Goal: Communication & Community: Answer question/provide support

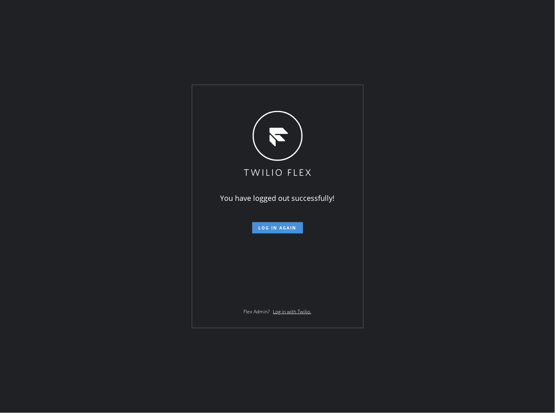
click at [287, 229] on span "Log in again" at bounding box center [278, 228] width 38 height 6
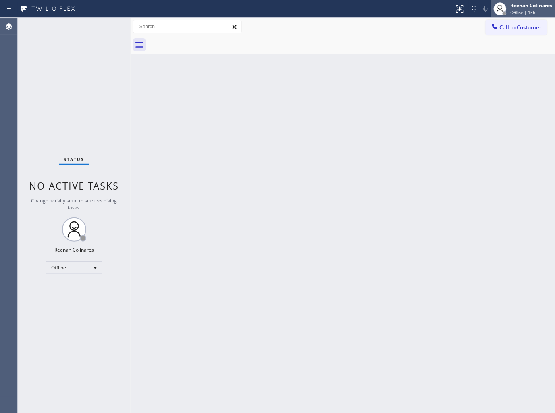
click at [516, 12] on span "Offline | 15h" at bounding box center [523, 13] width 25 height 6
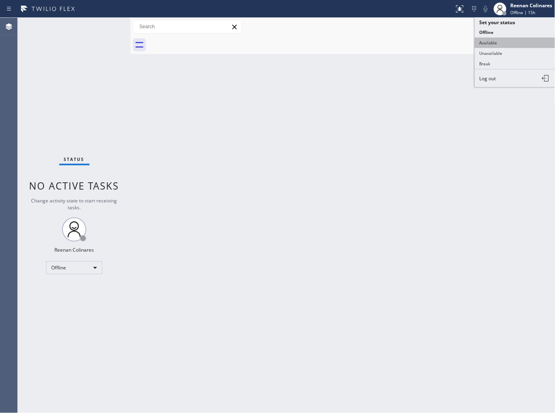
click at [494, 42] on button "Available" at bounding box center [515, 42] width 81 height 10
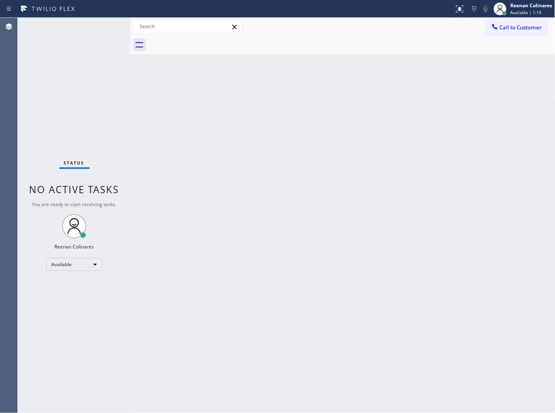
click at [329, 111] on div "Back to Dashboard Change Sender ID Customers Technicians Select a contact Outbo…" at bounding box center [343, 215] width 425 height 395
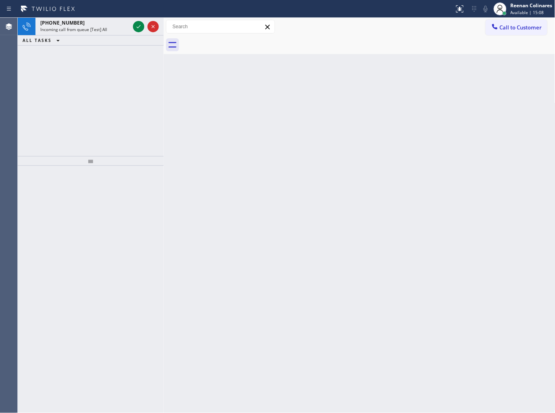
drag, startPoint x: 131, startPoint y: 25, endPoint x: 164, endPoint y: 26, distance: 33.5
click at [164, 26] on div at bounding box center [164, 215] width 0 height 395
click at [116, 28] on div "Incoming call from queue [Test] All" at bounding box center [85, 30] width 90 height 6
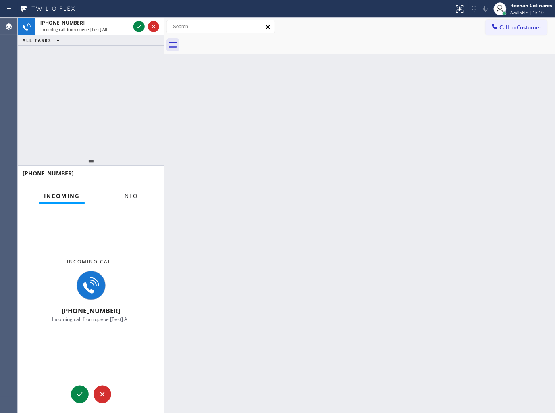
click at [119, 200] on button "Info" at bounding box center [129, 196] width 25 height 16
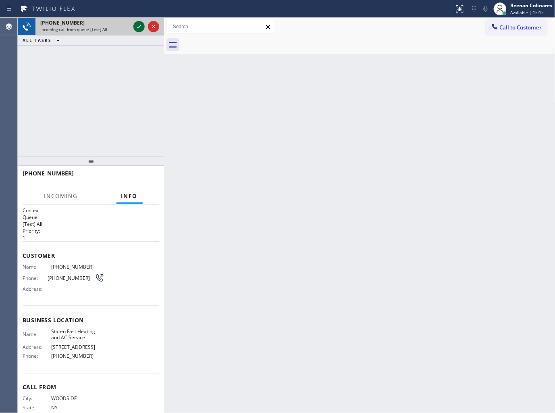
click at [137, 26] on icon at bounding box center [139, 27] width 10 height 10
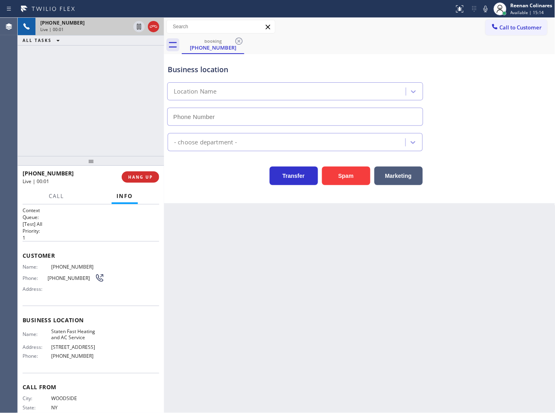
type input "[PHONE_NUMBER]"
drag, startPoint x: 349, startPoint y: 178, endPoint x: 352, endPoint y: 171, distance: 6.9
click at [350, 178] on button "Spam" at bounding box center [346, 176] width 48 height 19
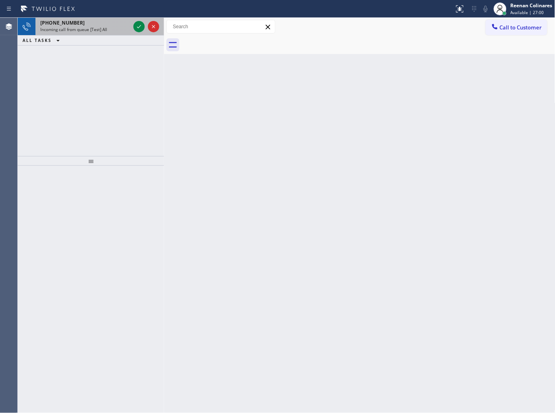
click at [115, 28] on div "Incoming call from queue [Test] All" at bounding box center [85, 30] width 90 height 6
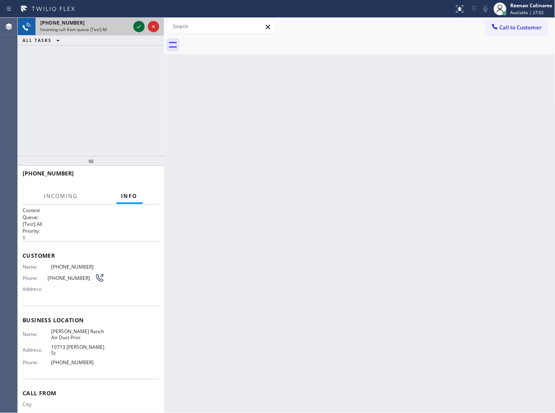
click at [139, 29] on icon at bounding box center [139, 27] width 10 height 10
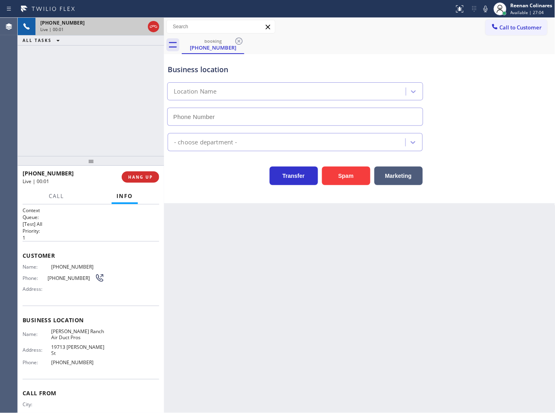
type input "[PHONE_NUMBER]"
click at [481, 6] on icon at bounding box center [486, 9] width 10 height 10
click at [484, 9] on icon at bounding box center [486, 9] width 10 height 10
click at [484, 7] on icon at bounding box center [486, 9] width 10 height 10
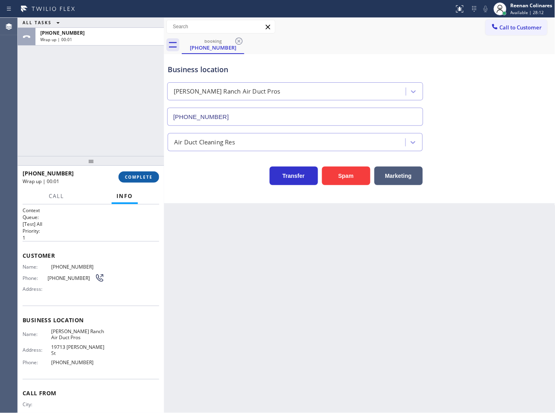
click at [152, 178] on span "COMPLETE" at bounding box center [139, 177] width 28 height 6
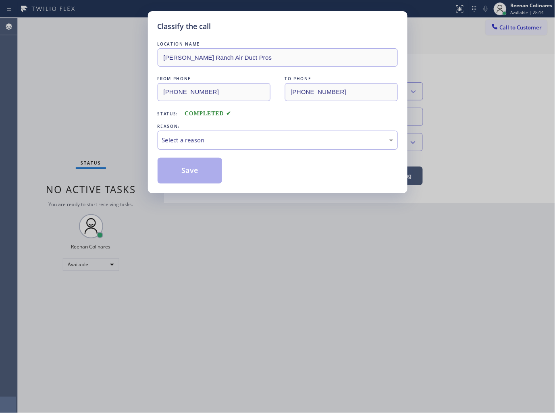
click at [180, 144] on div "Select a reason" at bounding box center [277, 139] width 231 height 9
click at [179, 173] on button "Save" at bounding box center [190, 171] width 65 height 26
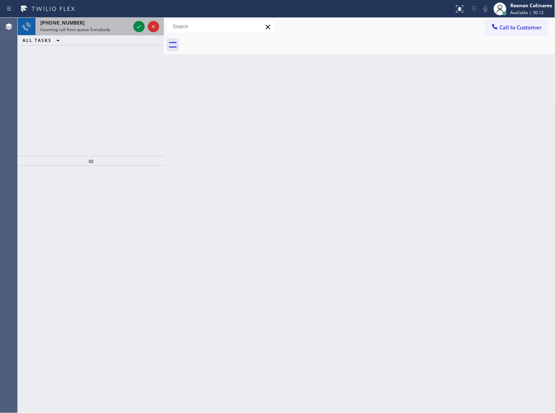
click at [107, 29] on span "Incoming call from queue Everybody" at bounding box center [75, 30] width 70 height 6
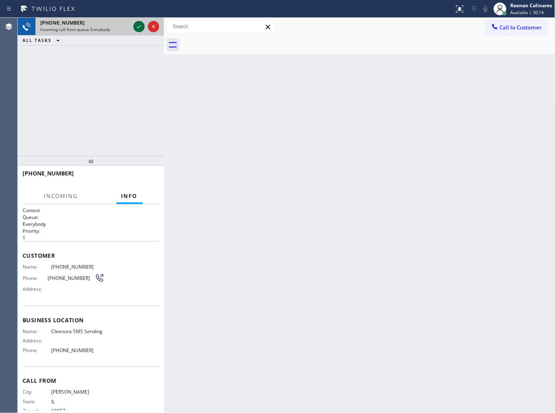
click at [140, 26] on icon at bounding box center [139, 27] width 10 height 10
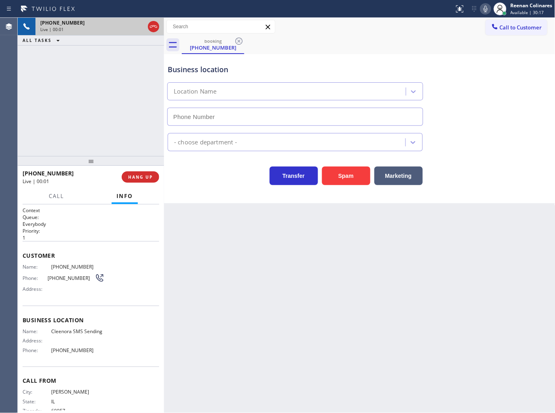
type input "[PHONE_NUMBER]"
click at [349, 174] on button "Spam" at bounding box center [346, 176] width 48 height 19
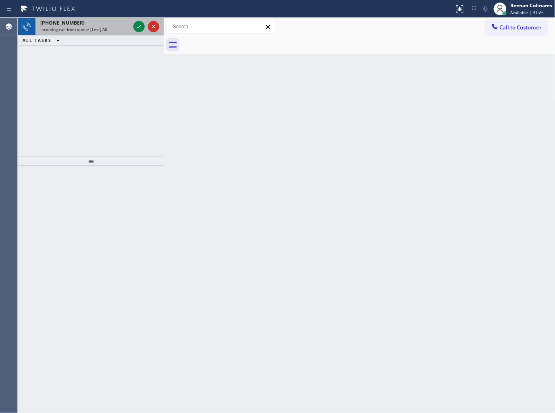
click at [99, 29] on span "Incoming call from queue [Test] All" at bounding box center [73, 30] width 67 height 6
click at [100, 27] on span "Incoming call from queue [Test] All" at bounding box center [73, 30] width 67 height 6
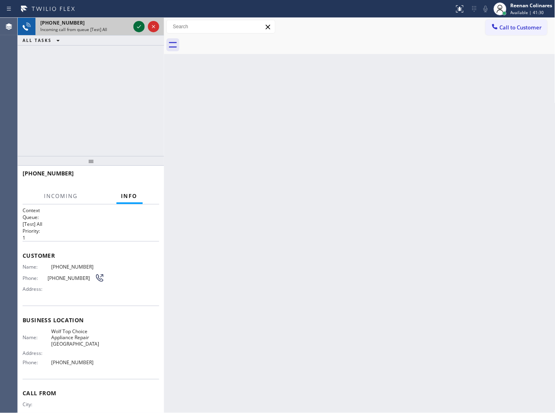
click at [136, 27] on icon at bounding box center [139, 27] width 10 height 10
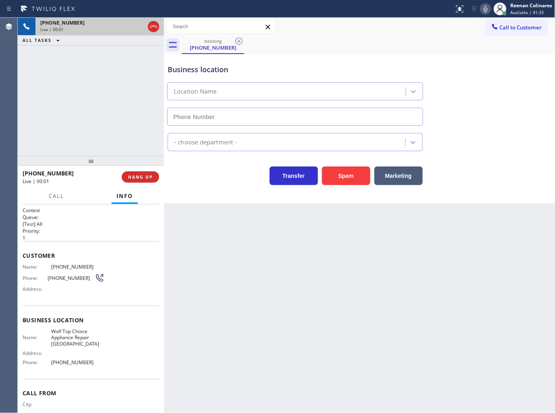
type input "[PHONE_NUMBER]"
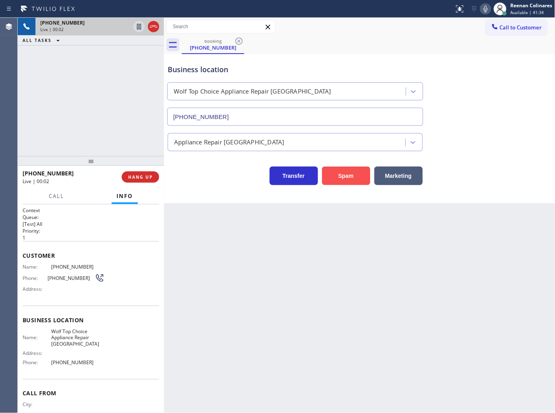
click at [352, 181] on button "Spam" at bounding box center [346, 176] width 48 height 19
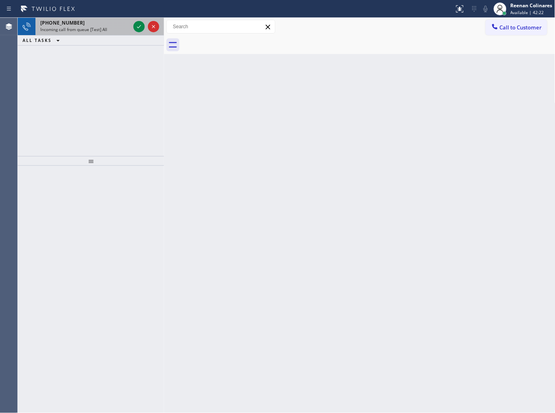
click at [104, 29] on span "Incoming call from queue [Test] All" at bounding box center [73, 30] width 67 height 6
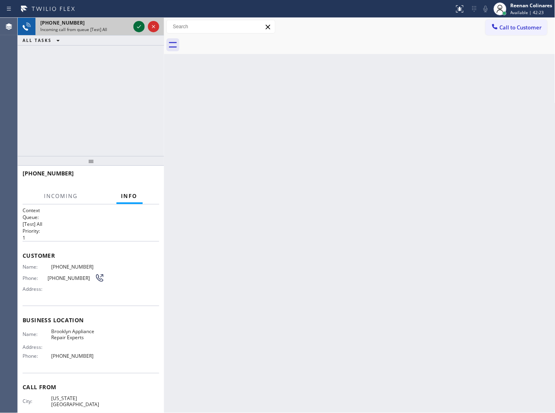
click at [135, 27] on icon at bounding box center [139, 27] width 10 height 10
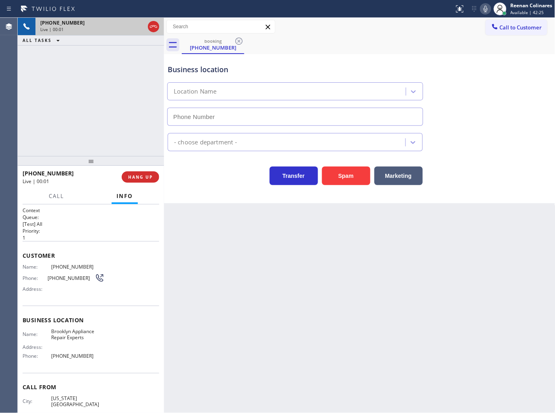
type input "[PHONE_NUMBER]"
click at [486, 8] on icon at bounding box center [486, 9] width 10 height 10
click at [58, 196] on span "Call" at bounding box center [56, 195] width 15 height 7
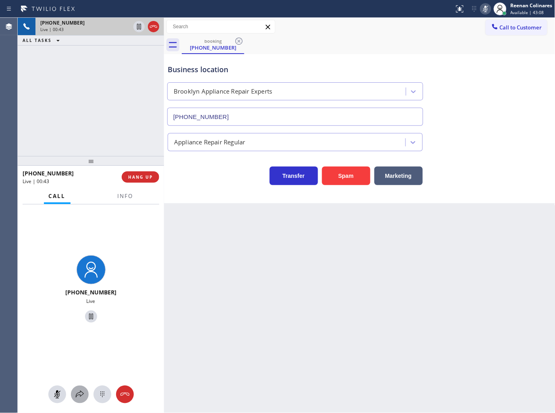
click at [83, 400] on button at bounding box center [80, 394] width 18 height 18
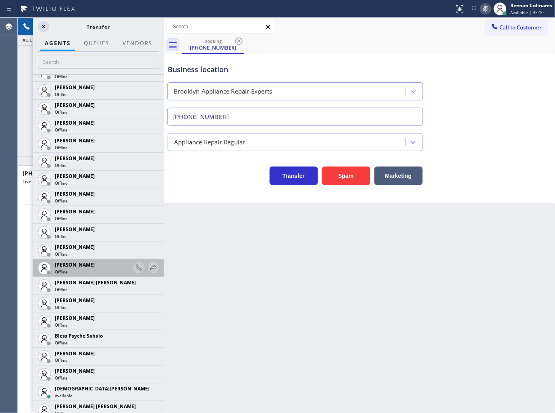
scroll to position [90, 0]
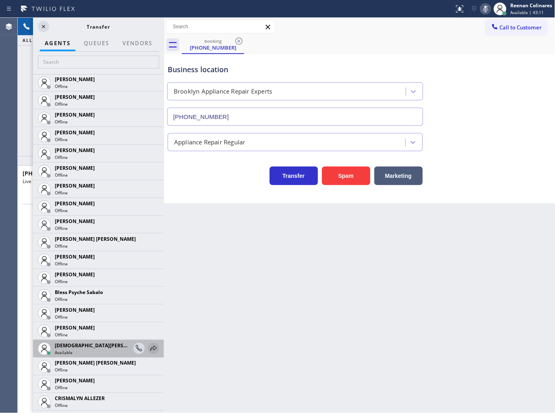
click at [149, 348] on icon at bounding box center [154, 349] width 10 height 10
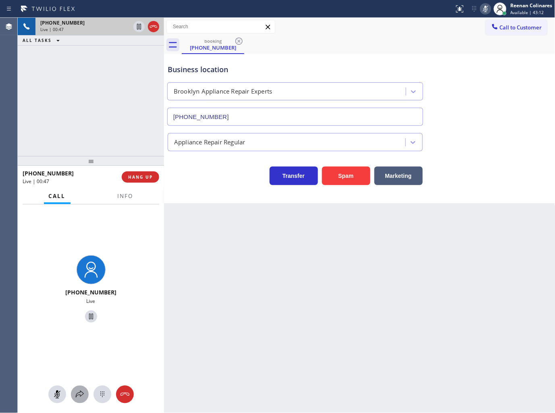
click at [81, 398] on icon at bounding box center [80, 395] width 10 height 10
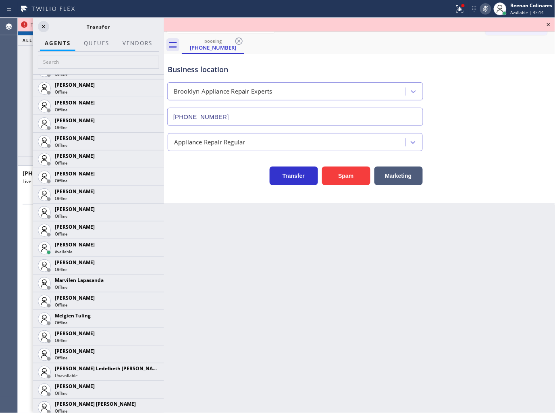
scroll to position [1189, 0]
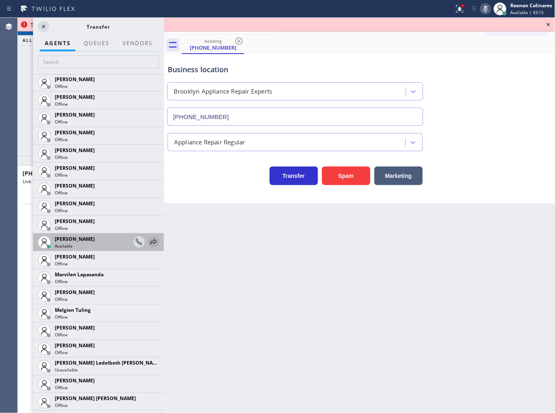
click at [149, 243] on icon at bounding box center [154, 242] width 10 height 10
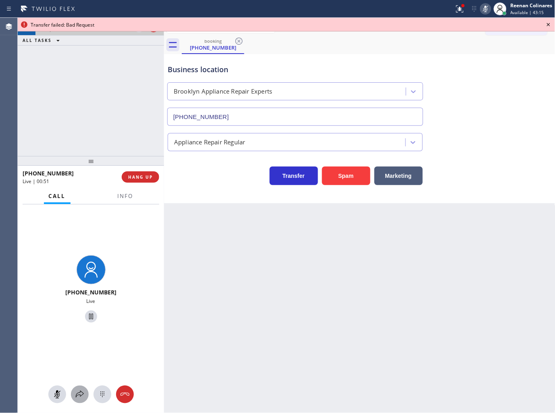
click at [81, 394] on icon at bounding box center [80, 395] width 10 height 10
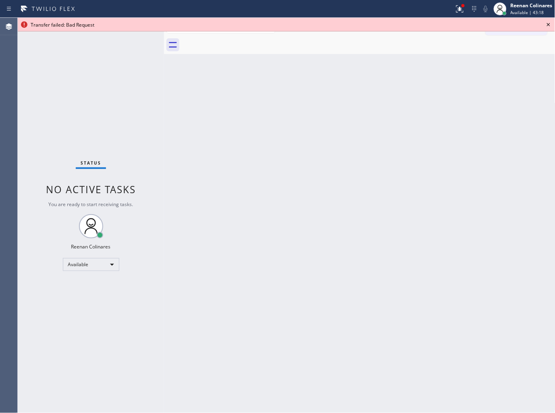
click at [448, 152] on div "Back to Dashboard Change Sender ID Customers Technicians Select a contact Outbo…" at bounding box center [360, 215] width 392 height 395
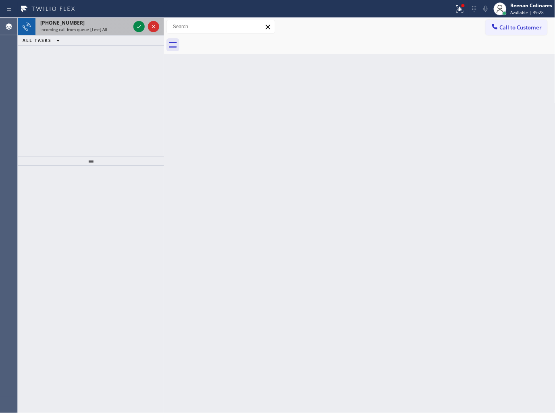
click at [89, 25] on div "[PHONE_NUMBER]" at bounding box center [85, 22] width 90 height 7
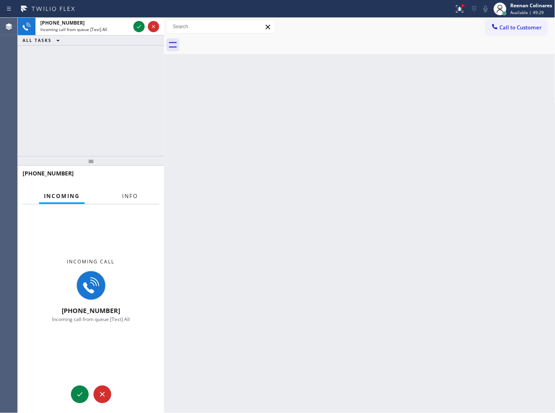
click at [124, 194] on span "Info" at bounding box center [130, 195] width 16 height 7
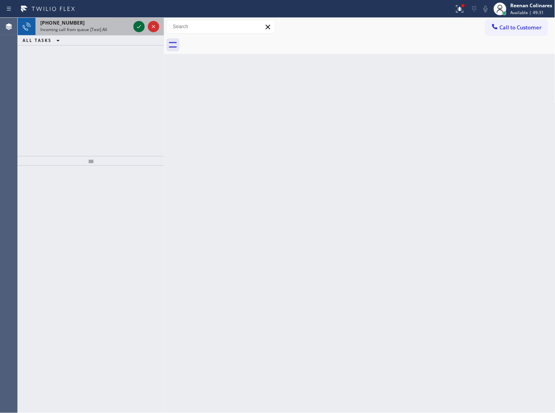
click at [136, 30] on icon at bounding box center [139, 27] width 10 height 10
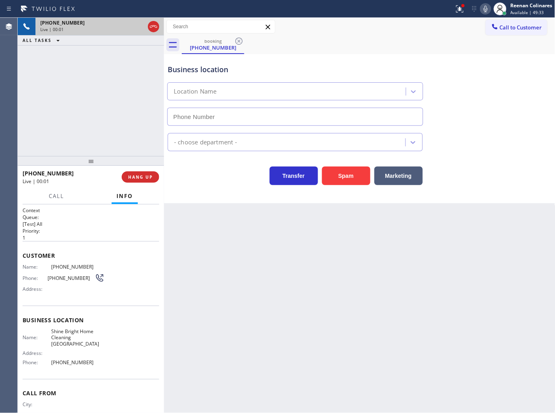
type input "[PHONE_NUMBER]"
click at [457, 8] on icon at bounding box center [460, 9] width 10 height 10
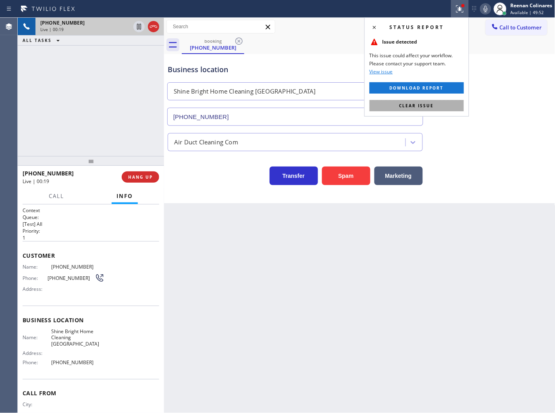
click at [439, 110] on button "Clear issue" at bounding box center [417, 105] width 94 height 11
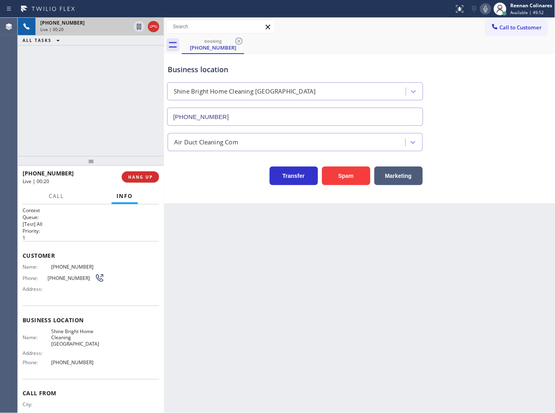
click at [481, 146] on div "Air Duct Cleaning Com" at bounding box center [359, 140] width 387 height 21
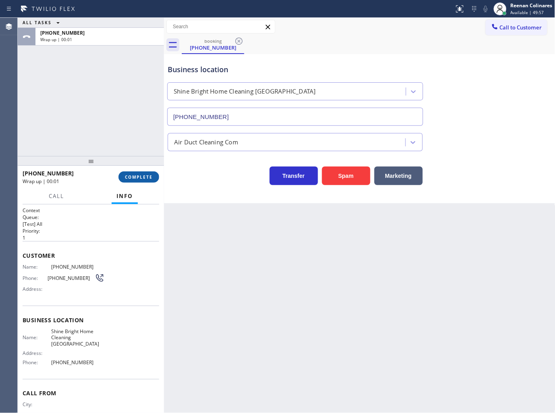
click at [150, 180] on button "COMPLETE" at bounding box center [139, 176] width 41 height 11
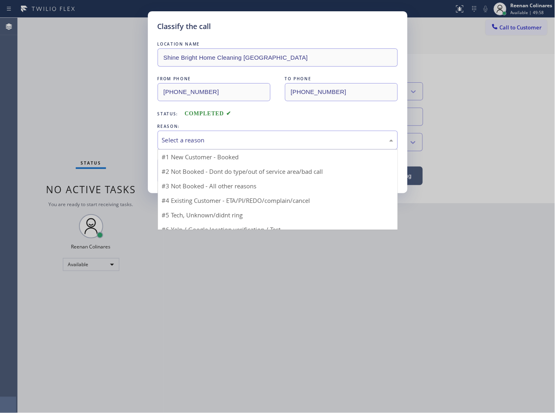
click at [190, 140] on div "Select a reason" at bounding box center [277, 139] width 231 height 9
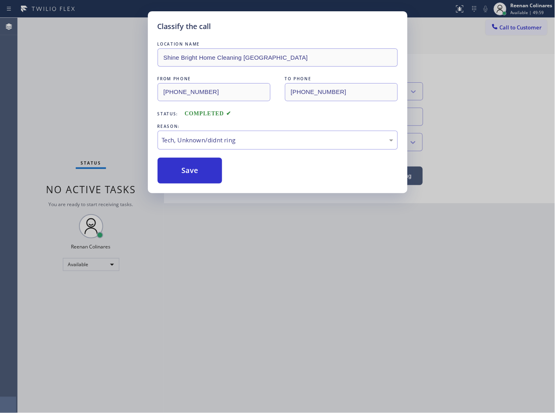
click at [187, 168] on button "Save" at bounding box center [190, 171] width 65 height 26
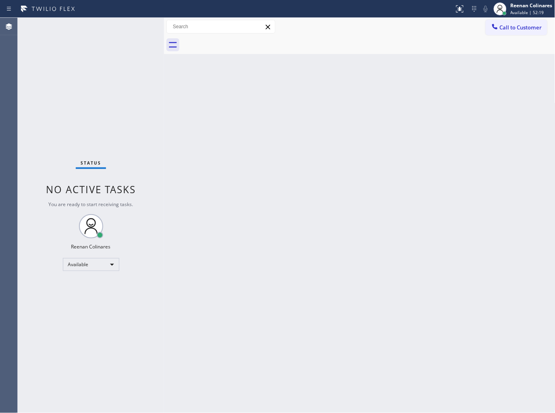
click at [386, 89] on div "Back to Dashboard Change Sender ID Customers Technicians Select a contact Outbo…" at bounding box center [360, 215] width 392 height 395
click at [320, 117] on div "Back to Dashboard Change Sender ID Customers Technicians Select a contact Outbo…" at bounding box center [360, 215] width 392 height 395
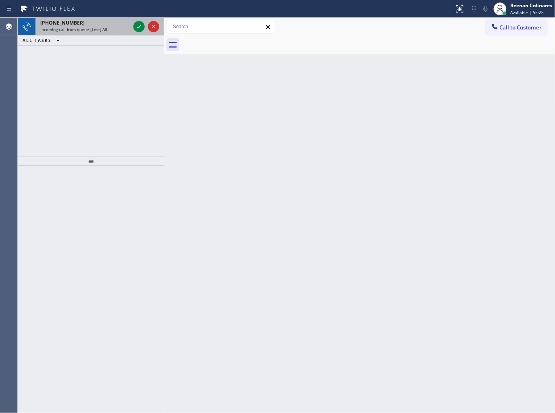
click at [92, 30] on span "Incoming call from queue [Test] All" at bounding box center [73, 30] width 67 height 6
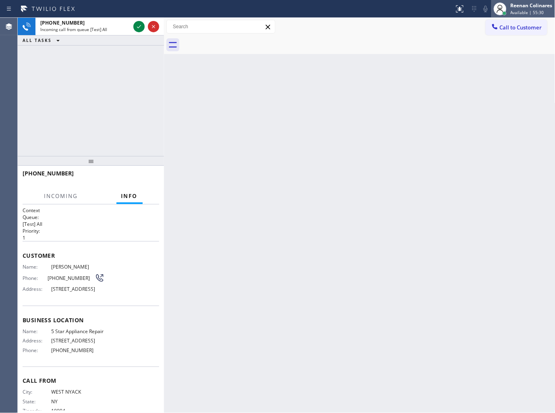
click at [518, 11] on span "Available | 55:30" at bounding box center [527, 13] width 33 height 6
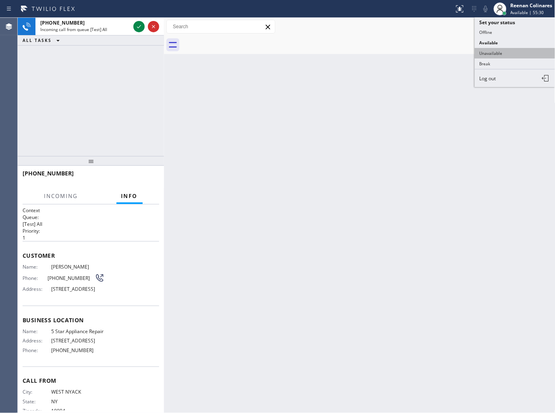
click at [496, 51] on button "Unavailable" at bounding box center [515, 53] width 81 height 10
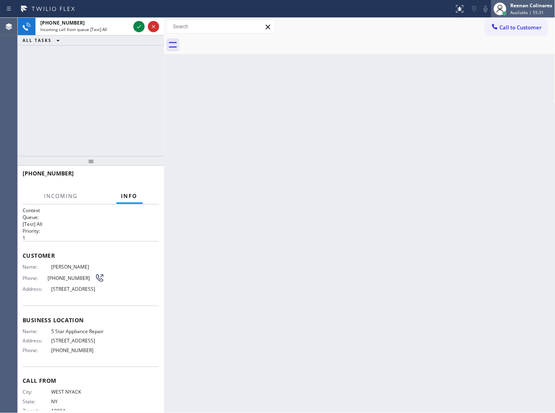
click at [513, 15] on div "Reenan Colinares Available | 55:31" at bounding box center [532, 9] width 46 height 14
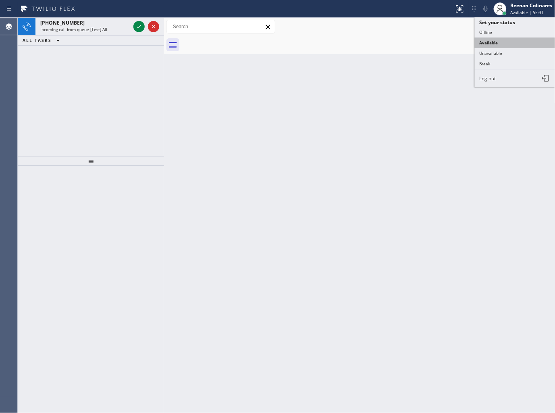
click at [492, 40] on button "Available" at bounding box center [515, 42] width 81 height 10
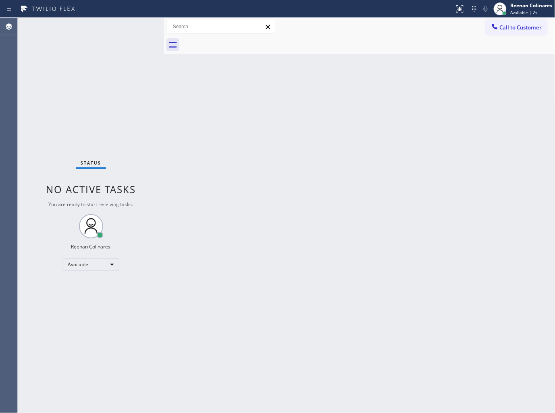
click at [102, 52] on div "Status No active tasks You are ready to start receiving tasks. Reenan Colinares…" at bounding box center [91, 215] width 146 height 395
click at [86, 33] on div "Status No active tasks You are ready to start receiving tasks. Reenan Colinares…" at bounding box center [91, 215] width 146 height 395
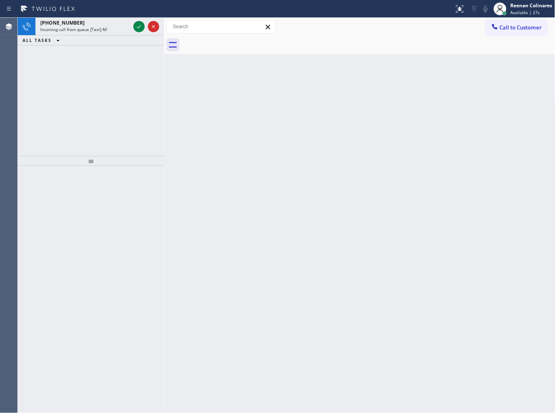
click at [87, 27] on span "Incoming call from queue [Test] All" at bounding box center [73, 30] width 67 height 6
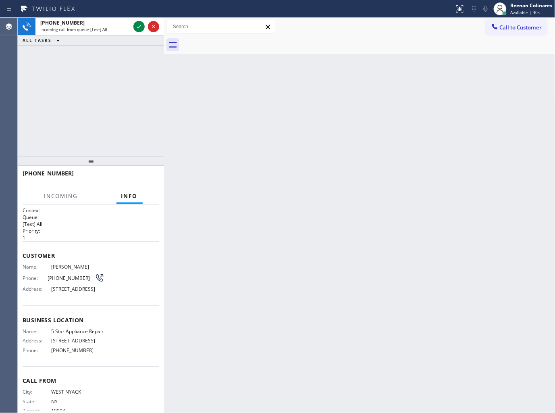
click at [90, 35] on div "ALL TASKS ALL TASKS ACTIVE TASKS TASKS IN WRAP UP" at bounding box center [91, 40] width 146 height 10
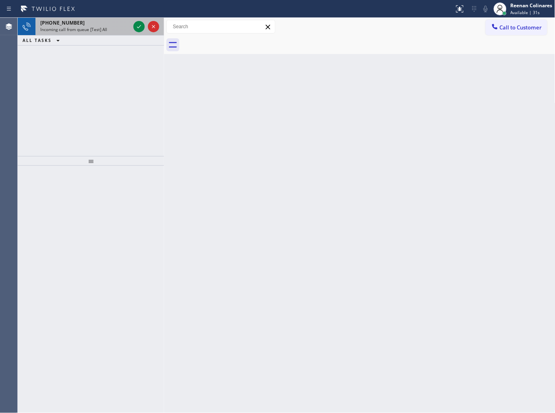
click at [95, 32] on span "Incoming call from queue [Test] All" at bounding box center [73, 30] width 67 height 6
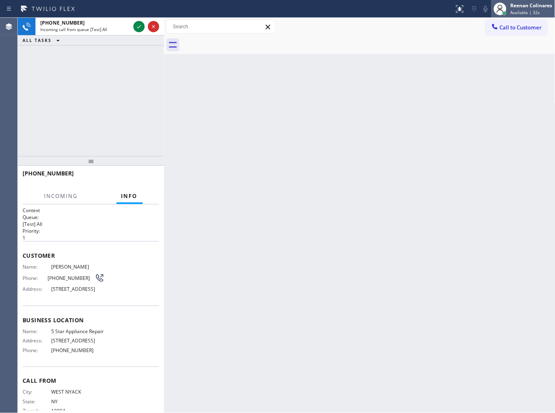
click at [528, 8] on div "Reenan Colinares" at bounding box center [532, 5] width 42 height 7
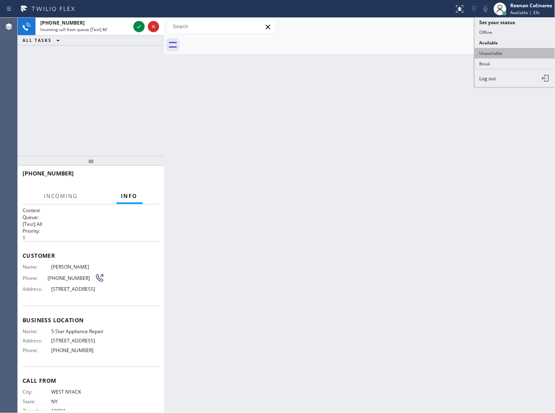
click at [492, 52] on button "Unavailable" at bounding box center [515, 53] width 81 height 10
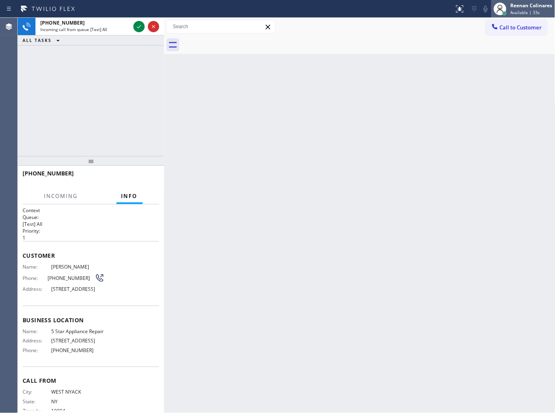
click at [521, 7] on div "Reenan Colinares" at bounding box center [532, 5] width 42 height 7
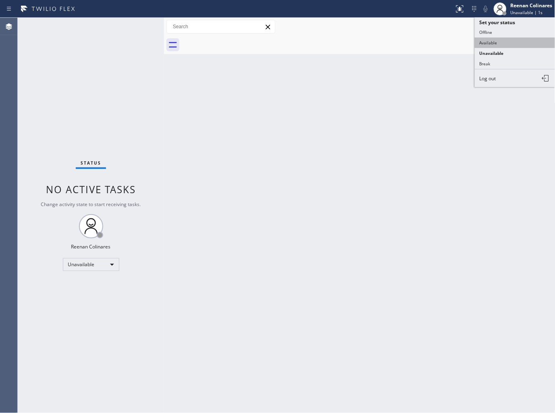
click at [492, 39] on button "Available" at bounding box center [515, 42] width 81 height 10
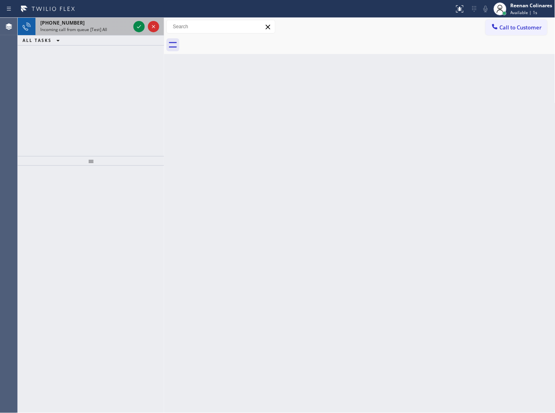
click at [94, 31] on span "Incoming call from queue [Test] All" at bounding box center [73, 30] width 67 height 6
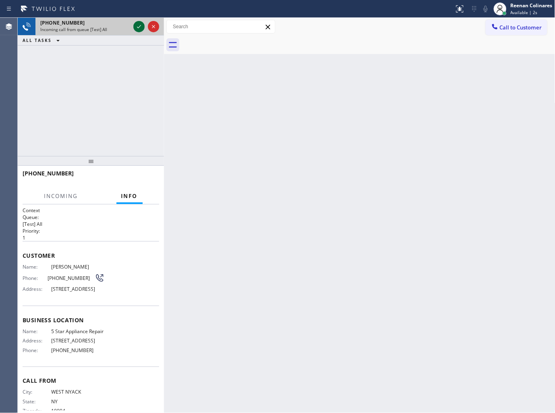
click at [139, 28] on icon at bounding box center [139, 27] width 10 height 10
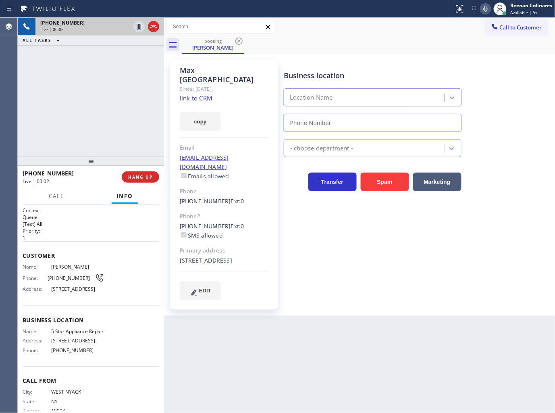
type input "[PHONE_NUMBER]"
click at [214, 117] on button "copy" at bounding box center [200, 121] width 41 height 19
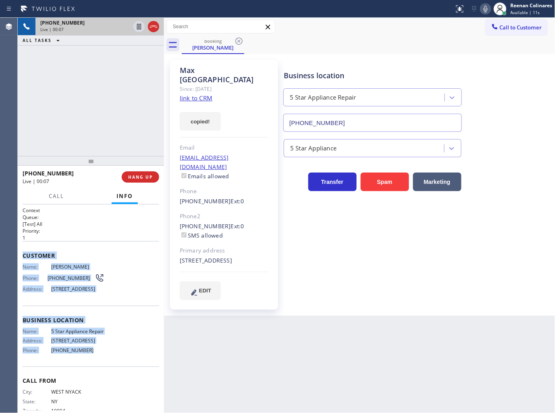
copy div "Customer Name: Max Udine Phone: [PHONE_NUMBER] Address: [STREET_ADDRESS] Busine…"
drag, startPoint x: 19, startPoint y: 254, endPoint x: 525, endPoint y: 361, distance: 516.5
click at [83, 369] on div "Context Queue: [Test] All Priority: 1 Customer Name: Max Udine Phone: [PHONE_NU…" at bounding box center [91, 308] width 146 height 209
click at [485, 7] on icon at bounding box center [486, 9] width 10 height 10
click at [59, 192] on span "Call" at bounding box center [56, 195] width 15 height 7
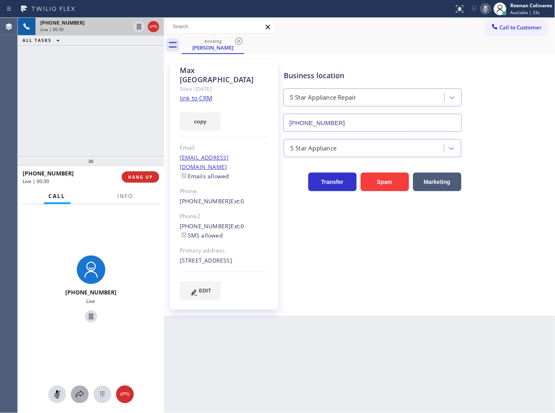
click at [79, 391] on icon at bounding box center [80, 395] width 10 height 10
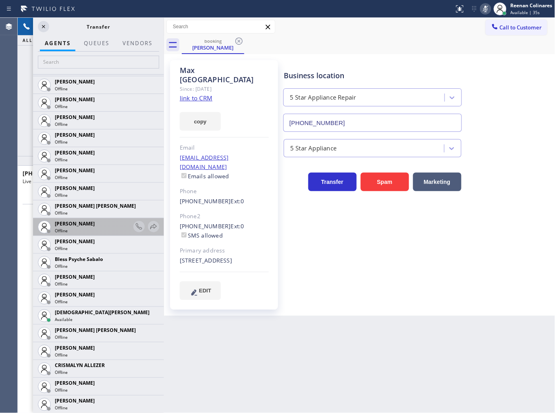
scroll to position [134, 0]
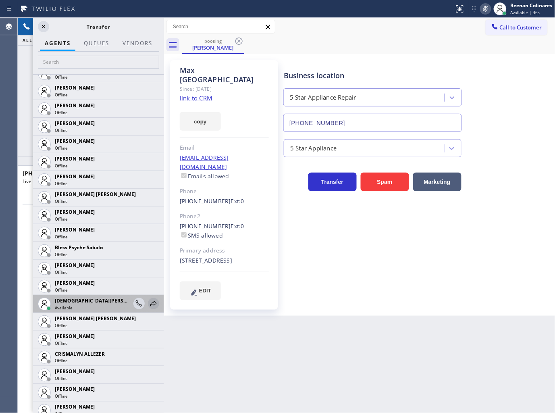
click at [149, 301] on icon at bounding box center [154, 304] width 10 height 10
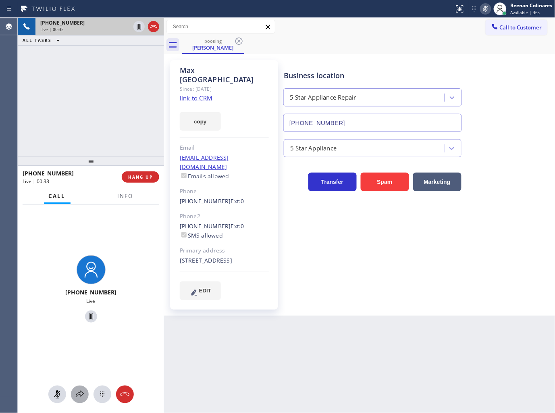
click at [81, 390] on icon at bounding box center [80, 395] width 10 height 10
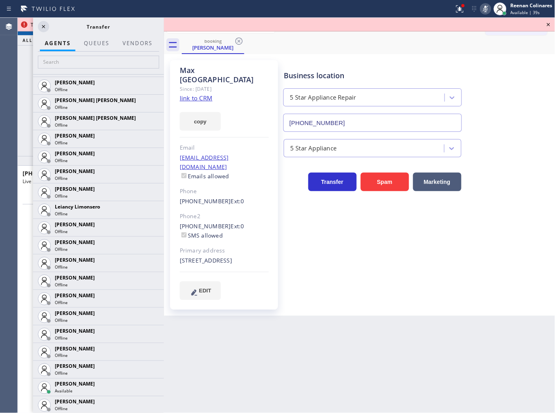
scroll to position [1181, 0]
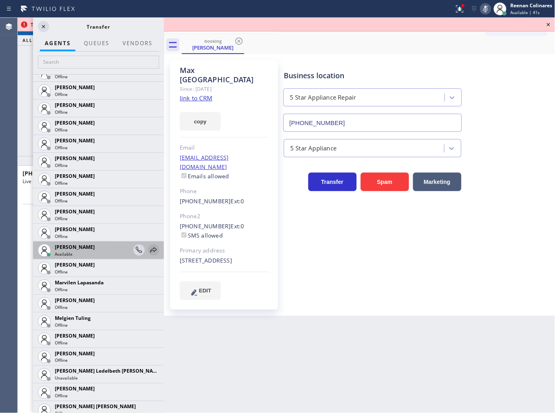
click at [149, 249] on icon at bounding box center [154, 250] width 10 height 10
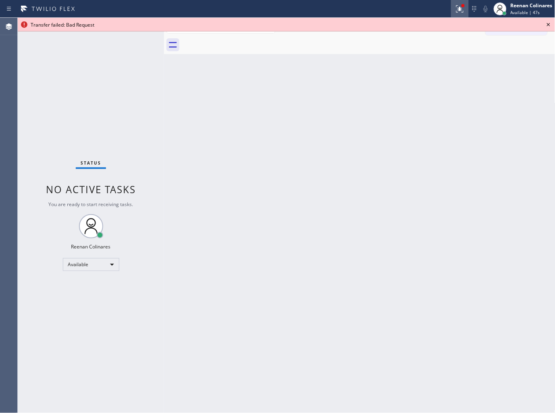
click at [460, 10] on icon at bounding box center [458, 8] width 5 height 6
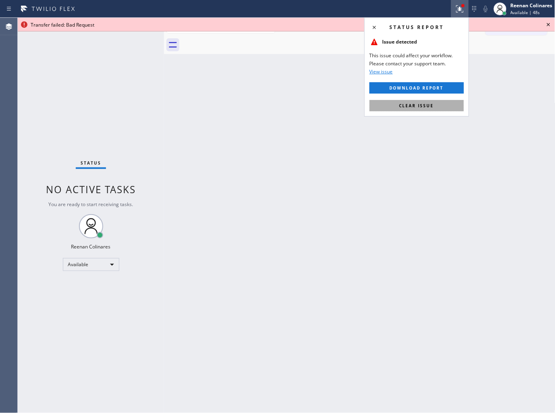
click at [429, 104] on span "Clear issue" at bounding box center [417, 106] width 35 height 6
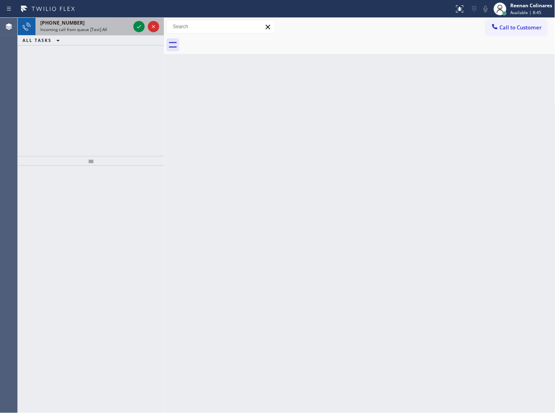
click at [110, 33] on div "[PHONE_NUMBER] Incoming call from queue [Test] All" at bounding box center [83, 27] width 96 height 18
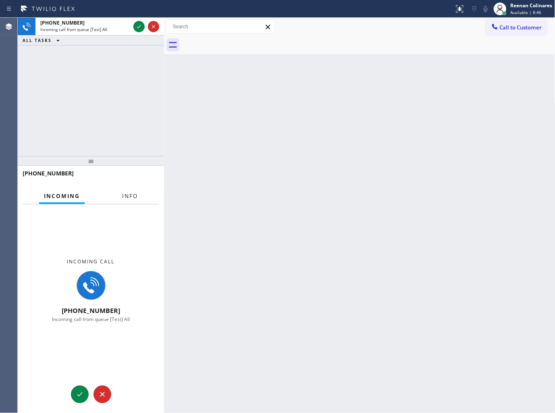
click at [131, 202] on div "Info" at bounding box center [129, 196] width 25 height 16
click at [122, 192] on span "Info" at bounding box center [130, 195] width 16 height 7
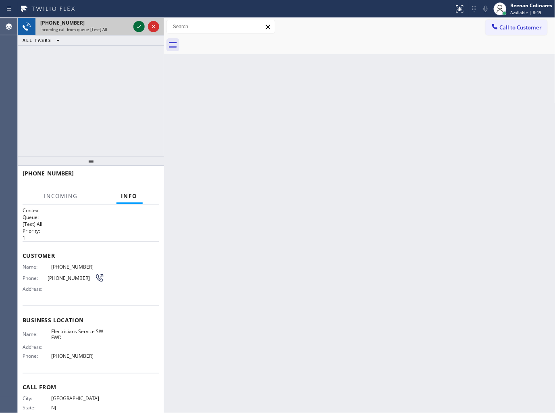
click at [135, 25] on icon at bounding box center [139, 27] width 10 height 10
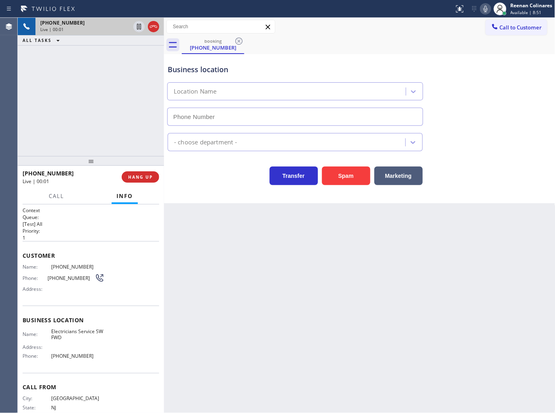
type input "[PHONE_NUMBER]"
click at [348, 177] on button "Spam" at bounding box center [346, 176] width 48 height 19
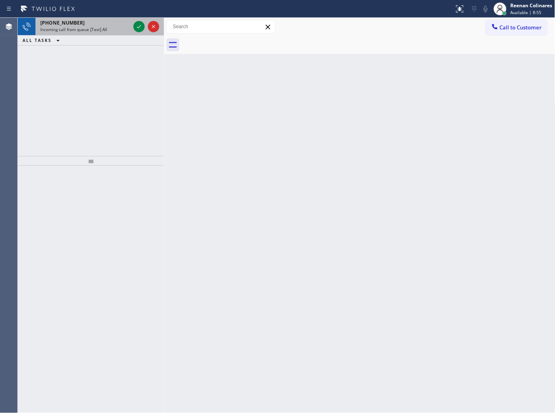
click at [111, 27] on div "Incoming call from queue [Test] All" at bounding box center [85, 30] width 90 height 6
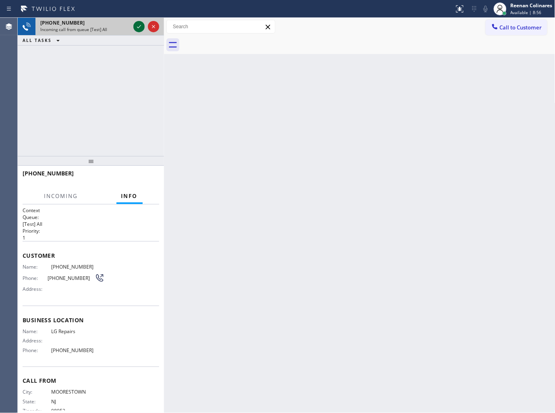
click at [137, 25] on icon at bounding box center [139, 27] width 10 height 10
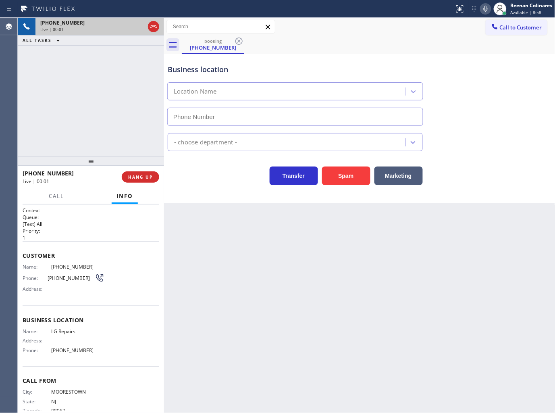
type input "[PHONE_NUMBER]"
drag, startPoint x: 487, startPoint y: 8, endPoint x: 450, endPoint y: 79, distance: 79.5
click at [487, 11] on icon at bounding box center [486, 9] width 10 height 10
click at [54, 200] on button "Call" at bounding box center [56, 196] width 25 height 16
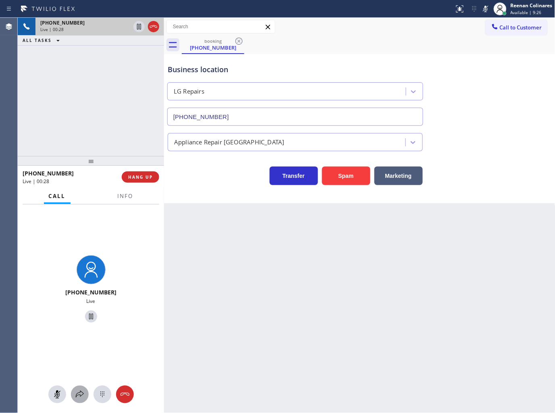
click at [77, 390] on icon at bounding box center [80, 395] width 10 height 10
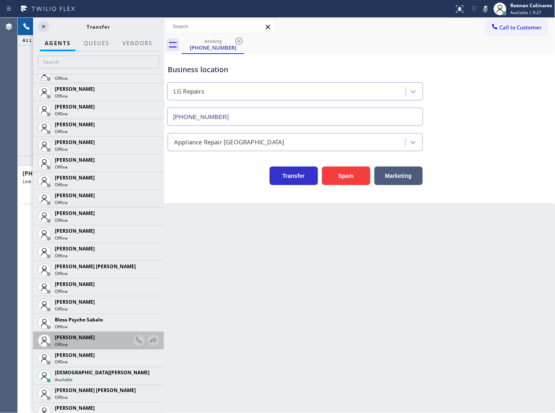
scroll to position [90, 0]
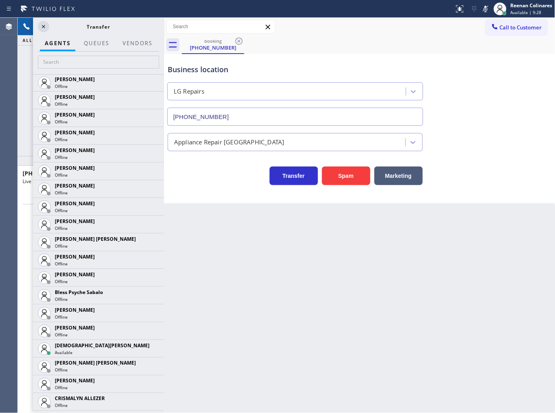
click at [0, 0] on icon at bounding box center [0, 0] width 0 height 0
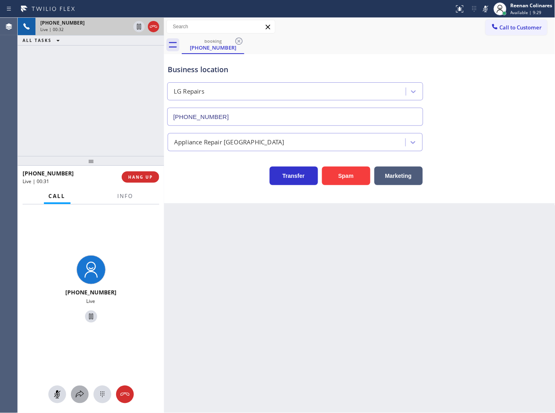
click at [78, 394] on icon at bounding box center [80, 395] width 10 height 10
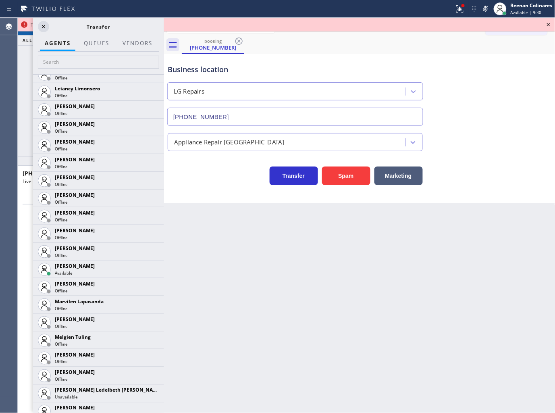
scroll to position [1171, 0]
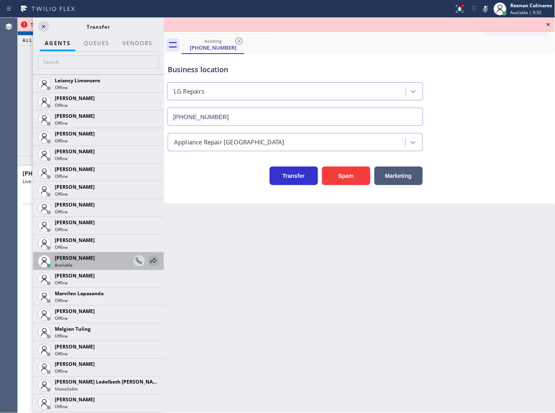
click at [149, 264] on icon at bounding box center [154, 261] width 10 height 10
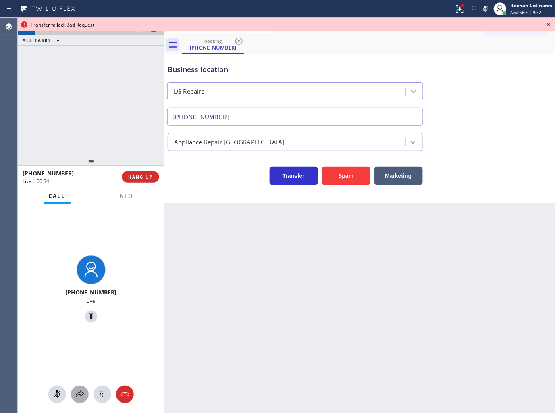
click at [79, 393] on icon at bounding box center [80, 394] width 8 height 7
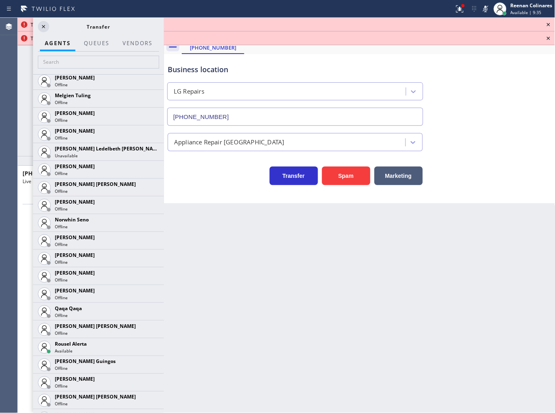
scroll to position [1409, 0]
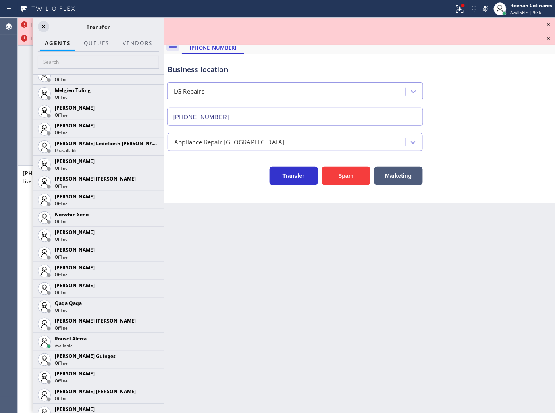
drag, startPoint x: 143, startPoint y: 338, endPoint x: 145, endPoint y: 344, distance: 6.1
click at [0, 0] on icon at bounding box center [0, 0] width 0 height 0
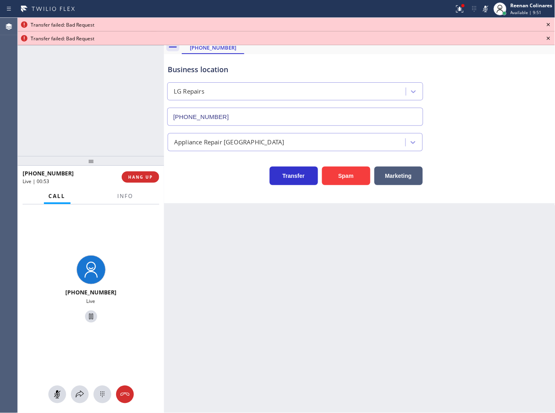
click at [75, 404] on div "[PHONE_NUMBER] Live" at bounding box center [91, 308] width 146 height 209
click at [77, 400] on button at bounding box center [80, 394] width 18 height 18
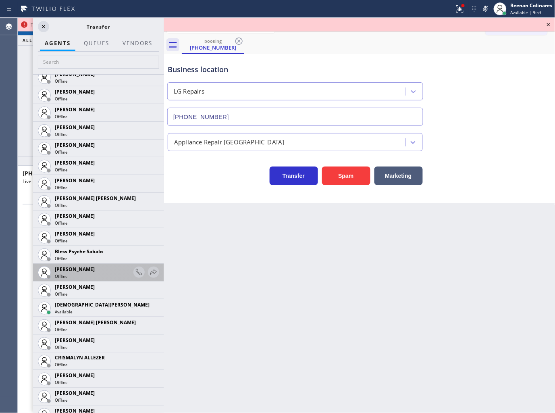
scroll to position [134, 0]
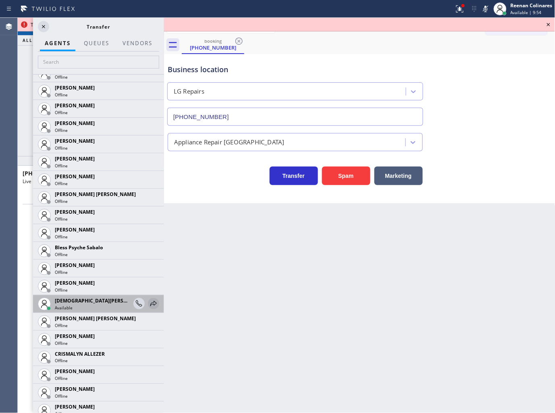
click at [150, 302] on icon at bounding box center [153, 303] width 6 height 5
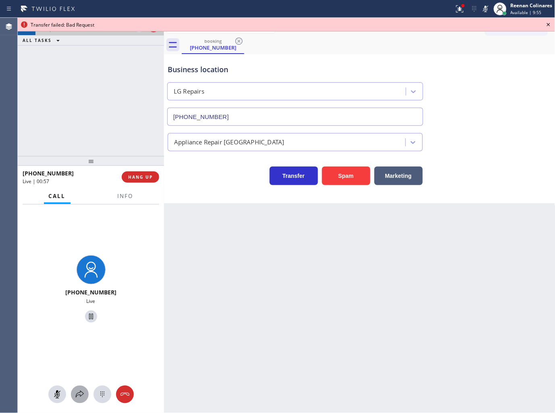
click at [77, 393] on icon at bounding box center [80, 394] width 8 height 7
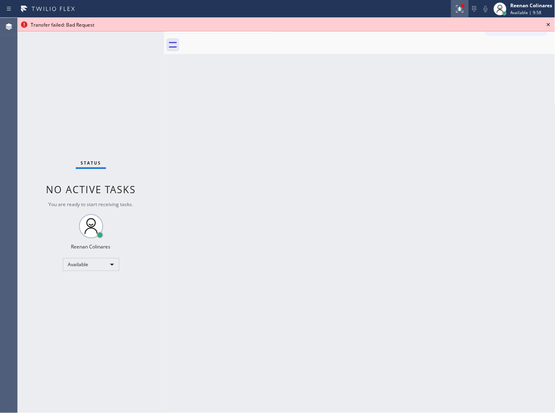
click at [456, 9] on icon at bounding box center [460, 9] width 10 height 10
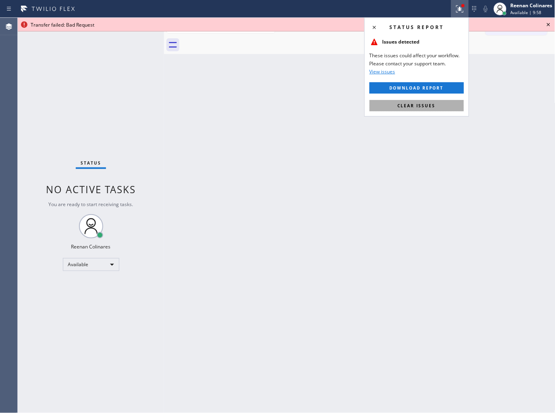
click at [429, 106] on span "Clear issues" at bounding box center [417, 106] width 38 height 6
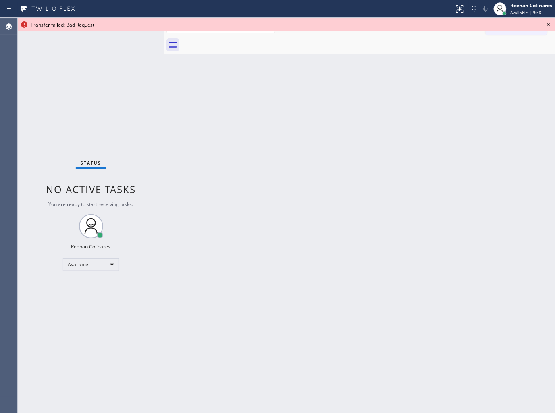
drag, startPoint x: 453, startPoint y: 140, endPoint x: 555, endPoint y: 61, distance: 129.0
click at [464, 127] on div "Back to Dashboard Change Sender ID Customers Technicians Select a contact Outbo…" at bounding box center [360, 215] width 392 height 395
click at [549, 26] on icon at bounding box center [549, 25] width 10 height 10
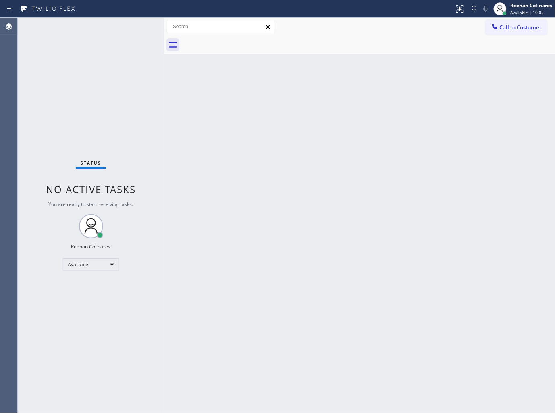
click at [277, 148] on div "Back to Dashboard Change Sender ID Customers Technicians Select a contact Outbo…" at bounding box center [360, 215] width 392 height 395
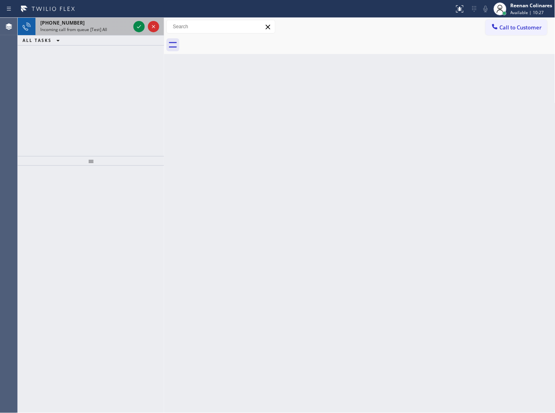
click at [85, 32] on span "Incoming call from queue [Test] All" at bounding box center [73, 30] width 67 height 6
click at [130, 194] on div at bounding box center [91, 289] width 146 height 247
click at [123, 19] on div "[PHONE_NUMBER] Incoming call from queue [Test] All" at bounding box center [83, 27] width 96 height 18
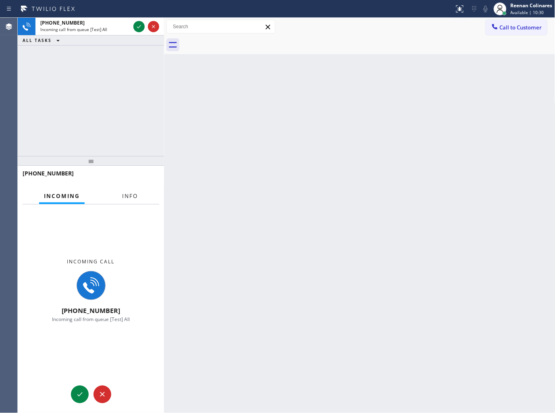
click at [129, 196] on span "Info" at bounding box center [130, 195] width 16 height 7
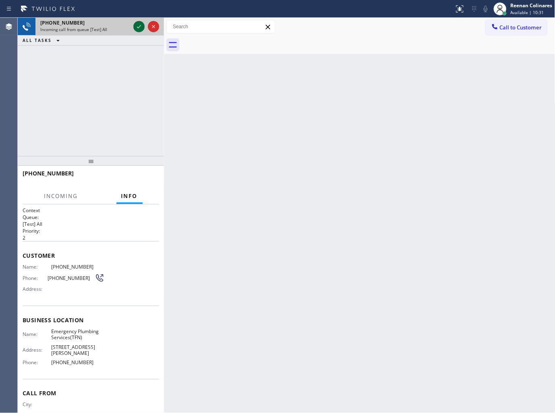
click at [138, 25] on icon at bounding box center [139, 27] width 10 height 10
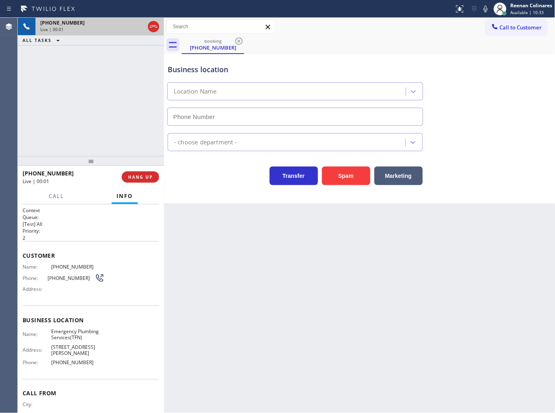
type input "[PHONE_NUMBER]"
click at [359, 176] on button "Spam" at bounding box center [346, 176] width 48 height 19
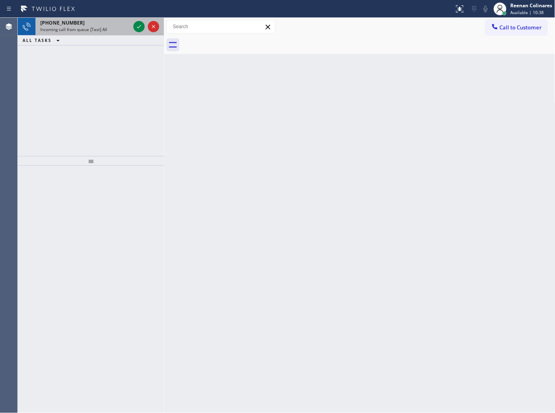
click at [113, 29] on div "Incoming call from queue [Test] All" at bounding box center [85, 30] width 90 height 6
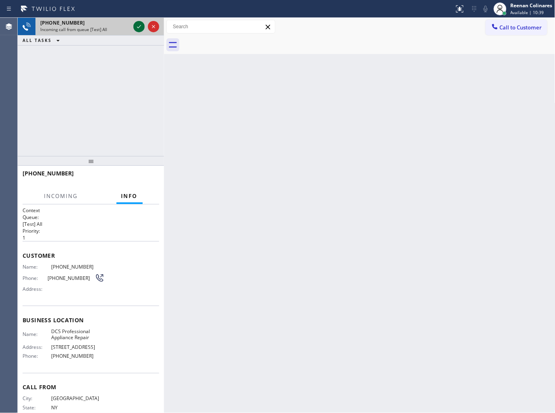
click at [139, 27] on icon at bounding box center [139, 26] width 4 height 3
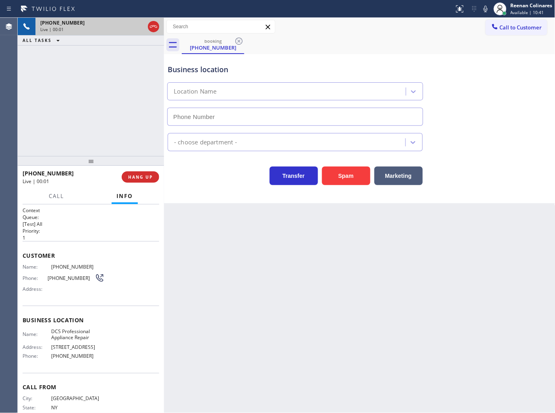
type input "[PHONE_NUMBER]"
click at [486, 13] on icon at bounding box center [486, 9] width 10 height 10
click at [486, 11] on icon at bounding box center [486, 9] width 4 height 6
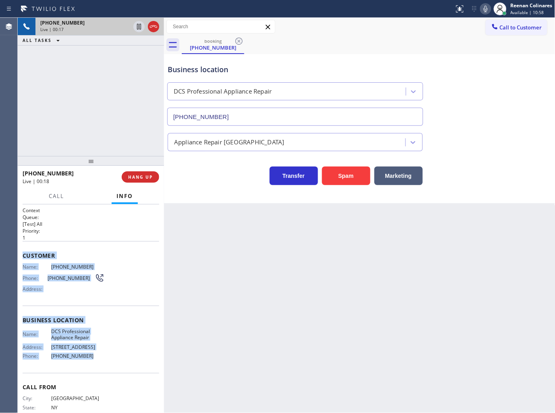
drag, startPoint x: 23, startPoint y: 248, endPoint x: 106, endPoint y: 354, distance: 134.7
click at [106, 354] on div "Context Queue: [Test] All Priority: 1 Customer Name: [PHONE_NUMBER] Phone: [PHO…" at bounding box center [91, 320] width 137 height 227
copy div "Customer Name: [PHONE_NUMBER] Phone: [PHONE_NUMBER] Address: Business location …"
click at [483, 10] on icon at bounding box center [486, 9] width 10 height 10
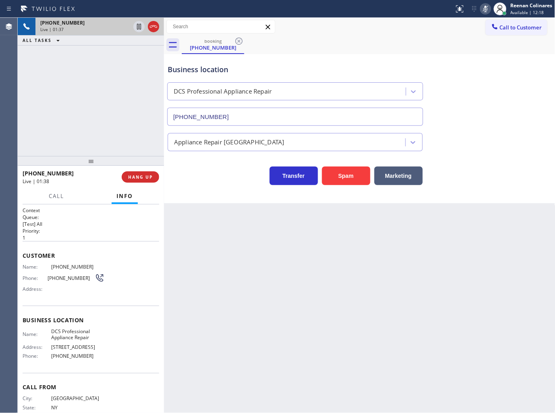
click at [107, 229] on h2 "Priority:" at bounding box center [91, 230] width 137 height 7
click at [486, 7] on icon at bounding box center [486, 9] width 4 height 6
click at [485, 9] on icon at bounding box center [486, 9] width 4 height 6
click at [49, 194] on span "Call" at bounding box center [56, 195] width 15 height 7
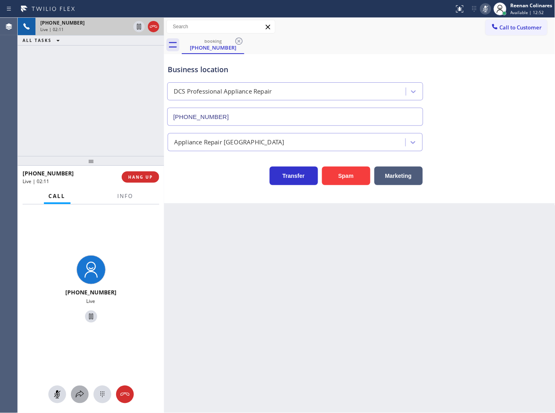
click at [82, 395] on icon at bounding box center [80, 395] width 10 height 10
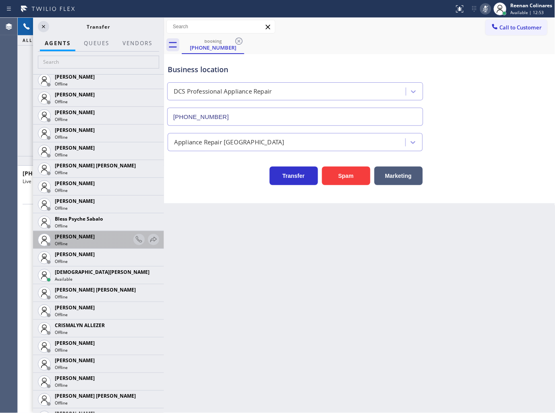
scroll to position [179, 0]
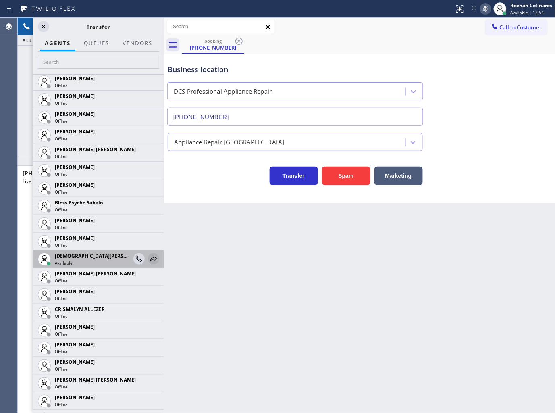
click at [149, 256] on icon at bounding box center [154, 259] width 10 height 10
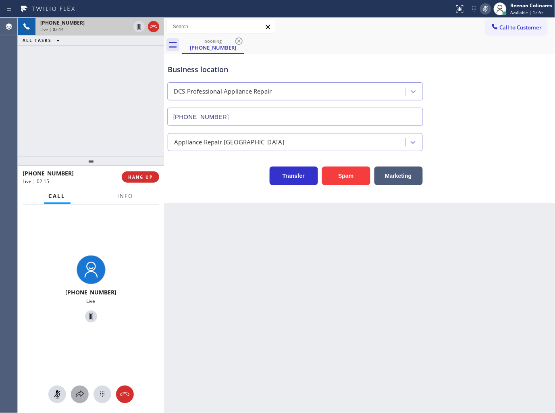
click at [79, 392] on icon at bounding box center [80, 395] width 10 height 10
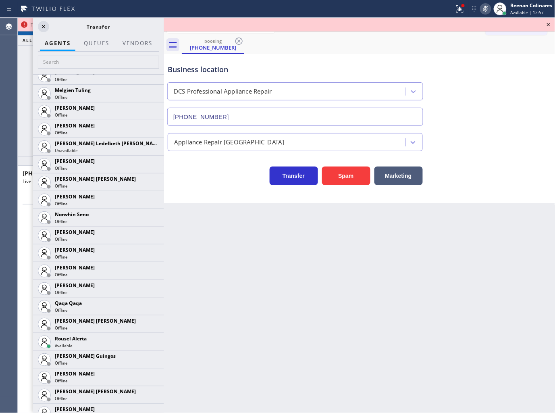
scroll to position [1477, 0]
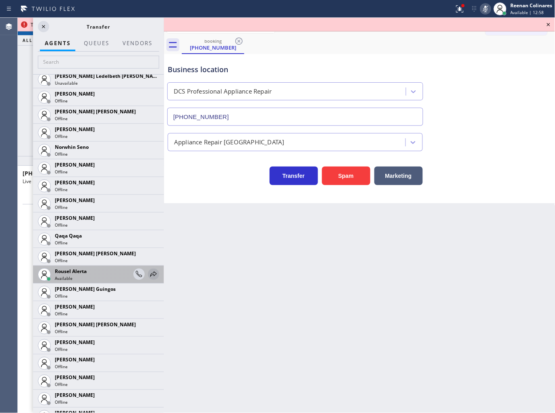
click at [149, 274] on icon at bounding box center [154, 274] width 10 height 10
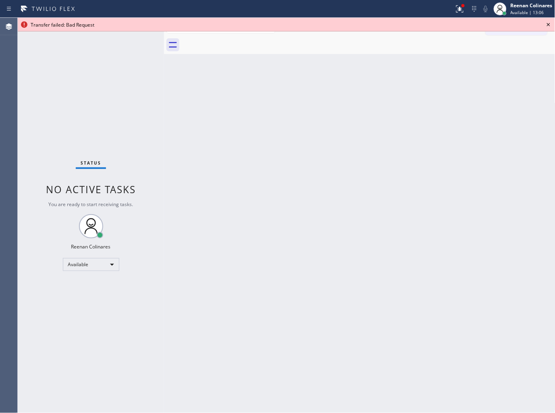
click at [337, 285] on div "Back to Dashboard Change Sender ID Customers Technicians Select a contact Outbo…" at bounding box center [360, 215] width 392 height 395
click at [549, 23] on icon at bounding box center [549, 25] width 10 height 10
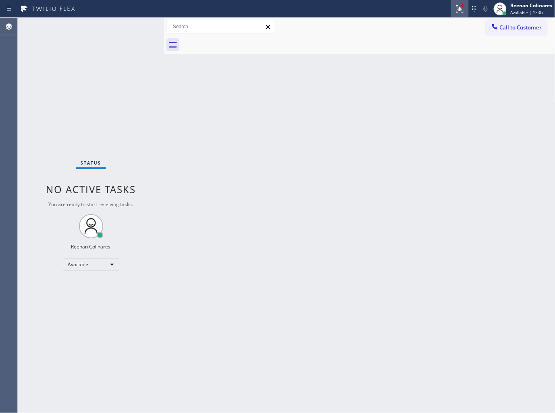
click at [458, 10] on icon at bounding box center [460, 9] width 10 height 10
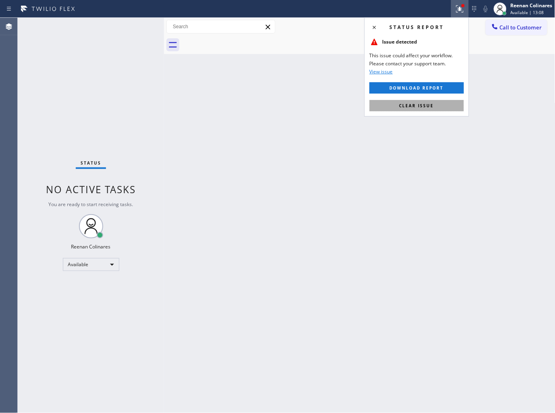
click at [420, 108] on span "Clear issue" at bounding box center [417, 106] width 35 height 6
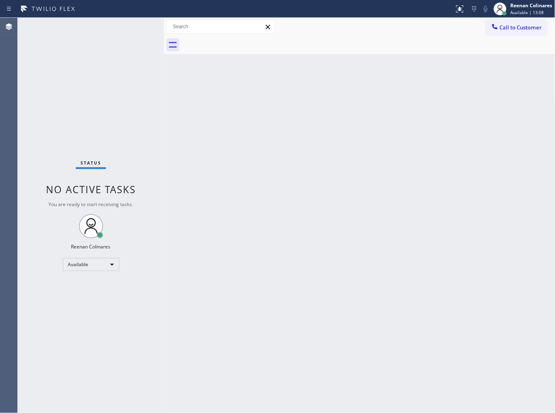
click at [273, 159] on div "Back to Dashboard Change Sender ID Customers Technicians Select a contact Outbo…" at bounding box center [360, 215] width 392 height 395
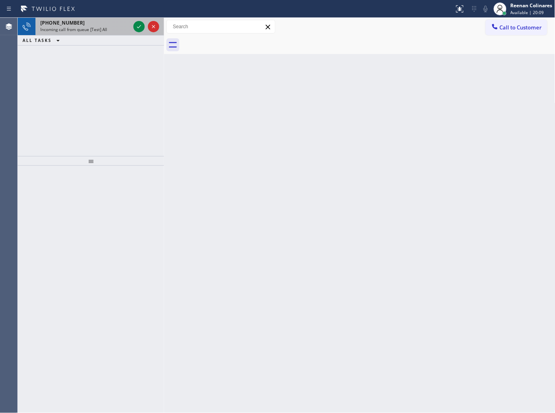
click at [69, 31] on span "Incoming call from queue [Test] All" at bounding box center [73, 30] width 67 height 6
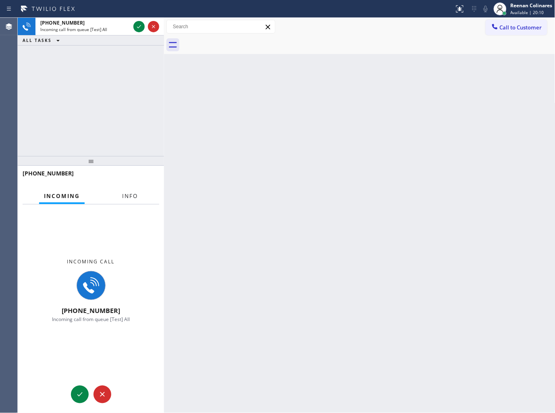
click at [131, 194] on span "Info" at bounding box center [130, 195] width 16 height 7
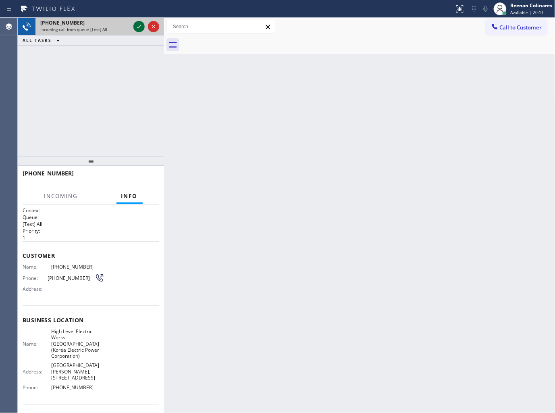
click at [135, 23] on icon at bounding box center [139, 27] width 10 height 10
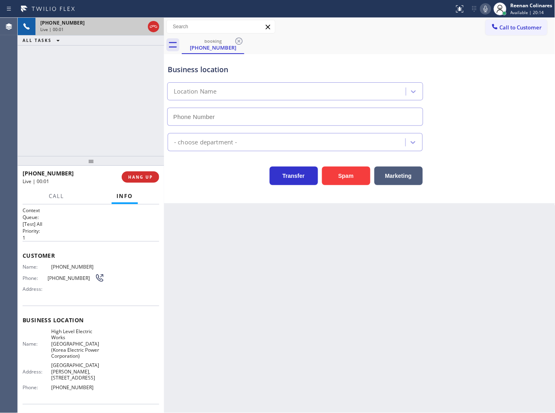
type input "[PHONE_NUMBER]"
click at [485, 10] on icon at bounding box center [486, 9] width 4 height 6
click at [485, 11] on icon at bounding box center [486, 9] width 10 height 10
click at [488, 9] on icon at bounding box center [486, 9] width 4 height 6
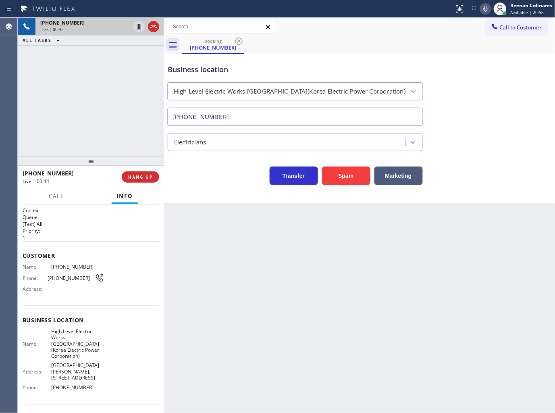
click at [486, 5] on icon at bounding box center [486, 9] width 10 height 10
click at [55, 193] on span "Call" at bounding box center [56, 195] width 15 height 7
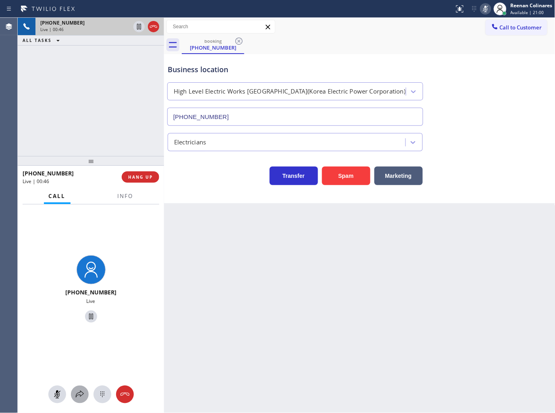
click at [77, 393] on icon at bounding box center [80, 395] width 10 height 10
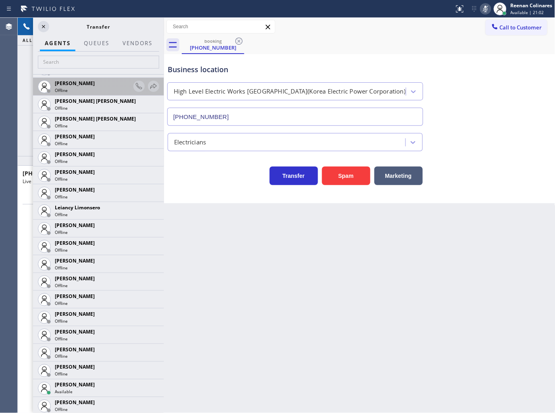
scroll to position [1075, 0]
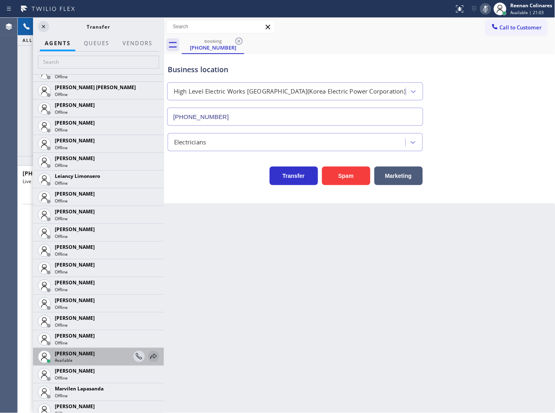
click at [151, 354] on icon at bounding box center [154, 357] width 10 height 10
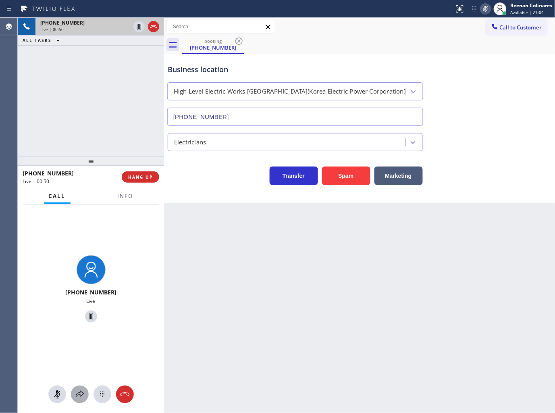
click at [83, 396] on icon at bounding box center [80, 395] width 10 height 10
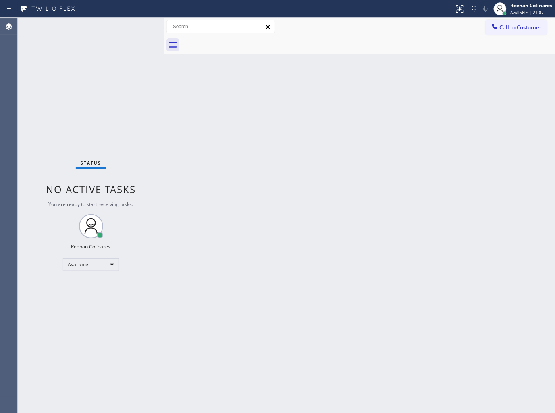
click at [451, 177] on div "Back to Dashboard Change Sender ID Customers Technicians Select a contact Outbo…" at bounding box center [360, 215] width 392 height 395
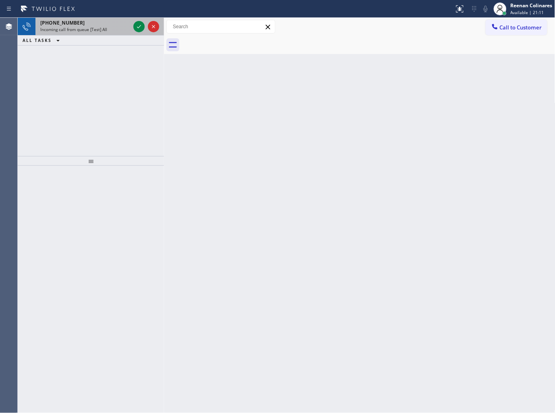
click at [94, 27] on span "Incoming call from queue [Test] All" at bounding box center [73, 30] width 67 height 6
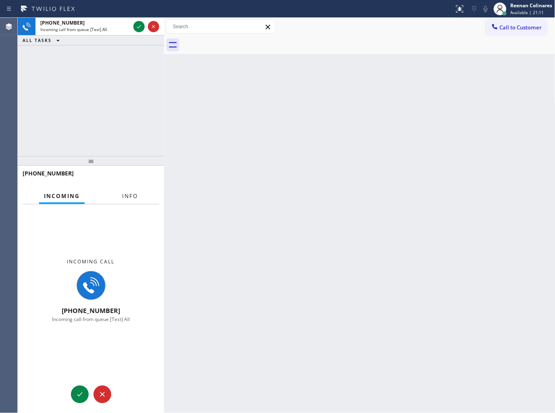
click at [139, 198] on button "Info" at bounding box center [129, 196] width 25 height 16
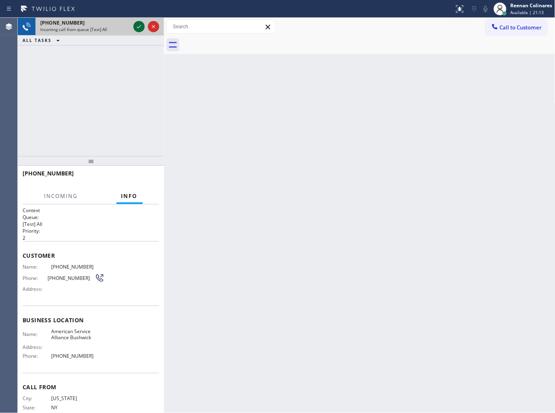
click at [136, 27] on icon at bounding box center [139, 27] width 10 height 10
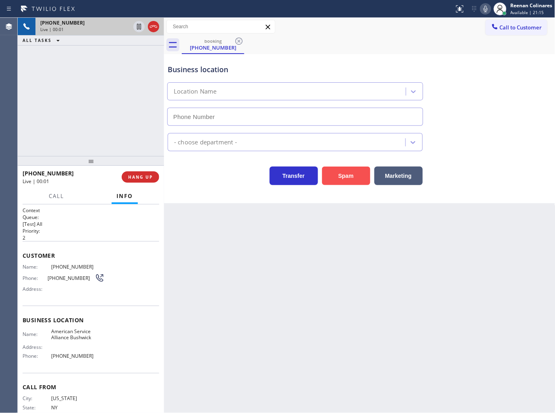
type input "[PHONE_NUMBER]"
drag, startPoint x: 351, startPoint y: 171, endPoint x: 530, endPoint y: 11, distance: 240.4
click at [351, 170] on button "Spam" at bounding box center [346, 176] width 48 height 19
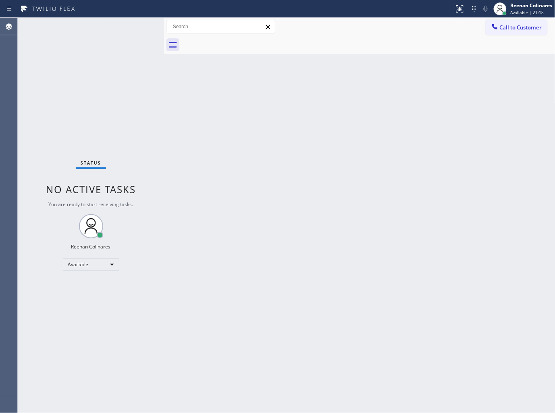
click at [337, 190] on div "Back to Dashboard Change Sender ID Customers Technicians Select a contact Outbo…" at bounding box center [360, 215] width 392 height 395
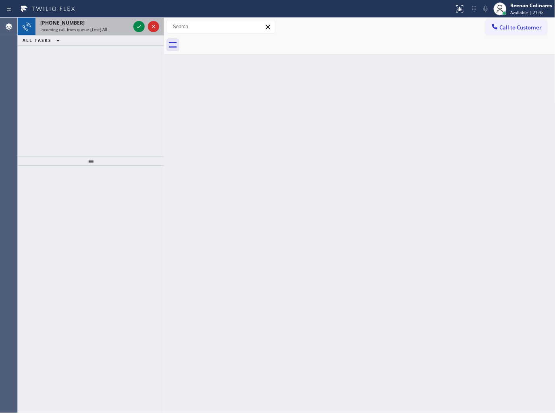
click at [92, 23] on div "[PHONE_NUMBER]" at bounding box center [85, 22] width 90 height 7
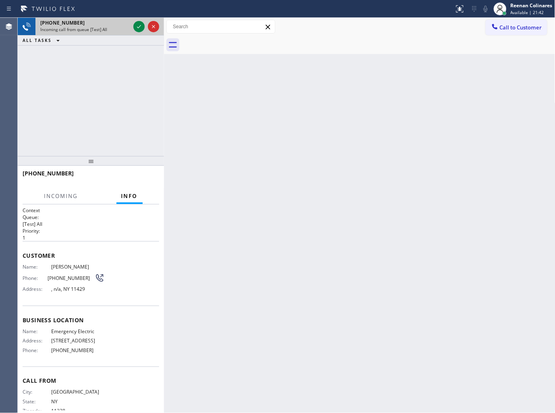
drag, startPoint x: 115, startPoint y: 21, endPoint x: 130, endPoint y: 22, distance: 14.6
click at [118, 21] on div "[PHONE_NUMBER]" at bounding box center [85, 22] width 90 height 7
click at [137, 26] on icon at bounding box center [139, 27] width 10 height 10
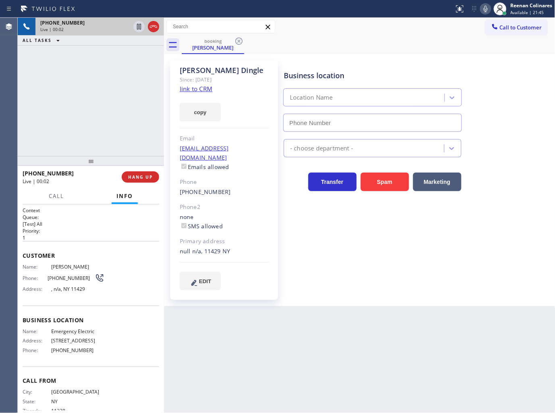
type input "[PHONE_NUMBER]"
drag, startPoint x: 210, startPoint y: 112, endPoint x: 324, endPoint y: 158, distance: 123.3
click at [210, 112] on button "copy" at bounding box center [200, 112] width 41 height 19
drag, startPoint x: 194, startPoint y: 114, endPoint x: 229, endPoint y: 131, distance: 38.1
click at [194, 114] on button "copy" at bounding box center [200, 112] width 41 height 19
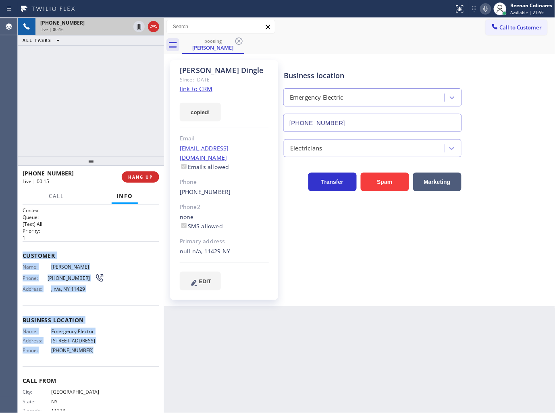
drag, startPoint x: 22, startPoint y: 252, endPoint x: 113, endPoint y: 350, distance: 132.9
click at [113, 350] on div "Context Queue: [Test] All Priority: 1 Customer Name: [PERSON_NAME] Phone: [PHON…" at bounding box center [91, 317] width 137 height 221
copy div "Customer Name: [PERSON_NAME] Phone: [PHONE_NUMBER] Address: [GEOGRAPHIC_DATA] B…"
click at [484, 12] on icon at bounding box center [486, 9] width 10 height 10
click at [55, 199] on span "Call" at bounding box center [56, 195] width 15 height 7
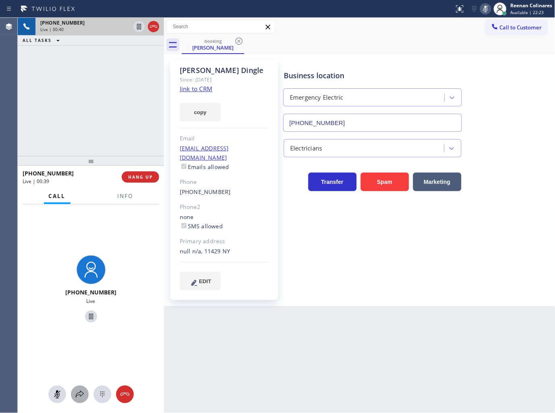
click at [75, 392] on icon at bounding box center [80, 395] width 10 height 10
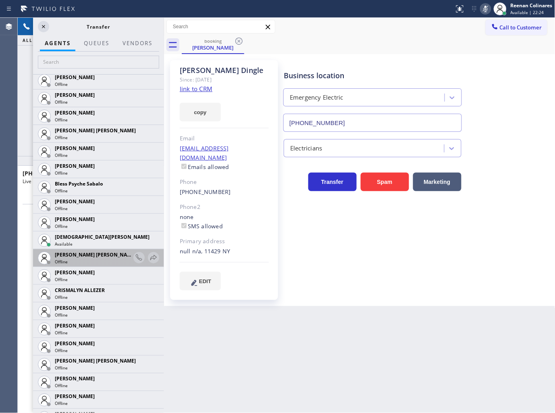
scroll to position [224, 0]
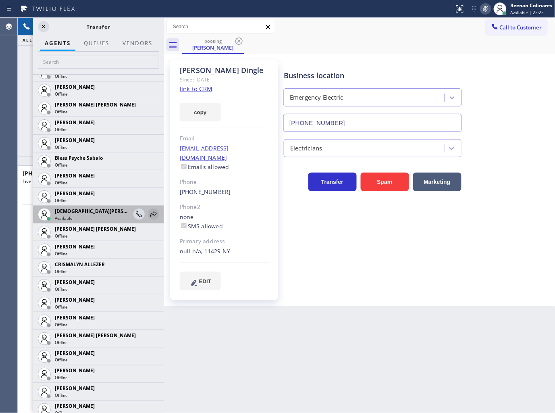
click at [149, 212] on icon at bounding box center [154, 214] width 10 height 10
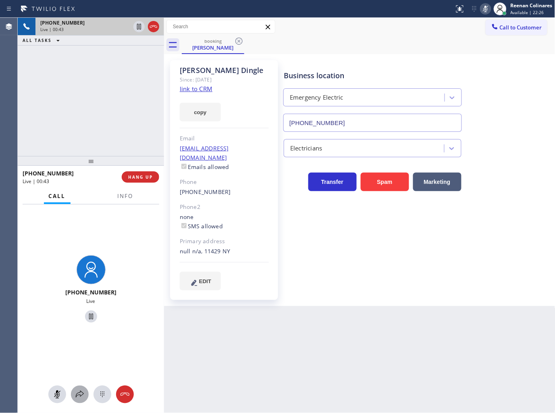
click at [76, 387] on button at bounding box center [80, 394] width 18 height 18
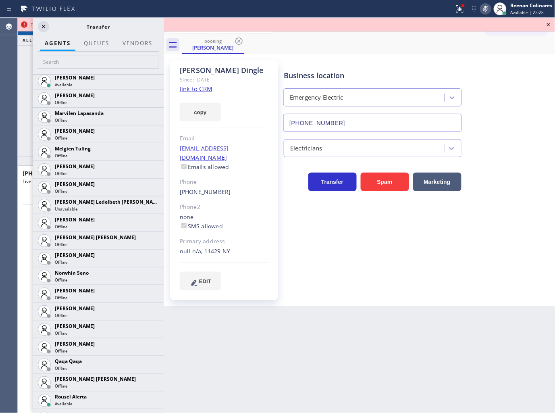
scroll to position [1595, 0]
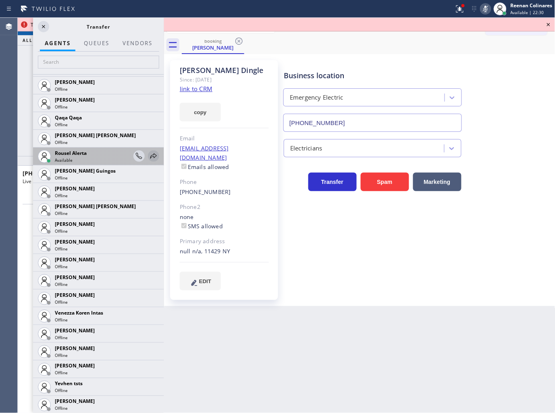
click at [149, 156] on icon at bounding box center [154, 156] width 10 height 10
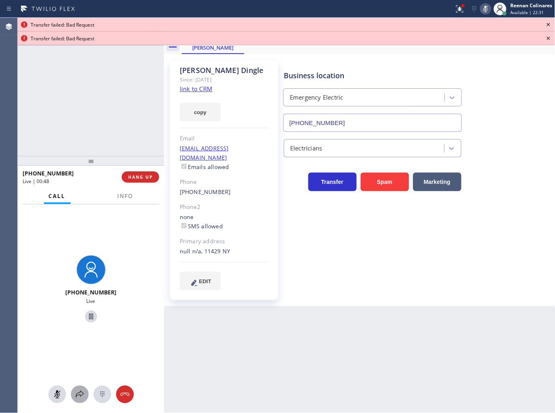
click at [77, 397] on icon at bounding box center [80, 395] width 10 height 10
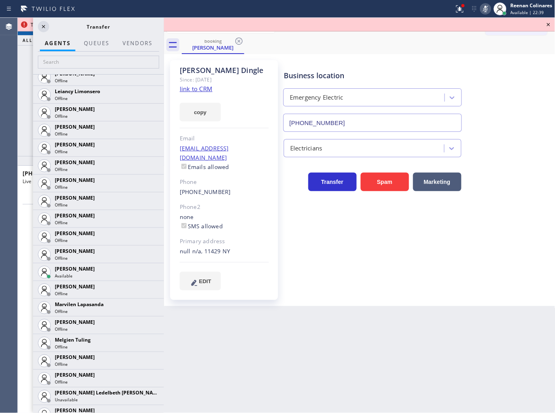
scroll to position [1164, 0]
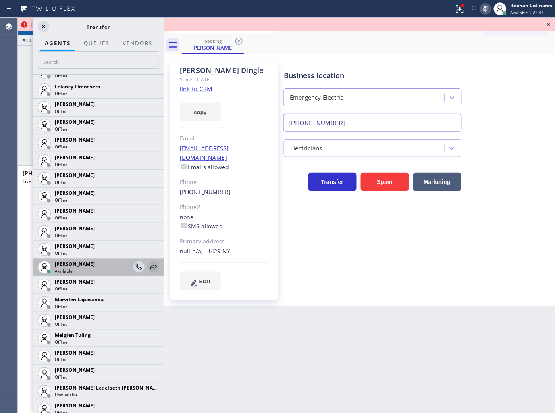
click at [149, 265] on icon at bounding box center [154, 267] width 10 height 10
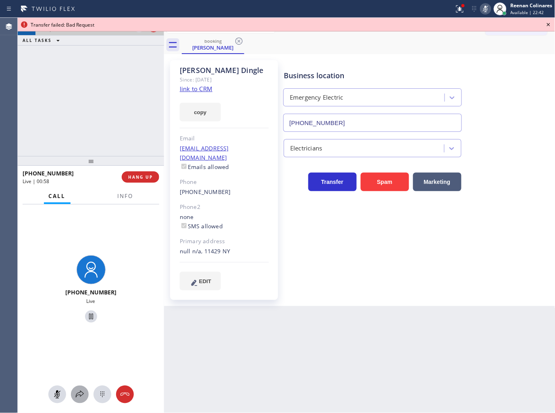
click at [78, 392] on icon at bounding box center [80, 395] width 10 height 10
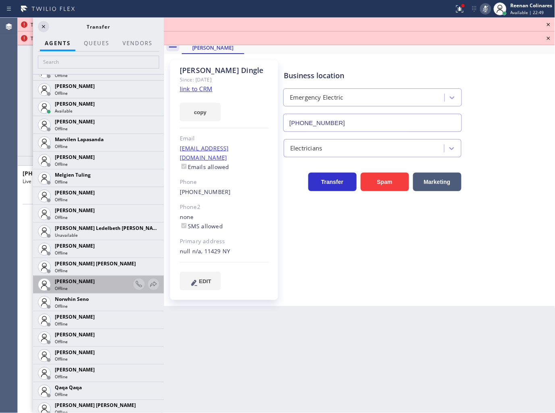
scroll to position [1460, 0]
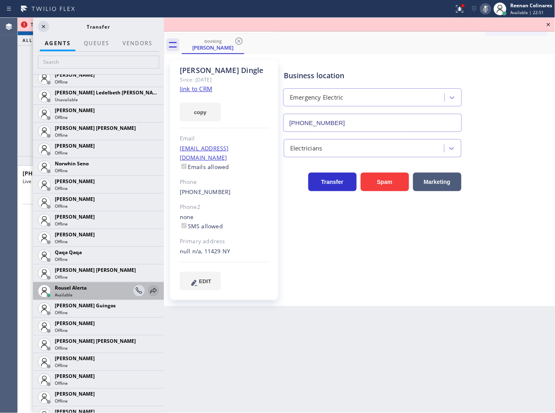
click at [149, 288] on icon at bounding box center [154, 291] width 10 height 10
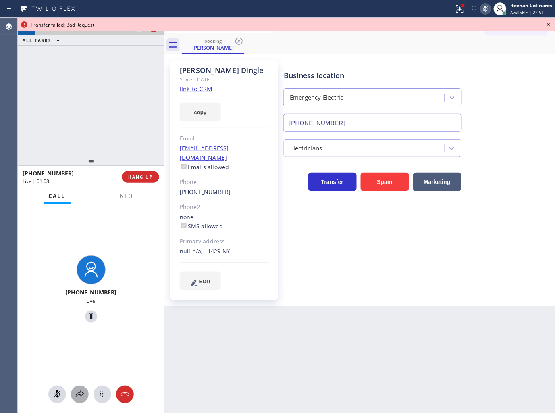
click at [79, 396] on icon at bounding box center [80, 395] width 10 height 10
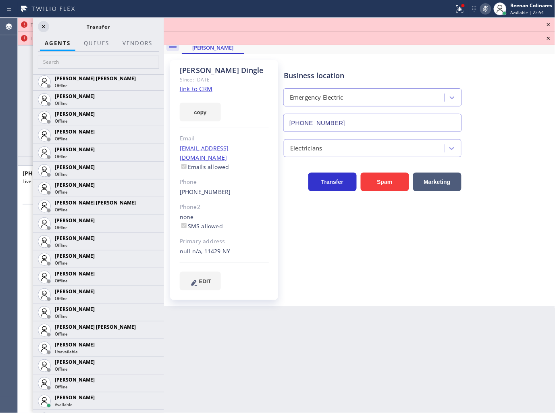
scroll to position [0, 0]
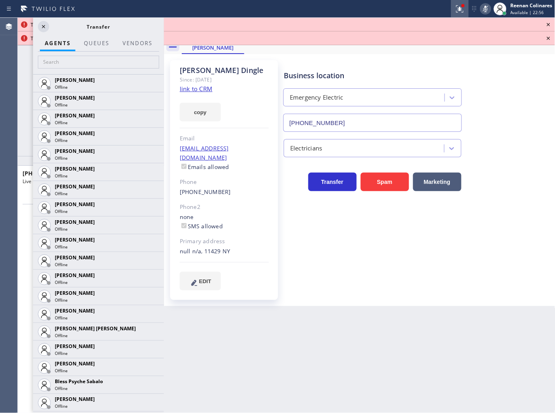
click at [462, 10] on icon at bounding box center [459, 8] width 7 height 7
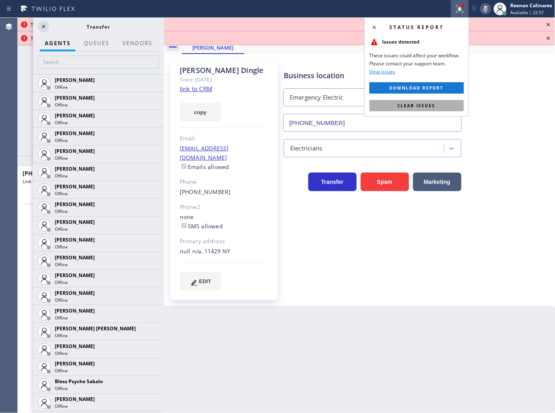
click at [454, 102] on button "Clear issues" at bounding box center [417, 105] width 94 height 11
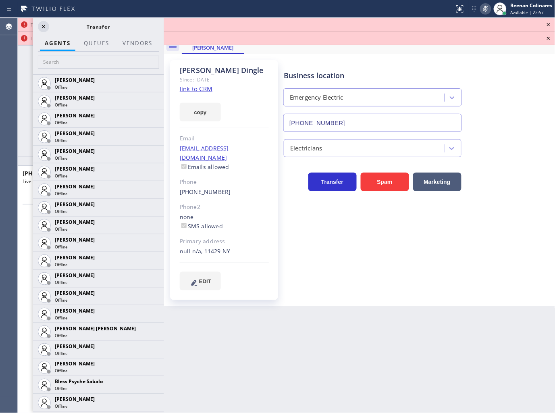
click at [502, 103] on div "Business location Emergency Electric [PHONE_NUMBER]" at bounding box center [417, 95] width 271 height 73
click at [46, 25] on icon at bounding box center [44, 27] width 10 height 10
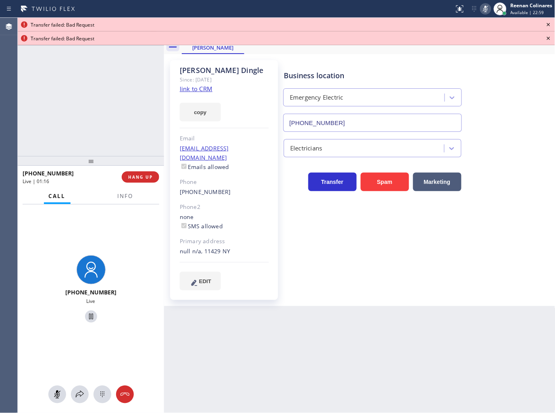
click at [547, 25] on icon at bounding box center [549, 25] width 10 height 10
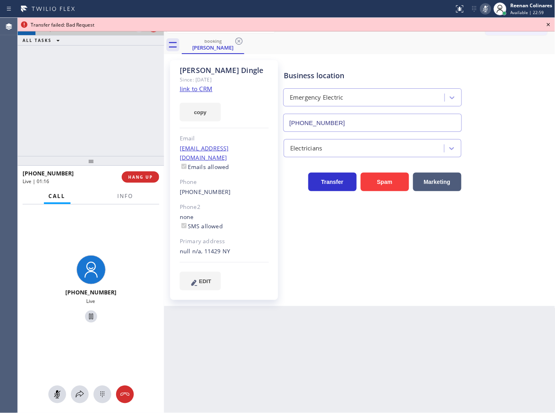
click at [547, 25] on icon at bounding box center [549, 25] width 10 height 10
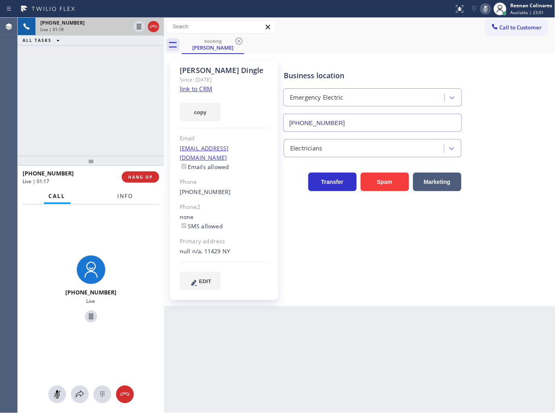
click at [118, 194] on span "Info" at bounding box center [126, 195] width 16 height 7
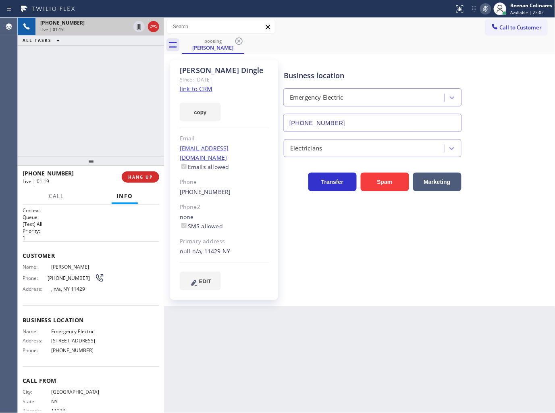
click at [483, 10] on icon at bounding box center [486, 9] width 10 height 10
drag, startPoint x: 204, startPoint y: 242, endPoint x: 230, endPoint y: 242, distance: 26.2
click at [230, 247] on div "null n/a, 11429 NY" at bounding box center [224, 251] width 89 height 9
click at [483, 9] on icon at bounding box center [486, 9] width 10 height 10
click at [203, 247] on div "null n/a, 11429 NY" at bounding box center [224, 251] width 89 height 9
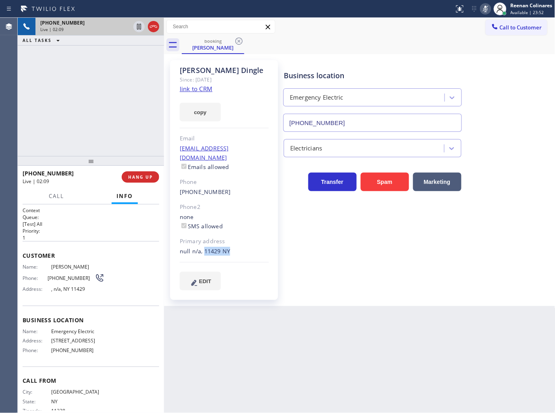
drag, startPoint x: 203, startPoint y: 242, endPoint x: 251, endPoint y: 245, distance: 47.7
click at [251, 247] on div "null n/a, 11429 NY" at bounding box center [224, 251] width 89 height 9
click at [130, 180] on button "HANG UP" at bounding box center [140, 176] width 37 height 11
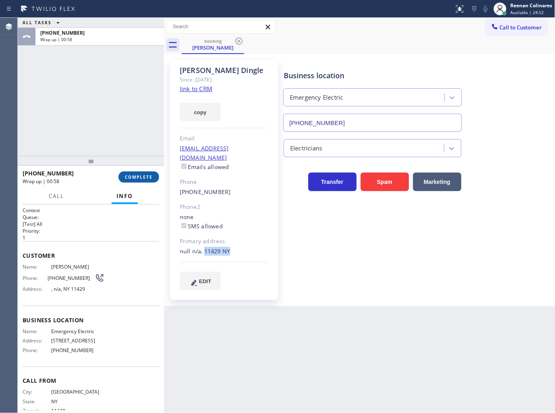
click at [132, 175] on span "COMPLETE" at bounding box center [139, 177] width 28 height 6
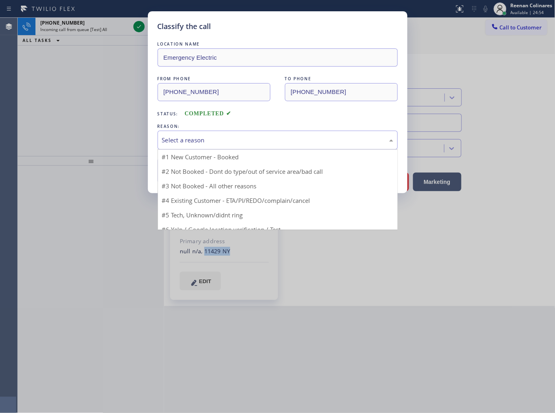
click at [185, 140] on div "Select a reason" at bounding box center [277, 139] width 231 height 9
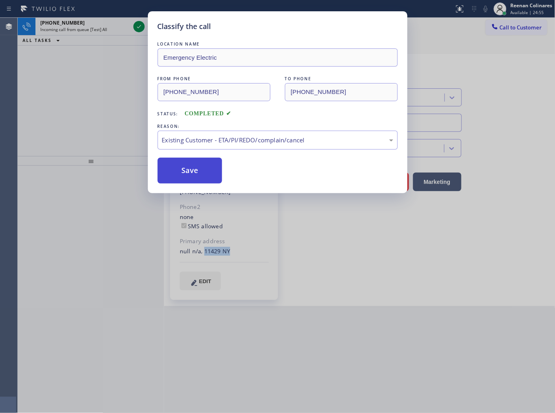
drag, startPoint x: 178, startPoint y: 175, endPoint x: 91, endPoint y: 95, distance: 118.1
click at [178, 174] on button "Save" at bounding box center [190, 171] width 65 height 26
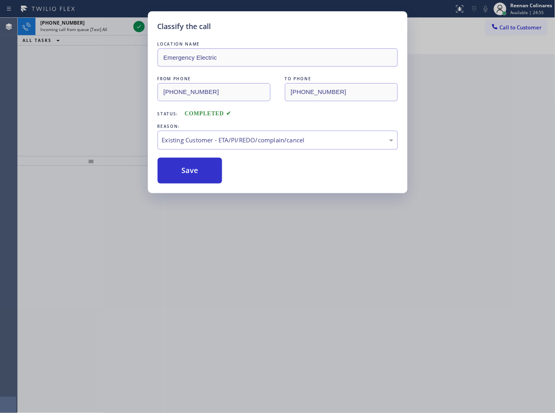
drag, startPoint x: 91, startPoint y: 94, endPoint x: 96, endPoint y: 44, distance: 49.9
click at [91, 93] on div "Classify the call LOCATION NAME Emergency Electric FROM PHONE [PHONE_NUMBER] TO…" at bounding box center [277, 206] width 555 height 413
click at [103, 26] on div "Classify the call LOCATION NAME Emergency Electric FROM PHONE [PHONE_NUMBER] TO…" at bounding box center [277, 206] width 555 height 413
click at [105, 26] on div "Classify the call LOCATION NAME Emergency Electric FROM PHONE [PHONE_NUMBER] TO…" at bounding box center [277, 206] width 555 height 413
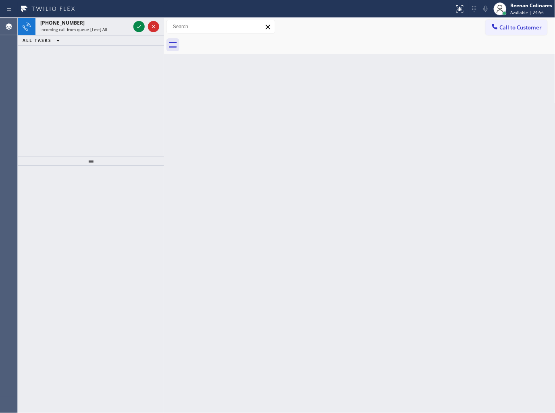
click at [105, 26] on div "[PHONE_NUMBER]" at bounding box center [85, 22] width 90 height 7
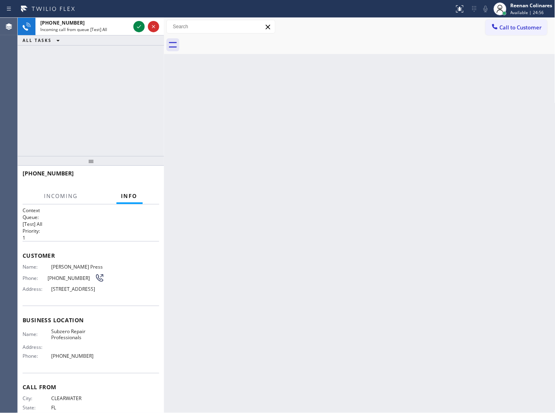
click at [105, 26] on div "[PHONE_NUMBER]" at bounding box center [85, 22] width 90 height 7
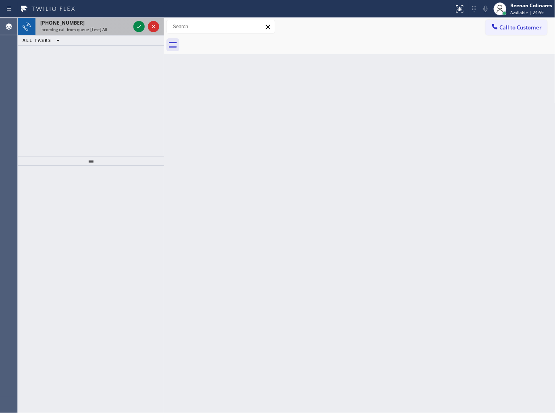
click at [106, 29] on div "Incoming call from queue [Test] All" at bounding box center [85, 30] width 90 height 6
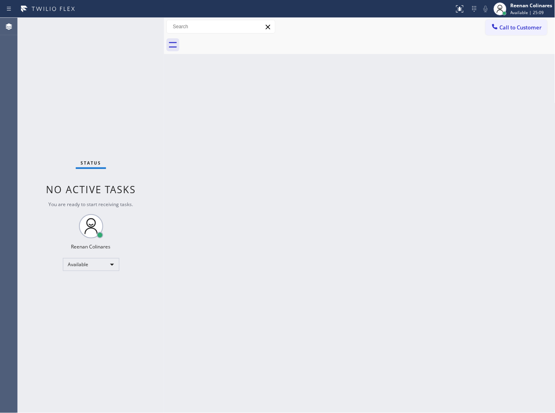
click at [261, 126] on div "Back to Dashboard Change Sender ID Customers Technicians Select a contact Outbo…" at bounding box center [360, 215] width 392 height 395
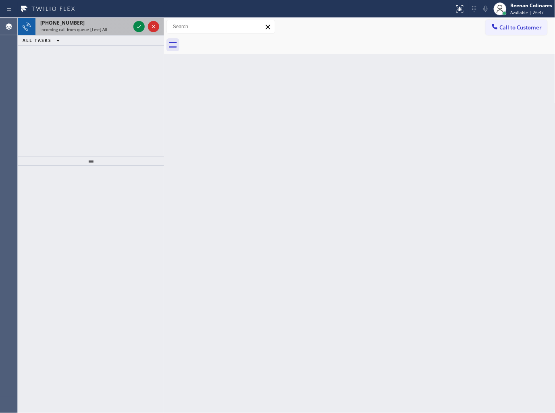
click at [89, 23] on div "[PHONE_NUMBER]" at bounding box center [85, 22] width 90 height 7
click at [121, 27] on div "Incoming call from queue [Test] All" at bounding box center [85, 30] width 90 height 6
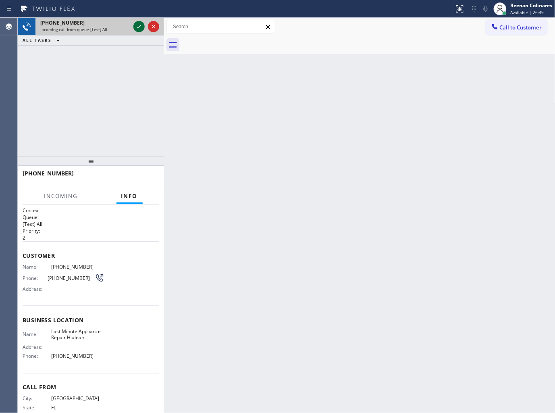
click at [138, 26] on icon at bounding box center [139, 27] width 10 height 10
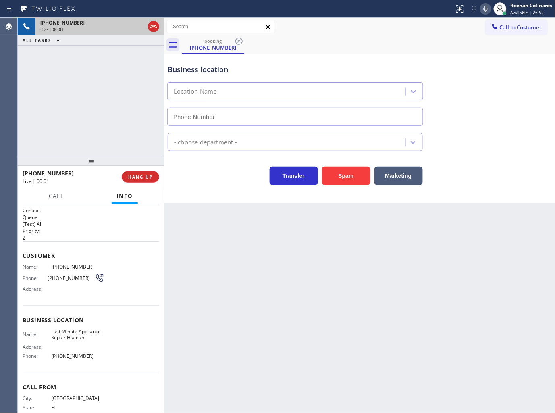
type input "[PHONE_NUMBER]"
click at [142, 173] on button "HANG UP" at bounding box center [140, 176] width 37 height 11
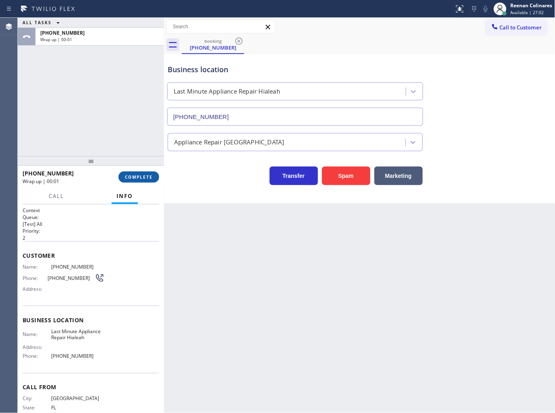
click at [142, 173] on button "COMPLETE" at bounding box center [139, 176] width 41 height 11
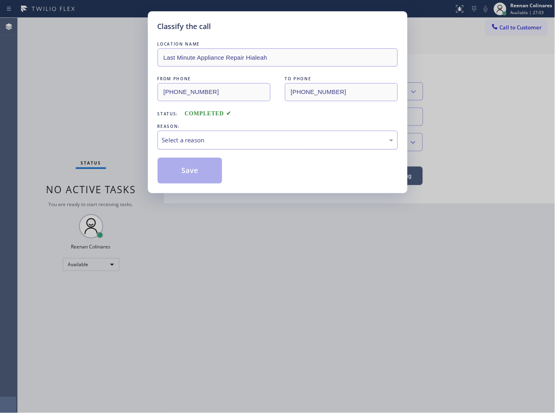
click at [196, 138] on div "Select a reason" at bounding box center [277, 139] width 231 height 9
click at [181, 166] on button "Save" at bounding box center [190, 171] width 65 height 26
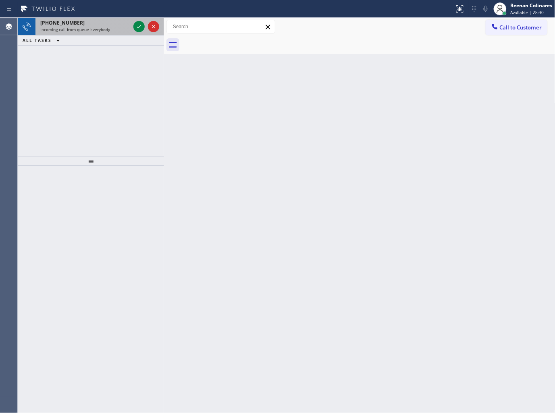
click at [108, 31] on span "Incoming call from queue Everybody" at bounding box center [75, 30] width 70 height 6
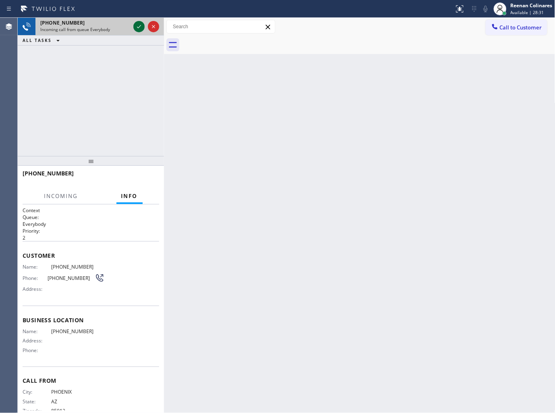
click at [137, 26] on icon at bounding box center [139, 27] width 10 height 10
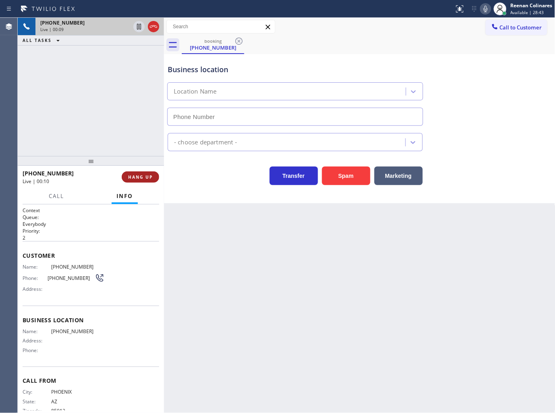
click at [150, 175] on span "HANG UP" at bounding box center [140, 177] width 25 height 6
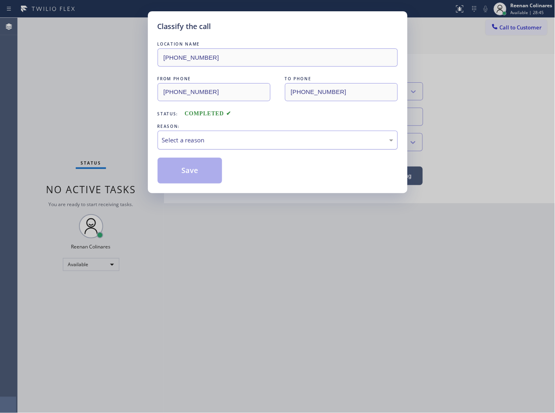
click at [195, 143] on div "Select a reason" at bounding box center [277, 139] width 231 height 9
click at [180, 171] on button "Save" at bounding box center [190, 171] width 65 height 26
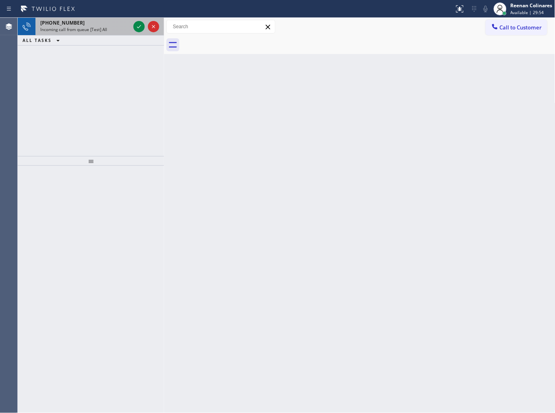
drag, startPoint x: 97, startPoint y: 22, endPoint x: 91, endPoint y: 25, distance: 6.3
click at [97, 22] on div "[PHONE_NUMBER]" at bounding box center [85, 22] width 90 height 7
click at [112, 27] on div "Incoming call from queue [Test] All" at bounding box center [85, 30] width 90 height 6
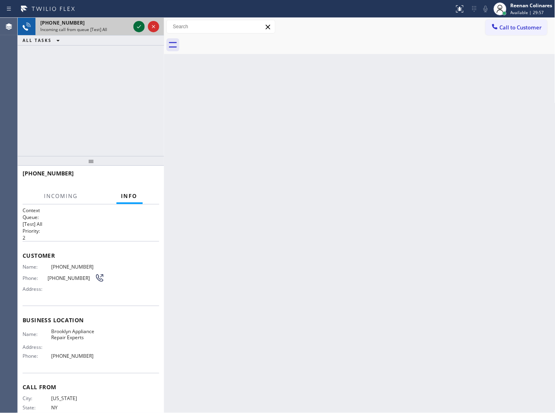
click at [137, 25] on icon at bounding box center [139, 27] width 10 height 10
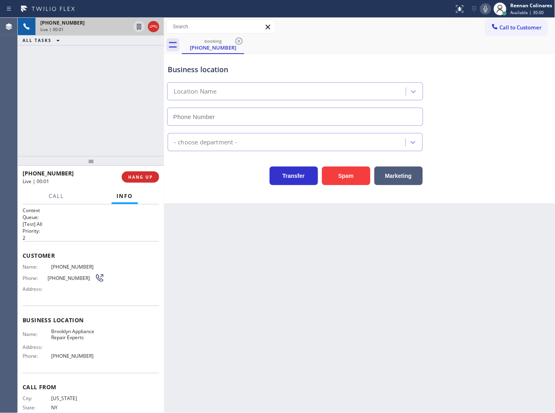
type input "[PHONE_NUMBER]"
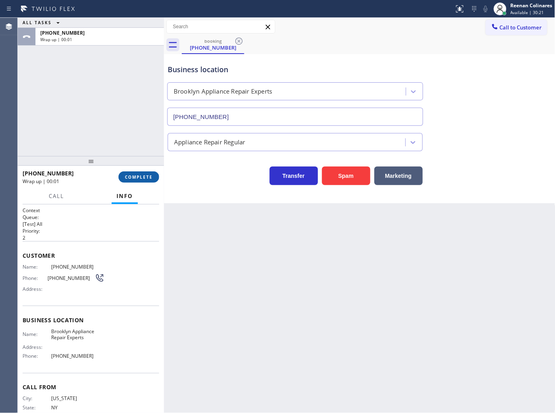
click at [152, 178] on span "COMPLETE" at bounding box center [139, 177] width 28 height 6
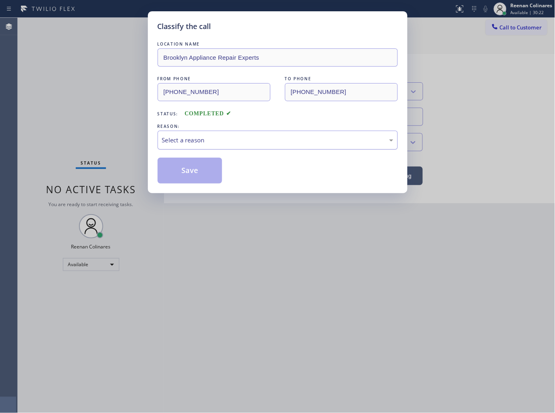
click at [190, 135] on div "Select a reason" at bounding box center [277, 139] width 231 height 9
click at [183, 172] on button "Save" at bounding box center [190, 171] width 65 height 26
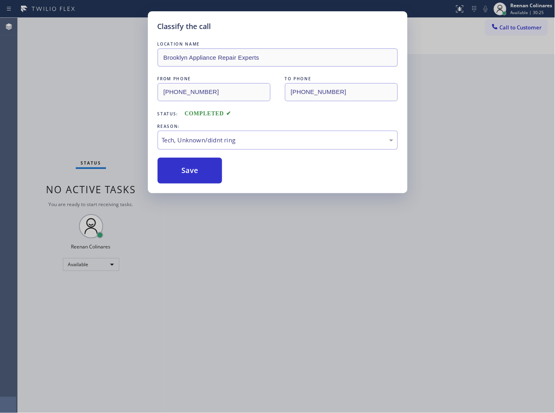
click at [95, 135] on div "Classify the call LOCATION NAME Brooklyn Appliance Repair Experts FROM PHONE [P…" at bounding box center [277, 206] width 555 height 413
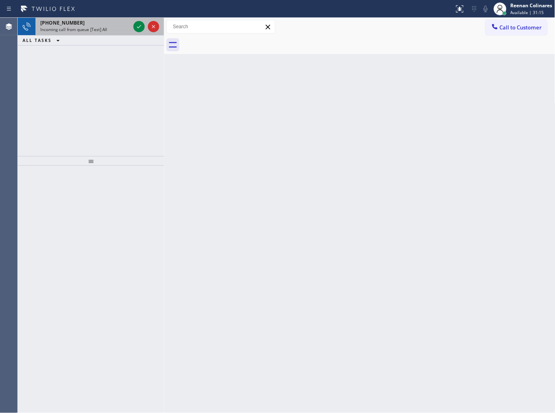
click at [102, 29] on span "Incoming call from queue [Test] All" at bounding box center [73, 30] width 67 height 6
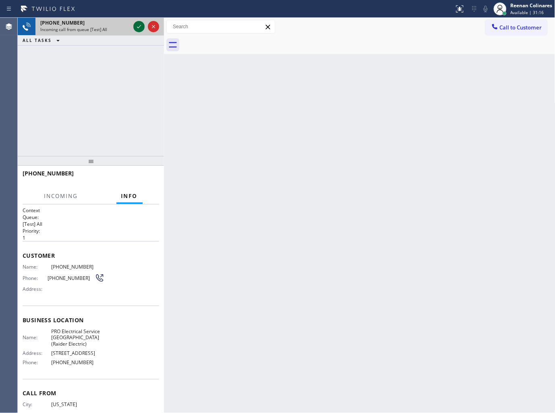
click at [140, 22] on icon at bounding box center [139, 27] width 10 height 10
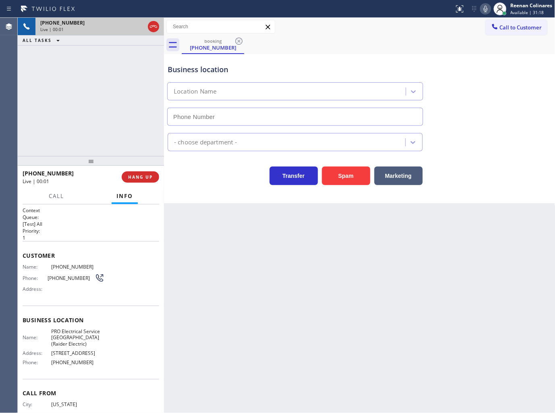
type input "[PHONE_NUMBER]"
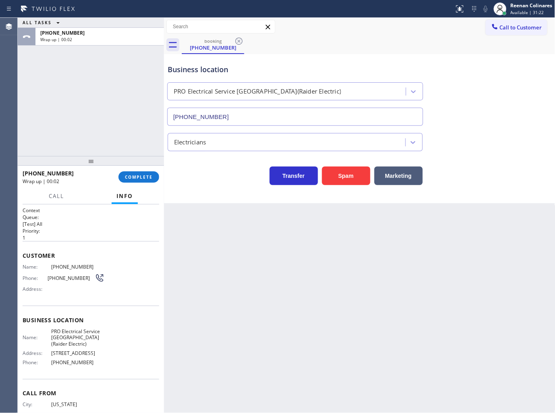
drag, startPoint x: 129, startPoint y: 55, endPoint x: 136, endPoint y: 83, distance: 28.8
click at [129, 55] on div "ALL TASKS ALL TASKS ACTIVE TASKS TASKS IN WRAP UP [PHONE_NUMBER] Wrap up | 00:02" at bounding box center [91, 87] width 146 height 138
click at [138, 176] on span "COMPLETE" at bounding box center [139, 177] width 28 height 6
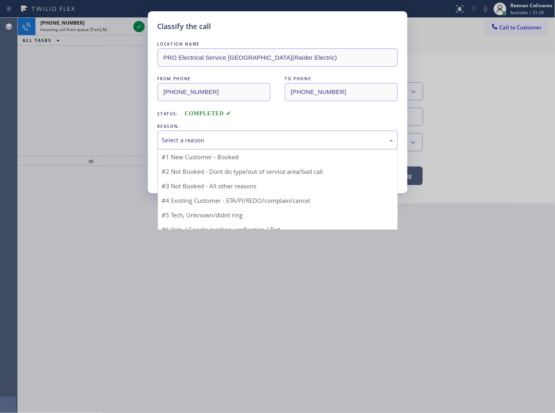
click at [187, 139] on div "Select a reason" at bounding box center [277, 139] width 231 height 9
drag, startPoint x: 181, startPoint y: 199, endPoint x: 182, endPoint y: 164, distance: 35.1
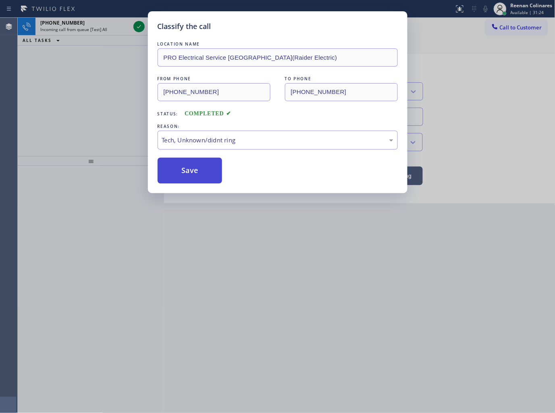
click at [182, 164] on button "Save" at bounding box center [190, 171] width 65 height 26
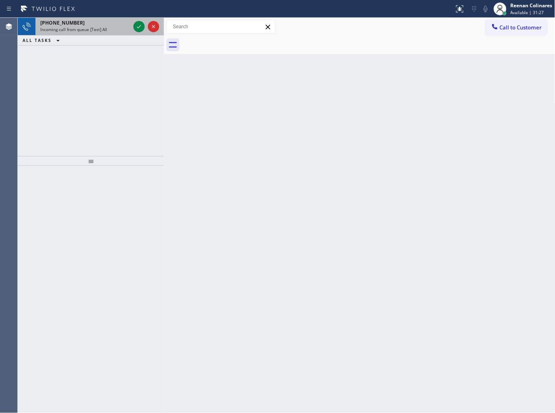
click at [98, 27] on span "Incoming call from queue [Test] All" at bounding box center [73, 30] width 67 height 6
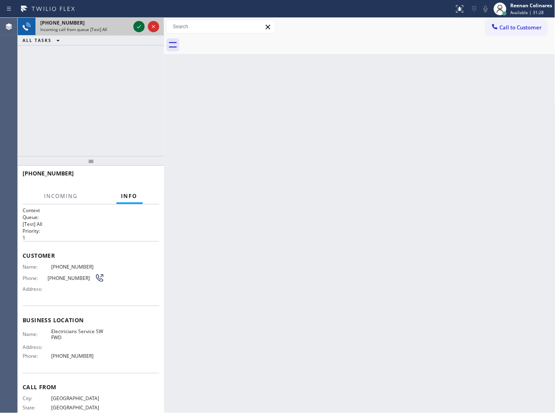
click at [135, 24] on icon at bounding box center [139, 27] width 10 height 10
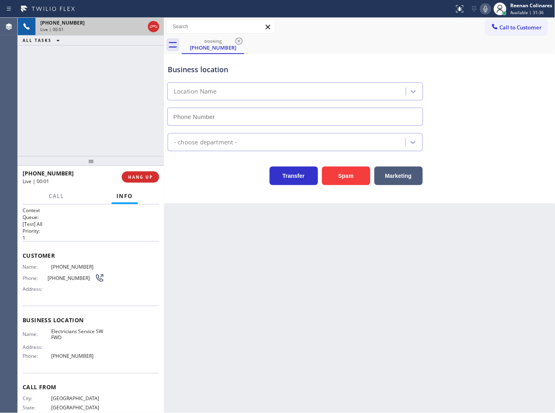
type input "[PHONE_NUMBER]"
click at [338, 178] on button "Spam" at bounding box center [346, 176] width 48 height 19
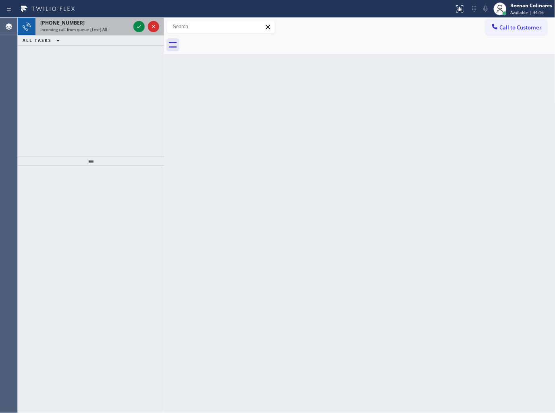
click at [87, 27] on span "Incoming call from queue [Test] All" at bounding box center [73, 30] width 67 height 6
click at [101, 27] on span "Incoming call from queue [Test] All" at bounding box center [73, 30] width 67 height 6
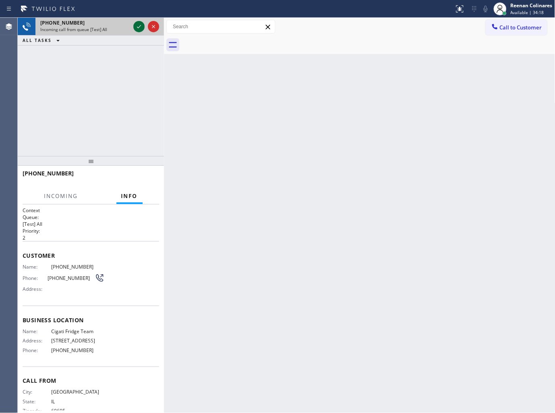
click at [138, 26] on icon at bounding box center [139, 27] width 10 height 10
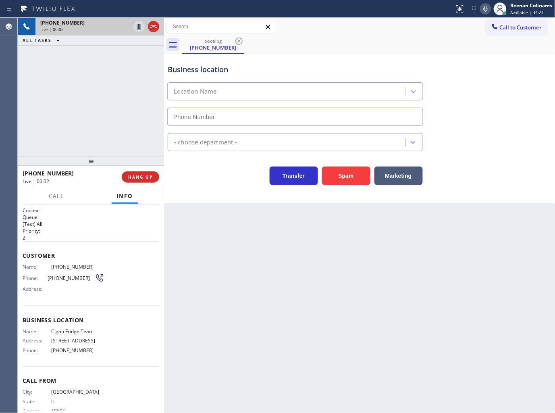
type input "[PHONE_NUMBER]"
click at [488, 9] on icon at bounding box center [486, 9] width 10 height 10
click at [487, 9] on icon at bounding box center [486, 9] width 4 height 6
click at [485, 9] on icon at bounding box center [486, 9] width 10 height 10
click at [487, 9] on icon at bounding box center [486, 9] width 10 height 10
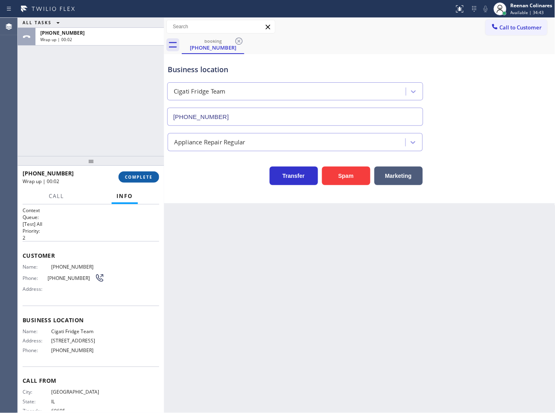
click at [146, 180] on button "COMPLETE" at bounding box center [139, 176] width 41 height 11
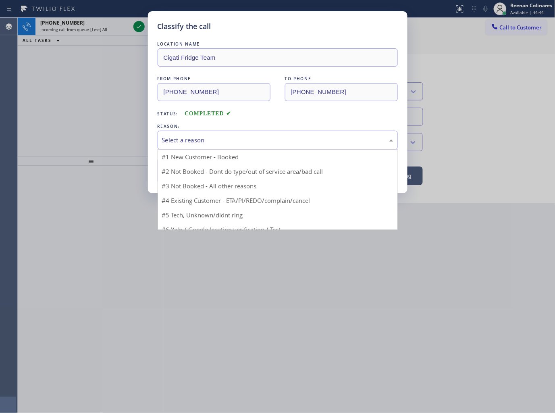
click at [198, 140] on div "Select a reason" at bounding box center [277, 139] width 231 height 9
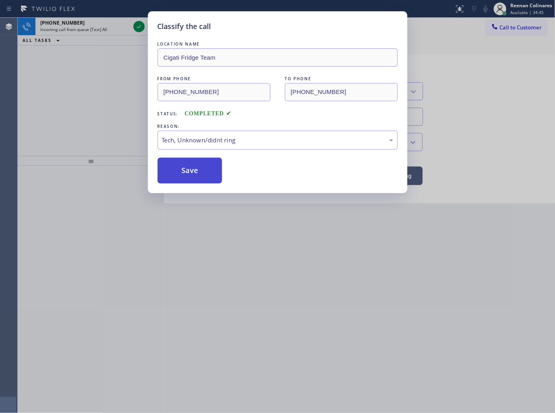
click at [173, 179] on button "Save" at bounding box center [190, 171] width 65 height 26
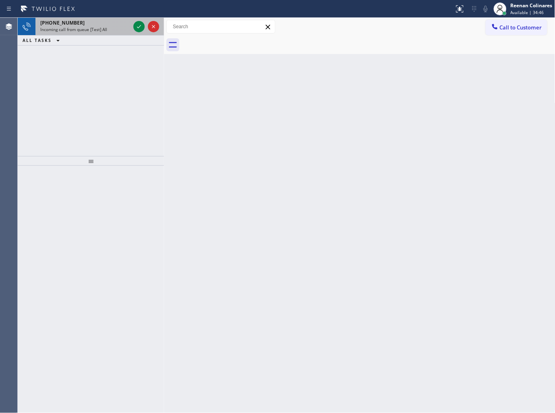
click at [105, 33] on div "[PHONE_NUMBER] Incoming call from queue [Test] All" at bounding box center [83, 27] width 96 height 18
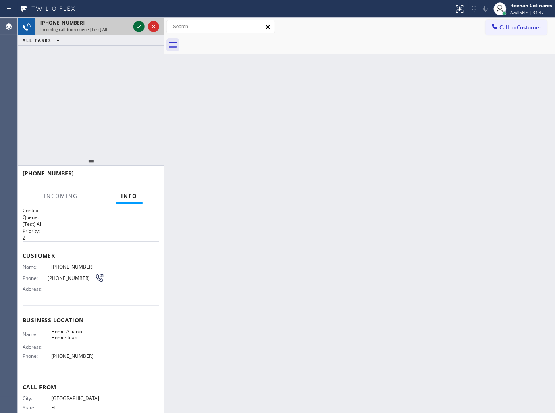
click at [137, 26] on icon at bounding box center [139, 27] width 10 height 10
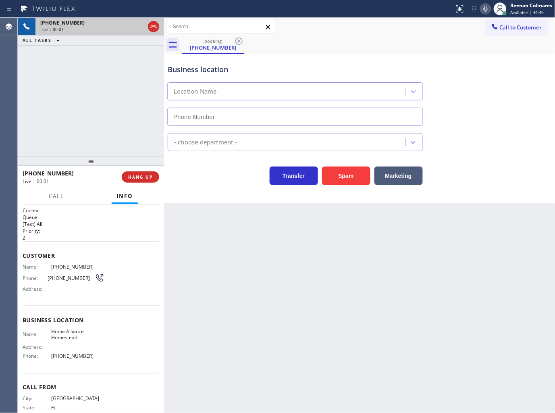
type input "[PHONE_NUMBER]"
click at [482, 9] on icon at bounding box center [486, 9] width 10 height 10
click at [484, 9] on icon at bounding box center [486, 9] width 4 height 6
click at [483, 10] on icon at bounding box center [486, 9] width 10 height 10
click at [485, 10] on rect at bounding box center [486, 8] width 6 height 6
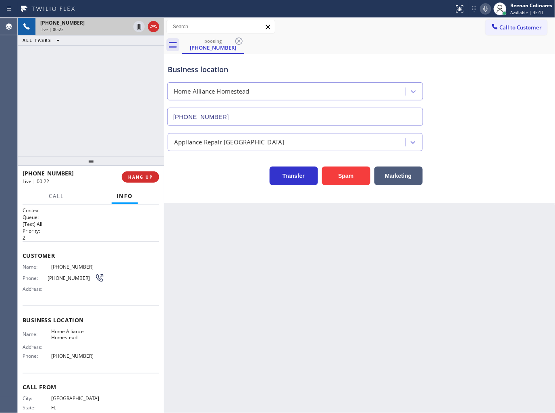
click at [484, 8] on icon at bounding box center [486, 9] width 4 height 6
click at [486, 8] on rect at bounding box center [486, 8] width 6 height 6
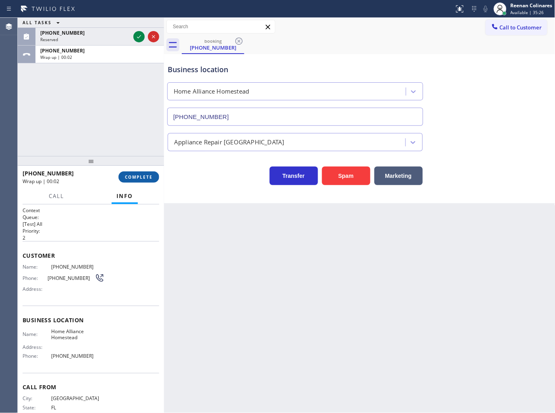
click at [139, 178] on span "COMPLETE" at bounding box center [139, 177] width 28 height 6
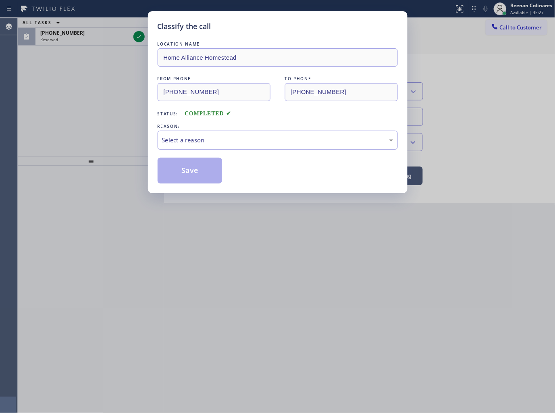
click at [187, 140] on div "Select a reason" at bounding box center [277, 139] width 231 height 9
click at [184, 178] on button "Save" at bounding box center [190, 171] width 65 height 26
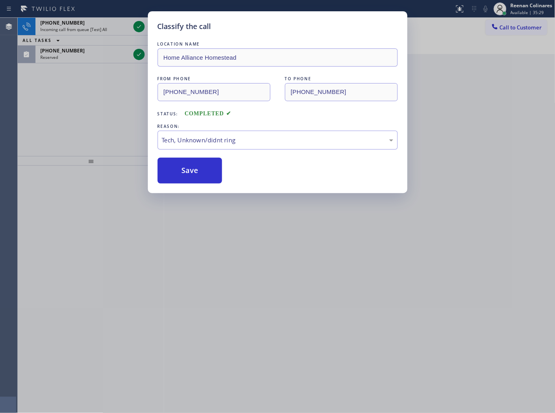
click at [99, 57] on div "Classify the call LOCATION NAME Home Alliance Homestead FROM PHONE [PHONE_NUMBE…" at bounding box center [277, 206] width 555 height 413
click at [99, 57] on div "Classify the call LOCATION NAME [PERSON_NAME][GEOGRAPHIC_DATA] Air Duct Pros FR…" at bounding box center [286, 215] width 537 height 395
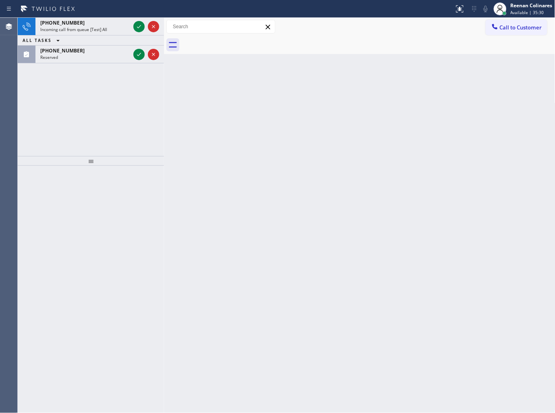
click at [99, 57] on div "Reserved" at bounding box center [85, 57] width 90 height 6
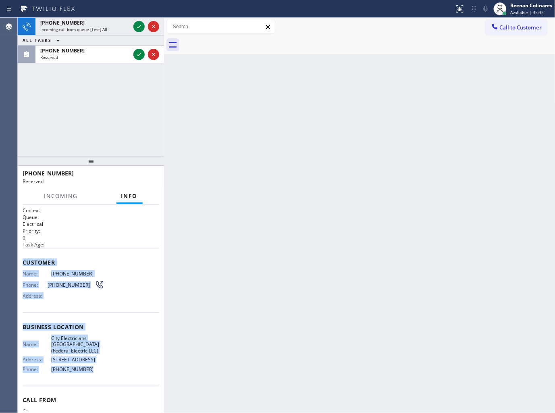
drag, startPoint x: 23, startPoint y: 254, endPoint x: 124, endPoint y: 382, distance: 162.7
click at [122, 382] on div "Context Queue: Electrical Priority: 0 Task Age: Customer Name: [PHONE_NUMBER] P…" at bounding box center [91, 327] width 137 height 240
copy div "Customer Name: [PHONE_NUMBER] Phone: [PHONE_NUMBER] Address: Business location …"
drag, startPoint x: 89, startPoint y: 61, endPoint x: 99, endPoint y: 60, distance: 10.1
click at [96, 61] on div "[PHONE_NUMBER] Reserved" at bounding box center [83, 55] width 96 height 18
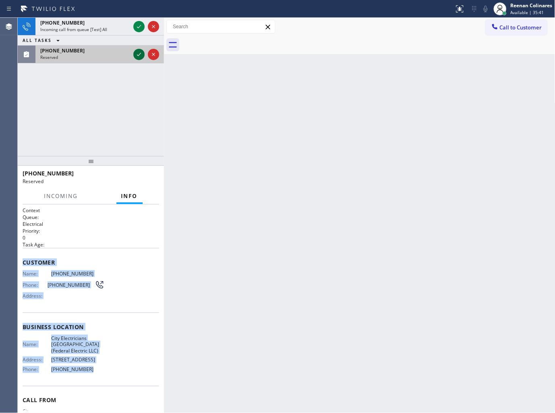
click at [137, 53] on icon at bounding box center [139, 55] width 10 height 10
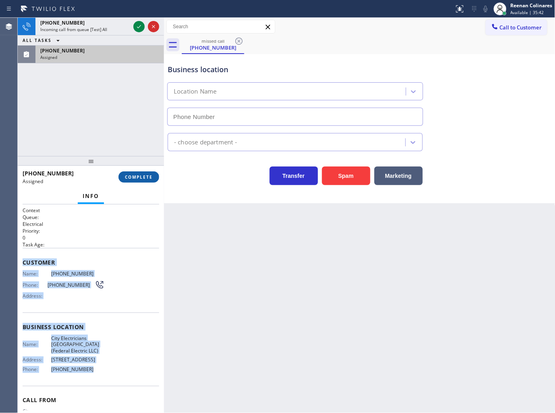
type input "[PHONE_NUMBER]"
click at [148, 176] on span "COMPLETE" at bounding box center [139, 177] width 28 height 6
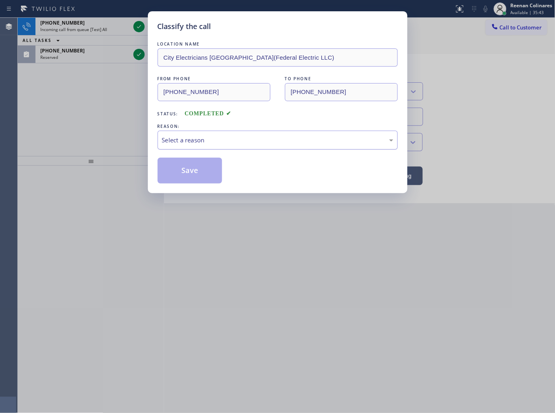
click at [189, 137] on div "Select a reason" at bounding box center [277, 139] width 231 height 9
click at [184, 176] on button "Save" at bounding box center [190, 171] width 65 height 26
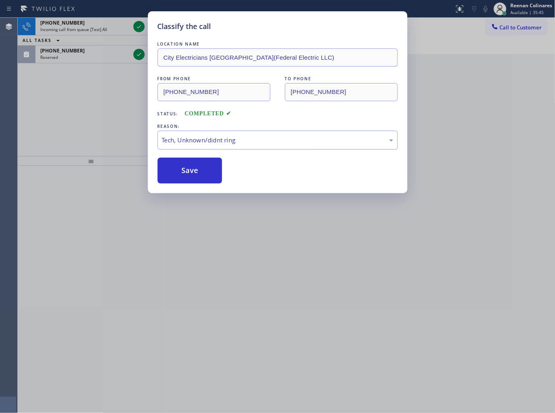
click at [96, 25] on div "Classify the call LOCATION NAME City Electricians Scotch Plains(Federal Electri…" at bounding box center [277, 206] width 555 height 413
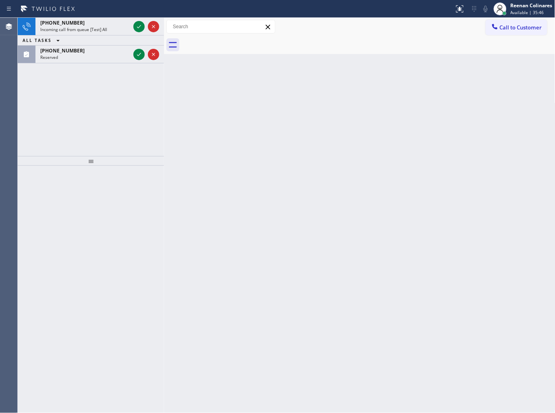
click at [96, 25] on div "[PHONE_NUMBER]" at bounding box center [85, 22] width 90 height 7
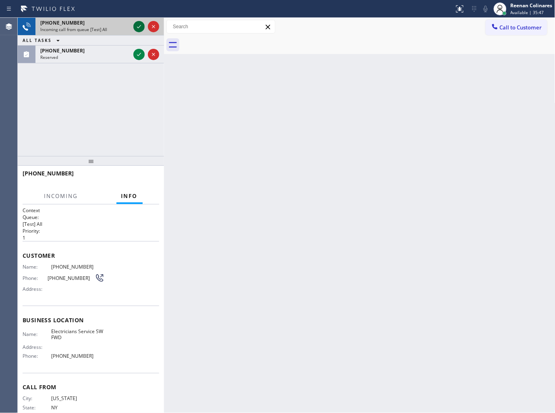
click at [140, 25] on icon at bounding box center [139, 27] width 10 height 10
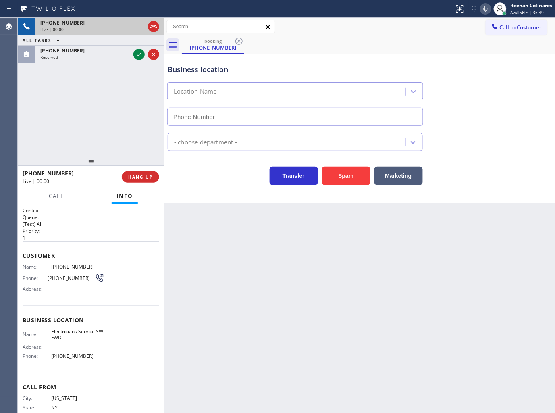
type input "[PHONE_NUMBER]"
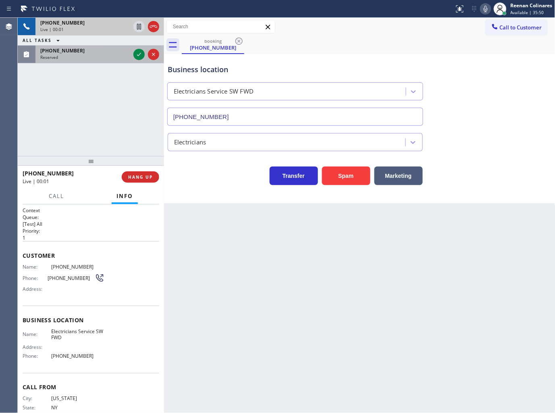
click at [106, 58] on div "Reserved" at bounding box center [85, 57] width 90 height 6
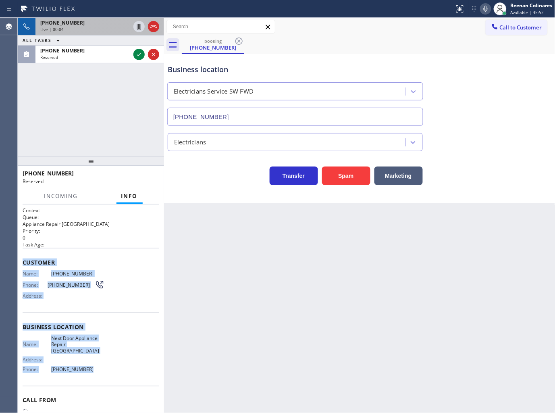
drag, startPoint x: 22, startPoint y: 257, endPoint x: 247, endPoint y: 397, distance: 265.2
click at [110, 364] on div "Context Queue: Appliance Repair High End Priority: 0 Task Age: Customer Name: […" at bounding box center [91, 327] width 137 height 240
copy div "Customer Name: [PHONE_NUMBER] Phone: [PHONE_NUMBER] Address: Business location …"
click at [139, 56] on icon at bounding box center [139, 55] width 10 height 10
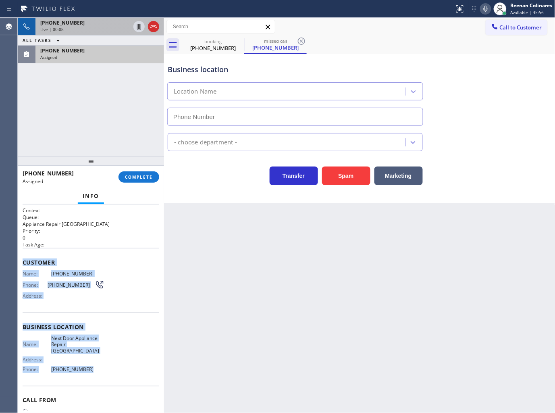
type input "[PHONE_NUMBER]"
click at [145, 177] on span "COMPLETE" at bounding box center [139, 177] width 28 height 6
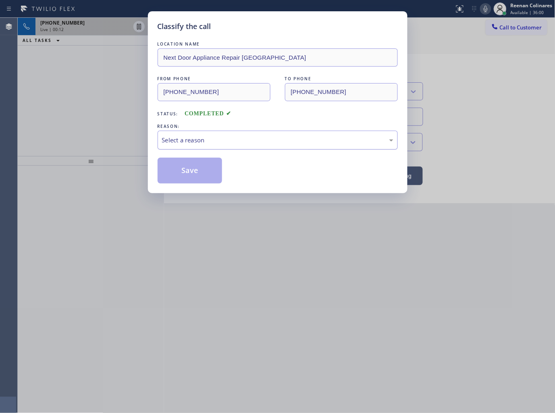
click at [188, 142] on div "Select a reason" at bounding box center [277, 139] width 231 height 9
click at [180, 172] on button "Save" at bounding box center [190, 171] width 65 height 26
click at [61, 104] on div "Classify the call LOCATION NAME Next Door Appliance Repair [GEOGRAPHIC_DATA] FR…" at bounding box center [277, 206] width 555 height 413
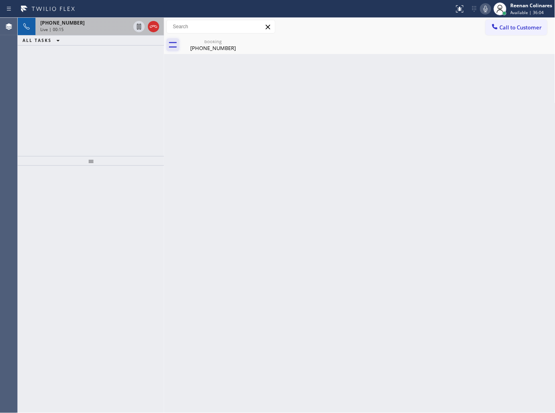
click at [176, 46] on icon at bounding box center [173, 45] width 8 height 6
click at [192, 44] on div "booking" at bounding box center [213, 41] width 61 height 6
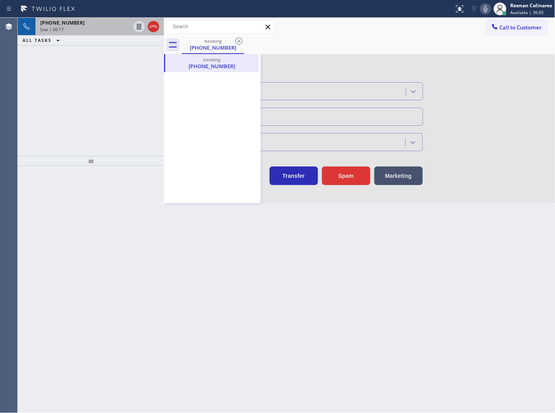
click at [99, 19] on div "[PHONE_NUMBER]" at bounding box center [85, 22] width 90 height 7
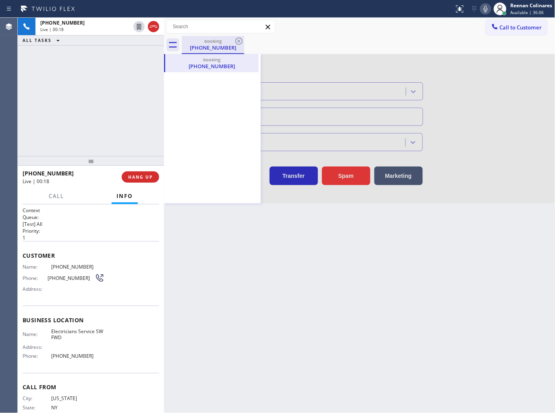
click at [215, 46] on div "[PHONE_NUMBER]" at bounding box center [213, 47] width 61 height 7
click at [239, 43] on icon at bounding box center [239, 41] width 10 height 10
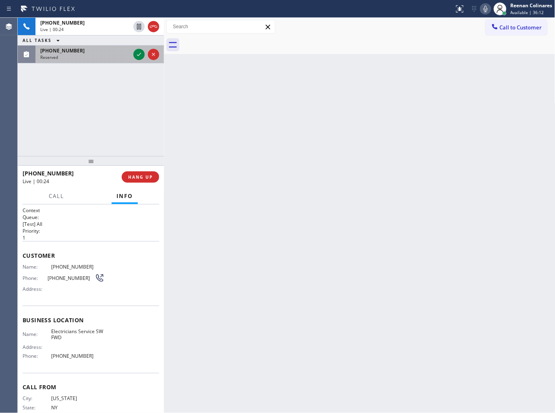
click at [105, 55] on div "Reserved" at bounding box center [85, 57] width 90 height 6
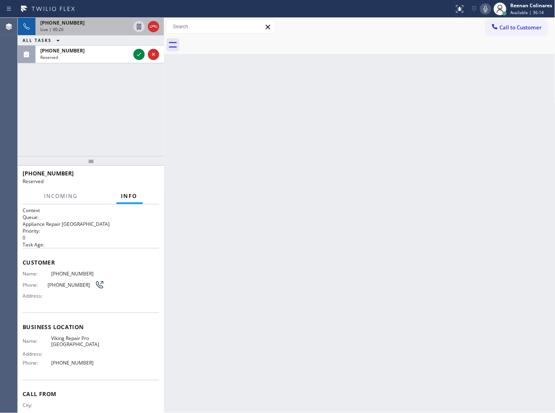
click at [107, 27] on div "Live | 00:26" at bounding box center [85, 30] width 90 height 6
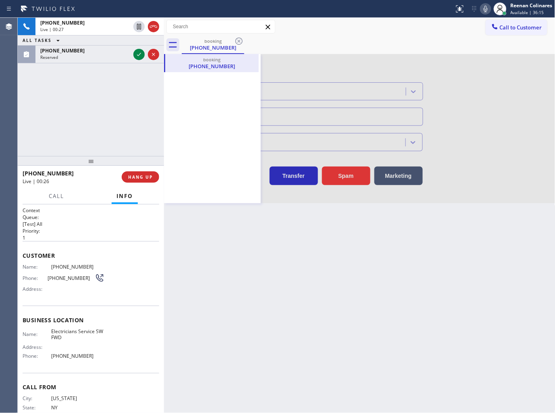
type input "[PHONE_NUMBER]"
click at [240, 41] on icon at bounding box center [239, 41] width 10 height 10
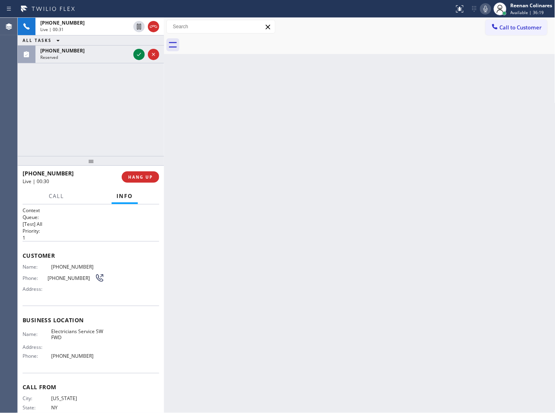
click at [485, 9] on icon at bounding box center [486, 9] width 10 height 10
click at [485, 8] on icon at bounding box center [486, 9] width 10 height 10
click at [488, 8] on icon at bounding box center [486, 9] width 4 height 6
click at [109, 28] on div "Live | 00:41" at bounding box center [85, 30] width 90 height 6
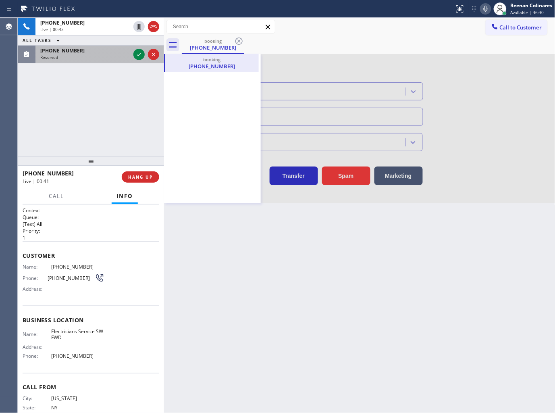
click at [105, 54] on div "[PHONE_NUMBER]" at bounding box center [85, 50] width 90 height 7
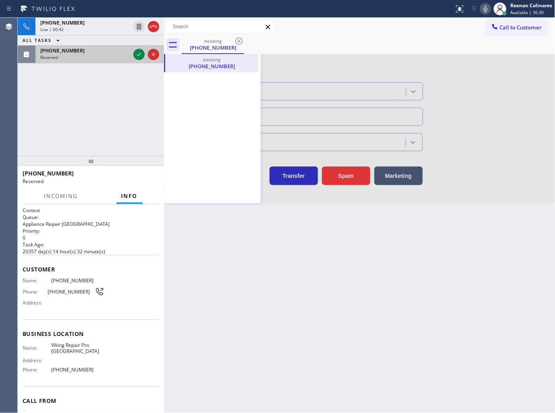
type input "[PHONE_NUMBER]"
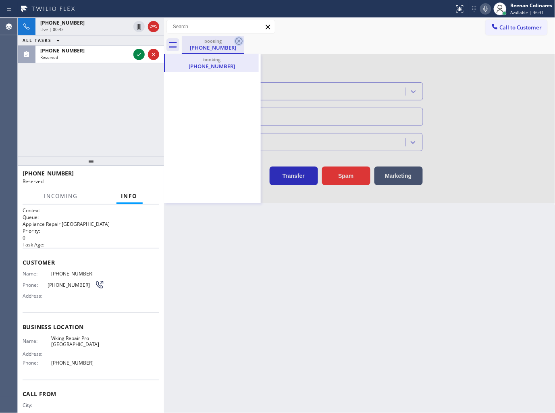
click at [240, 42] on icon at bounding box center [239, 41] width 10 height 10
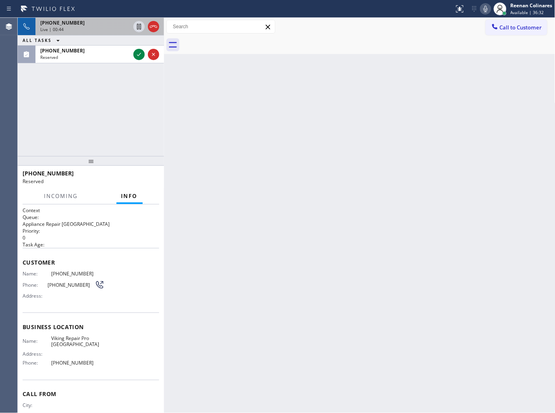
click at [124, 29] on div "Live | 00:44" at bounding box center [85, 30] width 90 height 6
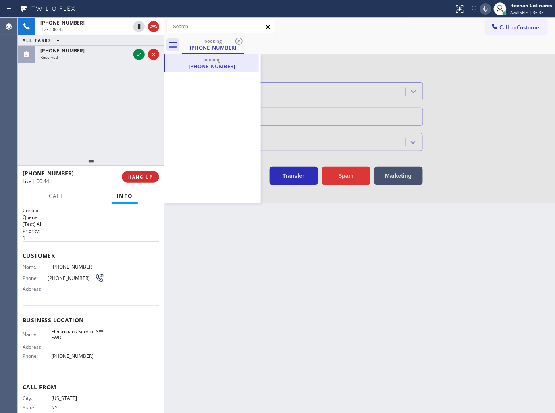
type input "[PHONE_NUMBER]"
click at [400, 176] on div at bounding box center [360, 128] width 392 height 149
click at [400, 176] on button "Marketing" at bounding box center [399, 176] width 48 height 19
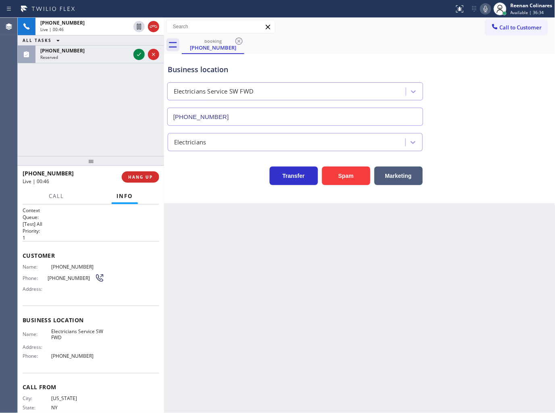
click at [400, 176] on button "Marketing" at bounding box center [399, 176] width 48 height 19
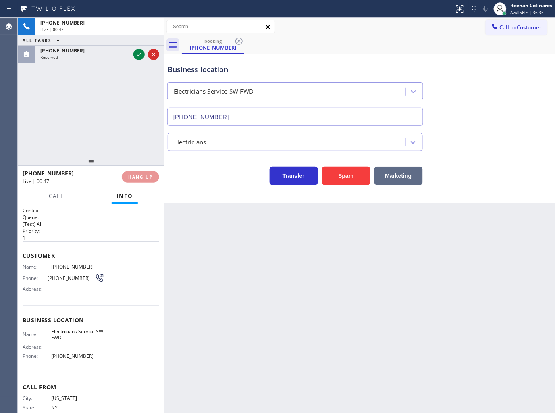
click at [400, 176] on button "Marketing" at bounding box center [399, 176] width 48 height 19
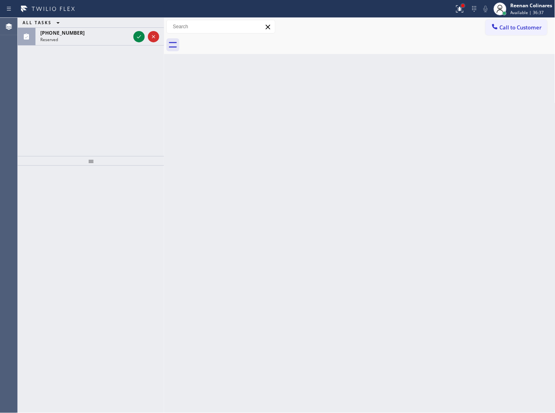
click at [464, 5] on div at bounding box center [463, 5] width 3 height 3
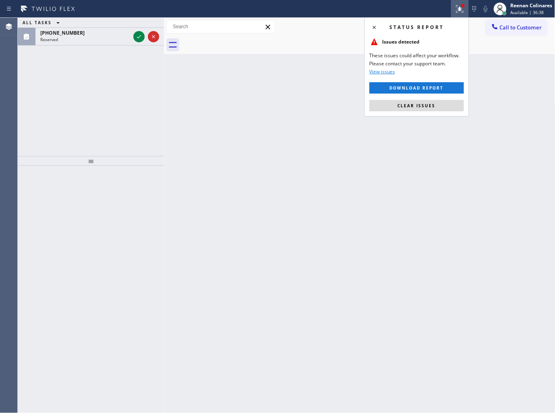
drag, startPoint x: 424, startPoint y: 105, endPoint x: 275, endPoint y: 84, distance: 151.1
click at [420, 105] on span "Clear issues" at bounding box center [417, 106] width 38 height 6
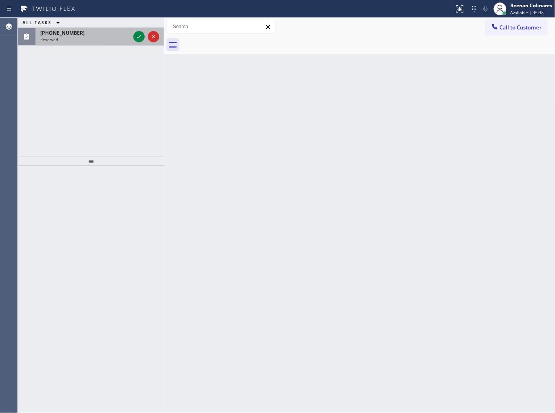
click at [95, 35] on div "[PHONE_NUMBER] Reserved" at bounding box center [83, 37] width 96 height 18
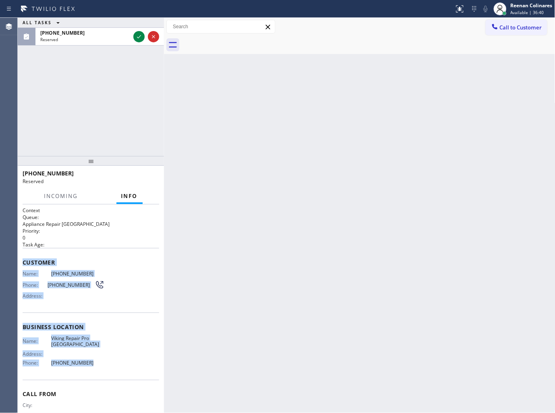
drag, startPoint x: 48, startPoint y: 306, endPoint x: 131, endPoint y: 366, distance: 102.4
click at [117, 367] on div "Context Queue: Appliance Repair High End Priority: 0 Task Age: Customer Name: […" at bounding box center [91, 324] width 137 height 234
copy div "Customer Name: [PHONE_NUMBER] Phone: [PHONE_NUMBER] Address: Business location …"
click at [108, 34] on div "[PHONE_NUMBER]" at bounding box center [85, 32] width 90 height 7
click at [138, 37] on icon at bounding box center [139, 37] width 10 height 10
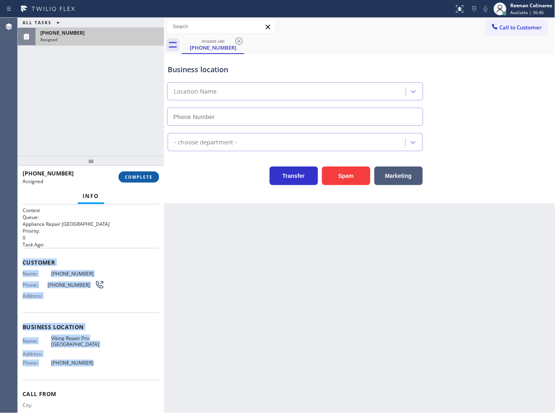
type input "[PHONE_NUMBER]"
click at [151, 173] on button "COMPLETE" at bounding box center [139, 176] width 41 height 11
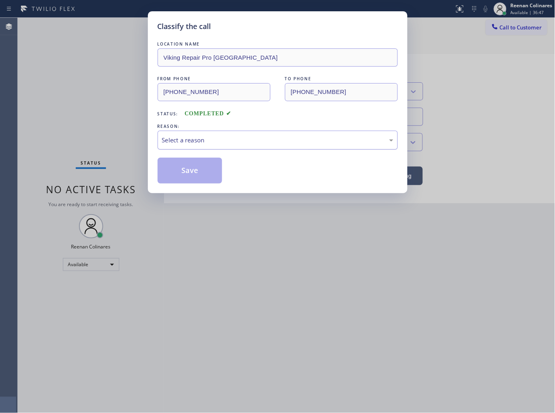
click at [182, 140] on div "Select a reason" at bounding box center [277, 139] width 231 height 9
click at [181, 172] on button "Save" at bounding box center [190, 171] width 65 height 26
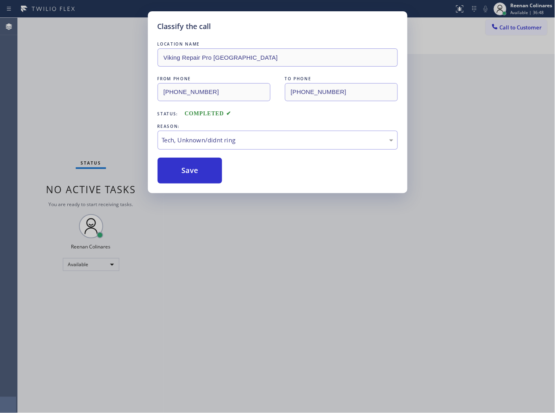
click at [62, 130] on div "Classify the call LOCATION NAME Viking Repair Pro [GEOGRAPHIC_DATA] FROM PHONE …" at bounding box center [277, 206] width 555 height 413
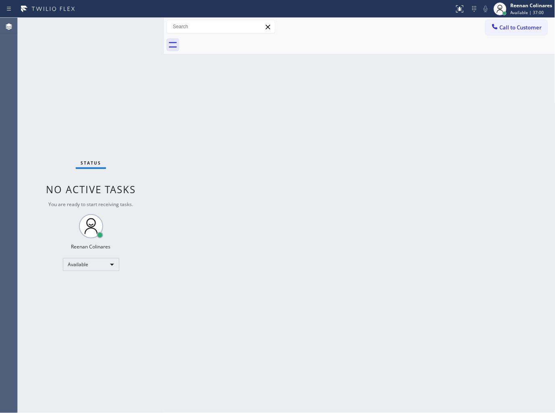
click at [292, 148] on div "Back to Dashboard Change Sender ID Customers Technicians Select a contact Outbo…" at bounding box center [360, 215] width 392 height 395
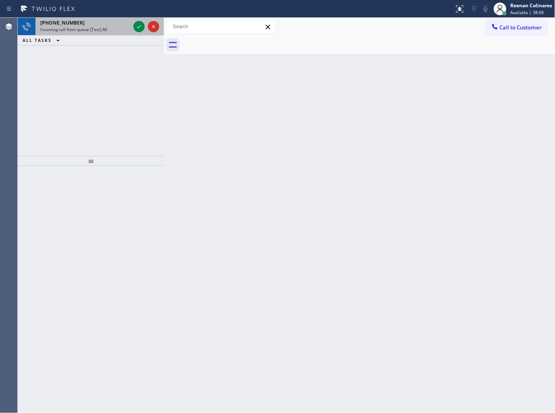
click at [92, 23] on div "[PHONE_NUMBER]" at bounding box center [85, 22] width 90 height 7
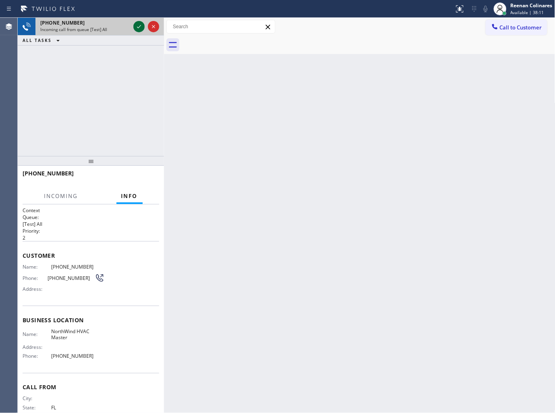
click at [135, 25] on icon at bounding box center [139, 27] width 10 height 10
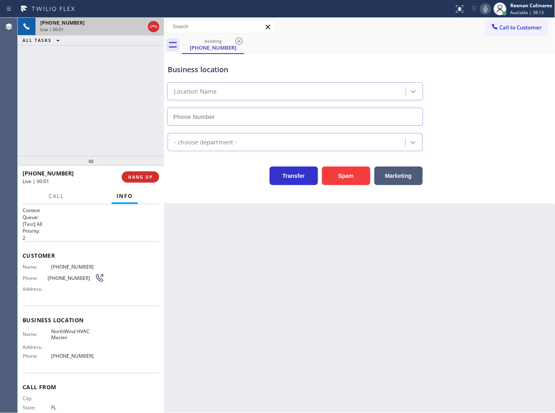
type input "[PHONE_NUMBER]"
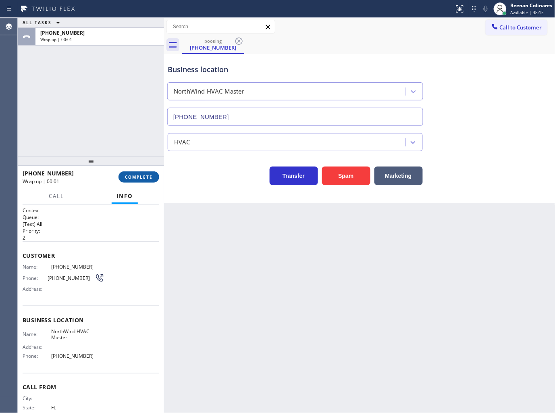
click at [137, 178] on span "COMPLETE" at bounding box center [139, 177] width 28 height 6
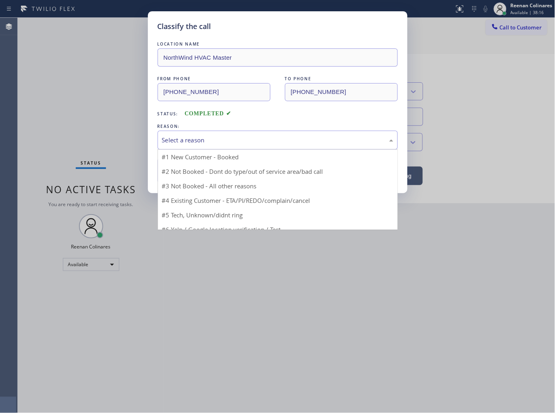
click at [185, 142] on div "Select a reason" at bounding box center [277, 139] width 231 height 9
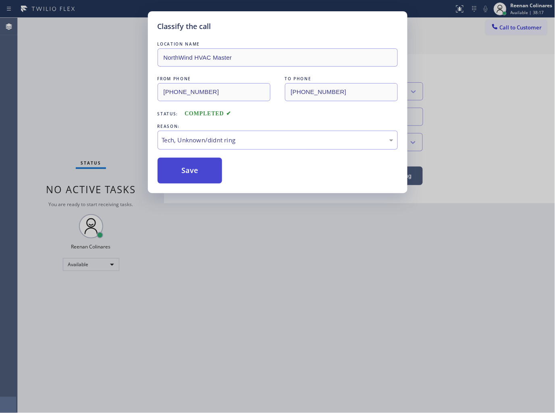
click at [190, 172] on button "Save" at bounding box center [190, 171] width 65 height 26
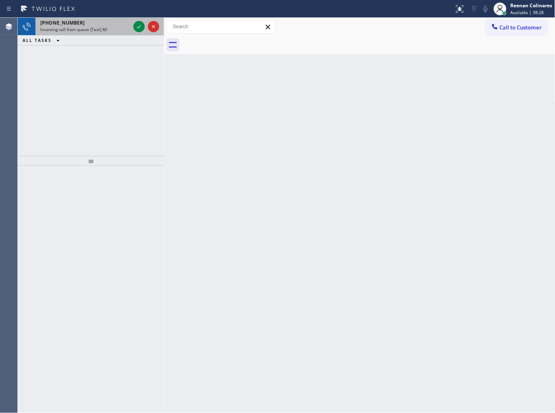
click at [104, 31] on span "Incoming call from queue [Test] All" at bounding box center [73, 30] width 67 height 6
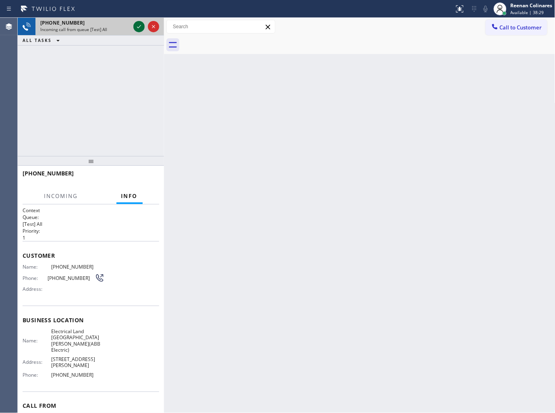
click at [137, 27] on icon at bounding box center [139, 26] width 4 height 3
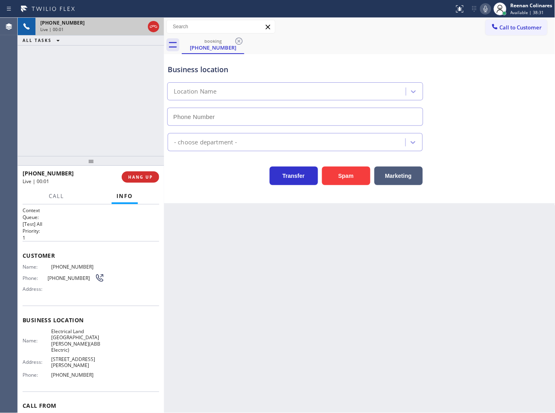
type input "[PHONE_NUMBER]"
click at [485, 10] on icon at bounding box center [486, 9] width 10 height 10
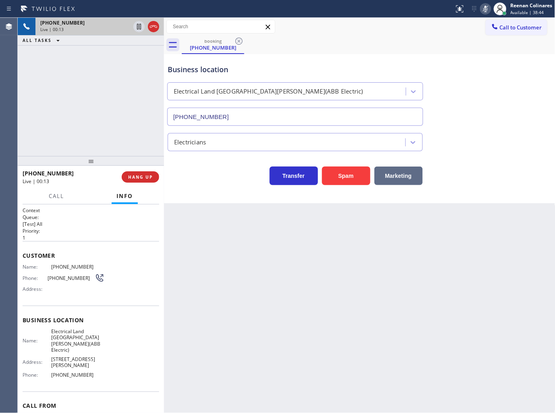
click at [400, 173] on button "Marketing" at bounding box center [399, 176] width 48 height 19
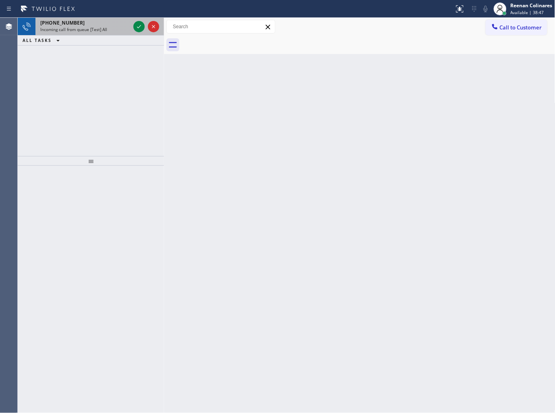
click at [83, 31] on span "Incoming call from queue [Test] All" at bounding box center [73, 30] width 67 height 6
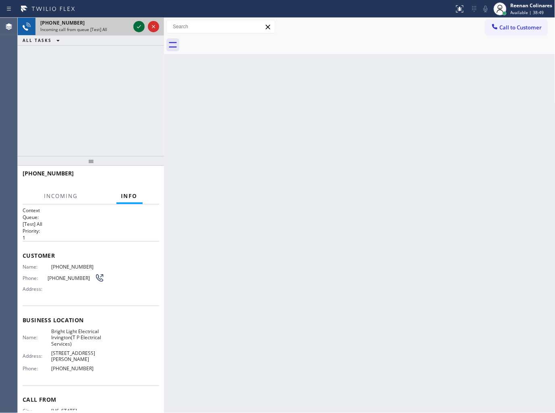
click at [139, 27] on icon at bounding box center [139, 26] width 4 height 3
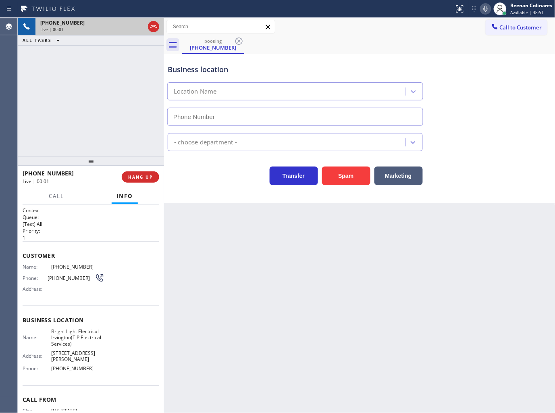
type input "[PHONE_NUMBER]"
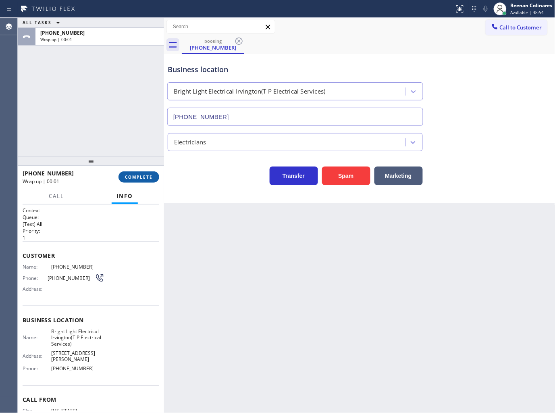
click at [142, 174] on button "COMPLETE" at bounding box center [139, 176] width 41 height 11
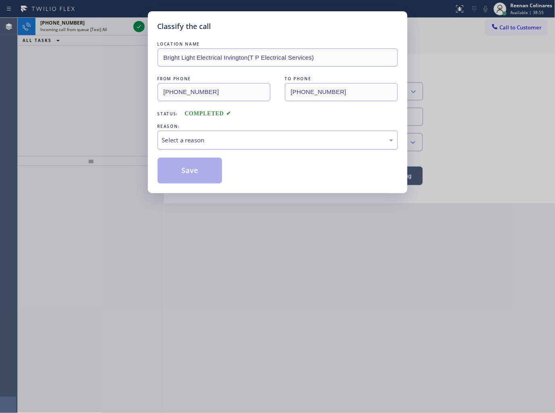
click at [180, 147] on div "Select a reason" at bounding box center [278, 140] width 240 height 19
click at [186, 175] on button "Save" at bounding box center [190, 171] width 65 height 26
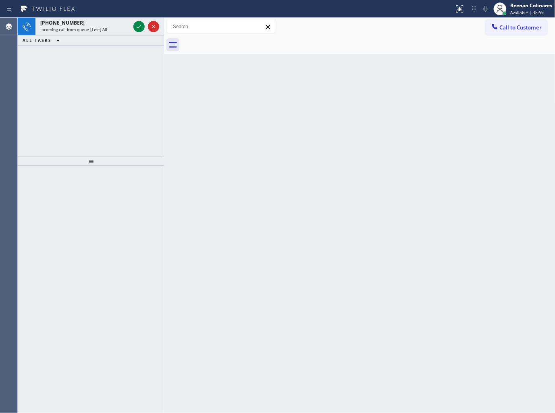
click at [302, 123] on div "Back to Dashboard Change Sender ID Customers Technicians Select a contact Outbo…" at bounding box center [360, 215] width 392 height 395
click at [83, 25] on div "[PHONE_NUMBER]" at bounding box center [85, 22] width 90 height 7
click at [100, 30] on span "Incoming call from queue [Test] All" at bounding box center [73, 30] width 67 height 6
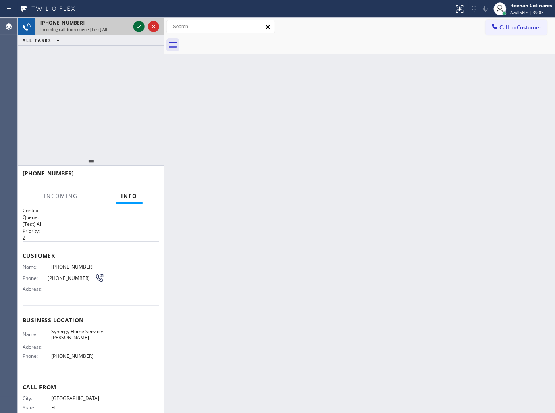
click at [136, 27] on icon at bounding box center [139, 27] width 10 height 10
click at [136, 26] on icon at bounding box center [139, 27] width 10 height 10
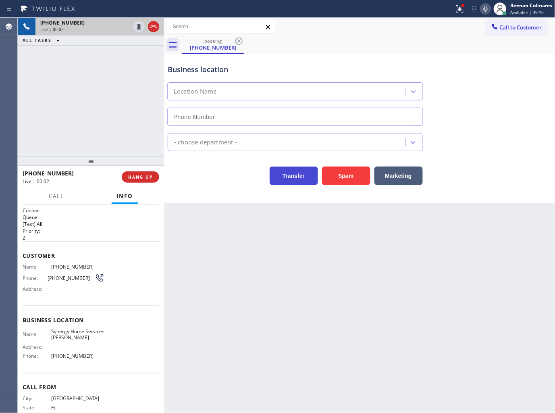
type input "[PHONE_NUMBER]"
drag, startPoint x: 357, startPoint y: 181, endPoint x: 415, endPoint y: 107, distance: 94.0
click at [358, 181] on button "Spam" at bounding box center [346, 176] width 48 height 19
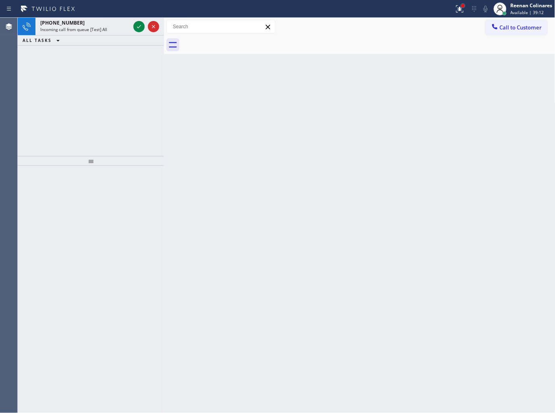
click at [462, 4] on div at bounding box center [463, 5] width 5 height 5
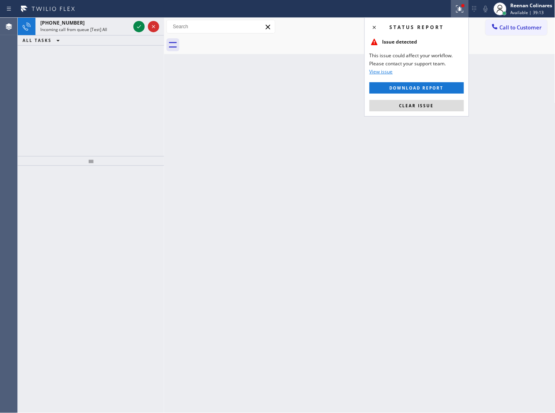
drag, startPoint x: 426, startPoint y: 104, endPoint x: 231, endPoint y: 112, distance: 195.3
click at [423, 104] on span "Clear issue" at bounding box center [417, 106] width 35 height 6
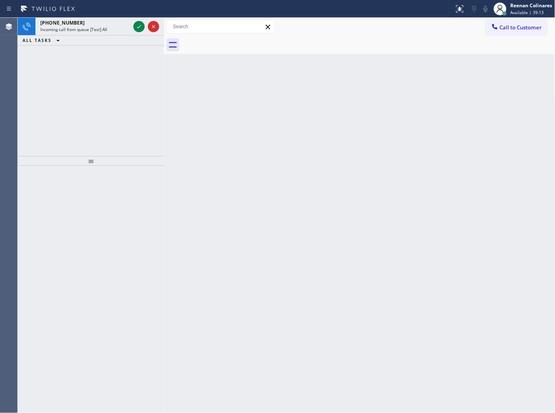
click at [127, 110] on div "[PHONE_NUMBER] Incoming call from queue [Test] All ALL TASKS ALL TASKS ACTIVE T…" at bounding box center [91, 87] width 146 height 138
click at [92, 31] on span "Incoming call from queue [Test] All" at bounding box center [73, 30] width 67 height 6
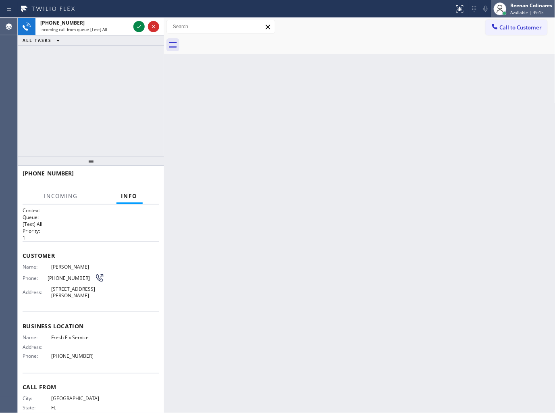
click at [517, 6] on div "Reenan Colinares" at bounding box center [532, 5] width 42 height 7
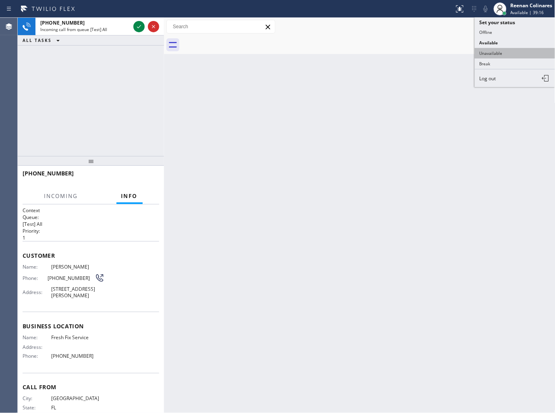
click at [498, 50] on button "Unavailable" at bounding box center [515, 53] width 81 height 10
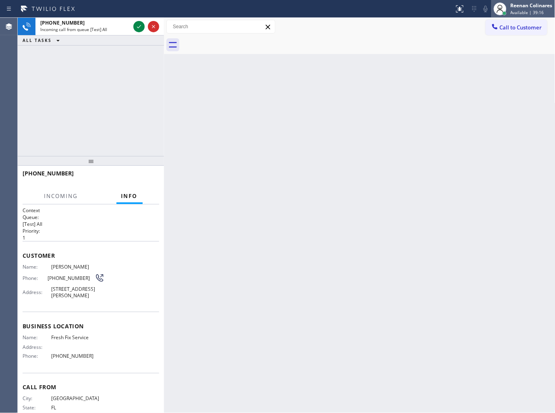
click at [514, 4] on div "Reenan Colinares" at bounding box center [532, 5] width 42 height 7
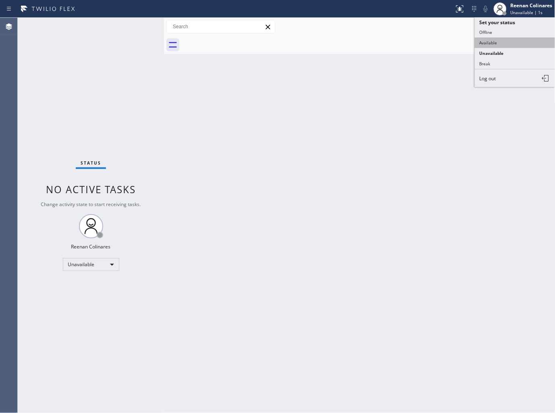
click at [489, 46] on button "Available" at bounding box center [515, 42] width 81 height 10
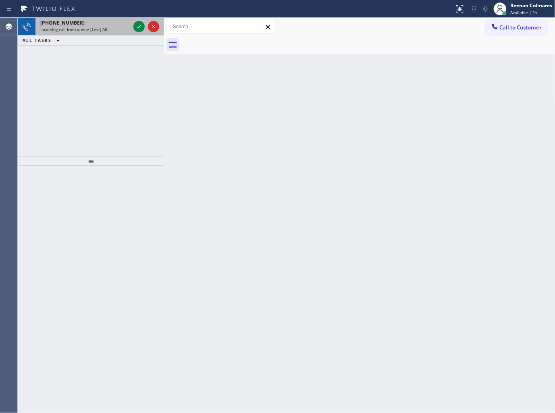
click at [109, 26] on div "[PHONE_NUMBER]" at bounding box center [85, 22] width 90 height 7
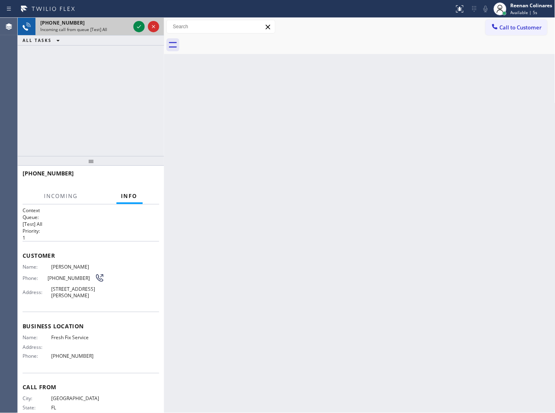
click at [116, 23] on div "[PHONE_NUMBER]" at bounding box center [85, 22] width 90 height 7
click at [139, 26] on icon at bounding box center [139, 27] width 10 height 10
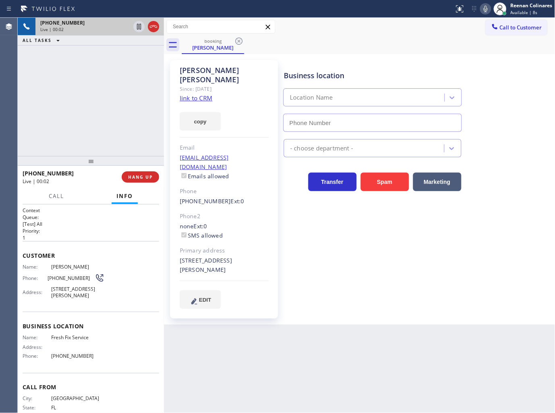
type input "[PHONE_NUMBER]"
click at [204, 115] on button "copy" at bounding box center [200, 121] width 41 height 19
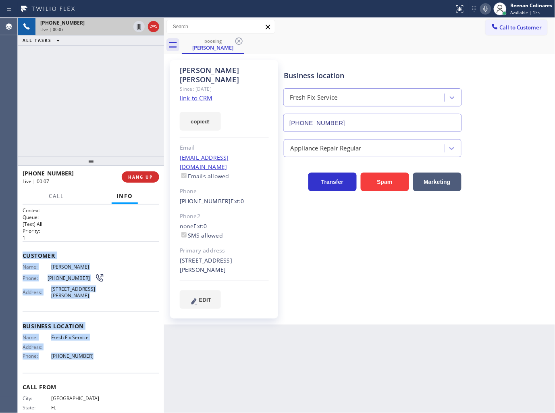
drag, startPoint x: 24, startPoint y: 253, endPoint x: 133, endPoint y: 364, distance: 155.7
click at [104, 365] on div "Context Queue: [Test] All Priority: 1 Customer Name: [PERSON_NAME] Phone: [PHON…" at bounding box center [91, 320] width 137 height 227
copy div "Customer Name: [PERSON_NAME] Phone: [PHONE_NUMBER] Address: [STREET_ADDRESS][PE…"
click at [485, 7] on icon at bounding box center [486, 9] width 10 height 10
click at [50, 196] on span "Call" at bounding box center [56, 195] width 15 height 7
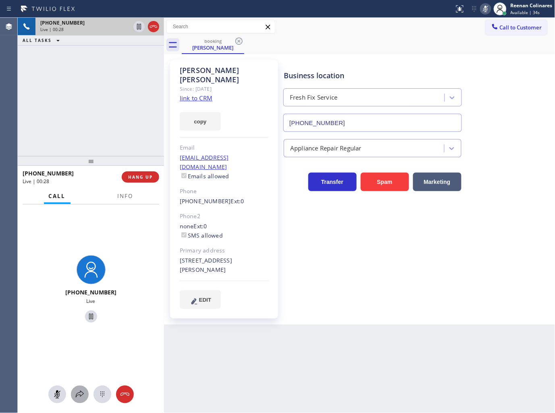
click at [79, 396] on icon at bounding box center [80, 395] width 10 height 10
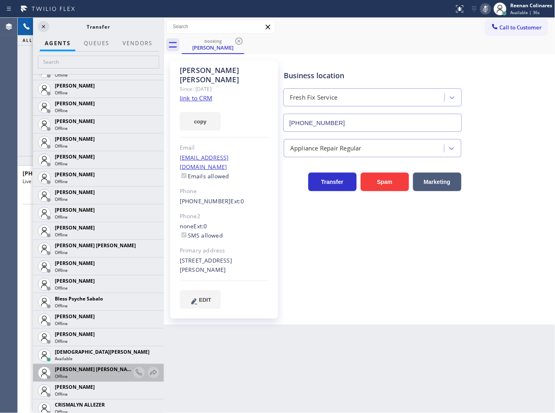
scroll to position [224, 0]
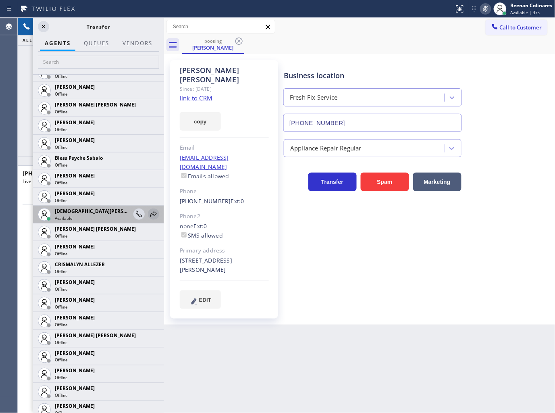
drag, startPoint x: 143, startPoint y: 209, endPoint x: 146, endPoint y: 212, distance: 4.6
click at [149, 209] on icon at bounding box center [154, 214] width 10 height 10
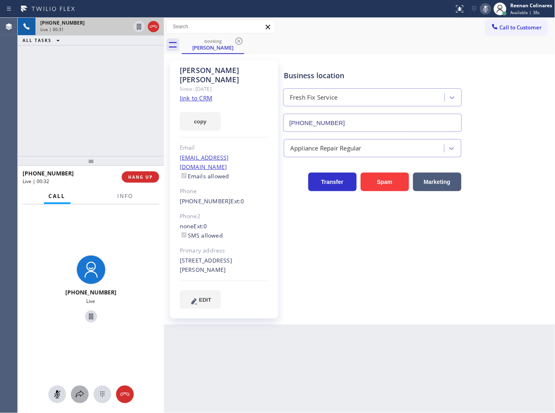
click at [81, 394] on icon at bounding box center [80, 395] width 10 height 10
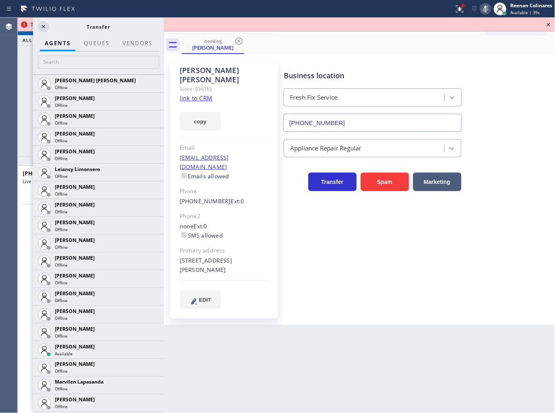
scroll to position [1085, 0]
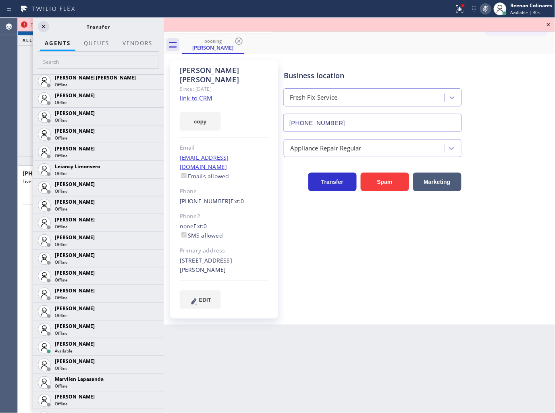
click at [0, 0] on icon at bounding box center [0, 0] width 0 height 0
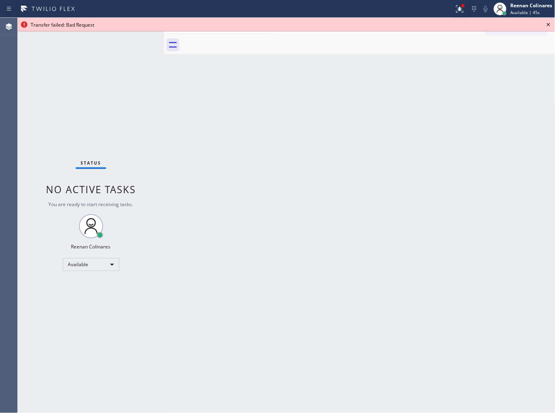
drag, startPoint x: 451, startPoint y: 271, endPoint x: 460, endPoint y: 123, distance: 148.7
click at [450, 269] on div "Back to Dashboard Change Sender ID Customers Technicians Select a contact Outbo…" at bounding box center [360, 215] width 392 height 395
click at [458, 14] on button at bounding box center [460, 9] width 18 height 18
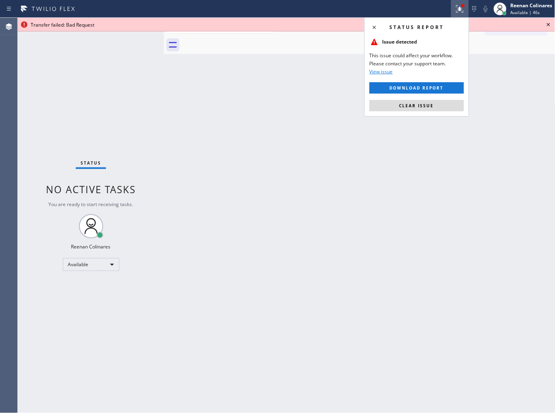
click at [427, 110] on button "Clear issue" at bounding box center [417, 105] width 94 height 11
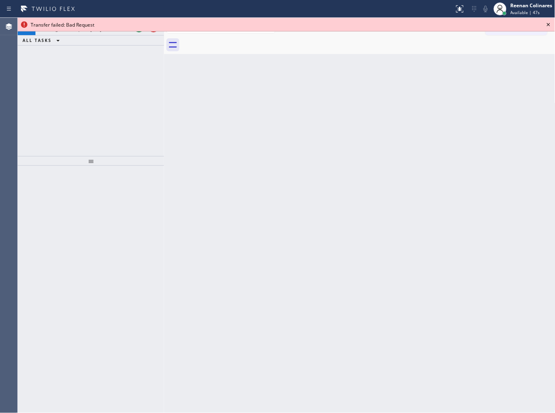
click at [547, 22] on icon at bounding box center [549, 25] width 10 height 10
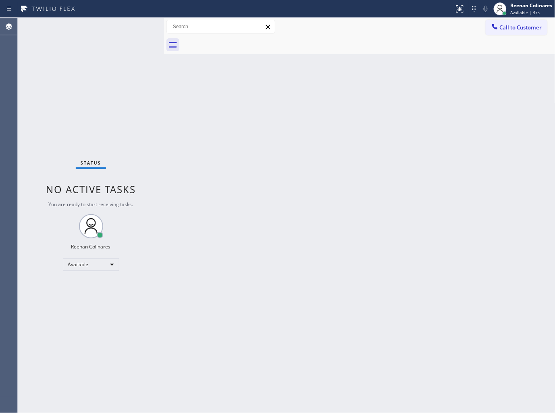
click at [101, 31] on div "Status No active tasks You are ready to start receiving tasks. Reenan Colinares…" at bounding box center [91, 215] width 146 height 395
click at [298, 170] on div "Back to Dashboard Change Sender ID Customers Technicians Select a contact Outbo…" at bounding box center [360, 215] width 392 height 395
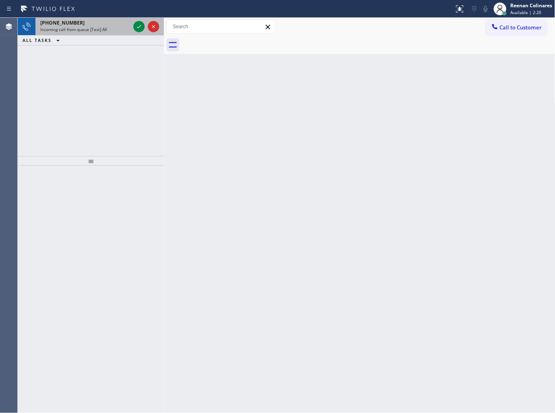
click at [114, 22] on div "[PHONE_NUMBER]" at bounding box center [85, 22] width 90 height 7
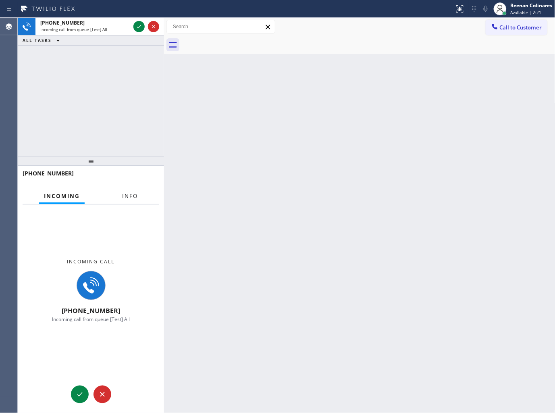
click at [127, 193] on span "Info" at bounding box center [130, 195] width 16 height 7
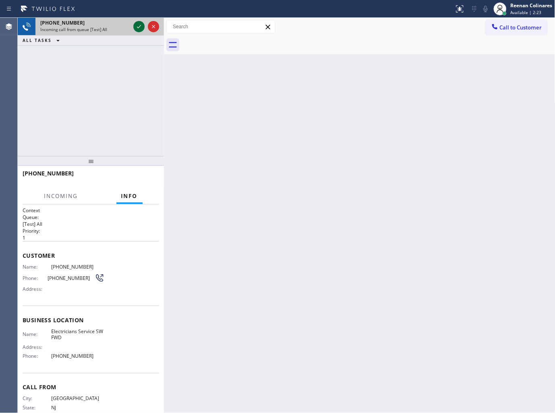
click at [139, 29] on icon at bounding box center [139, 27] width 10 height 10
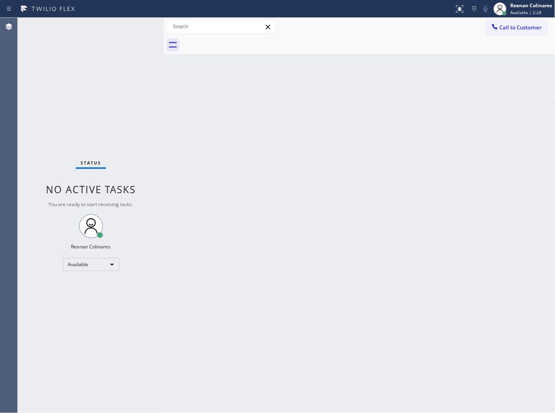
click at [139, 29] on div "Status No active tasks You are ready to start receiving tasks. Reenan Colinares…" at bounding box center [91, 215] width 146 height 395
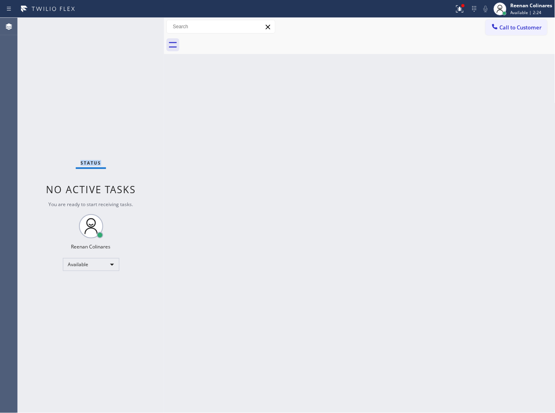
click at [139, 29] on div "Status No active tasks You are ready to start receiving tasks. Reenan Colinares…" at bounding box center [91, 215] width 146 height 395
click at [468, 8] on div at bounding box center [460, 9] width 18 height 10
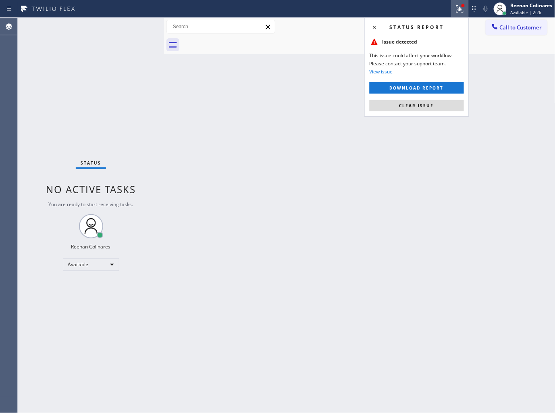
click at [408, 112] on div "Status report Issue detected This issue could affect your workflow. Please cont…" at bounding box center [417, 66] width 105 height 99
click at [408, 106] on span "Clear issue" at bounding box center [417, 106] width 35 height 6
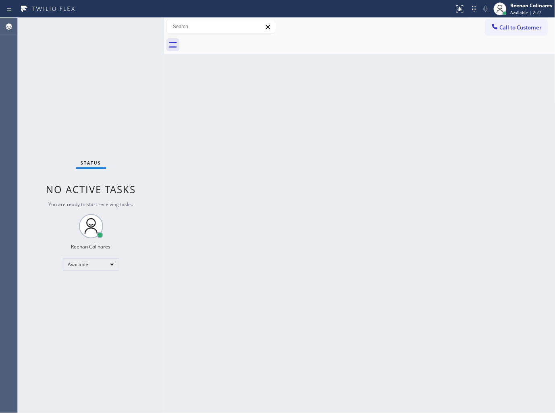
click at [298, 123] on div "Back to Dashboard Change Sender ID Customers Technicians Select a contact Outbo…" at bounding box center [360, 215] width 392 height 395
click at [329, 114] on div "Back to Dashboard Change Sender ID Customers Technicians Select a contact Outbo…" at bounding box center [360, 215] width 392 height 395
click at [356, 141] on div "Back to Dashboard Change Sender ID Customers Technicians Select a contact Outbo…" at bounding box center [360, 215] width 392 height 395
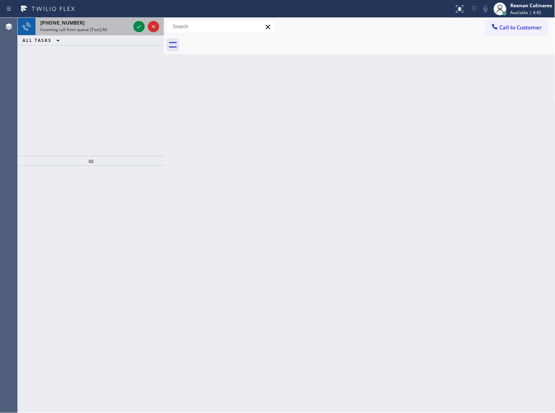
click at [101, 33] on div "[PHONE_NUMBER] Incoming call from queue [Test] All" at bounding box center [83, 27] width 96 height 18
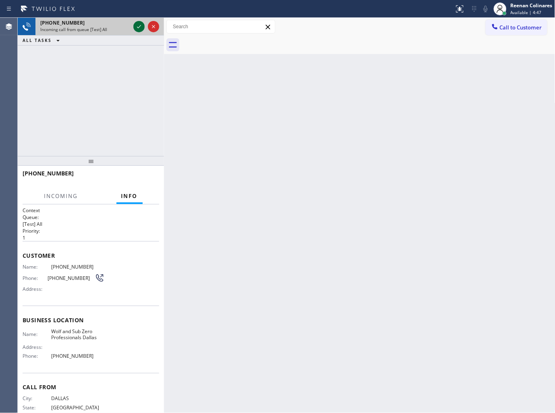
click at [135, 25] on icon at bounding box center [139, 27] width 10 height 10
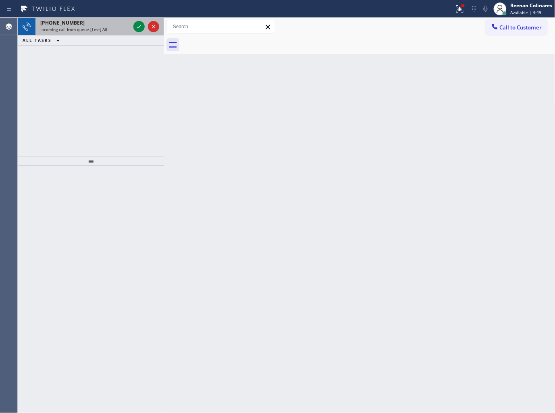
click at [99, 18] on div "[PHONE_NUMBER] Incoming call from queue [Test] All" at bounding box center [83, 27] width 96 height 18
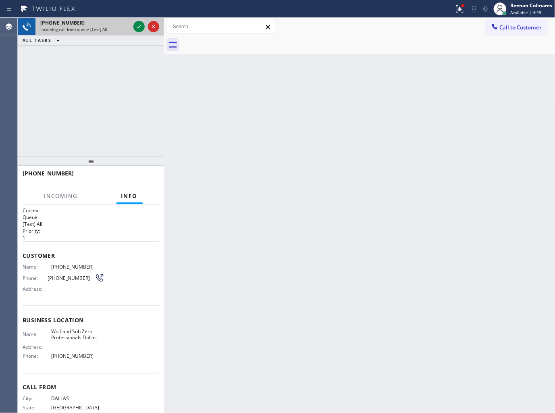
click at [107, 25] on div "[PHONE_NUMBER]" at bounding box center [85, 22] width 90 height 7
click at [139, 25] on icon at bounding box center [139, 27] width 10 height 10
click at [463, 11] on icon at bounding box center [460, 9] width 10 height 10
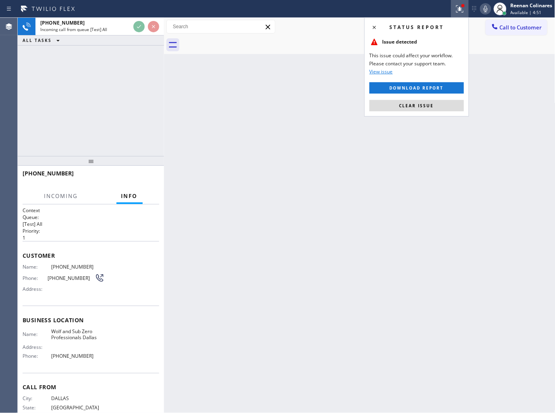
drag, startPoint x: 408, startPoint y: 113, endPoint x: 398, endPoint y: 104, distance: 13.4
click at [408, 112] on div "Status report Issue detected This issue could affect your workflow. Please cont…" at bounding box center [417, 66] width 105 height 99
click at [398, 104] on button "Clear issue" at bounding box center [417, 105] width 94 height 11
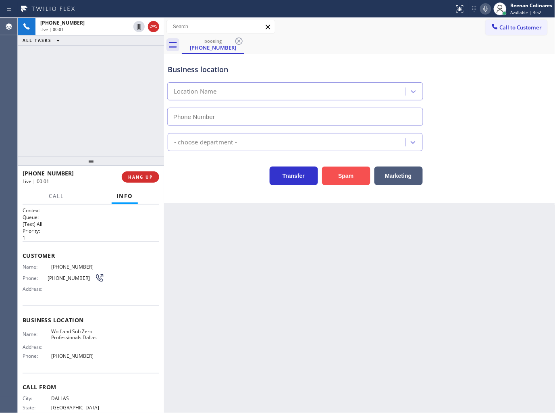
type input "[PHONE_NUMBER]"
click at [342, 171] on button "Spam" at bounding box center [346, 176] width 48 height 19
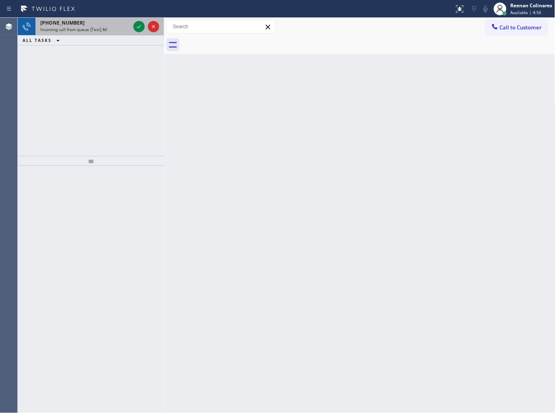
click at [98, 30] on span "Incoming call from queue [Test] All" at bounding box center [73, 30] width 67 height 6
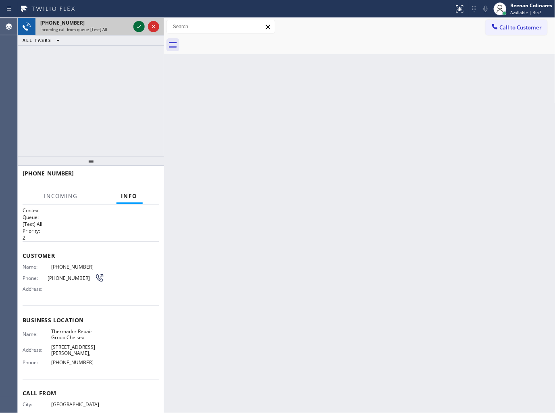
click at [137, 25] on icon at bounding box center [139, 27] width 10 height 10
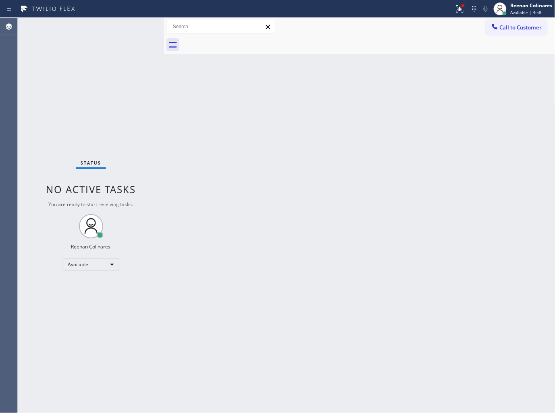
click at [175, 127] on div "Back to Dashboard Change Sender ID Customers Technicians Select a contact Outbo…" at bounding box center [360, 215] width 392 height 395
click at [462, 13] on icon at bounding box center [460, 9] width 10 height 10
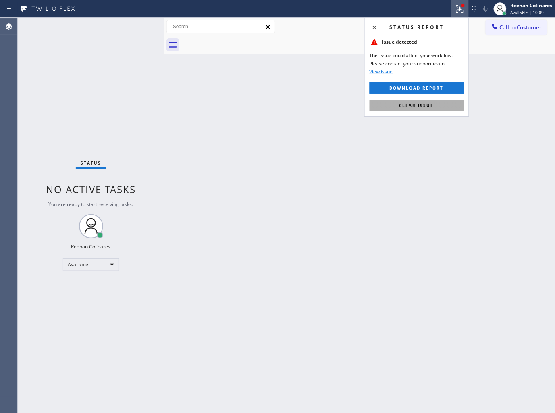
click at [403, 110] on button "Clear issue" at bounding box center [417, 105] width 94 height 11
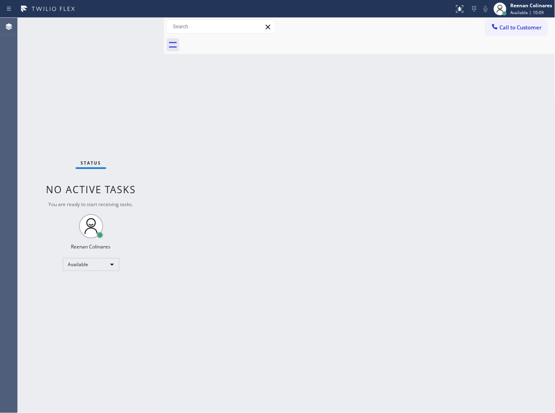
click at [382, 106] on div "Back to Dashboard Change Sender ID Customers Technicians Select a contact Outbo…" at bounding box center [360, 215] width 392 height 395
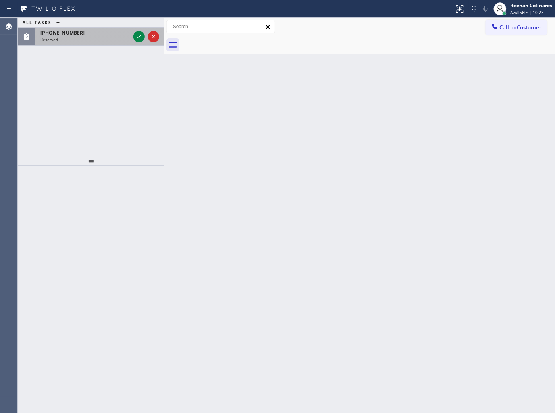
click at [94, 37] on div "Reserved" at bounding box center [85, 40] width 90 height 6
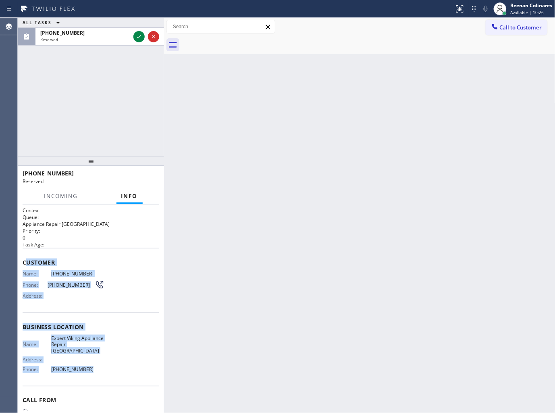
drag, startPoint x: 26, startPoint y: 259, endPoint x: 131, endPoint y: 371, distance: 153.8
click at [131, 371] on div "Context Queue: Appliance Repair High End Priority: 0 Task Age: Customer Name: […" at bounding box center [91, 327] width 137 height 240
copy div "ustomer Name: [PHONE_NUMBER] Phone: [PHONE_NUMBER] Address: Business location N…"
click at [140, 37] on icon at bounding box center [139, 37] width 10 height 10
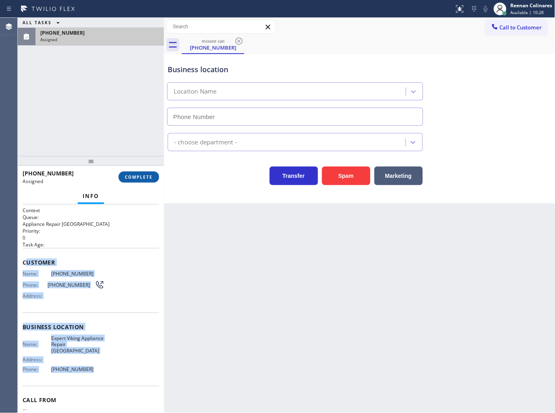
type input "[PHONE_NUMBER]"
click at [142, 176] on span "COMPLETE" at bounding box center [139, 177] width 28 height 6
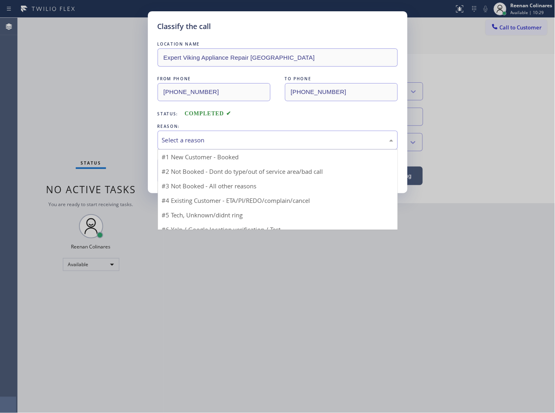
drag, startPoint x: 183, startPoint y: 135, endPoint x: 185, endPoint y: 143, distance: 7.4
click at [183, 135] on div "Select a reason" at bounding box center [277, 139] width 231 height 9
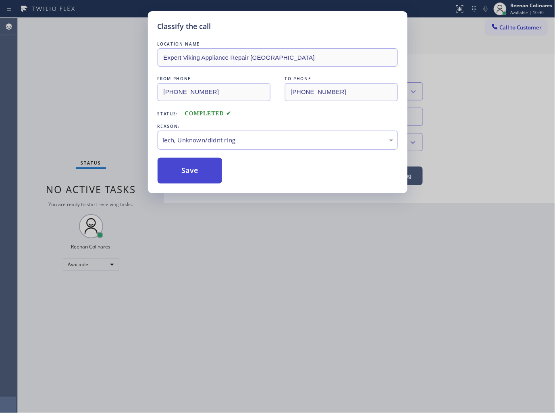
click at [185, 174] on button "Save" at bounding box center [190, 171] width 65 height 26
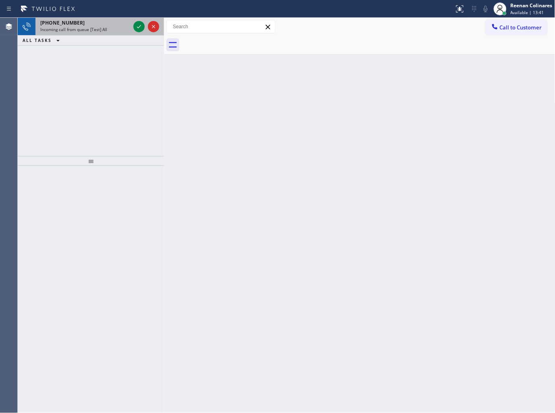
click at [112, 29] on div "Incoming call from queue [Test] All" at bounding box center [85, 30] width 90 height 6
click at [94, 25] on div "[PHONE_NUMBER]" at bounding box center [85, 22] width 90 height 7
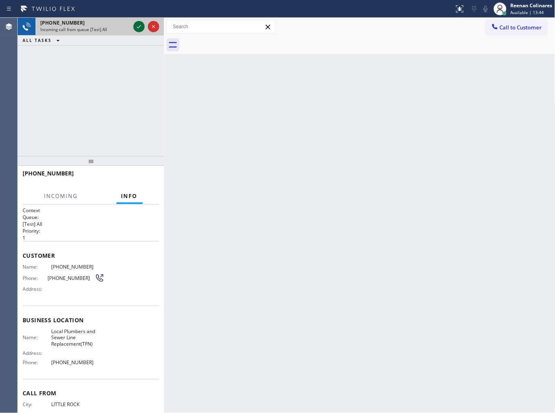
click at [137, 25] on icon at bounding box center [139, 27] width 10 height 10
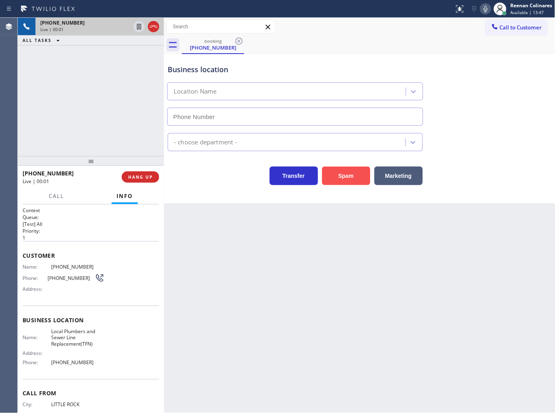
type input "[PHONE_NUMBER]"
click at [339, 173] on button "Spam" at bounding box center [346, 176] width 48 height 19
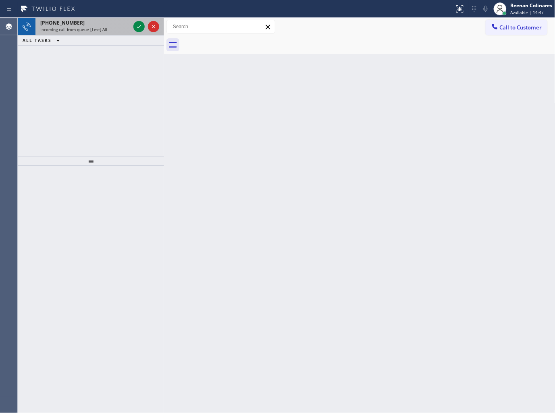
click at [102, 25] on div "[PHONE_NUMBER]" at bounding box center [85, 22] width 90 height 7
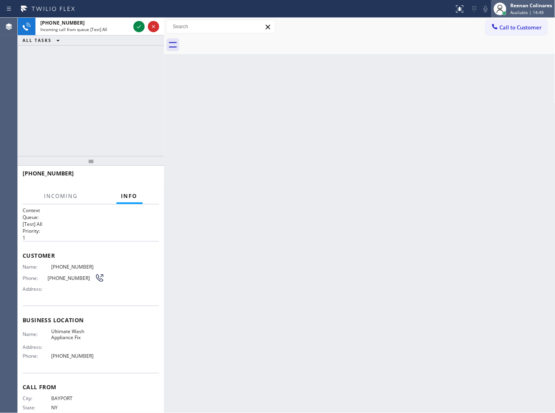
click at [533, 12] on span "Available | 14:49" at bounding box center [527, 13] width 33 height 6
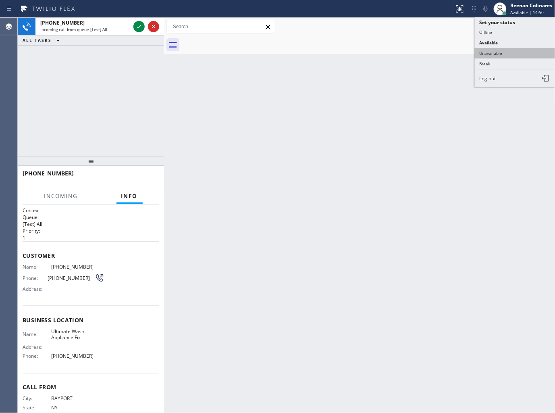
click at [490, 50] on button "Unavailable" at bounding box center [515, 53] width 81 height 10
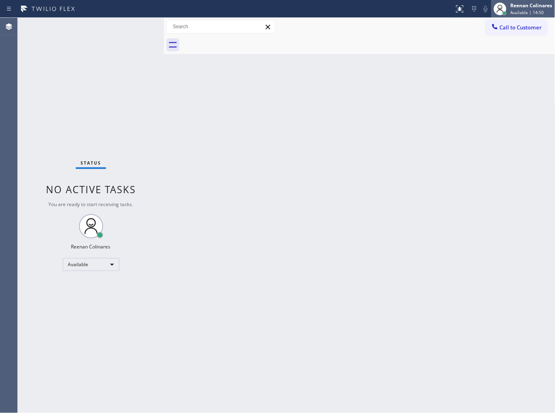
click at [523, 7] on div "Reenan Colinares" at bounding box center [532, 5] width 42 height 7
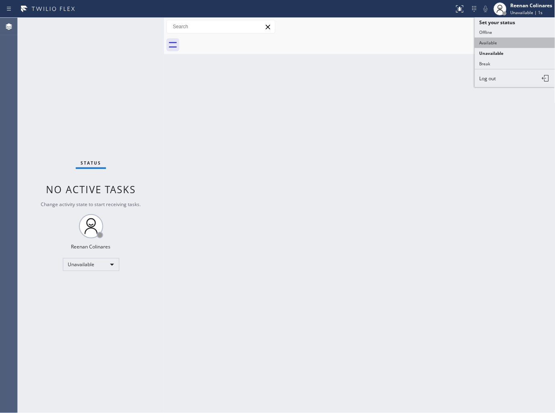
click at [490, 40] on button "Available" at bounding box center [515, 42] width 81 height 10
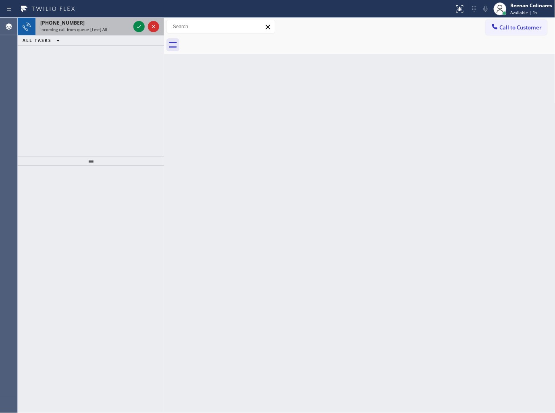
click at [99, 27] on span "Incoming call from queue [Test] All" at bounding box center [73, 30] width 67 height 6
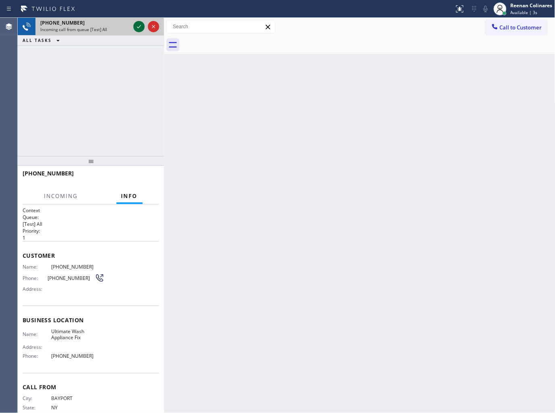
click at [137, 26] on icon at bounding box center [139, 27] width 10 height 10
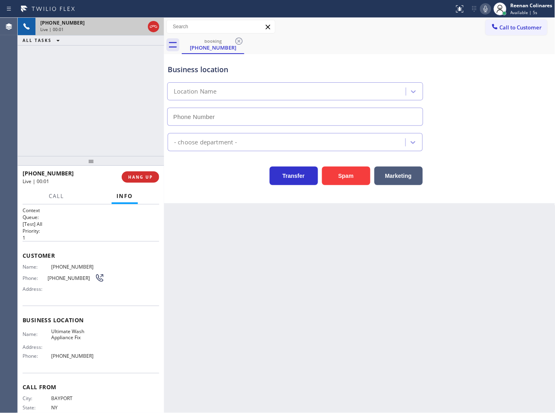
type input "[PHONE_NUMBER]"
click at [355, 175] on button "Spam" at bounding box center [346, 176] width 48 height 19
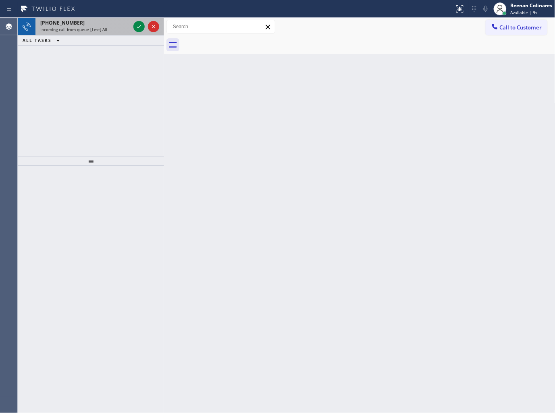
click at [89, 27] on span "Incoming call from queue [Test] All" at bounding box center [73, 30] width 67 height 6
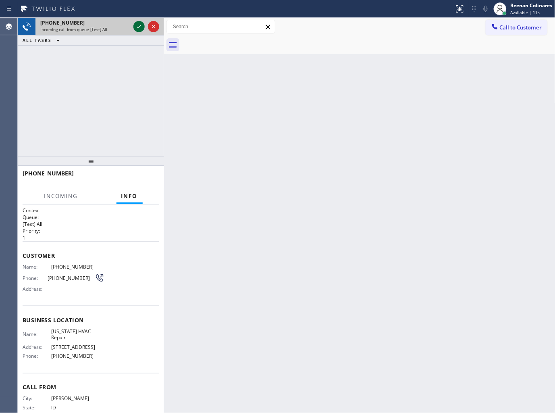
click at [135, 27] on icon at bounding box center [139, 27] width 10 height 10
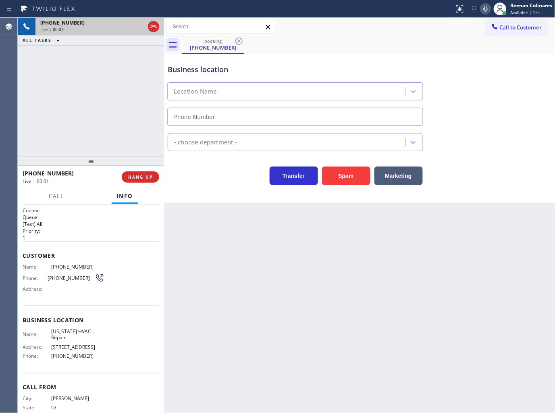
type input "[PHONE_NUMBER]"
click at [489, 8] on icon at bounding box center [486, 9] width 10 height 10
click at [487, 8] on icon at bounding box center [486, 9] width 10 height 10
click at [485, 10] on icon at bounding box center [486, 9] width 10 height 10
click at [406, 174] on button "Marketing" at bounding box center [399, 176] width 48 height 19
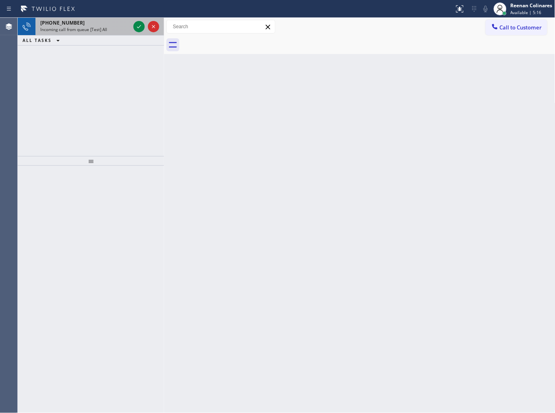
click at [90, 25] on div "[PHONE_NUMBER]" at bounding box center [85, 22] width 90 height 7
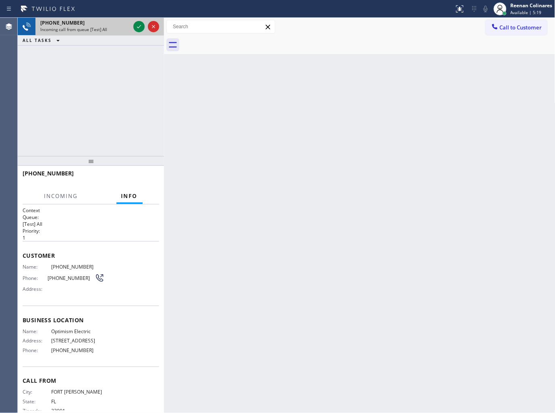
click at [114, 27] on div "Incoming call from queue [Test] All" at bounding box center [85, 30] width 90 height 6
click at [135, 27] on icon at bounding box center [139, 27] width 10 height 10
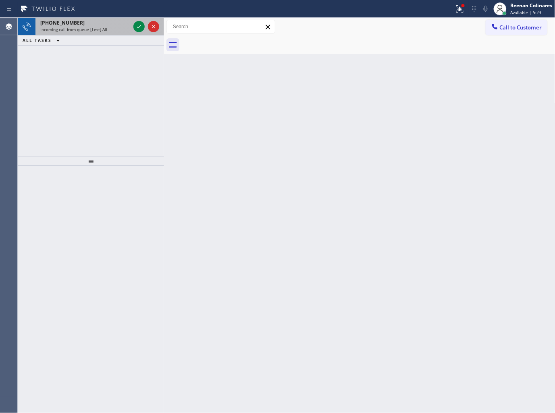
drag, startPoint x: 109, startPoint y: 12, endPoint x: 120, endPoint y: 28, distance: 19.2
click at [111, 17] on div "Status report Issue detected This issue could affect your workflow. Please cont…" at bounding box center [277, 206] width 555 height 413
drag, startPoint x: 120, startPoint y: 28, endPoint x: 135, endPoint y: 27, distance: 15.8
click at [120, 28] on div "Incoming call from queue [Test] All" at bounding box center [85, 30] width 90 height 6
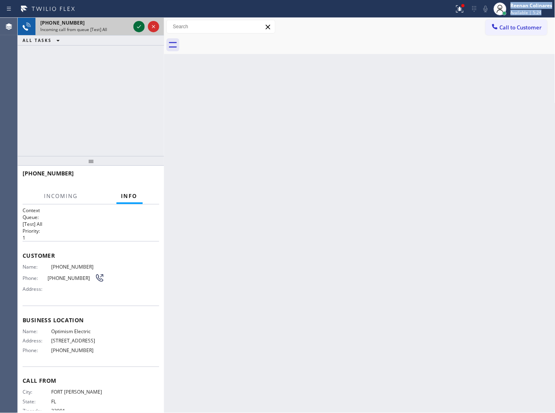
click at [137, 26] on icon at bounding box center [139, 27] width 10 height 10
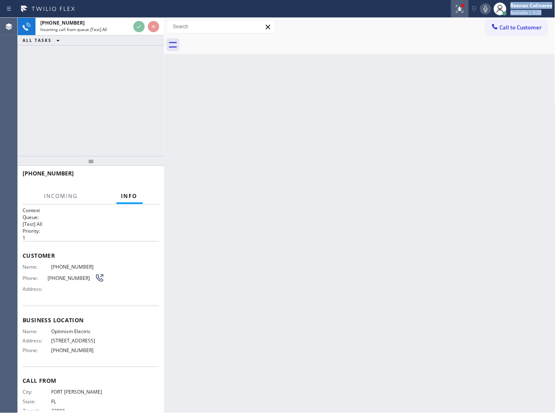
click at [460, 8] on icon at bounding box center [458, 8] width 5 height 6
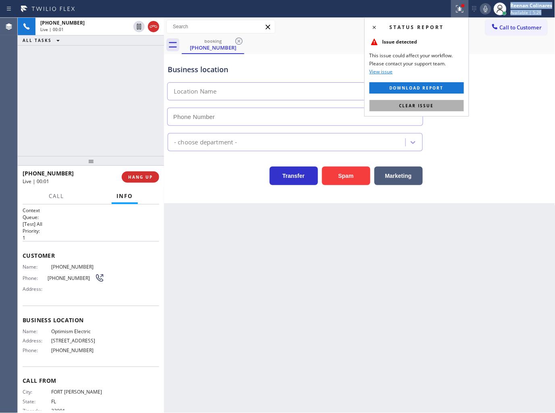
type input "[PHONE_NUMBER]"
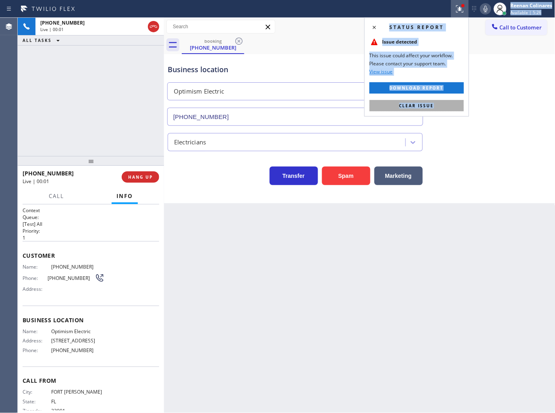
click at [410, 104] on span "Clear issue" at bounding box center [417, 106] width 35 height 6
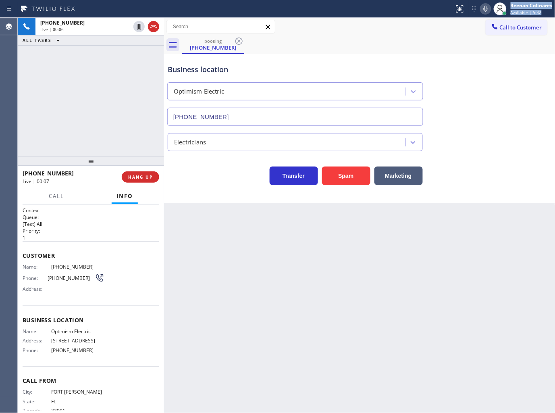
click at [484, 9] on icon at bounding box center [486, 9] width 10 height 10
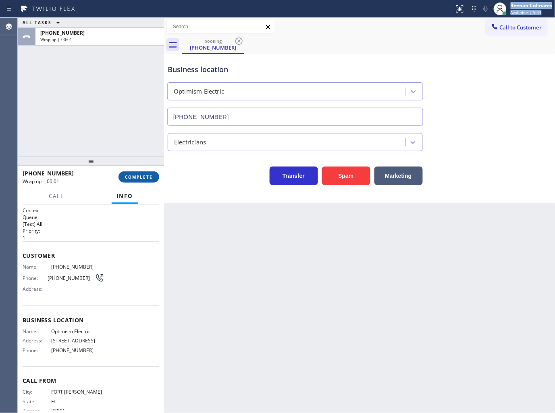
drag, startPoint x: 147, startPoint y: 178, endPoint x: 150, endPoint y: 174, distance: 4.4
click at [147, 178] on span "COMPLETE" at bounding box center [139, 177] width 28 height 6
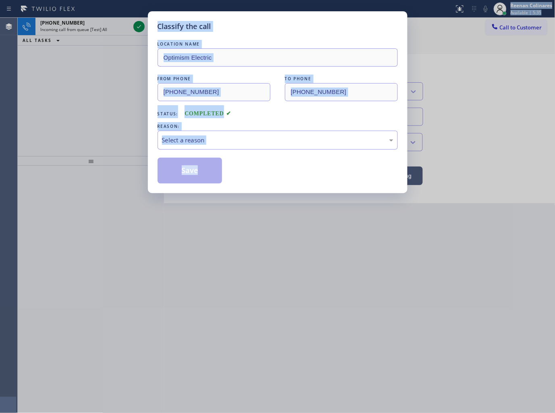
click at [237, 126] on div "REASON:" at bounding box center [278, 126] width 240 height 8
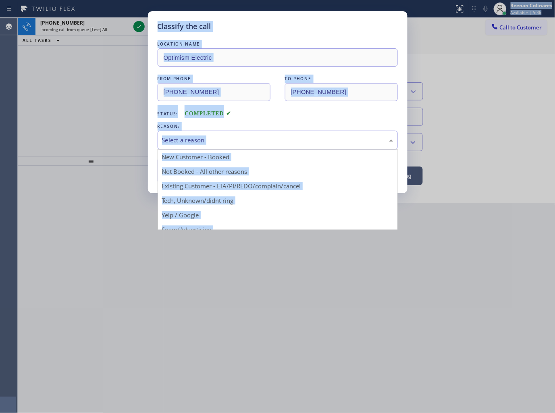
click at [227, 141] on div "Select a reason" at bounding box center [277, 139] width 231 height 9
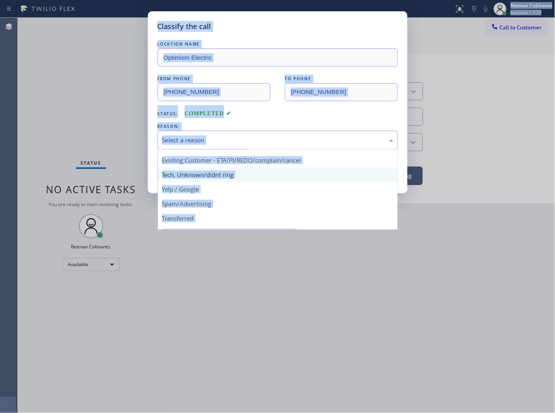
scroll to position [50, 0]
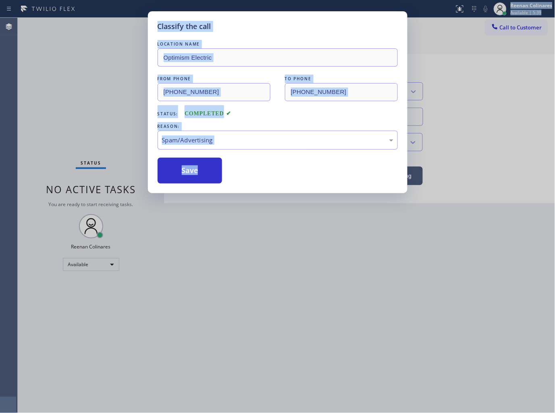
click at [268, 122] on div "LOCATION NAME Optimism Electric FROM PHONE [PHONE_NUMBER] TO PHONE [PHONE_NUMBE…" at bounding box center [278, 112] width 240 height 144
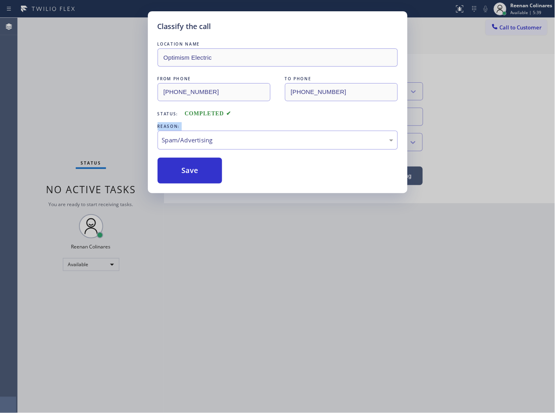
click at [268, 122] on div "LOCATION NAME Optimism Electric FROM PHONE [PHONE_NUMBER] TO PHONE [PHONE_NUMBE…" at bounding box center [278, 112] width 240 height 144
click at [195, 167] on button "Save" at bounding box center [190, 171] width 65 height 26
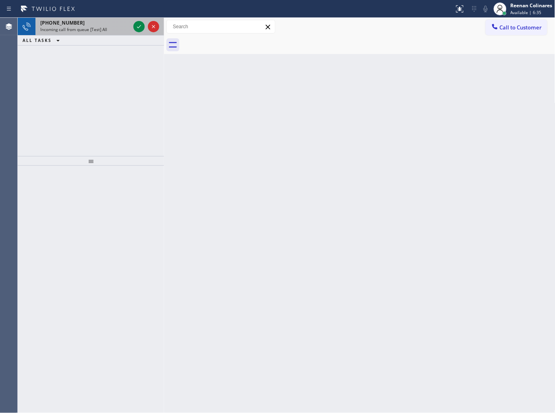
click at [109, 29] on div "Incoming call from queue [Test] All" at bounding box center [85, 30] width 90 height 6
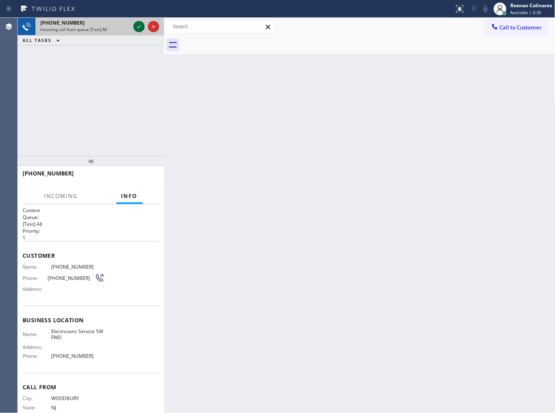
click at [136, 25] on icon at bounding box center [139, 27] width 10 height 10
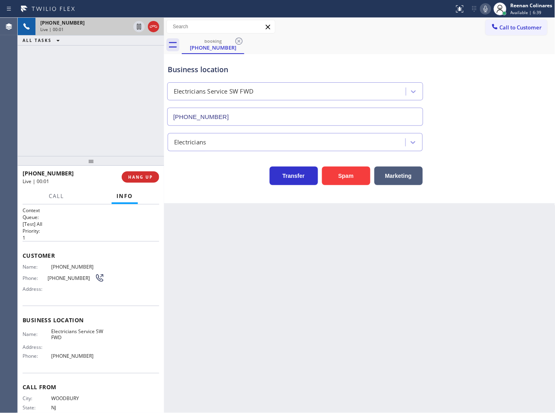
type input "[PHONE_NUMBER]"
click at [350, 179] on button "Spam" at bounding box center [346, 176] width 48 height 19
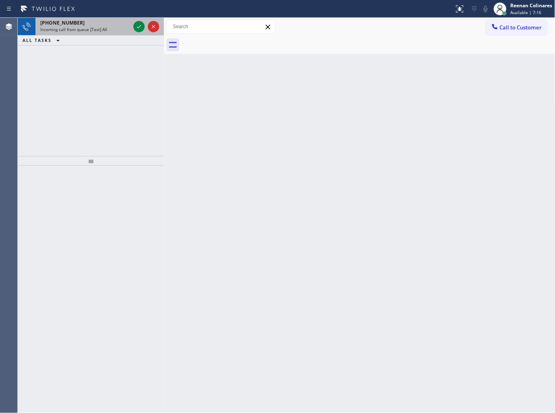
click at [102, 26] on div "[PHONE_NUMBER]" at bounding box center [85, 22] width 90 height 7
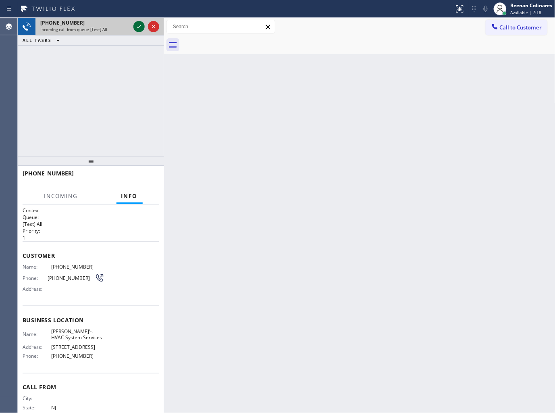
click at [135, 26] on icon at bounding box center [139, 27] width 10 height 10
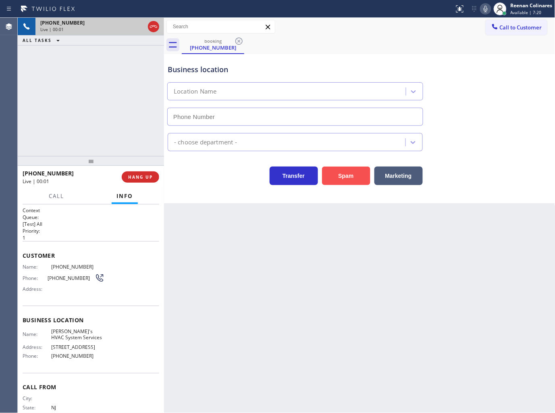
type input "[PHONE_NUMBER]"
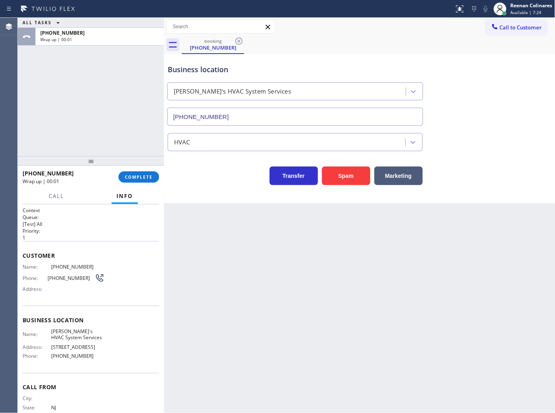
click at [364, 48] on div "booking [PHONE_NUMBER]" at bounding box center [369, 45] width 374 height 18
click at [131, 177] on span "COMPLETE" at bounding box center [139, 177] width 28 height 6
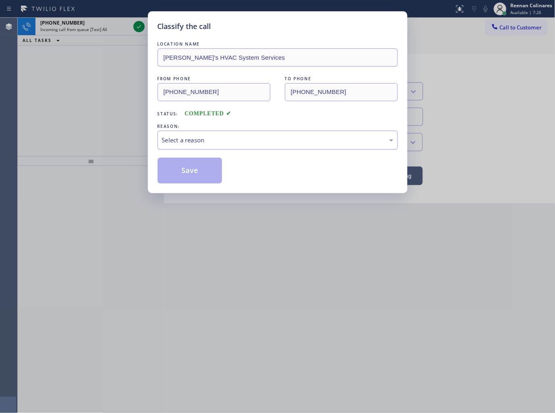
click at [189, 141] on div "Select a reason" at bounding box center [277, 139] width 231 height 9
drag, startPoint x: 188, startPoint y: 170, endPoint x: 402, endPoint y: 73, distance: 234.6
click at [188, 169] on button "Save" at bounding box center [190, 171] width 65 height 26
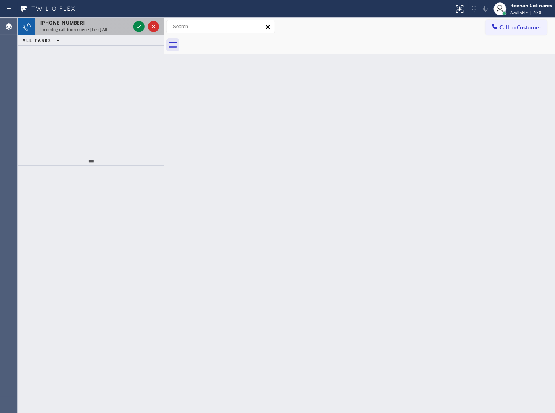
click at [108, 25] on div "[PHONE_NUMBER]" at bounding box center [85, 22] width 90 height 7
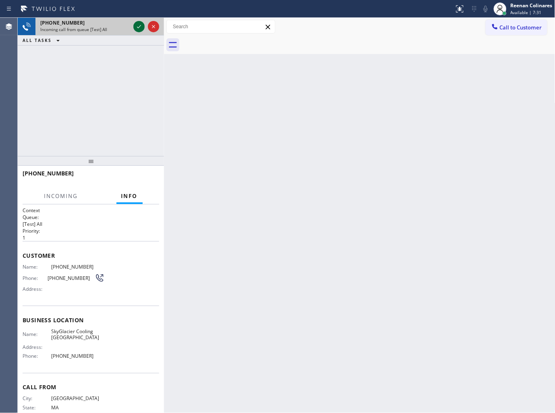
click at [135, 27] on icon at bounding box center [139, 27] width 10 height 10
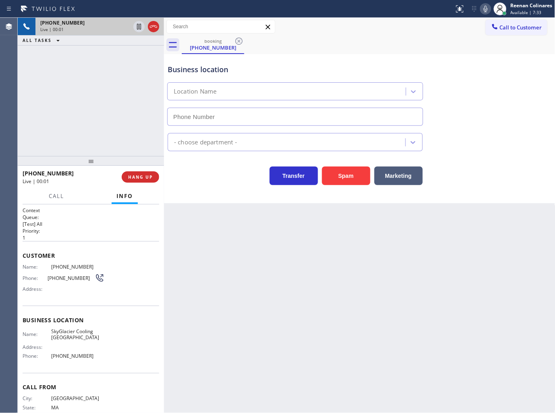
type input "[PHONE_NUMBER]"
click at [415, 33] on div "Call to Customer Outbound call Location Search location Your caller id phone nu…" at bounding box center [360, 27] width 392 height 14
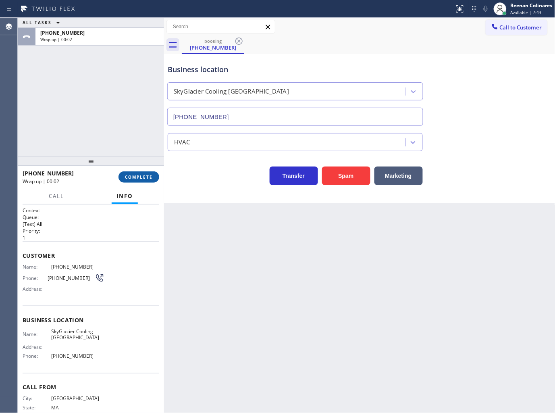
click at [149, 176] on span "COMPLETE" at bounding box center [139, 177] width 28 height 6
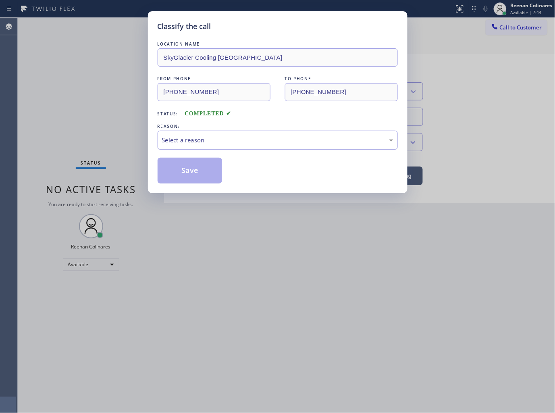
click at [192, 135] on div "Select a reason" at bounding box center [278, 140] width 240 height 19
drag, startPoint x: 186, startPoint y: 172, endPoint x: 415, endPoint y: 58, distance: 255.5
click at [187, 171] on button "Save" at bounding box center [190, 171] width 65 height 26
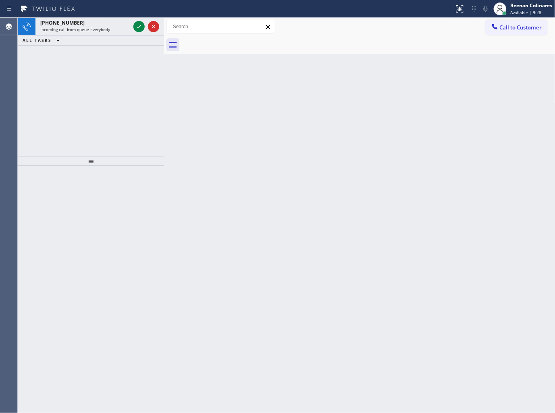
drag, startPoint x: 125, startPoint y: 25, endPoint x: 119, endPoint y: 10, distance: 17.2
click at [125, 25] on div "[PHONE_NUMBER]" at bounding box center [85, 22] width 90 height 7
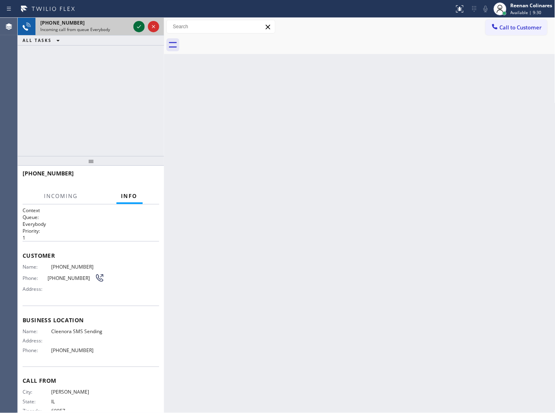
click at [136, 25] on icon at bounding box center [139, 27] width 10 height 10
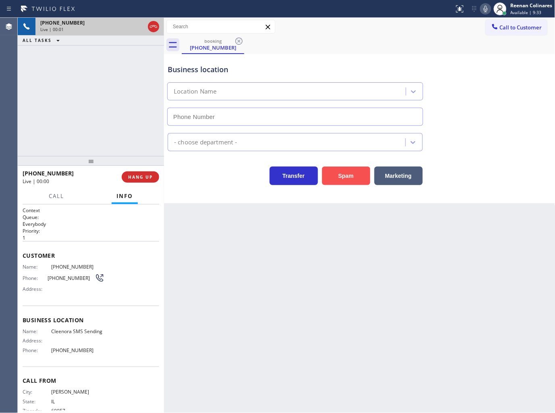
type input "[PHONE_NUMBER]"
drag, startPoint x: 345, startPoint y: 176, endPoint x: 552, endPoint y: 19, distance: 260.2
click at [346, 176] on button "Spam" at bounding box center [346, 176] width 48 height 19
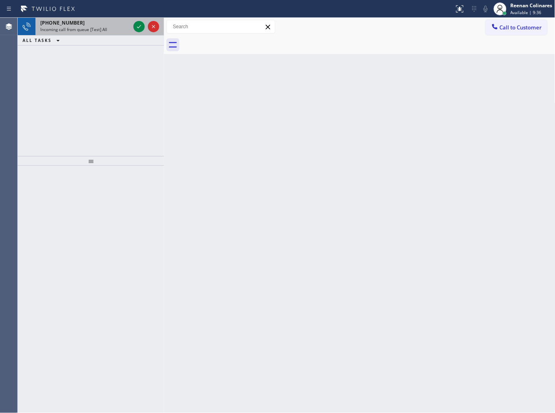
click at [100, 23] on div "[PHONE_NUMBER]" at bounding box center [85, 22] width 90 height 7
click at [95, 30] on span "Incoming call from queue [Test] All" at bounding box center [73, 30] width 67 height 6
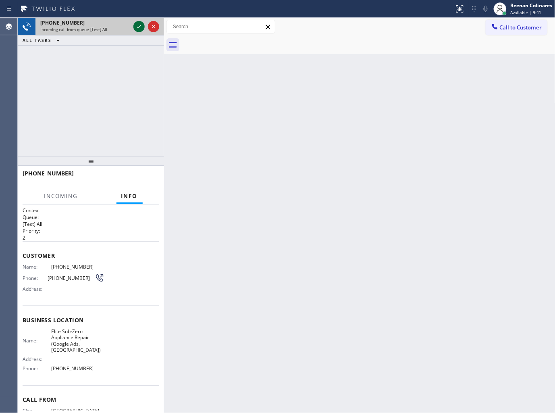
click at [136, 26] on icon at bounding box center [139, 27] width 10 height 10
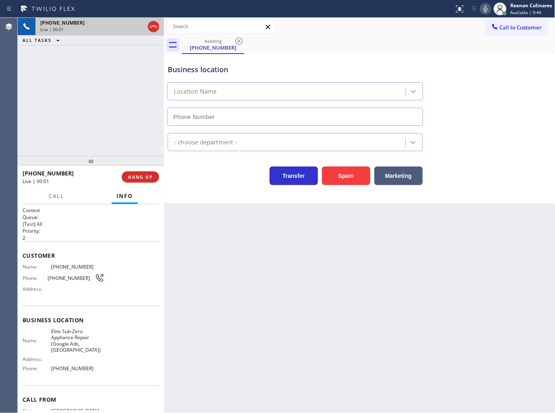
type input "[PHONE_NUMBER]"
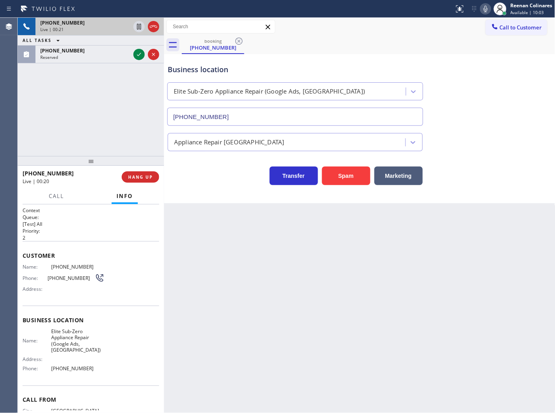
click at [485, 6] on icon at bounding box center [486, 9] width 4 height 6
click at [60, 194] on span "Call" at bounding box center [56, 195] width 15 height 7
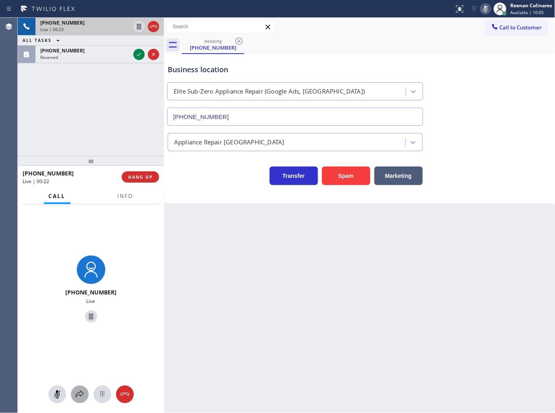
click at [81, 390] on icon at bounding box center [80, 395] width 10 height 10
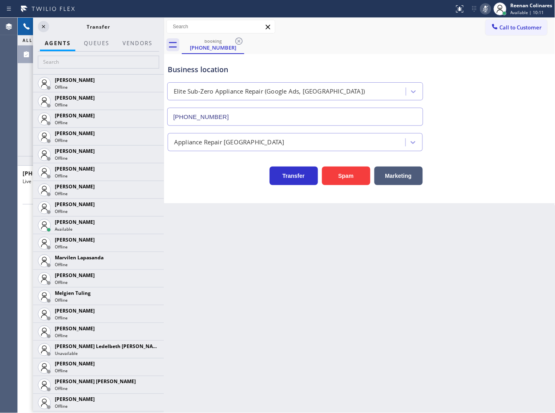
scroll to position [1210, 0]
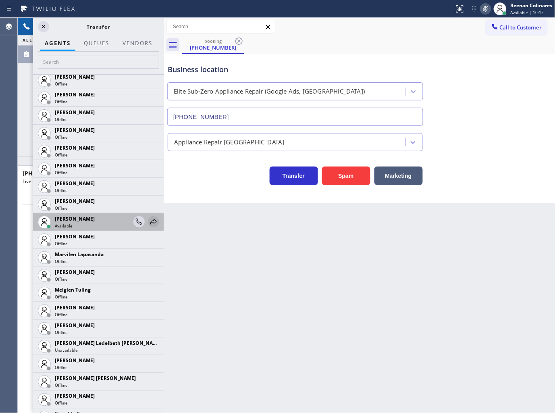
click at [151, 221] on icon at bounding box center [154, 222] width 10 height 10
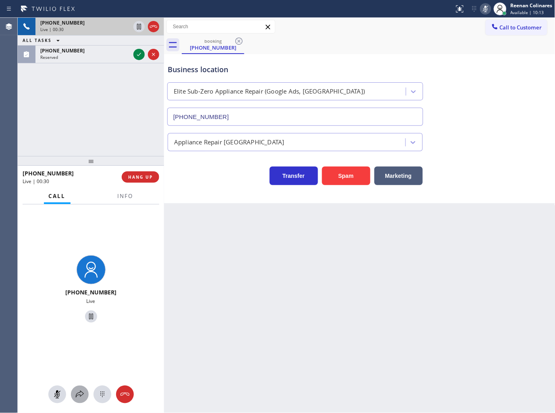
click at [79, 394] on icon at bounding box center [80, 395] width 10 height 10
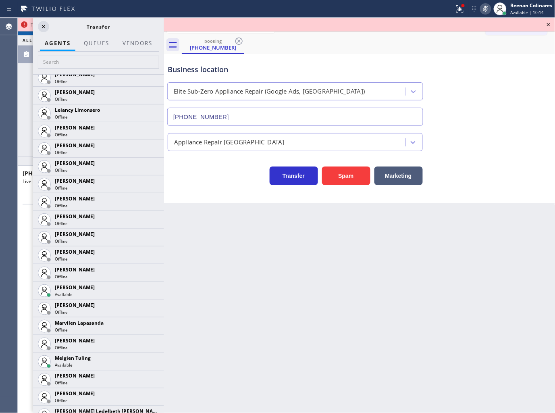
scroll to position [1157, 0]
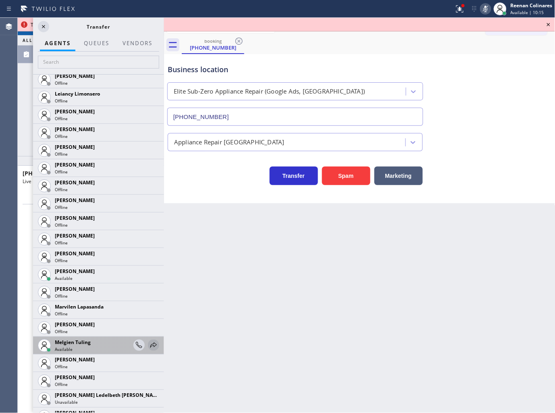
click at [149, 343] on icon at bounding box center [154, 345] width 10 height 10
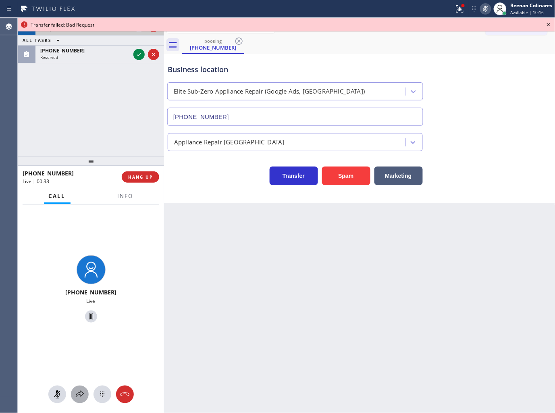
click at [77, 391] on icon at bounding box center [80, 395] width 10 height 10
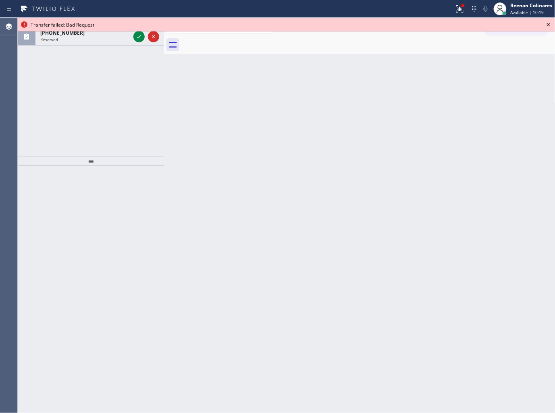
drag, startPoint x: 469, startPoint y: 6, endPoint x: 457, endPoint y: 31, distance: 27.2
click at [469, 6] on div "Status report Issue detected This issue could affect your workflow. Please cont…" at bounding box center [503, 9] width 104 height 18
click at [460, 10] on icon at bounding box center [458, 8] width 5 height 6
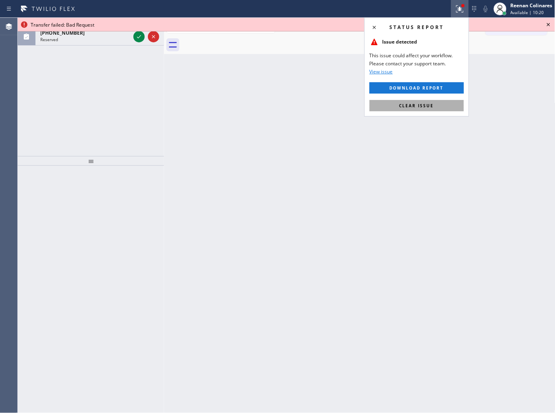
click at [422, 110] on button "Clear issue" at bounding box center [417, 105] width 94 height 11
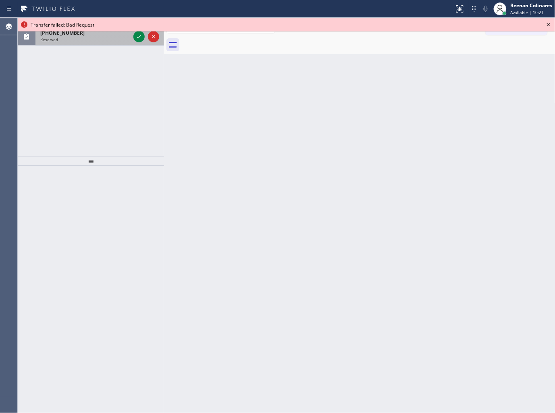
click at [123, 43] on div "[PHONE_NUMBER] Reserved" at bounding box center [83, 37] width 96 height 18
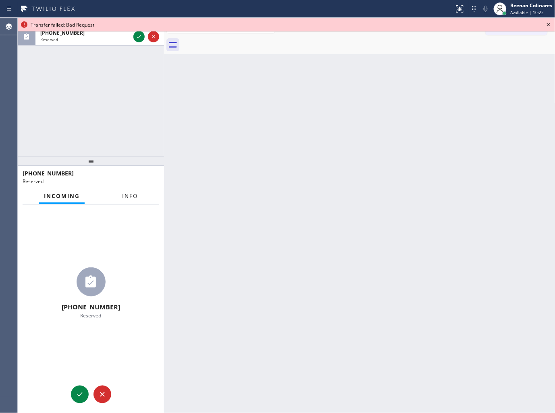
click at [129, 198] on span "Info" at bounding box center [130, 195] width 16 height 7
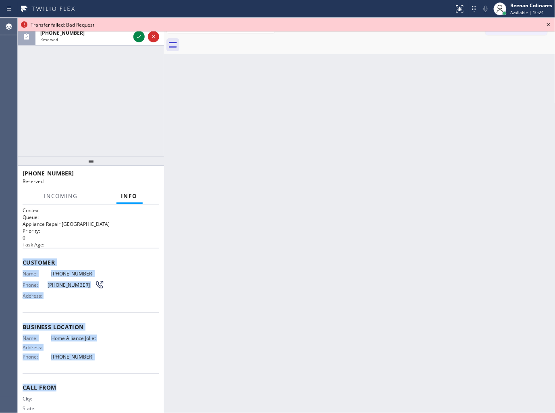
drag, startPoint x: 22, startPoint y: 258, endPoint x: 180, endPoint y: 385, distance: 202.5
click at [121, 376] on div "Context Queue: Appliance Repair High End Priority: 0 Task Age: Customer Name: […" at bounding box center [91, 308] width 146 height 209
click at [139, 34] on icon at bounding box center [139, 37] width 10 height 10
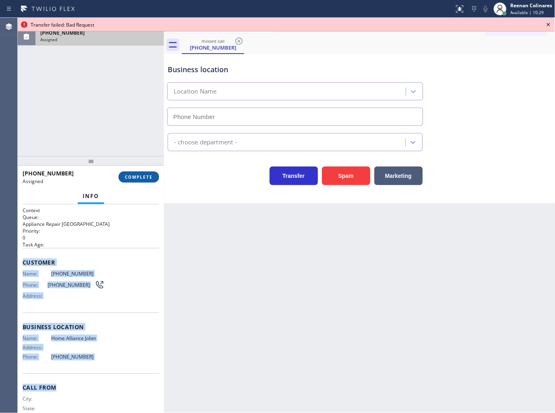
type input "[PHONE_NUMBER]"
click at [151, 176] on span "COMPLETE" at bounding box center [139, 177] width 28 height 6
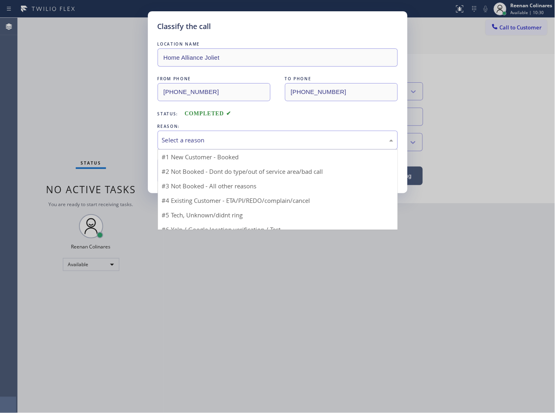
click at [195, 142] on div "Select a reason" at bounding box center [277, 139] width 231 height 9
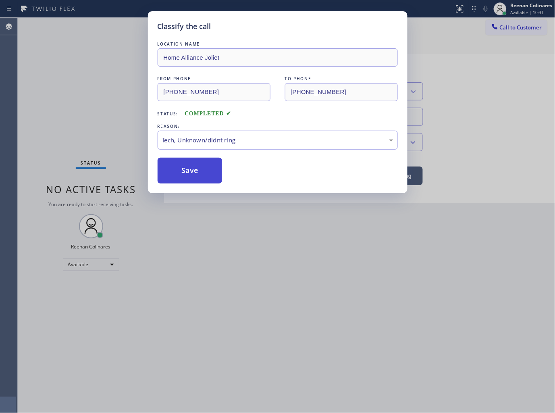
click at [181, 172] on button "Save" at bounding box center [190, 171] width 65 height 26
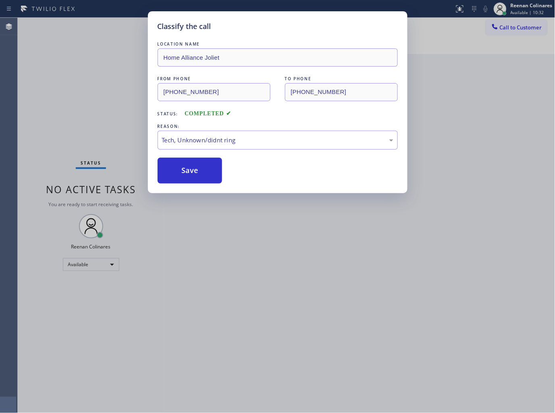
click at [514, 82] on div "Classify the call LOCATION NAME Home Alliance Joliet FROM PHONE [PHONE_NUMBER] …" at bounding box center [277, 206] width 555 height 413
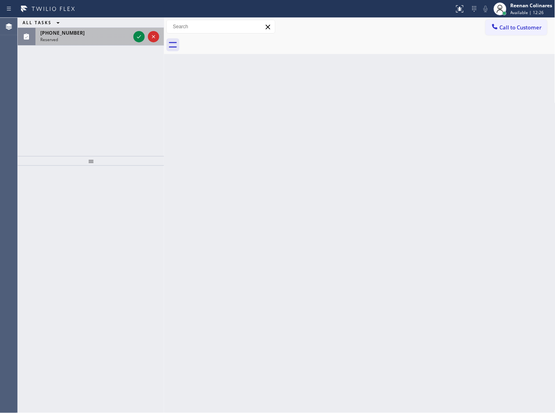
click at [68, 37] on div "Reserved" at bounding box center [85, 40] width 90 height 6
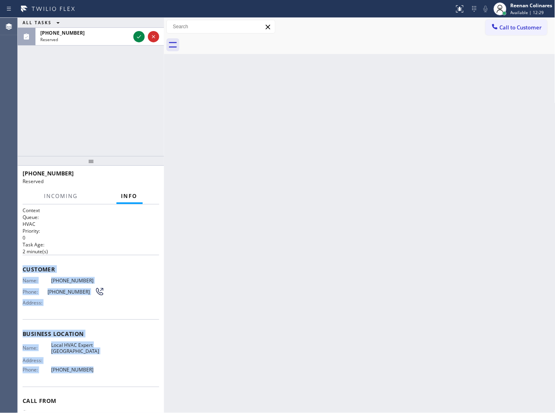
drag, startPoint x: 25, startPoint y: 271, endPoint x: 123, endPoint y: 152, distance: 154.4
click at [110, 371] on div "Context Queue: HVAC Priority: 0 Task Age: [DEMOGRAPHIC_DATA] minute(s) Customer…" at bounding box center [91, 308] width 146 height 209
click at [136, 41] on icon at bounding box center [139, 37] width 10 height 10
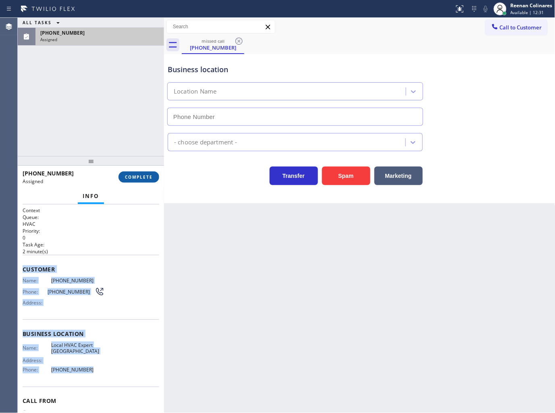
type input "[PHONE_NUMBER]"
click at [142, 178] on span "COMPLETE" at bounding box center [139, 177] width 28 height 6
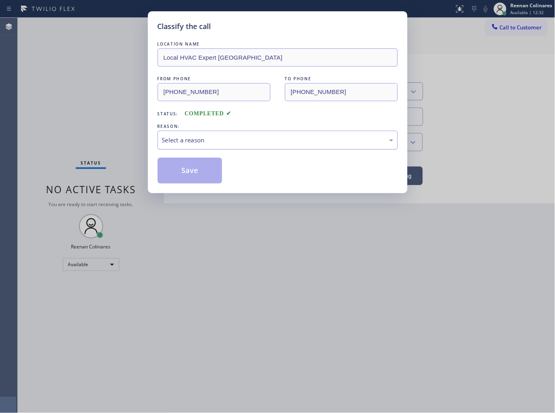
click at [178, 142] on div "Select a reason" at bounding box center [277, 139] width 231 height 9
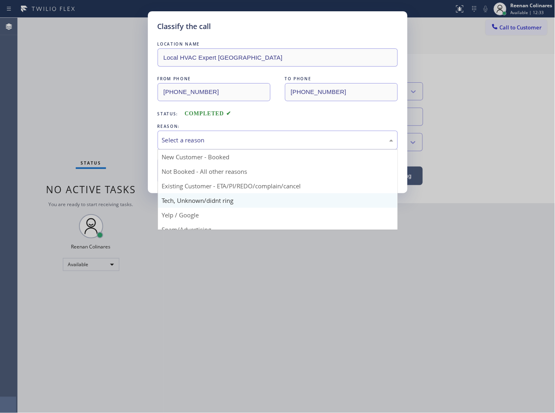
drag, startPoint x: 178, startPoint y: 202, endPoint x: 179, endPoint y: 176, distance: 26.2
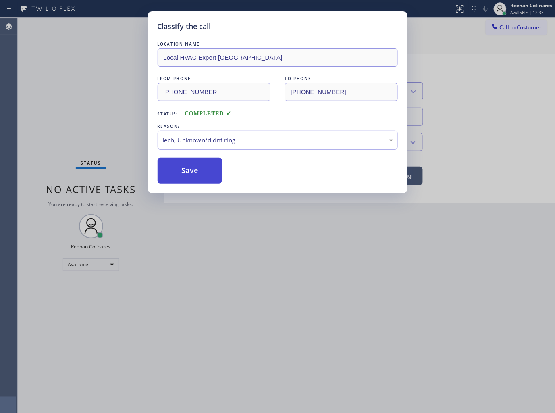
click at [180, 173] on button "Save" at bounding box center [190, 171] width 65 height 26
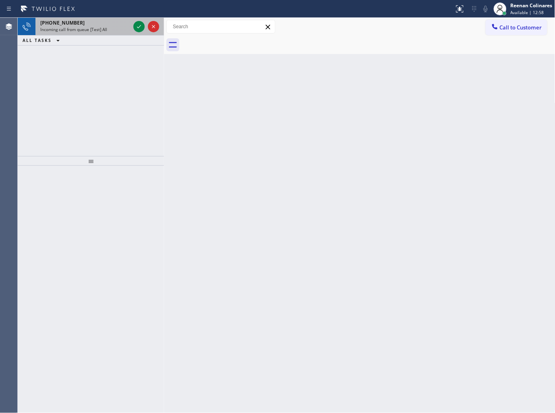
click at [85, 31] on span "Incoming call from queue [Test] All" at bounding box center [73, 30] width 67 height 6
click at [93, 31] on span "Incoming call from queue [Test] All" at bounding box center [73, 30] width 67 height 6
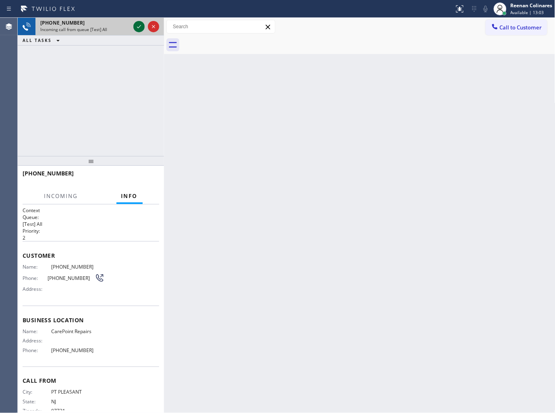
click at [137, 28] on icon at bounding box center [139, 27] width 10 height 10
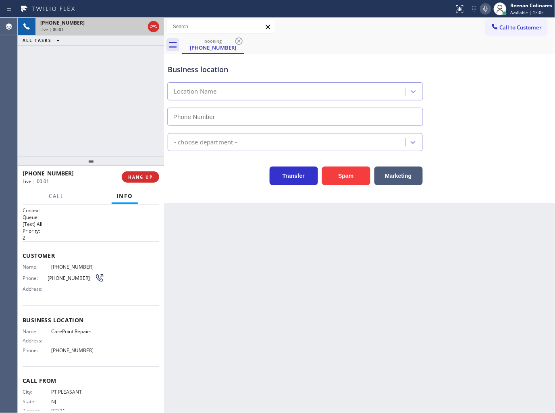
type input "[PHONE_NUMBER]"
click at [347, 178] on button "Spam" at bounding box center [346, 176] width 48 height 19
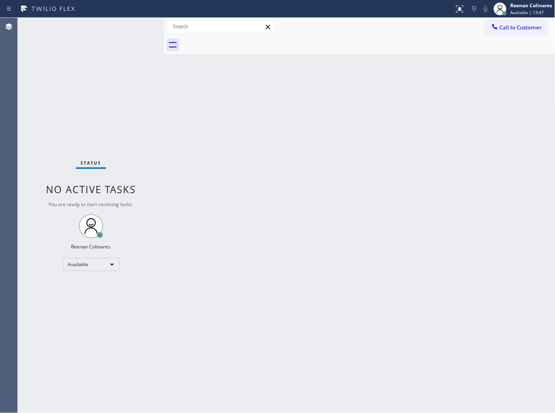
click at [100, 29] on div "Status No active tasks You are ready to start receiving tasks. Reenan Colinares…" at bounding box center [91, 215] width 146 height 395
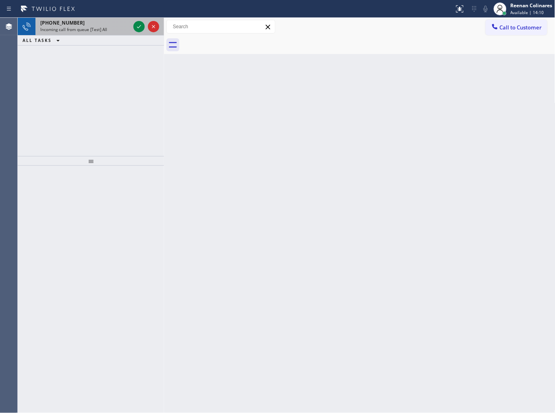
click at [88, 31] on span "Incoming call from queue [Test] All" at bounding box center [73, 30] width 67 height 6
click at [115, 28] on div "Incoming call from queue [Test] All" at bounding box center [85, 30] width 90 height 6
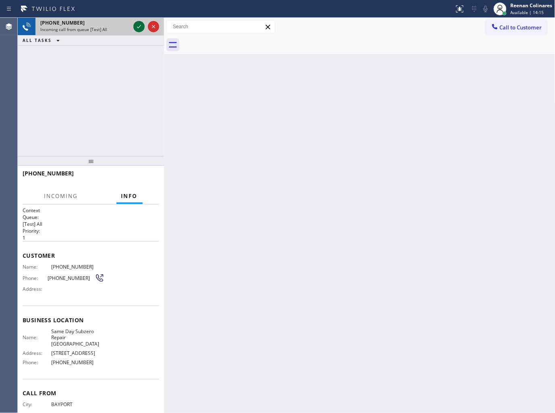
click at [137, 27] on icon at bounding box center [139, 27] width 10 height 10
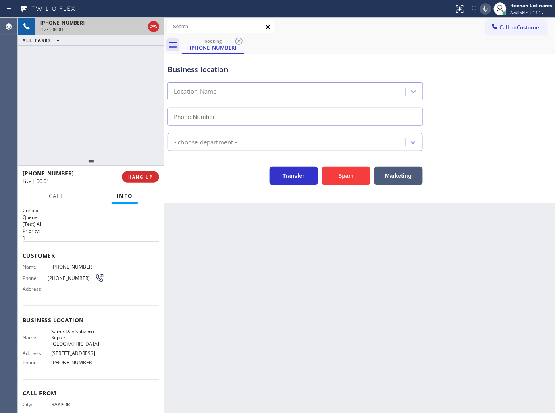
type input "[PHONE_NUMBER]"
click at [340, 172] on button "Spam" at bounding box center [346, 176] width 48 height 19
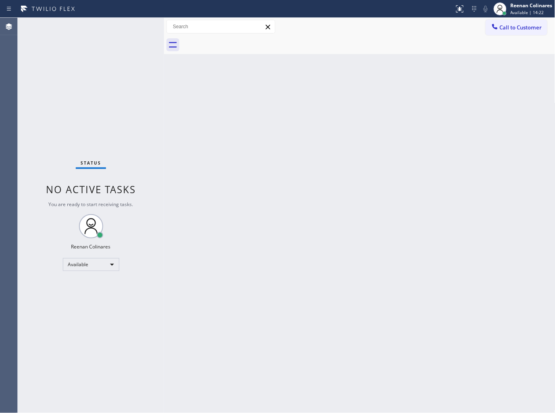
click at [281, 130] on div "Back to Dashboard Change Sender ID Customers Technicians Select a contact Outbo…" at bounding box center [360, 215] width 392 height 395
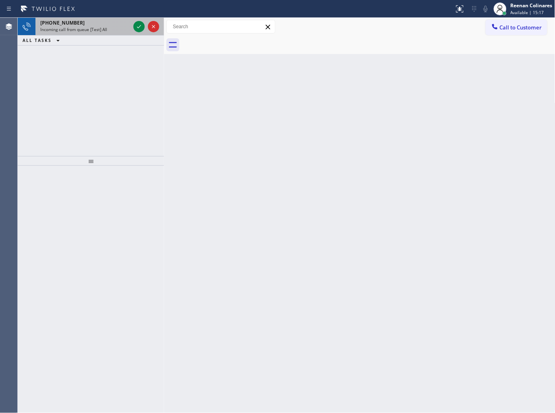
click at [101, 21] on div "[PHONE_NUMBER]" at bounding box center [85, 22] width 90 height 7
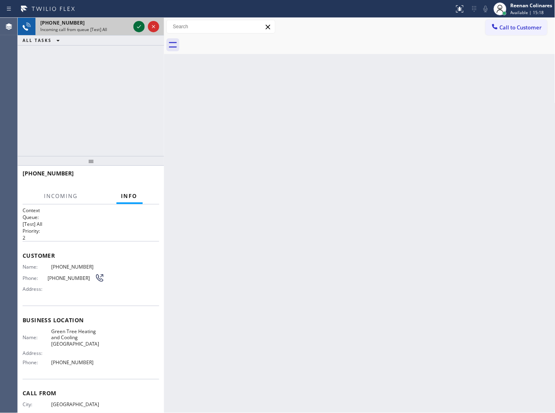
click at [136, 26] on icon at bounding box center [139, 27] width 10 height 10
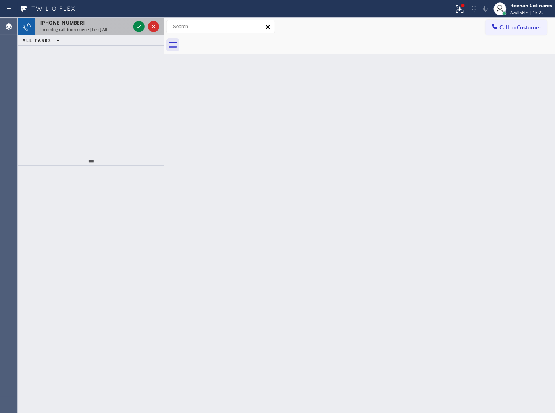
click at [131, 26] on div "[PHONE_NUMBER] Incoming call from queue [Test] All" at bounding box center [83, 27] width 96 height 18
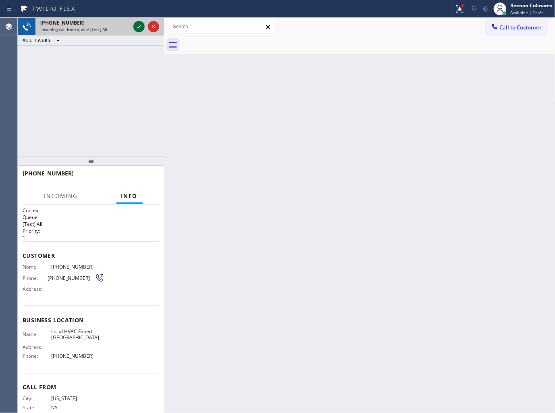
click at [138, 25] on icon at bounding box center [139, 27] width 10 height 10
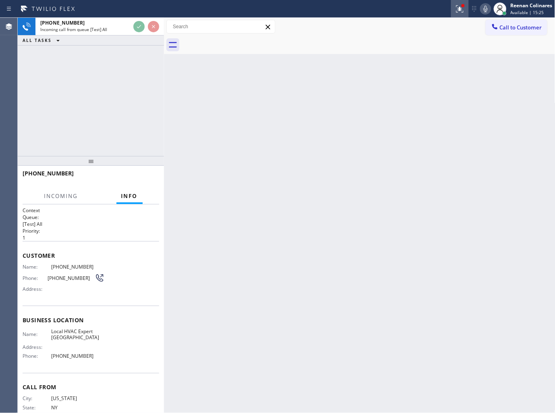
click at [461, 9] on icon at bounding box center [458, 8] width 5 height 6
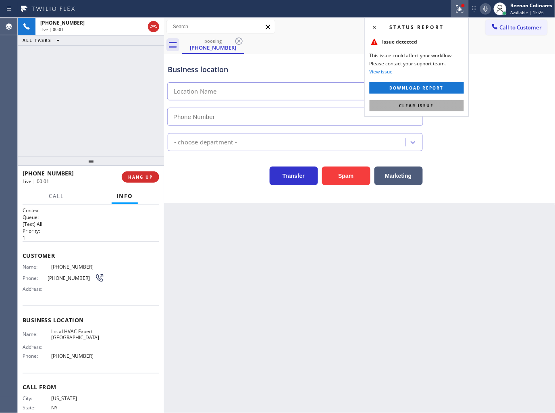
click at [422, 105] on span "Clear issue" at bounding box center [417, 106] width 35 height 6
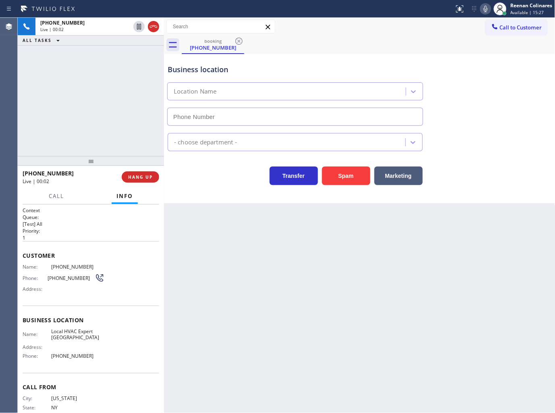
drag, startPoint x: 348, startPoint y: 175, endPoint x: 385, endPoint y: 131, distance: 57.3
click at [350, 175] on button "Spam" at bounding box center [346, 176] width 48 height 19
click at [340, 175] on button "Spam" at bounding box center [346, 176] width 48 height 19
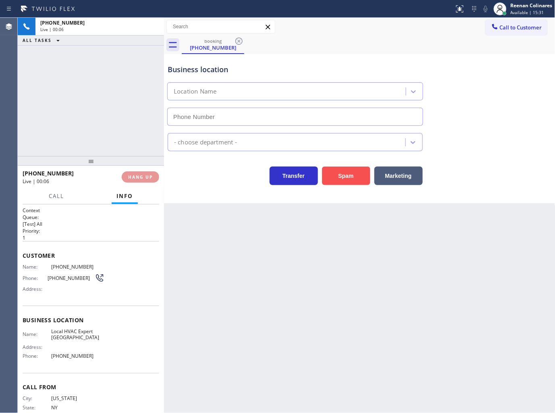
click at [340, 175] on button "Spam" at bounding box center [346, 176] width 48 height 19
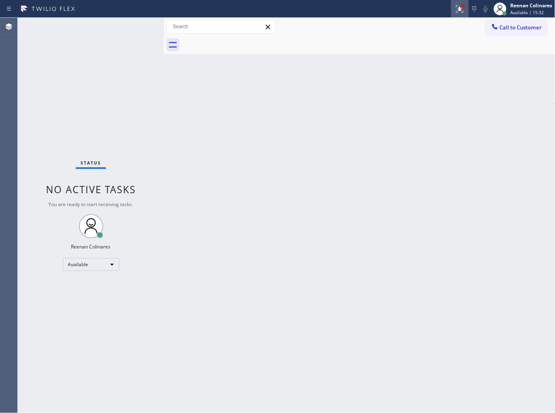
click at [453, 9] on div at bounding box center [460, 9] width 18 height 10
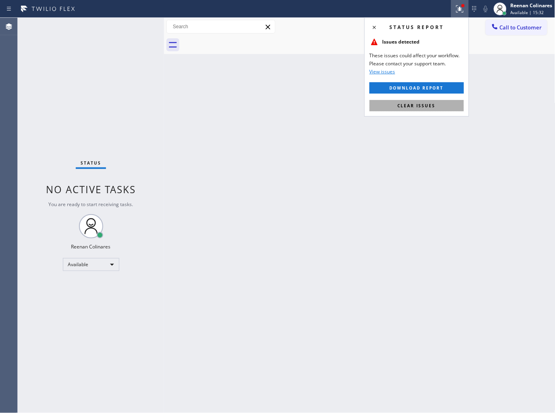
click at [429, 104] on span "Clear issues" at bounding box center [417, 106] width 38 height 6
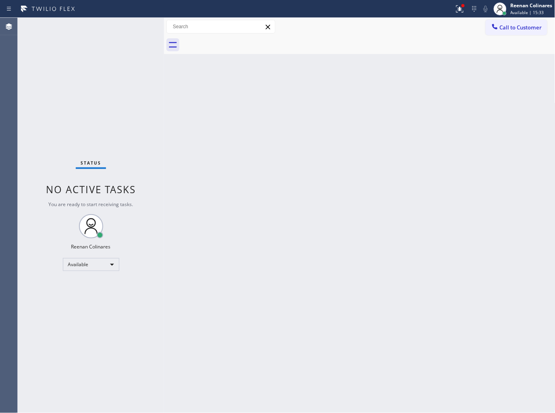
click at [336, 107] on div "Back to Dashboard Change Sender ID Customers Technicians Select a contact Outbo…" at bounding box center [360, 215] width 392 height 395
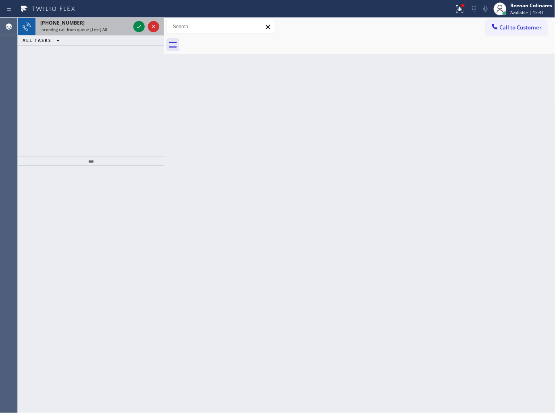
click at [113, 30] on div "Incoming call from queue [Test] All" at bounding box center [85, 30] width 90 height 6
drag, startPoint x: 119, startPoint y: 27, endPoint x: 133, endPoint y: 28, distance: 14.1
click at [121, 27] on div "Incoming call from queue [Test] All" at bounding box center [85, 30] width 90 height 6
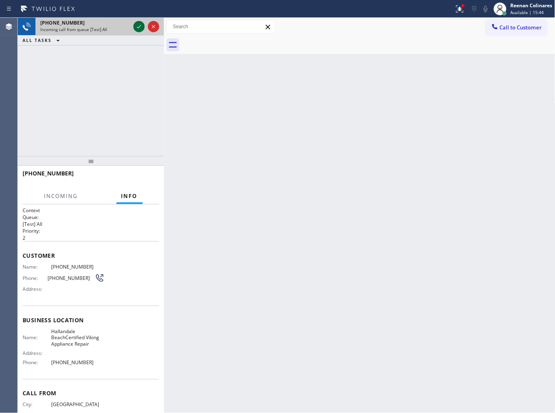
click at [137, 27] on icon at bounding box center [139, 27] width 10 height 10
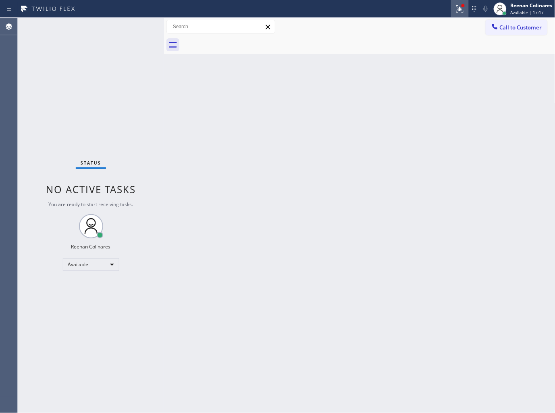
click at [460, 9] on icon at bounding box center [458, 8] width 5 height 6
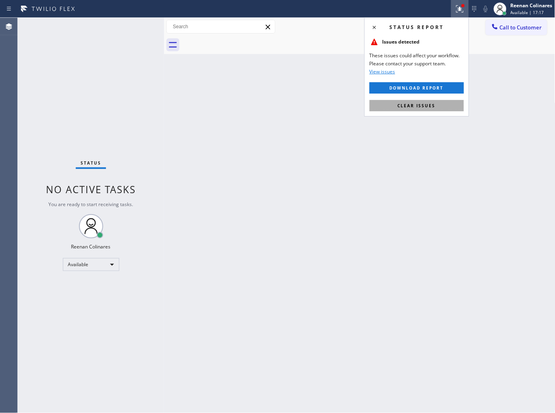
click at [416, 109] on button "Clear issues" at bounding box center [417, 105] width 94 height 11
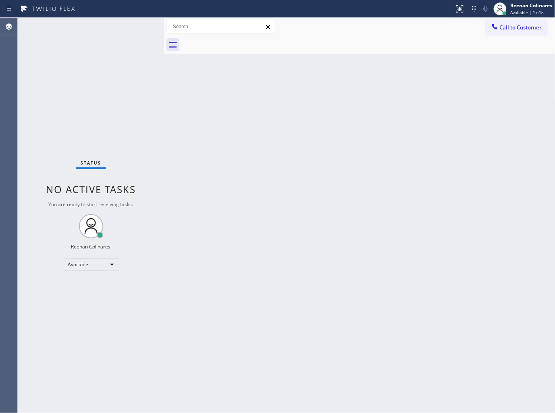
click at [341, 117] on div "Back to Dashboard Change Sender ID Customers Technicians Select a contact Outbo…" at bounding box center [360, 215] width 392 height 395
click at [380, 81] on div "Back to Dashboard Change Sender ID Customers Technicians Select a contact Outbo…" at bounding box center [360, 215] width 392 height 395
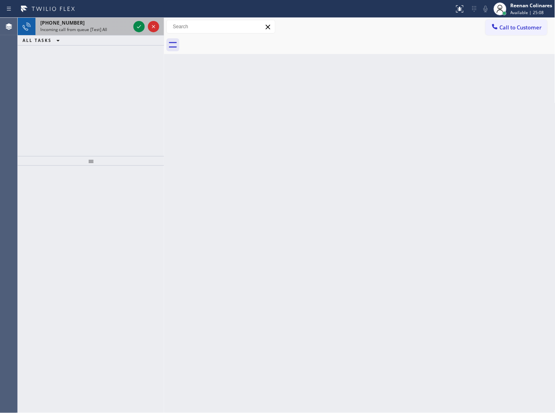
click at [106, 34] on div "[PHONE_NUMBER] Incoming call from queue [Test] All" at bounding box center [83, 27] width 96 height 18
click at [113, 29] on div "Incoming call from queue [Test] All" at bounding box center [85, 30] width 90 height 6
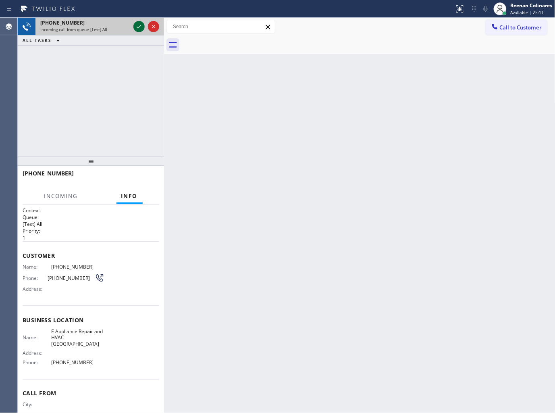
click at [137, 29] on icon at bounding box center [139, 27] width 10 height 10
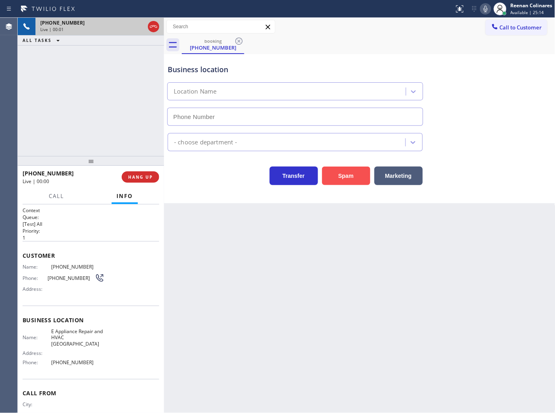
type input "[PHONE_NUMBER]"
click at [348, 174] on button "Spam" at bounding box center [346, 176] width 48 height 19
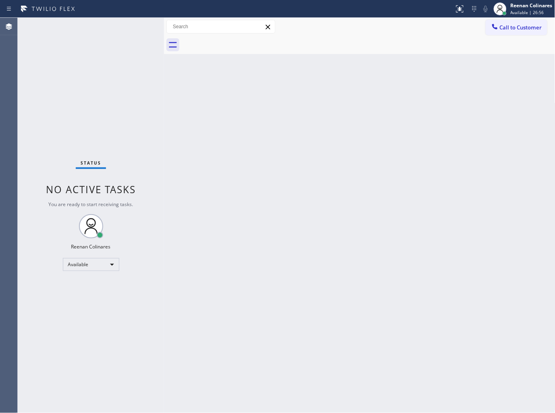
click at [69, 29] on div "Status No active tasks You are ready to start receiving tasks. Reenan Colinares…" at bounding box center [91, 215] width 146 height 395
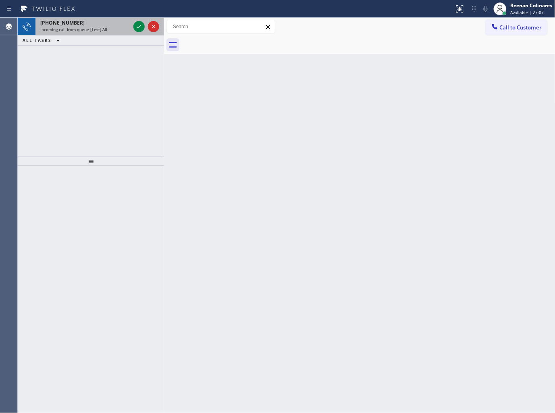
click at [73, 27] on span "Incoming call from queue [Test] All" at bounding box center [73, 30] width 67 height 6
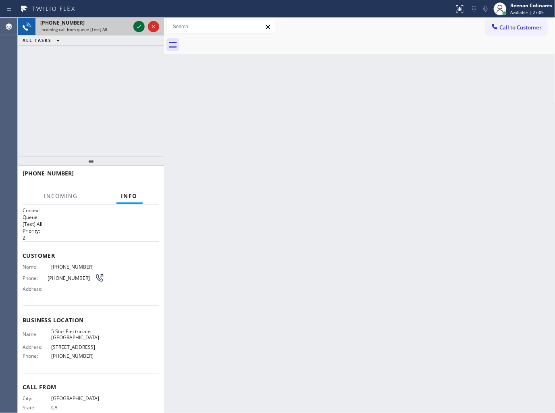
click at [135, 26] on icon at bounding box center [139, 27] width 10 height 10
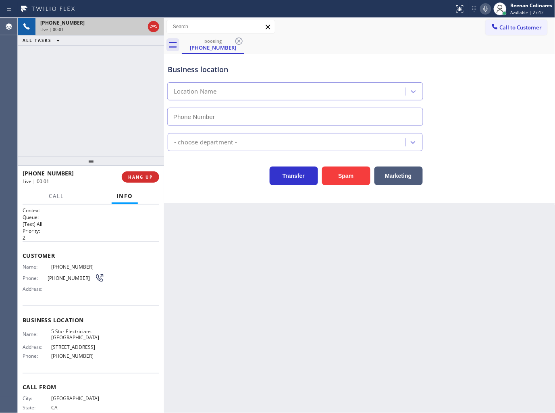
type input "[PHONE_NUMBER]"
click at [482, 8] on icon at bounding box center [486, 9] width 10 height 10
click at [484, 8] on icon at bounding box center [486, 9] width 4 height 6
click at [156, 174] on button "HANG UP" at bounding box center [140, 176] width 37 height 11
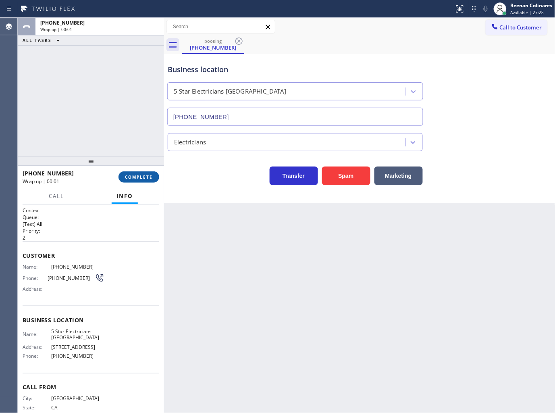
click at [153, 175] on button "COMPLETE" at bounding box center [139, 176] width 41 height 11
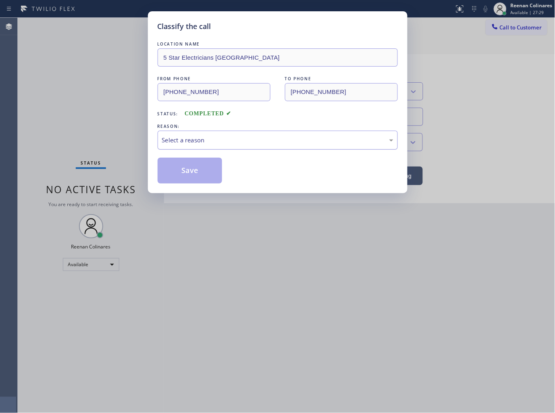
click at [186, 137] on div "Select a reason" at bounding box center [277, 139] width 231 height 9
click at [184, 177] on button "Save" at bounding box center [190, 171] width 65 height 26
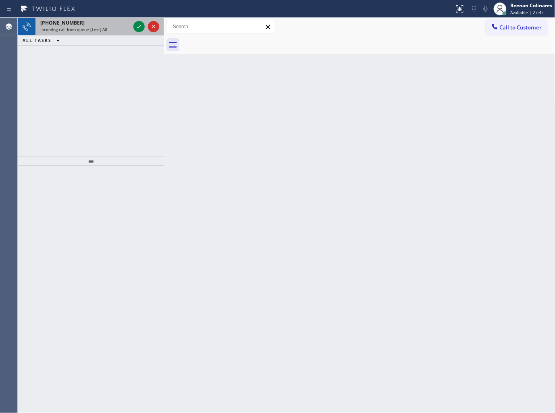
click at [111, 27] on div "Incoming call from queue [Test] All" at bounding box center [85, 30] width 90 height 6
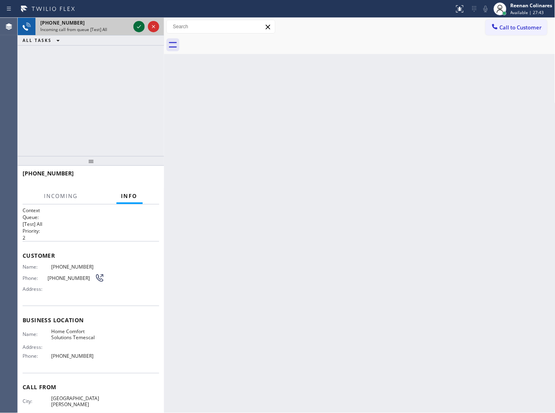
click at [137, 26] on icon at bounding box center [139, 27] width 10 height 10
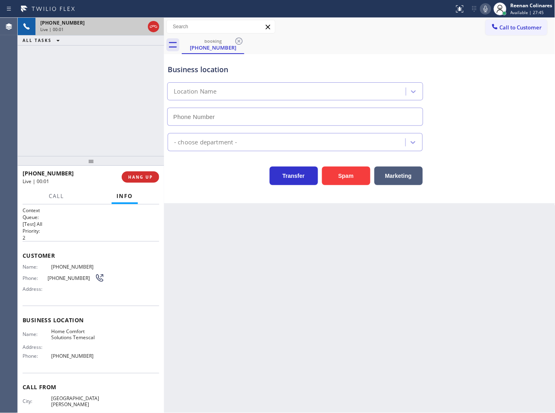
type input "[PHONE_NUMBER]"
click at [336, 181] on button "Spam" at bounding box center [346, 176] width 48 height 19
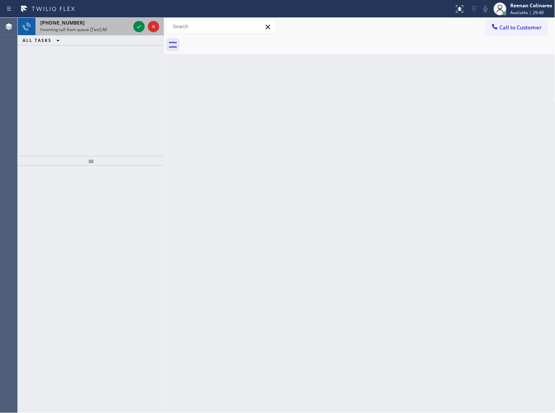
click at [106, 23] on div "[PHONE_NUMBER]" at bounding box center [85, 22] width 90 height 7
click at [112, 22] on div "[PHONE_NUMBER]" at bounding box center [85, 22] width 90 height 7
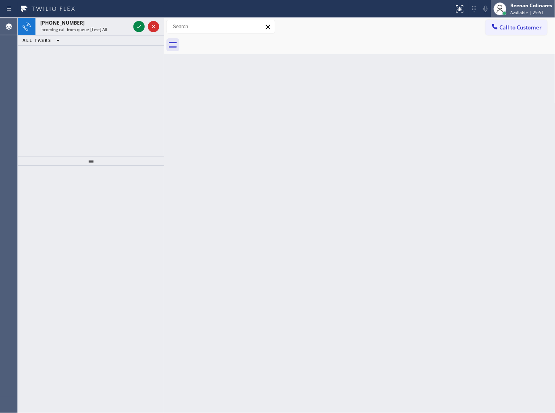
click at [514, 13] on span "Available | 29:51" at bounding box center [527, 13] width 33 height 6
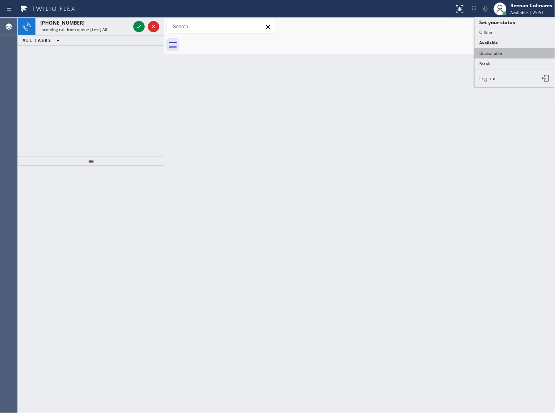
click at [491, 50] on button "Unavailable" at bounding box center [515, 53] width 81 height 10
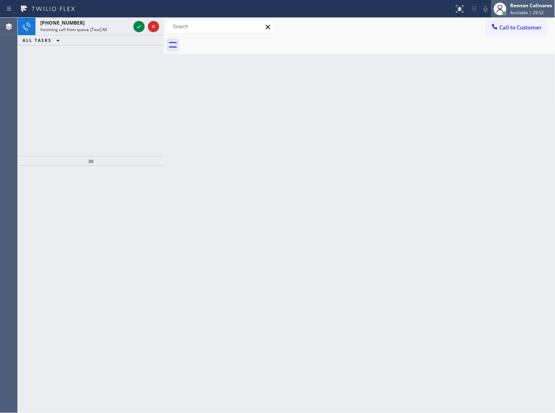
click at [517, 9] on div "Reenan Colinares Available | 29:52" at bounding box center [532, 9] width 46 height 14
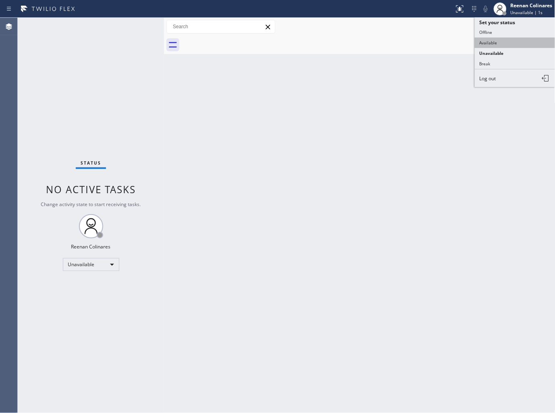
click at [492, 41] on button "Available" at bounding box center [515, 42] width 81 height 10
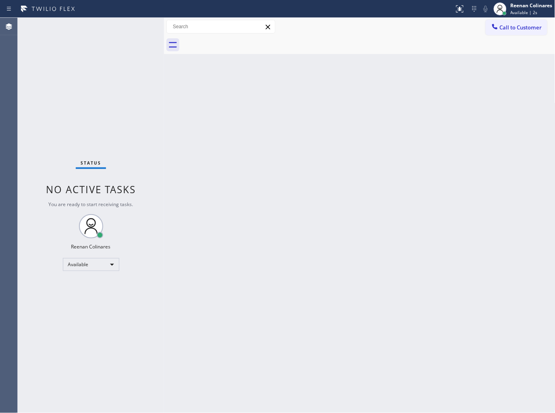
click at [223, 219] on div "Back to Dashboard Change Sender ID Customers Technicians Select a contact Outbo…" at bounding box center [360, 215] width 392 height 395
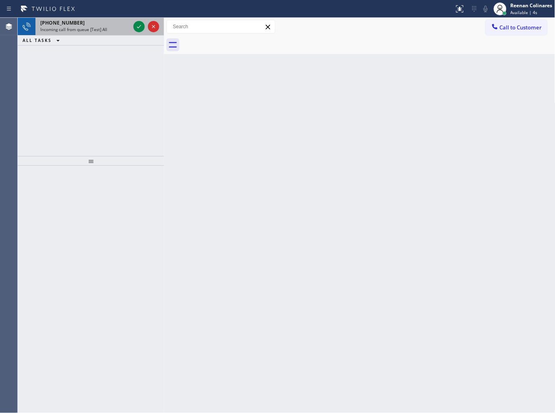
click at [108, 22] on div "[PHONE_NUMBER]" at bounding box center [85, 22] width 90 height 7
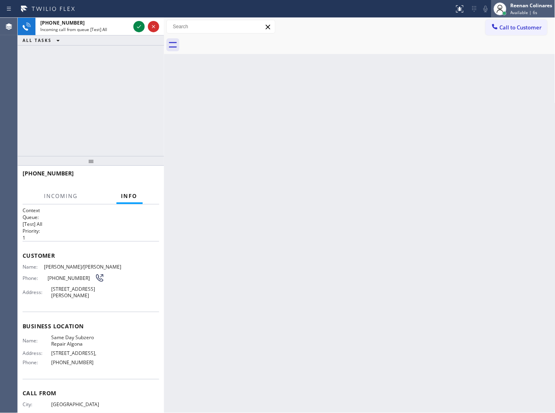
click at [515, 8] on div "Reenan Colinares" at bounding box center [532, 5] width 42 height 7
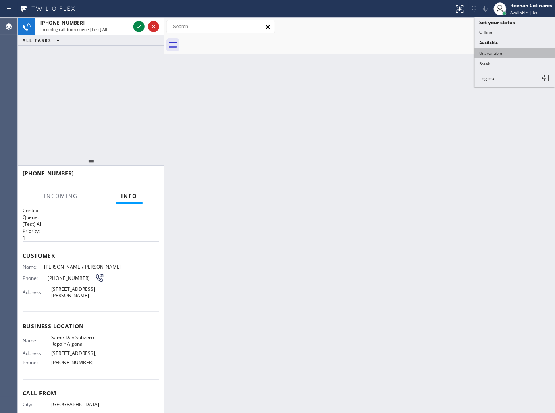
click at [492, 54] on button "Unavailable" at bounding box center [515, 53] width 81 height 10
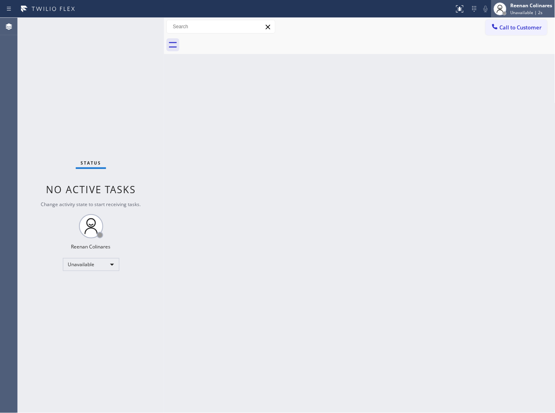
click at [537, 8] on div "Reenan Colinares" at bounding box center [532, 5] width 42 height 7
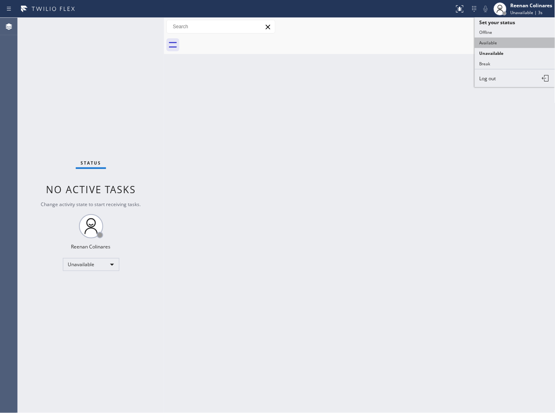
click at [485, 40] on button "Available" at bounding box center [515, 42] width 81 height 10
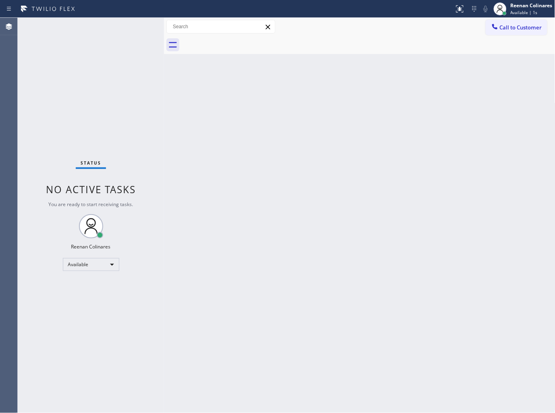
click at [105, 27] on div "Status No active tasks You are ready to start receiving tasks. Reenan Colinares…" at bounding box center [91, 215] width 146 height 395
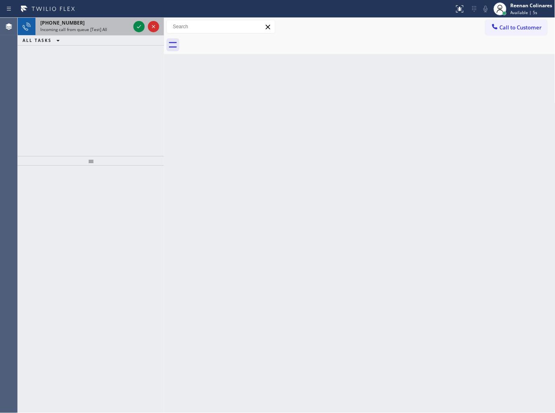
click at [106, 23] on div "[PHONE_NUMBER]" at bounding box center [85, 22] width 90 height 7
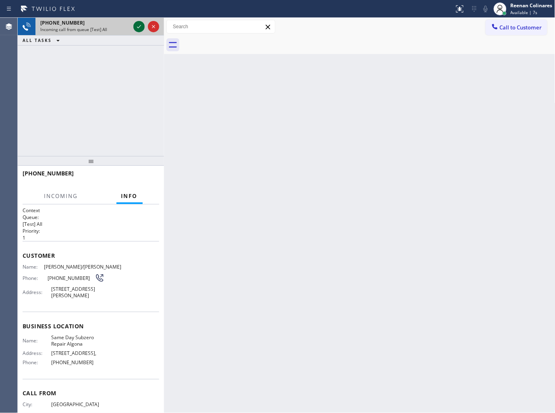
click at [136, 27] on icon at bounding box center [139, 27] width 10 height 10
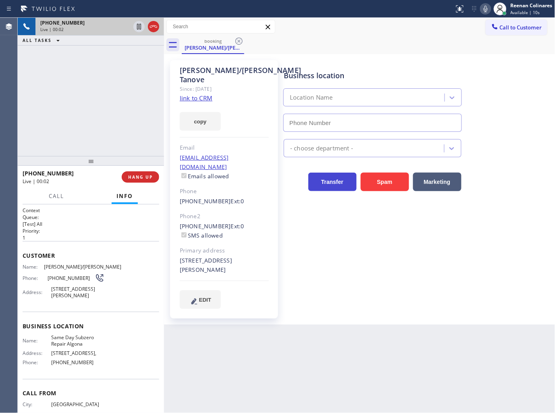
type input "[PHONE_NUMBER]"
click at [205, 117] on button "copy" at bounding box center [200, 121] width 41 height 19
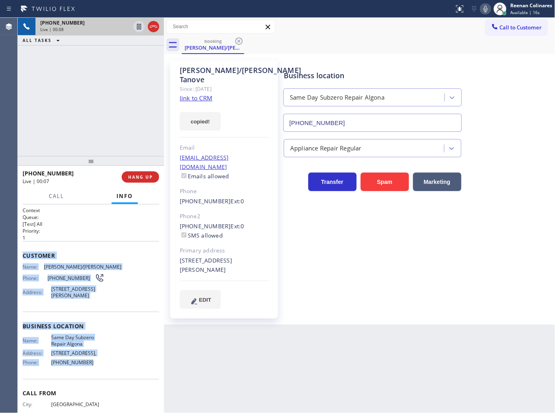
copy div "Customer Name: [PERSON_NAME]/[PERSON_NAME] Phone: [PHONE_NUMBER] Address: [STRE…"
drag, startPoint x: 23, startPoint y: 252, endPoint x: 122, endPoint y: 374, distance: 157.4
click at [122, 374] on div "Context Queue: [Test] All Priority: 1 Customer Name: [PERSON_NAME]/[PERSON_NAME…" at bounding box center [91, 323] width 137 height 233
click at [192, 94] on link "link to CRM" at bounding box center [196, 98] width 33 height 8
click at [118, 216] on h2 "Queue:" at bounding box center [91, 217] width 137 height 7
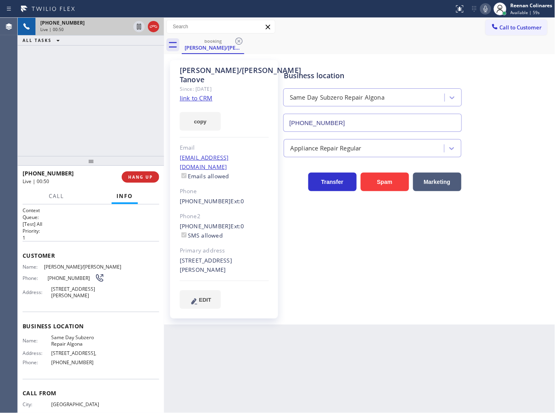
click at [486, 8] on icon at bounding box center [486, 9] width 10 height 10
click at [46, 192] on button "Call" at bounding box center [56, 196] width 25 height 16
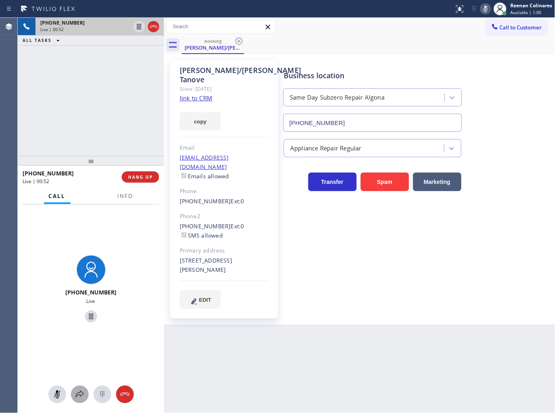
click at [78, 394] on icon at bounding box center [80, 395] width 10 height 10
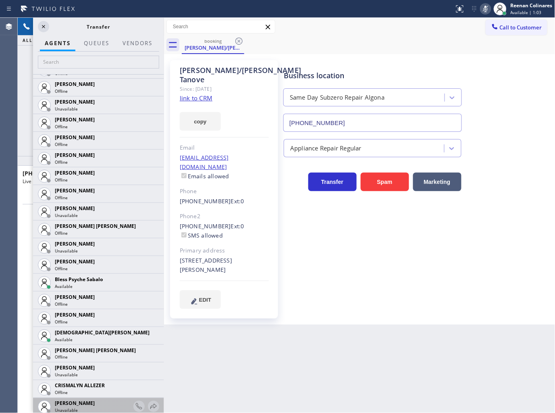
scroll to position [179, 0]
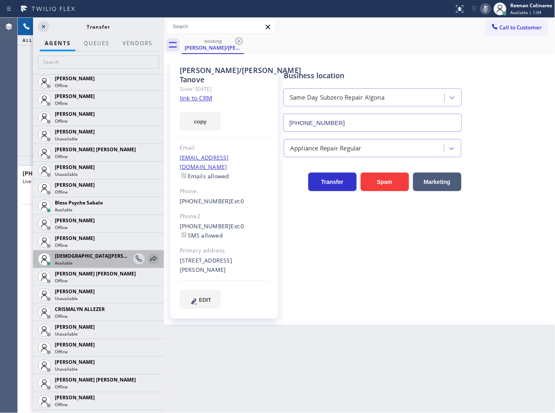
click at [150, 260] on icon at bounding box center [153, 258] width 6 height 5
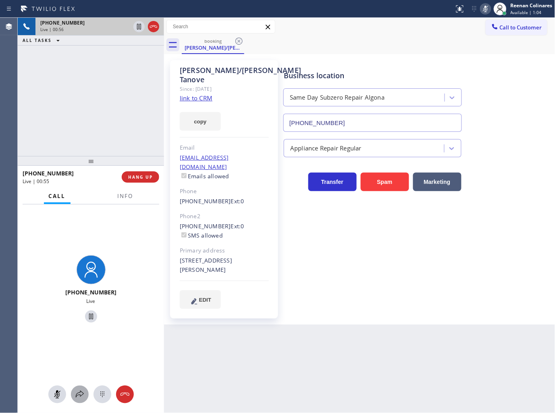
click at [75, 392] on icon at bounding box center [80, 395] width 10 height 10
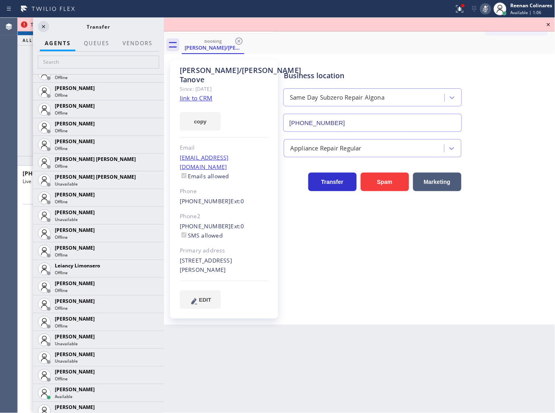
scroll to position [1044, 0]
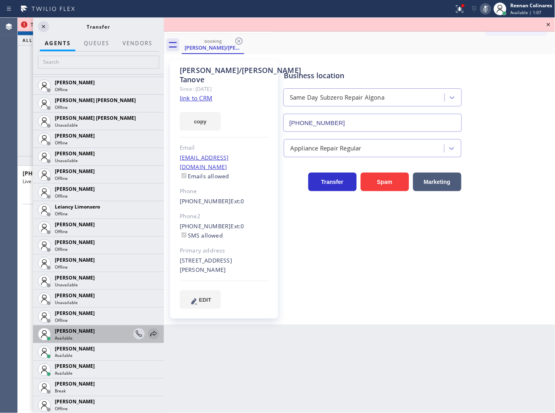
click at [149, 333] on icon at bounding box center [154, 334] width 10 height 10
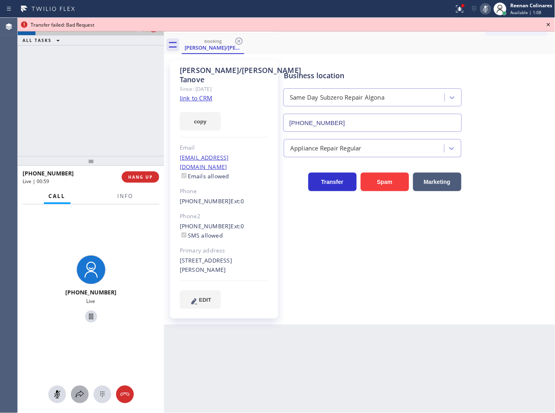
click at [79, 398] on icon at bounding box center [80, 395] width 10 height 10
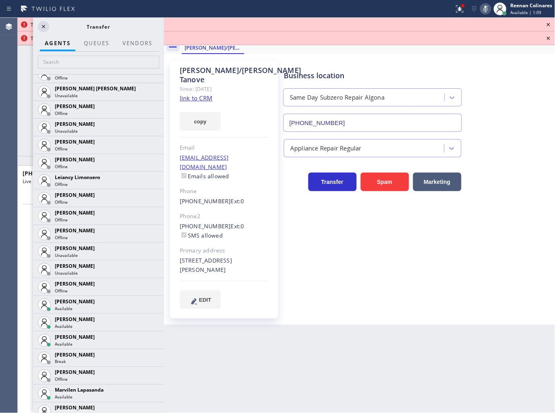
scroll to position [1214, 0]
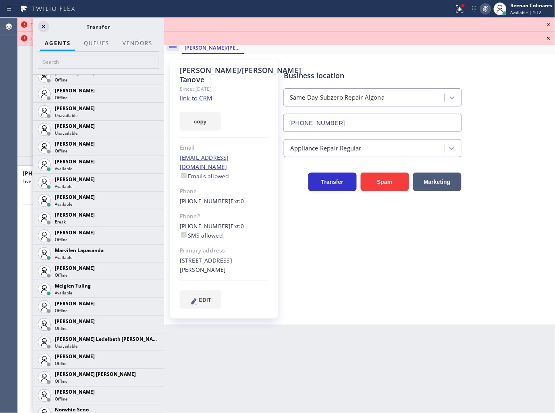
drag, startPoint x: 146, startPoint y: 289, endPoint x: 150, endPoint y: 279, distance: 10.9
click at [0, 0] on icon at bounding box center [0, 0] width 0 height 0
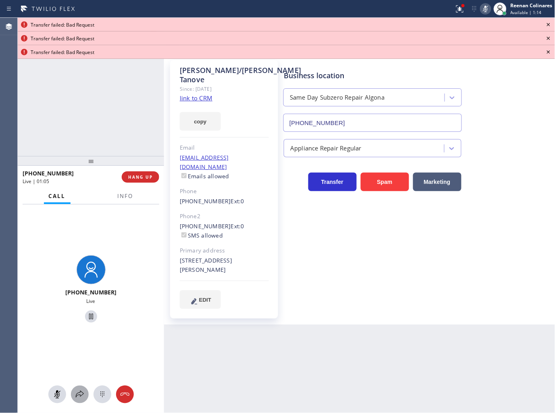
click at [85, 394] on div at bounding box center [80, 395] width 18 height 10
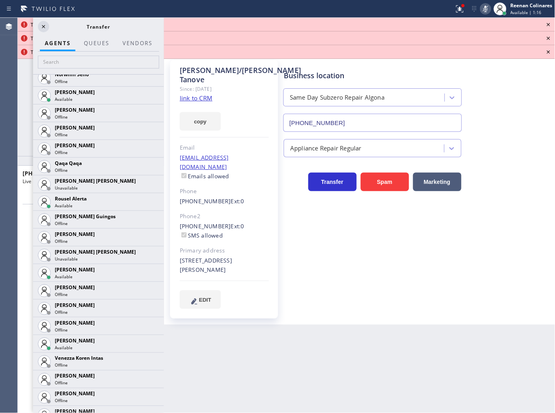
scroll to position [1506, 0]
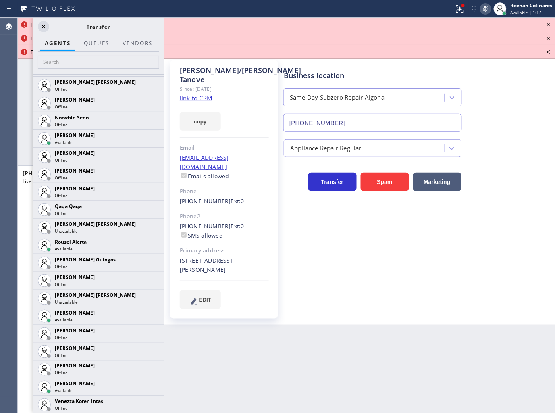
click at [0, 0] on icon at bounding box center [0, 0] width 0 height 0
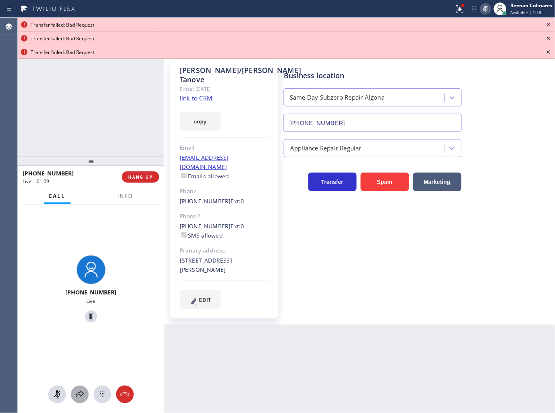
click at [85, 394] on div at bounding box center [80, 395] width 18 height 10
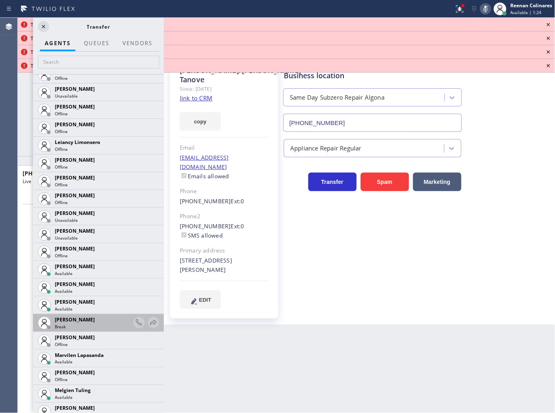
scroll to position [1129, 0]
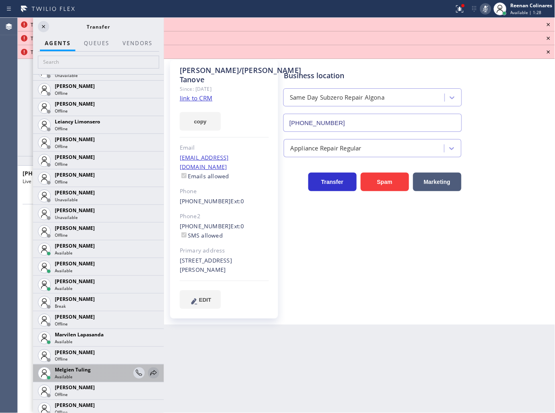
click at [149, 371] on icon at bounding box center [154, 373] width 10 height 10
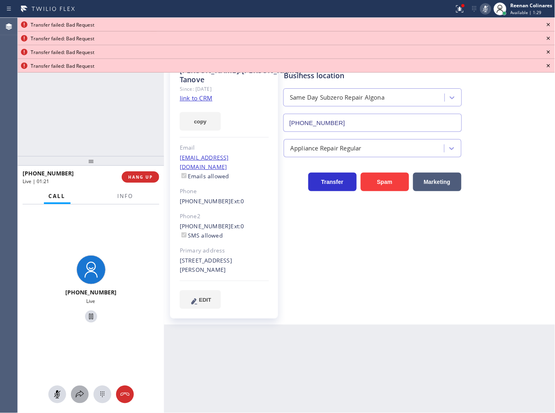
click at [79, 392] on icon at bounding box center [80, 395] width 10 height 10
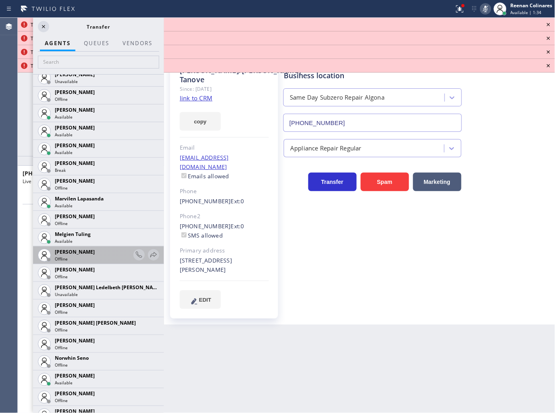
scroll to position [1374, 0]
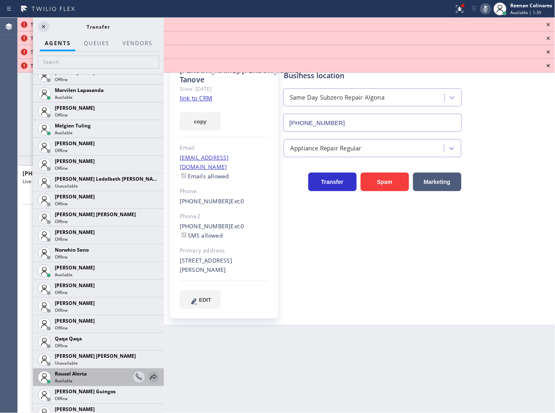
click at [149, 378] on icon at bounding box center [154, 377] width 10 height 10
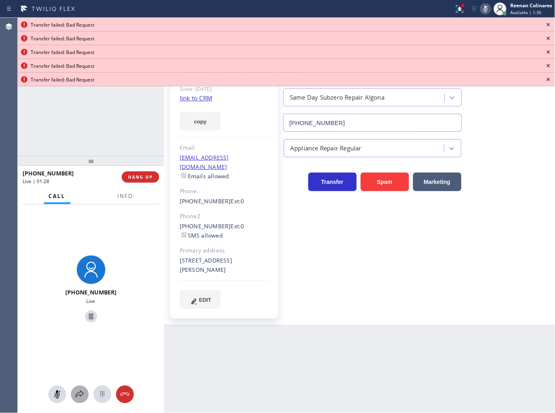
click at [80, 394] on icon at bounding box center [80, 395] width 10 height 10
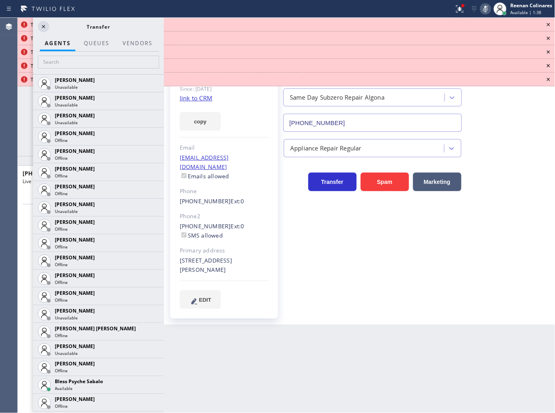
click at [550, 26] on icon at bounding box center [549, 25] width 10 height 10
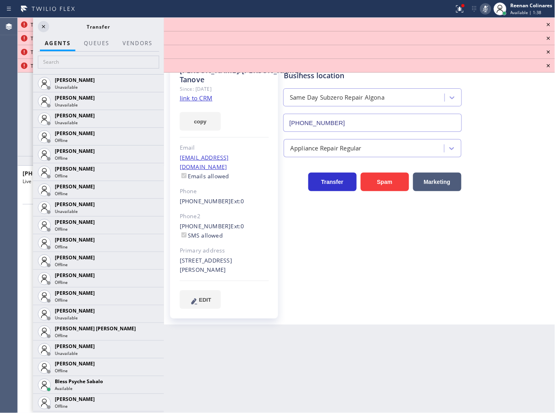
click at [550, 26] on icon at bounding box center [549, 25] width 10 height 10
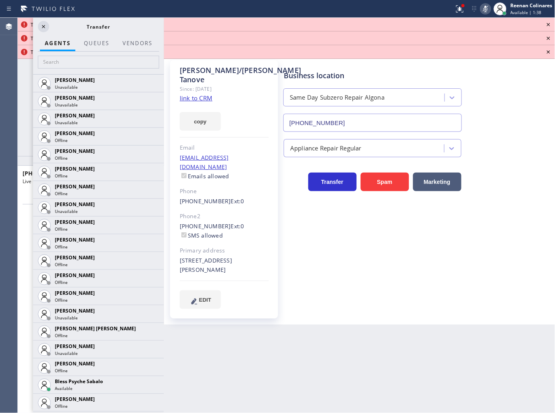
click at [550, 26] on icon at bounding box center [549, 25] width 10 height 10
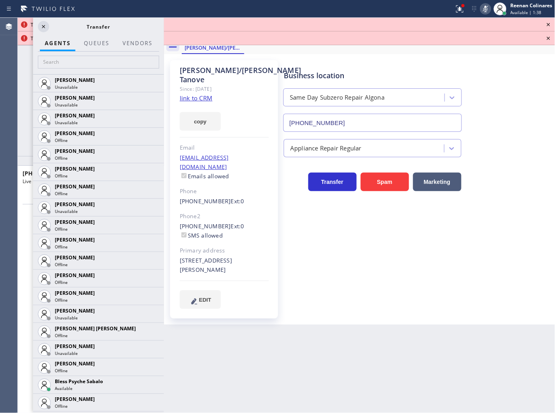
click at [550, 26] on icon at bounding box center [549, 25] width 10 height 10
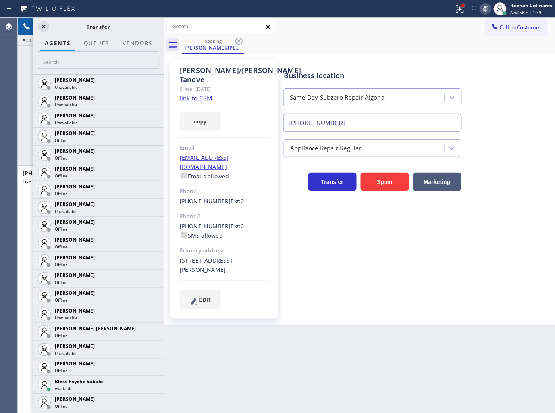
click at [464, 7] on div at bounding box center [463, 5] width 5 height 5
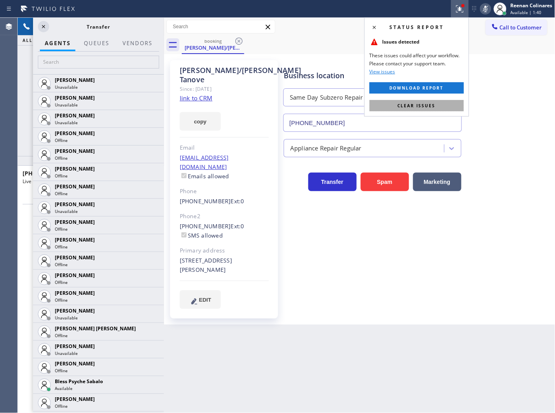
click at [414, 104] on span "Clear issues" at bounding box center [417, 106] width 38 height 6
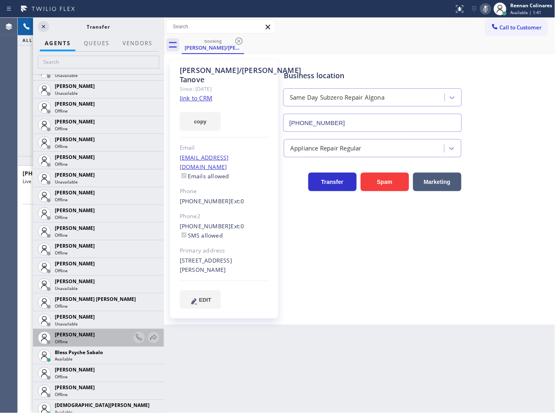
scroll to position [134, 0]
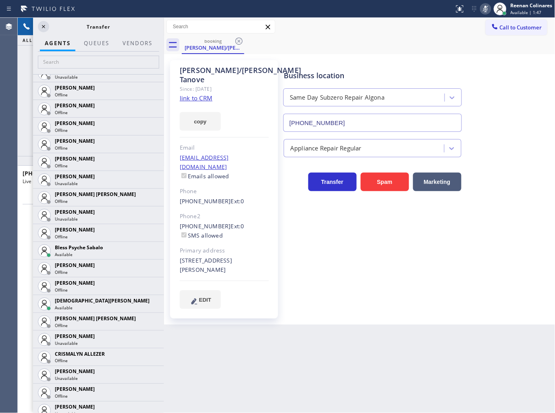
click at [0, 0] on icon at bounding box center [0, 0] width 0 height 0
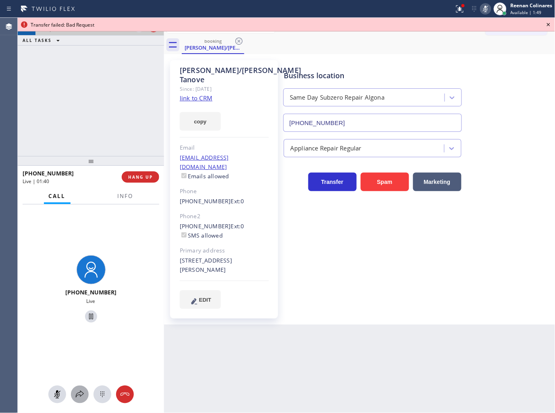
click at [82, 393] on icon at bounding box center [80, 394] width 8 height 7
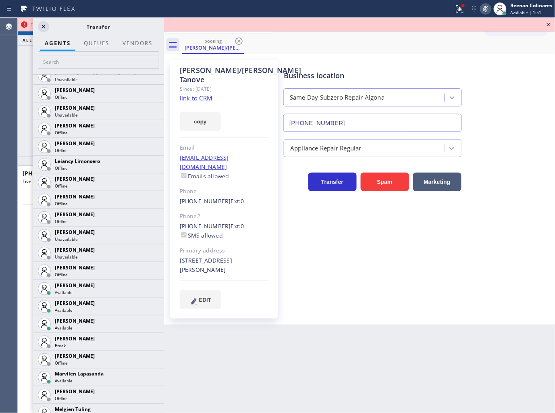
scroll to position [1119, 0]
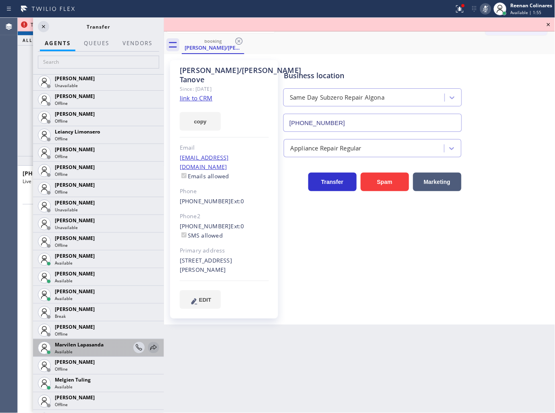
click at [149, 349] on icon at bounding box center [154, 348] width 10 height 10
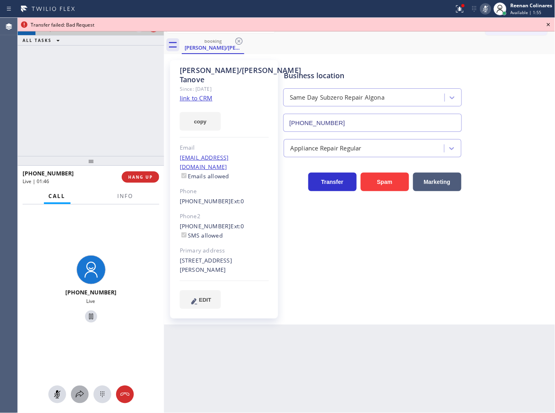
click at [87, 392] on div at bounding box center [80, 395] width 18 height 10
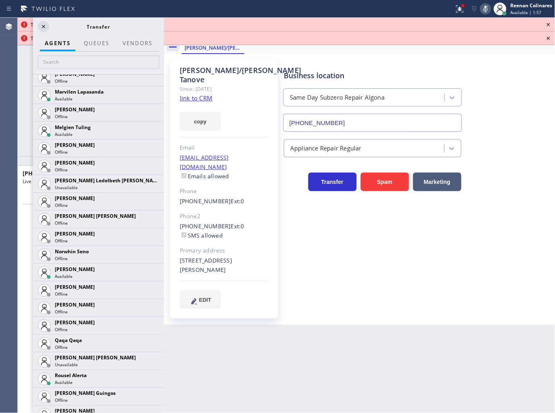
scroll to position [1433, 0]
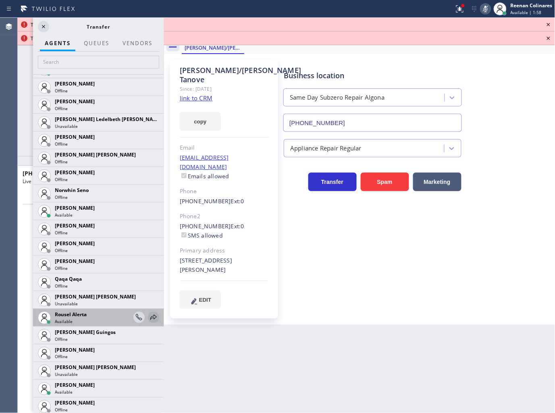
click at [149, 316] on icon at bounding box center [154, 317] width 10 height 10
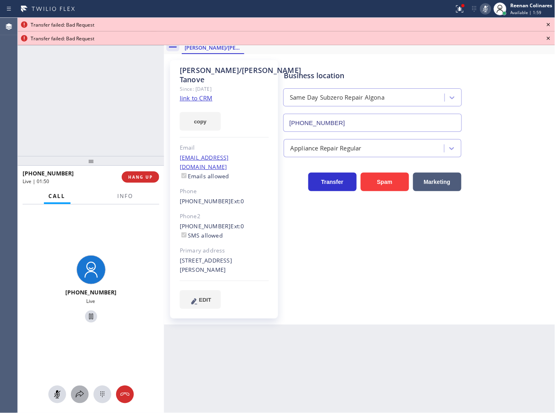
click at [85, 397] on div at bounding box center [80, 395] width 18 height 10
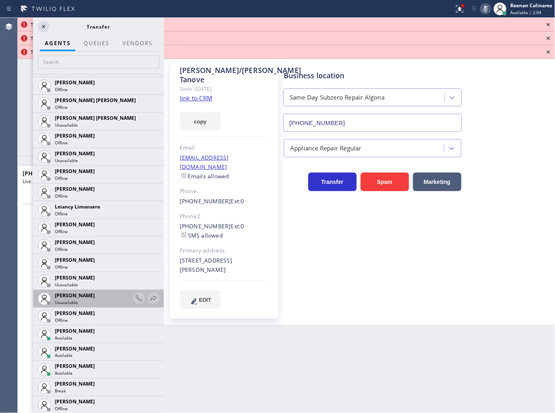
scroll to position [1089, 0]
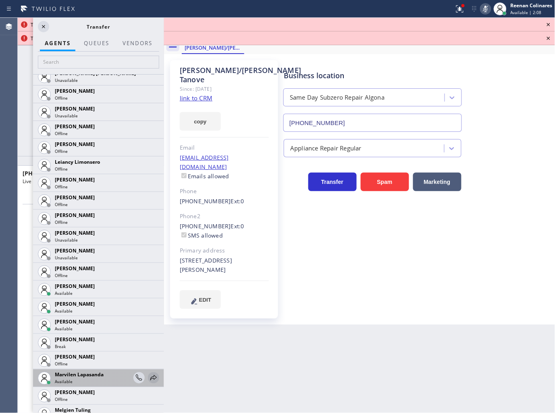
click at [150, 377] on icon at bounding box center [153, 377] width 6 height 5
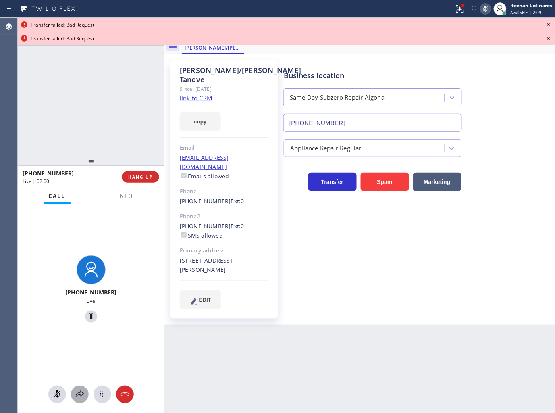
click at [81, 394] on icon at bounding box center [80, 395] width 10 height 10
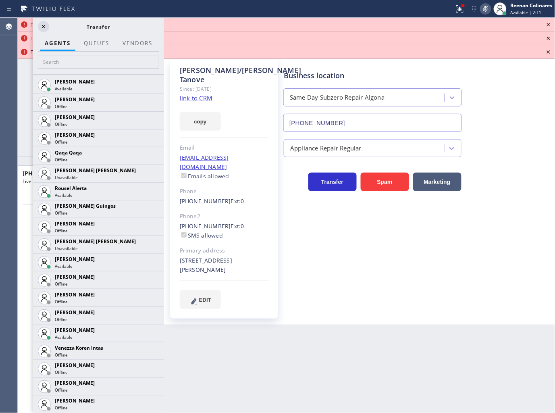
scroll to position [1565, 0]
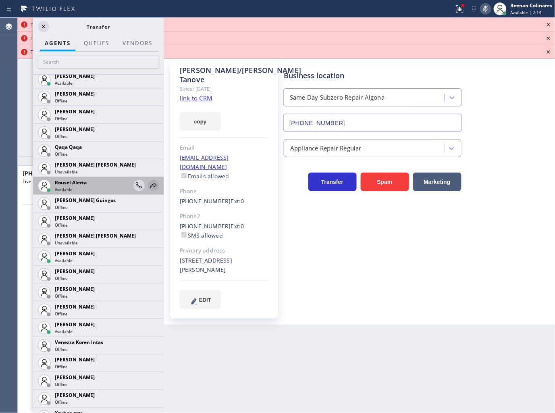
click at [149, 185] on icon at bounding box center [154, 186] width 10 height 10
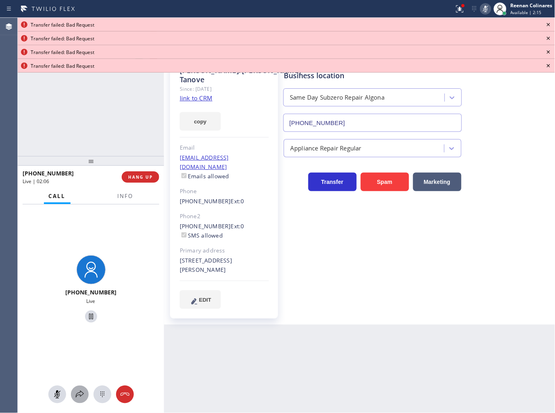
click at [79, 394] on icon at bounding box center [80, 395] width 10 height 10
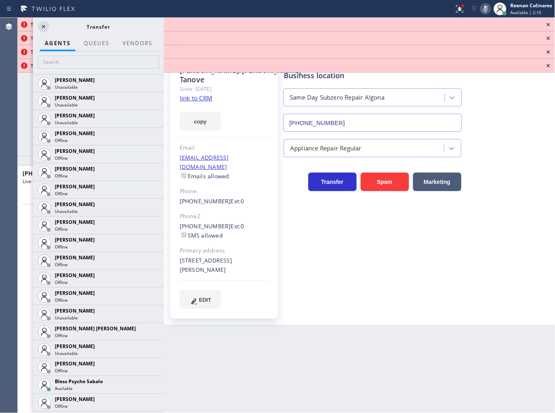
click at [548, 23] on icon at bounding box center [548, 24] width 3 height 3
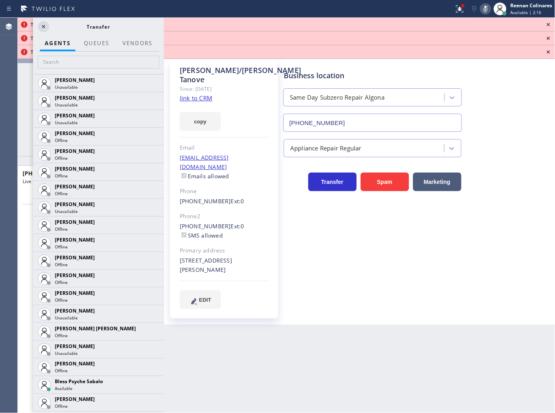
click at [548, 23] on icon at bounding box center [548, 24] width 3 height 3
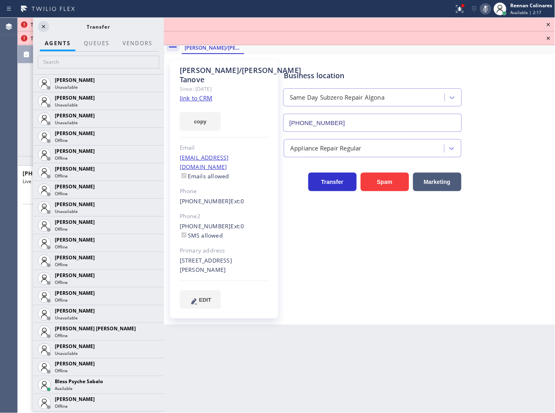
click at [548, 23] on icon at bounding box center [548, 24] width 3 height 3
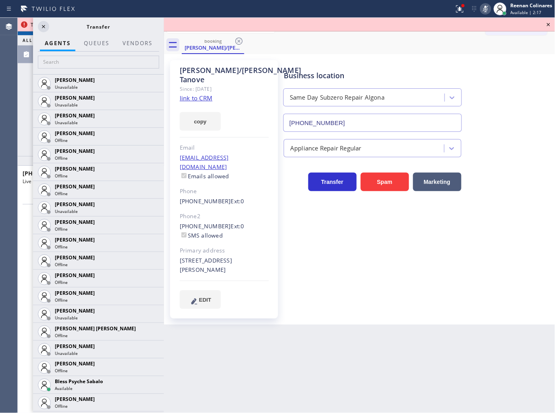
click at [548, 23] on icon at bounding box center [548, 24] width 3 height 3
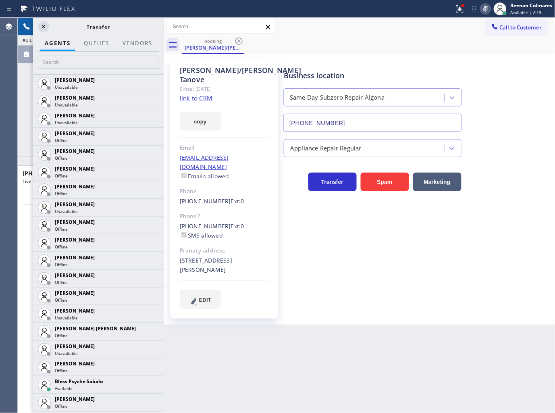
click at [35, 23] on div "Transfer" at bounding box center [98, 27] width 131 height 18
click at [42, 26] on icon at bounding box center [44, 27] width 10 height 10
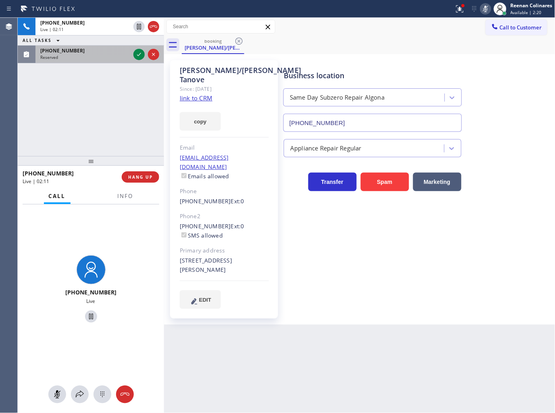
click at [106, 53] on div "[PHONE_NUMBER]" at bounding box center [85, 50] width 90 height 7
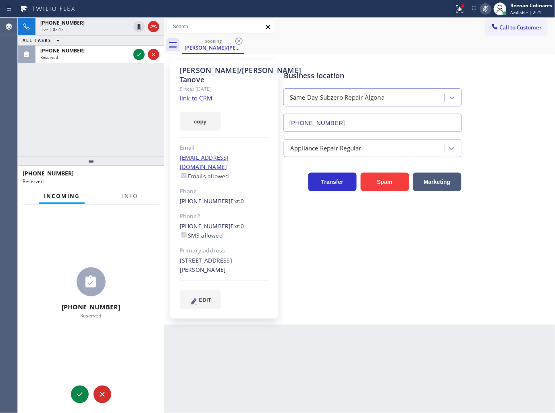
click at [148, 187] on div "[PHONE_NUMBER] Reserved" at bounding box center [91, 177] width 137 height 21
click at [135, 193] on span "Info" at bounding box center [130, 195] width 16 height 7
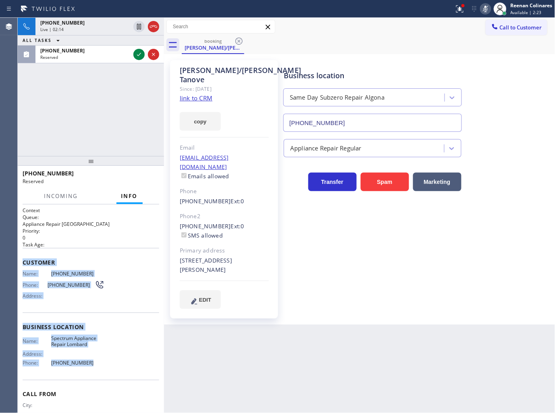
drag, startPoint x: 24, startPoint y: 261, endPoint x: 107, endPoint y: 363, distance: 131.3
click at [107, 363] on div "Context Queue: Appliance Repair High End Priority: 0 Task Age: Customer Name: […" at bounding box center [91, 324] width 137 height 234
copy div "Customer Name: [PHONE_NUMBER] Phone: [PHONE_NUMBER] Address: Business location …"
click at [462, 12] on icon at bounding box center [460, 9] width 10 height 10
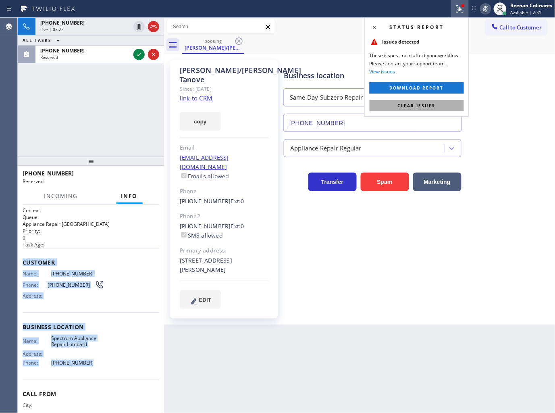
click at [409, 104] on span "Clear issues" at bounding box center [417, 106] width 38 height 6
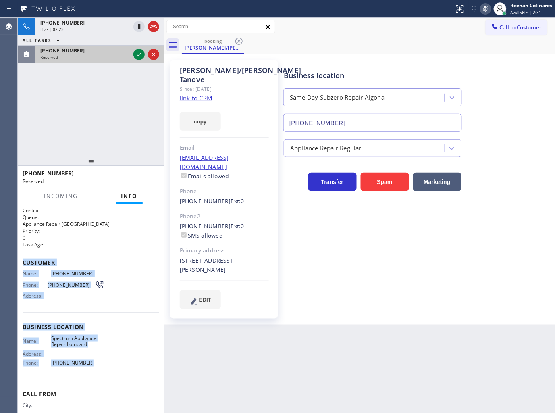
click at [115, 61] on div "[PHONE_NUMBER] Reserved" at bounding box center [83, 55] width 96 height 18
click at [140, 53] on icon at bounding box center [139, 54] width 4 height 3
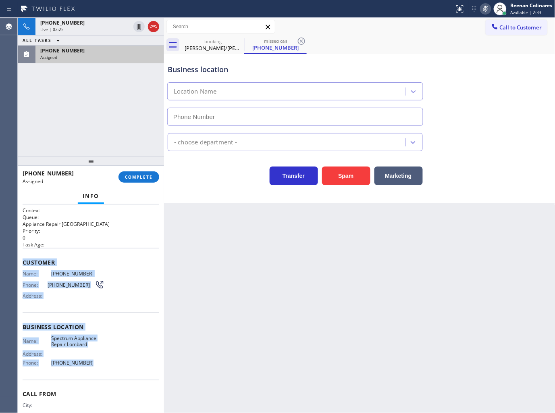
type input "[PHONE_NUMBER]"
click at [142, 178] on span "COMPLETE" at bounding box center [139, 177] width 28 height 6
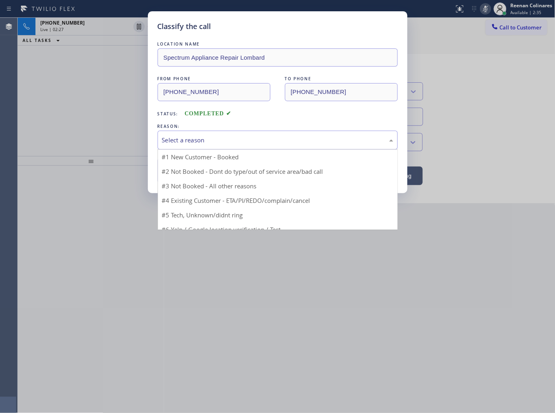
click at [175, 141] on div "Select a reason" at bounding box center [277, 139] width 231 height 9
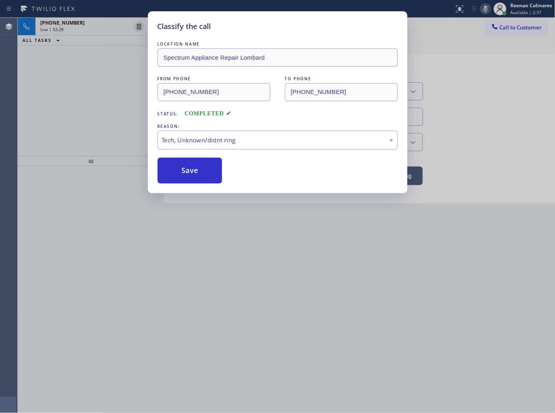
click at [179, 175] on button "Save" at bounding box center [190, 171] width 65 height 26
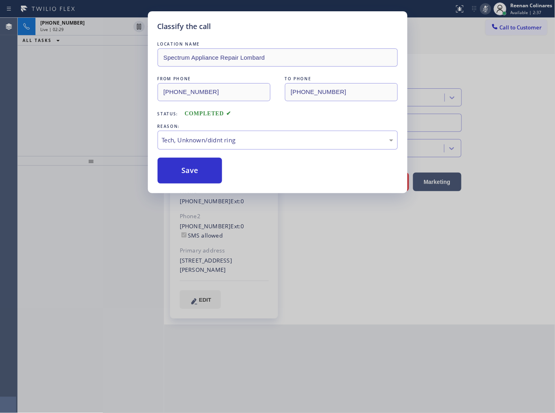
click at [98, 27] on div "Classify the call LOCATION NAME Spectrum Appliance Repair Lombard FROM PHONE [P…" at bounding box center [277, 206] width 555 height 413
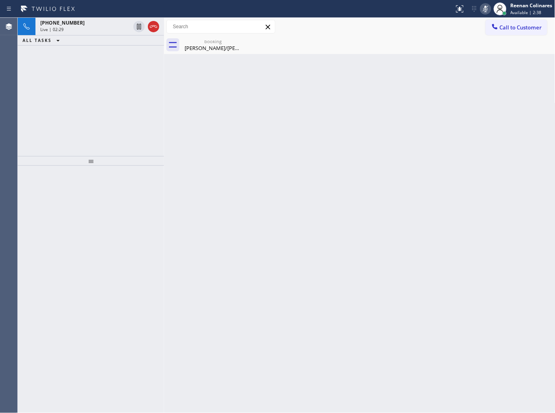
click at [98, 27] on div "Live | 02:29" at bounding box center [85, 30] width 90 height 6
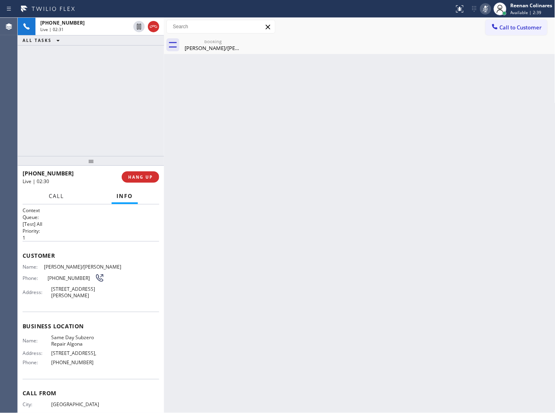
click at [56, 193] on span "Call" at bounding box center [56, 195] width 15 height 7
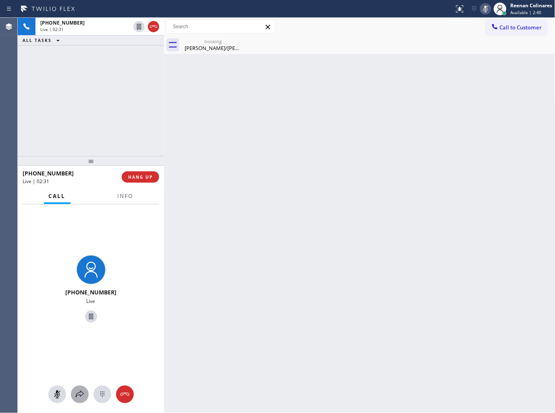
click at [79, 393] on icon at bounding box center [80, 394] width 8 height 7
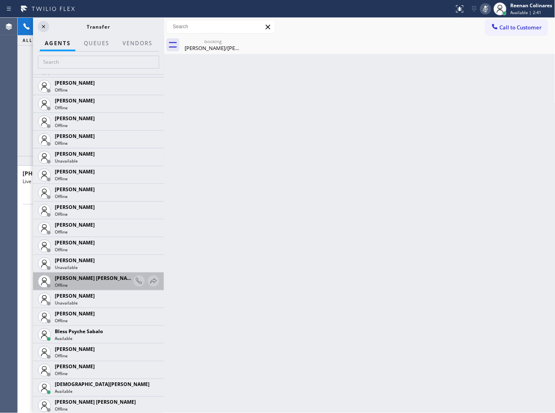
scroll to position [90, 0]
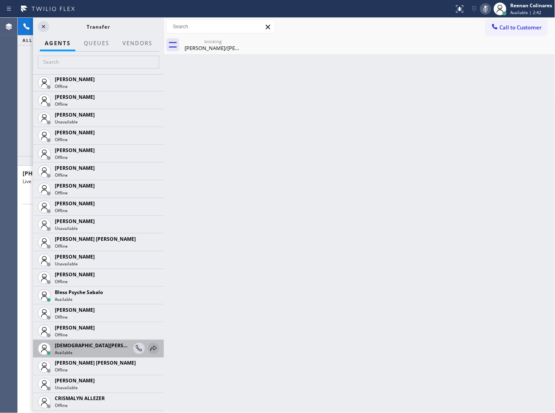
click at [149, 348] on icon at bounding box center [154, 349] width 10 height 10
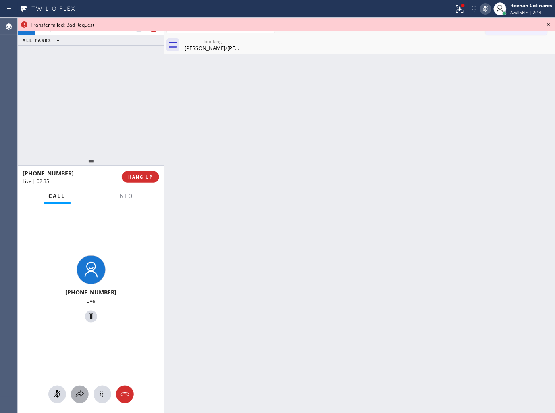
click at [75, 392] on icon at bounding box center [80, 395] width 10 height 10
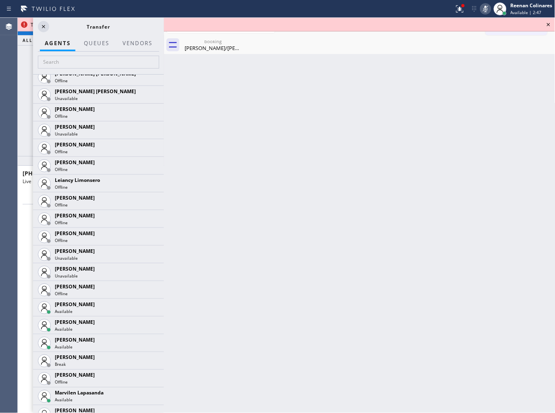
scroll to position [1077, 0]
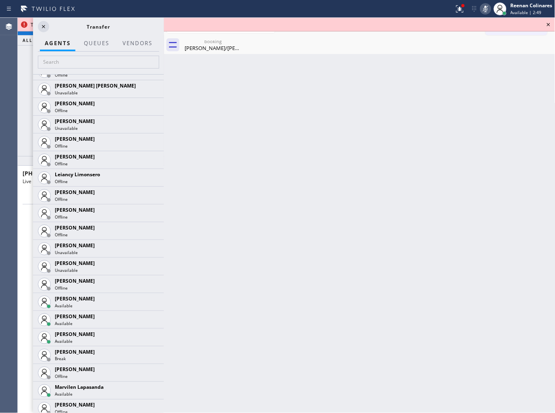
drag, startPoint x: 150, startPoint y: 304, endPoint x: 142, endPoint y: 306, distance: 8.2
click at [0, 0] on icon at bounding box center [0, 0] width 0 height 0
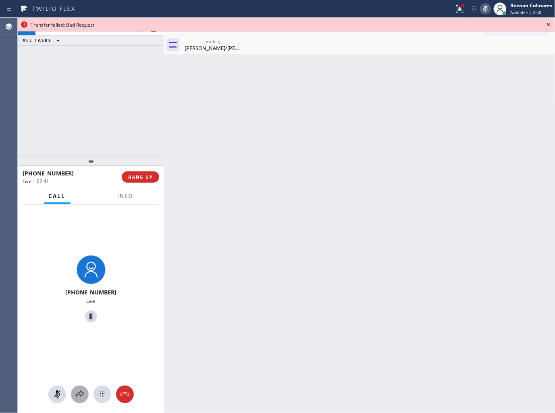
click at [75, 392] on icon at bounding box center [80, 395] width 10 height 10
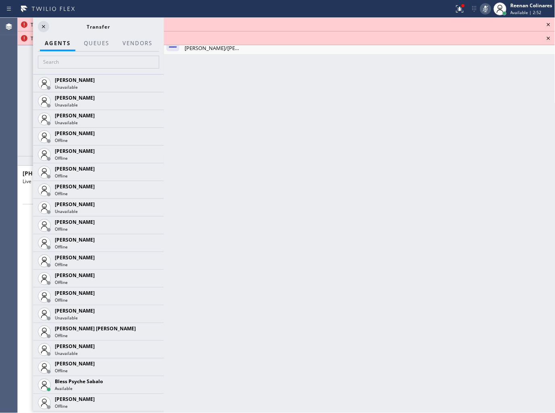
drag, startPoint x: 160, startPoint y: 160, endPoint x: 186, endPoint y: 204, distance: 51.0
click at [160, 281] on div "[PERSON_NAME] Unavailable [PERSON_NAME] Unavailable [PERSON_NAME] Unavailable […" at bounding box center [98, 243] width 131 height 339
click at [213, 183] on div "Back to Dashboard Change Sender ID Customers Technicians Select a contact Outbo…" at bounding box center [360, 215] width 392 height 395
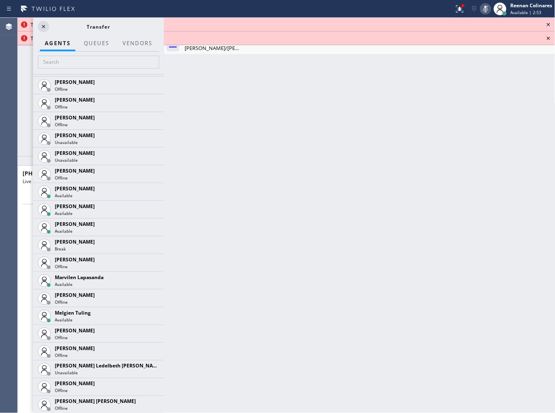
scroll to position [1208, 0]
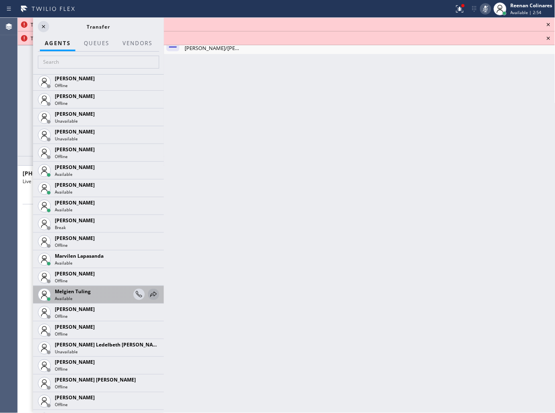
click at [149, 292] on icon at bounding box center [154, 295] width 10 height 10
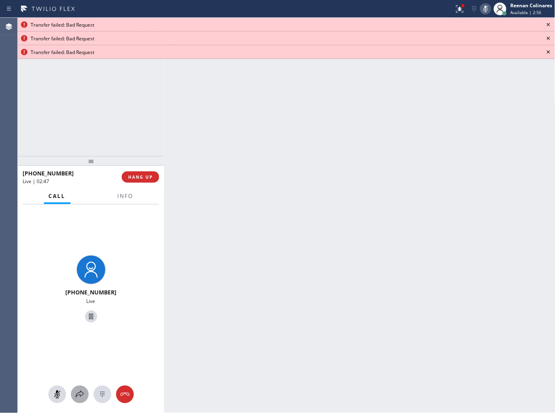
drag, startPoint x: 74, startPoint y: 394, endPoint x: 166, endPoint y: 196, distance: 218.5
click at [75, 393] on icon at bounding box center [80, 395] width 10 height 10
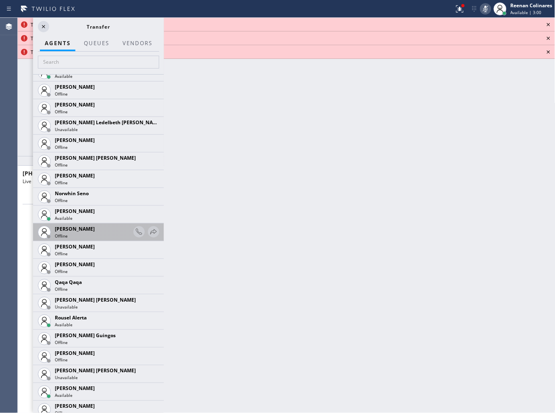
scroll to position [1437, 0]
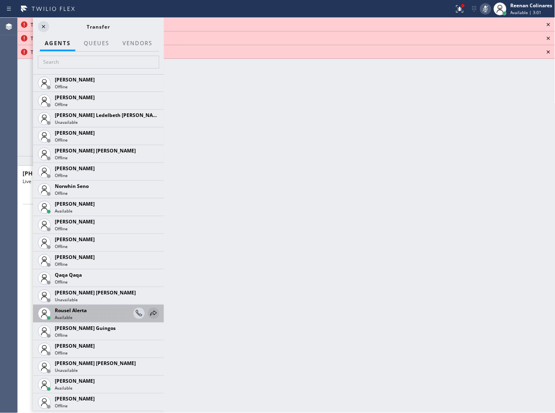
click at [149, 310] on icon at bounding box center [154, 313] width 10 height 10
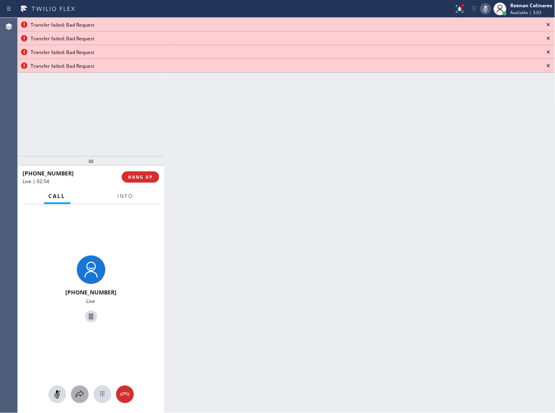
click at [83, 390] on icon at bounding box center [80, 395] width 10 height 10
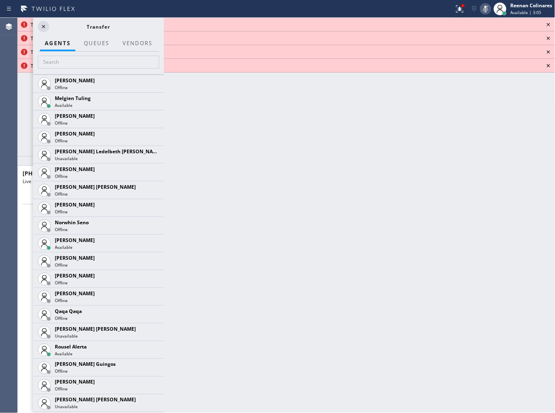
scroll to position [1406, 0]
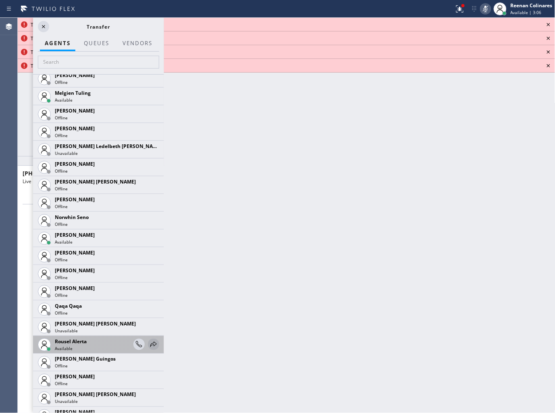
click at [149, 344] on icon at bounding box center [154, 345] width 10 height 10
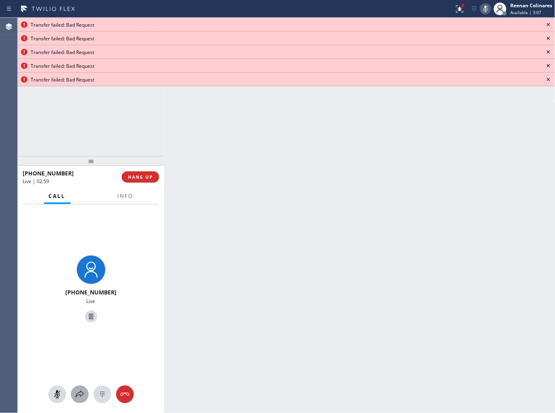
click at [83, 394] on icon at bounding box center [80, 395] width 10 height 10
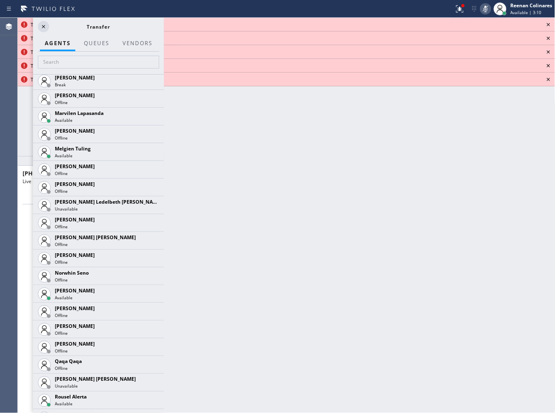
scroll to position [1417, 0]
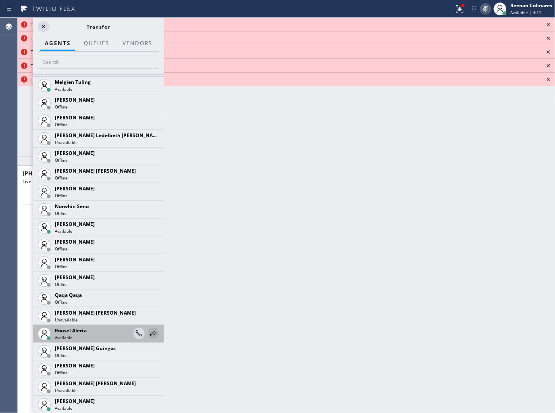
click at [149, 336] on icon at bounding box center [154, 334] width 10 height 10
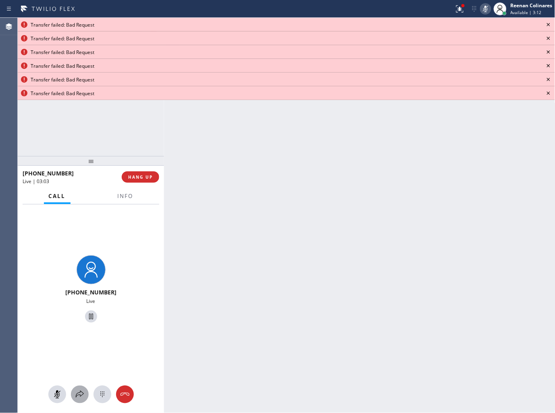
click at [81, 393] on icon at bounding box center [80, 395] width 10 height 10
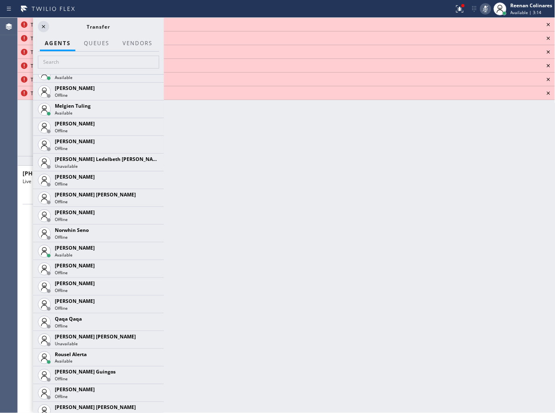
scroll to position [1439, 0]
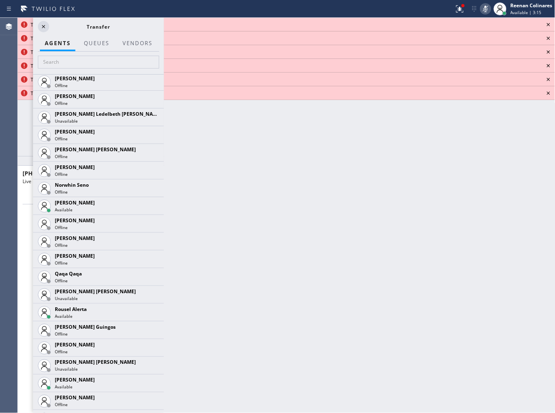
drag, startPoint x: 148, startPoint y: 306, endPoint x: 142, endPoint y: 299, distance: 9.2
click at [0, 0] on icon at bounding box center [0, 0] width 0 height 0
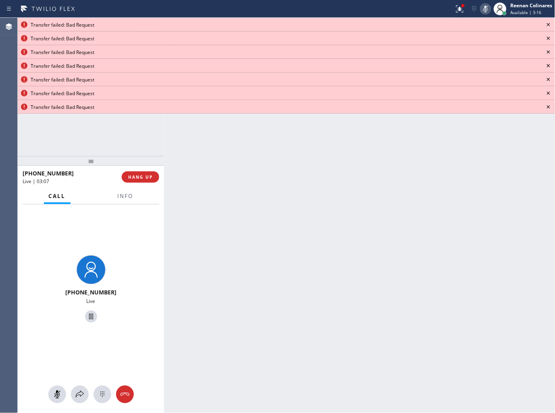
click at [552, 25] on icon at bounding box center [549, 25] width 10 height 10
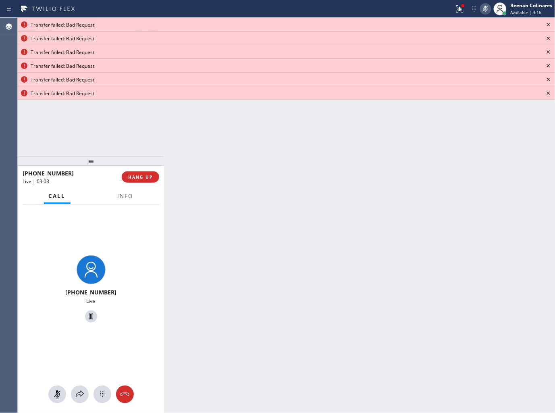
click at [552, 25] on icon at bounding box center [549, 25] width 10 height 10
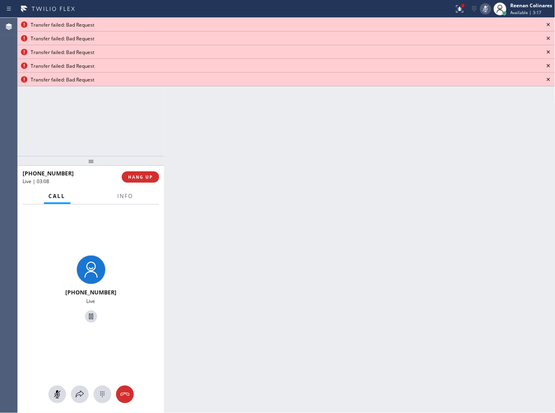
click at [552, 25] on icon at bounding box center [549, 25] width 10 height 10
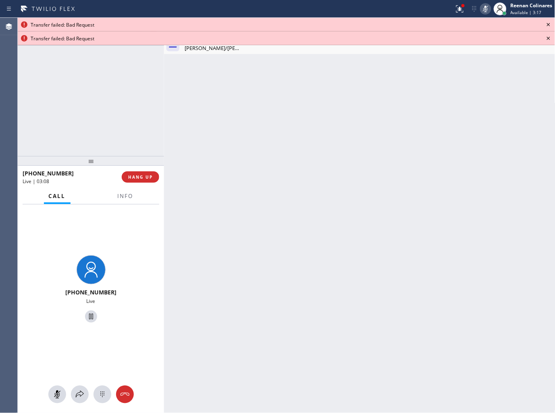
click at [552, 25] on icon at bounding box center [549, 25] width 10 height 10
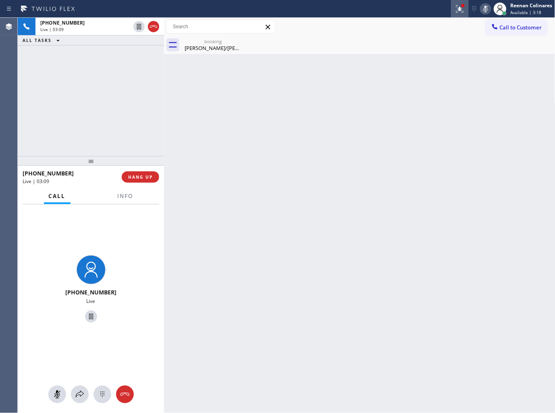
click at [467, 6] on div at bounding box center [460, 9] width 18 height 10
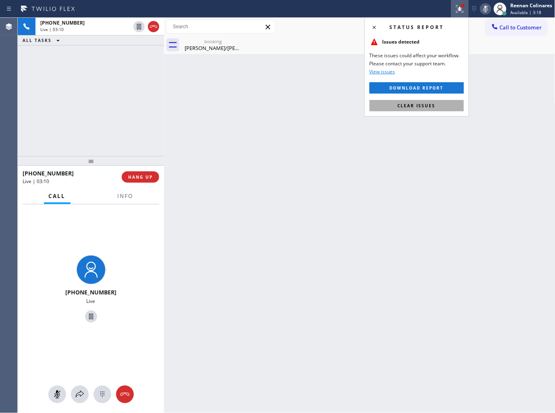
click at [424, 109] on button "Clear issues" at bounding box center [417, 105] width 94 height 11
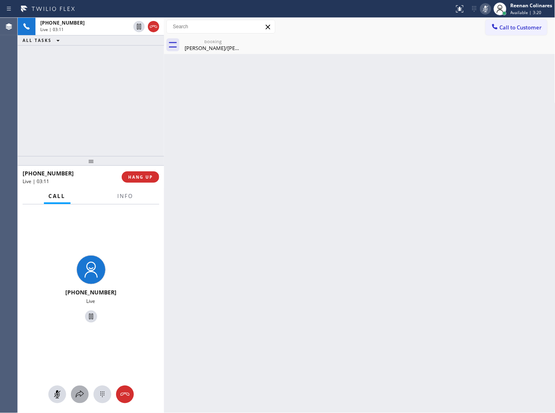
click at [86, 392] on div at bounding box center [80, 395] width 18 height 10
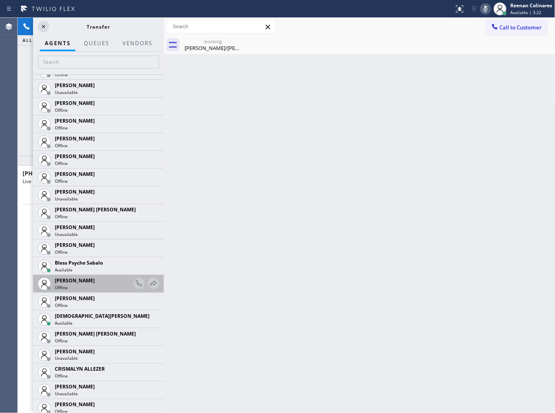
scroll to position [179, 0]
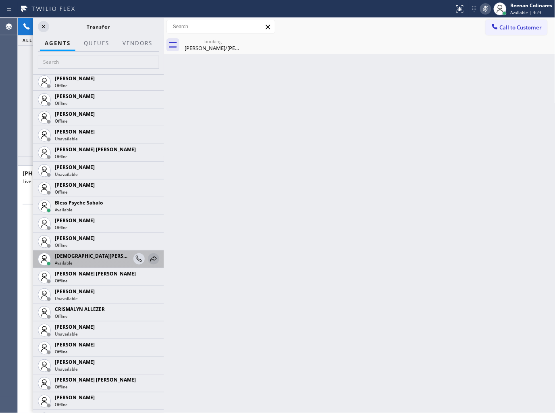
click at [149, 261] on icon at bounding box center [154, 259] width 10 height 10
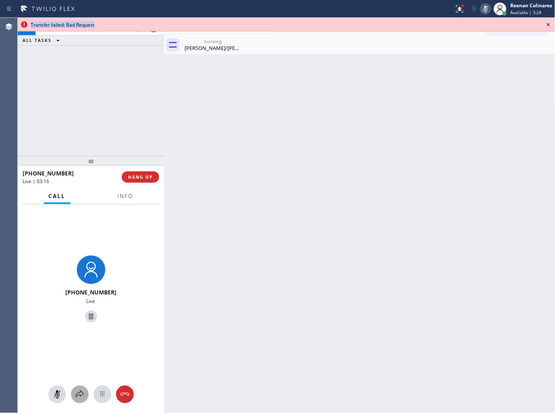
click at [79, 396] on icon at bounding box center [80, 395] width 10 height 10
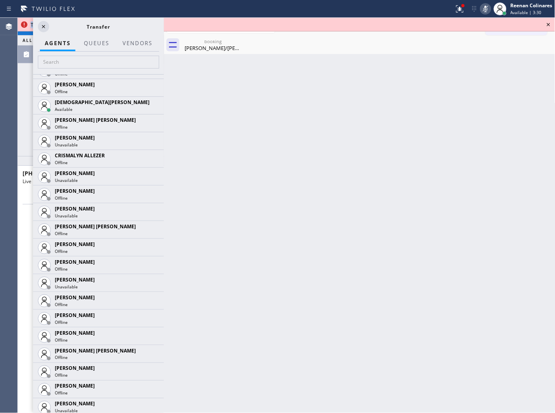
scroll to position [327, 0]
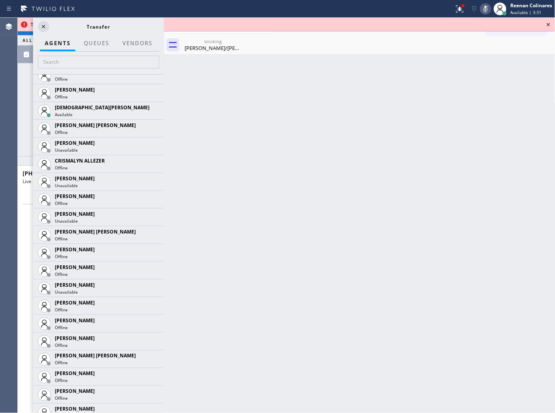
click at [24, 105] on div "[PHONE_NUMBER] Live | 03:22 ALL TASKS ALL TASKS ACTIVE TASKS TASKS IN WRAP UP […" at bounding box center [91, 87] width 146 height 138
click at [42, 28] on icon at bounding box center [44, 27] width 10 height 10
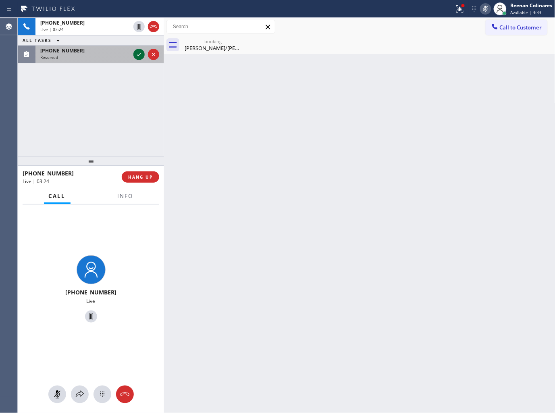
click at [134, 56] on icon at bounding box center [139, 55] width 10 height 10
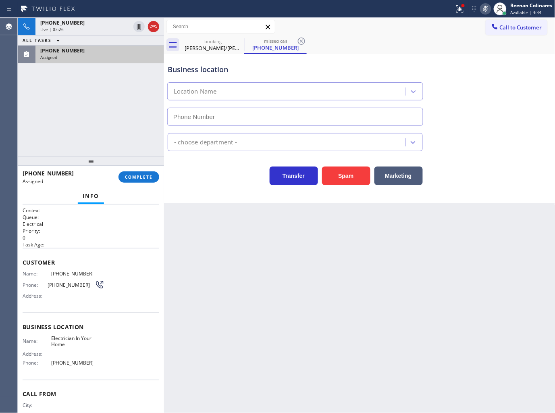
click at [128, 193] on div "Info" at bounding box center [91, 196] width 137 height 16
type input "[PHONE_NUMBER]"
click at [138, 166] on div at bounding box center [91, 161] width 146 height 10
click at [143, 178] on span "COMPLETE" at bounding box center [139, 177] width 28 height 6
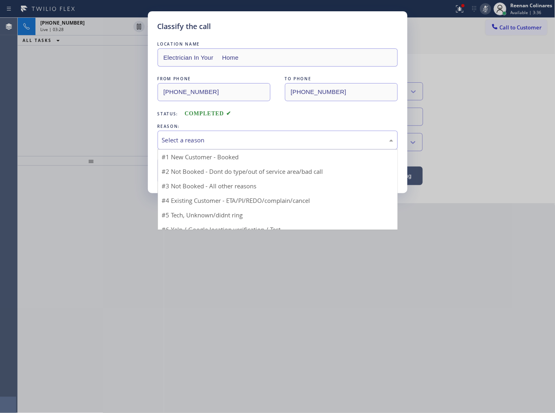
click at [199, 140] on div "Select a reason" at bounding box center [277, 139] width 231 height 9
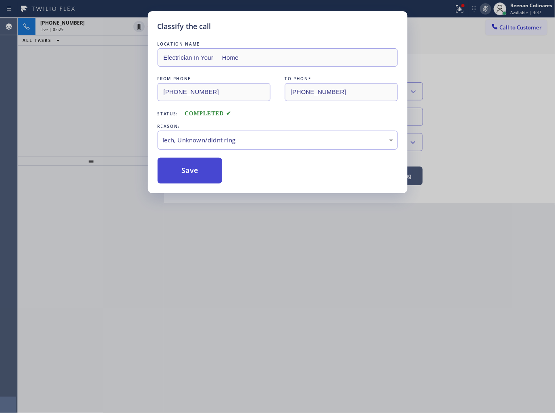
click at [183, 174] on button "Save" at bounding box center [190, 171] width 65 height 26
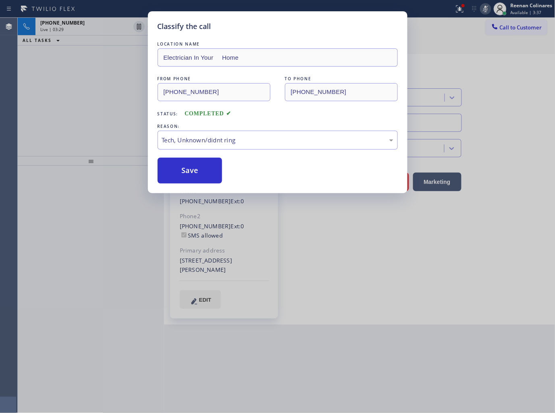
click at [105, 102] on div "Classify the call LOCATION NAME Electrician In Your Home FROM PHONE [PHONE_NUMB…" at bounding box center [277, 206] width 555 height 413
click at [102, 25] on div "Classify the call LOCATION NAME Electrician In Your Home FROM PHONE [PHONE_NUMB…" at bounding box center [277, 206] width 555 height 413
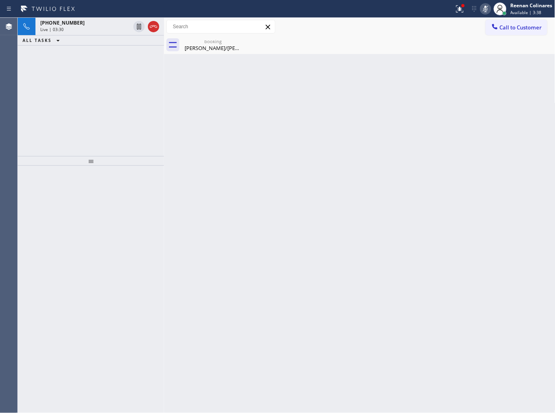
click at [102, 25] on div "[PHONE_NUMBER]" at bounding box center [85, 22] width 90 height 7
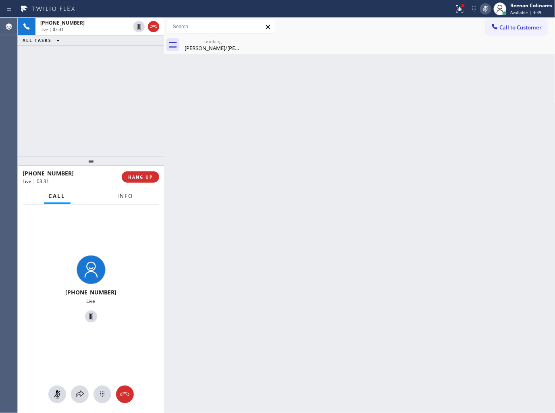
click at [123, 198] on span "Info" at bounding box center [126, 195] width 16 height 7
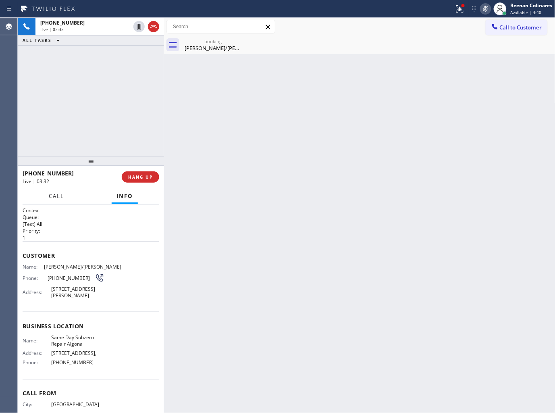
click at [58, 196] on span "Call" at bounding box center [56, 195] width 15 height 7
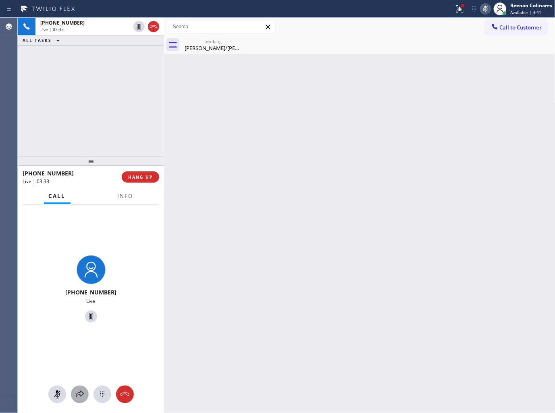
click at [78, 396] on icon at bounding box center [80, 395] width 10 height 10
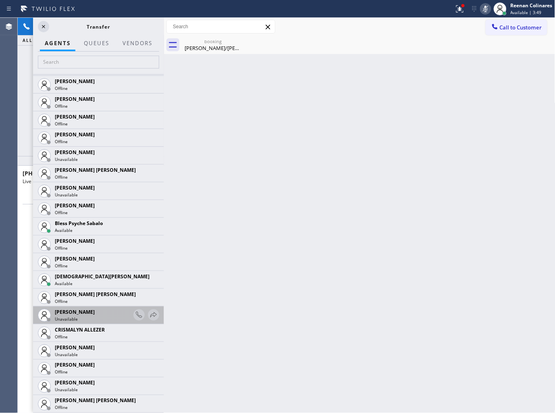
scroll to position [179, 0]
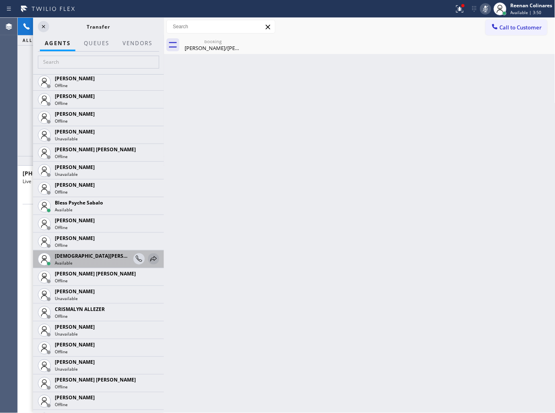
click at [151, 260] on icon at bounding box center [154, 259] width 10 height 10
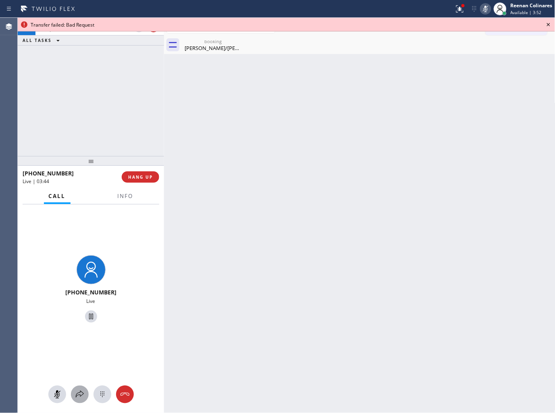
click at [82, 396] on icon at bounding box center [80, 395] width 10 height 10
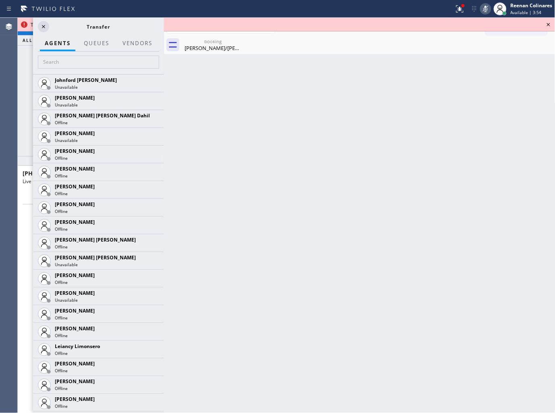
scroll to position [1262, 0]
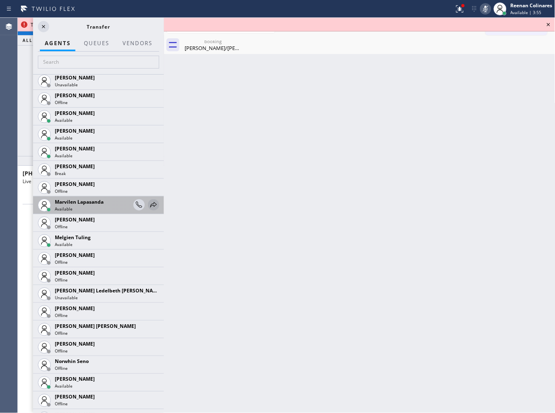
click at [149, 205] on icon at bounding box center [154, 205] width 10 height 10
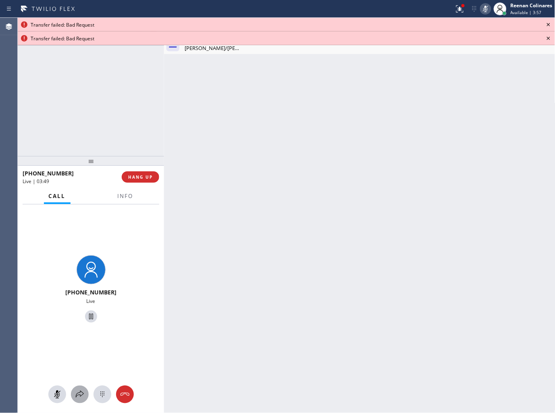
click at [79, 390] on icon at bounding box center [80, 395] width 10 height 10
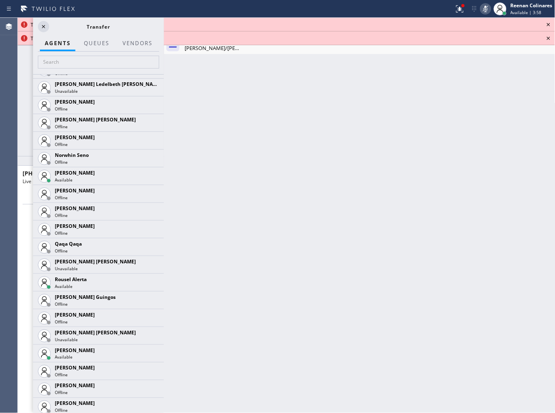
scroll to position [1485, 0]
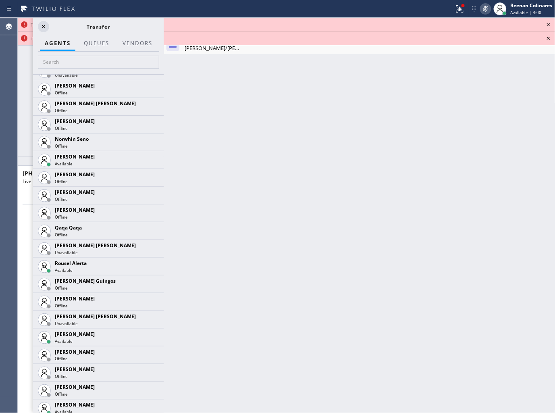
click at [0, 0] on icon at bounding box center [0, 0] width 0 height 0
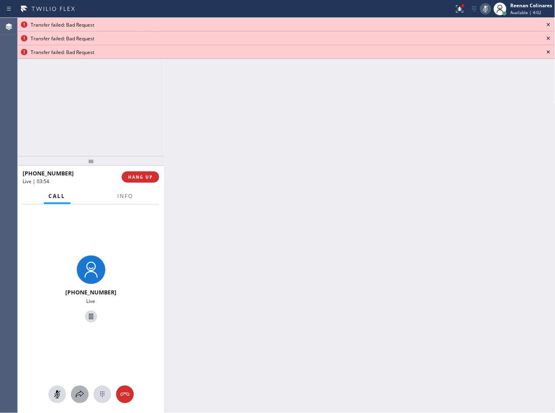
click at [83, 393] on icon at bounding box center [80, 395] width 10 height 10
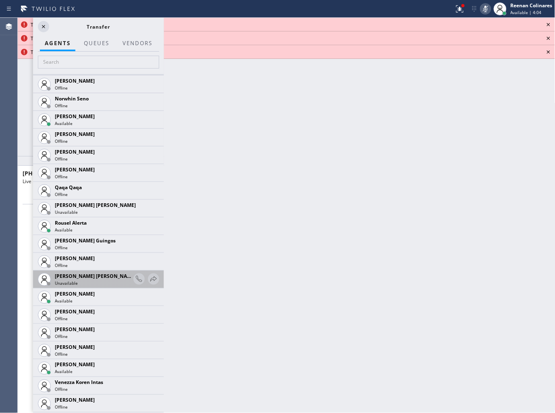
scroll to position [1482, 0]
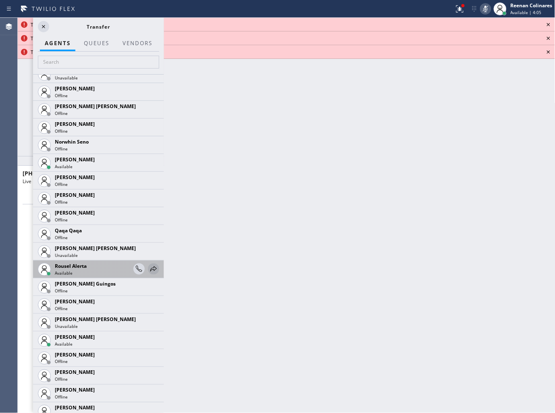
click at [149, 267] on icon at bounding box center [154, 269] width 10 height 10
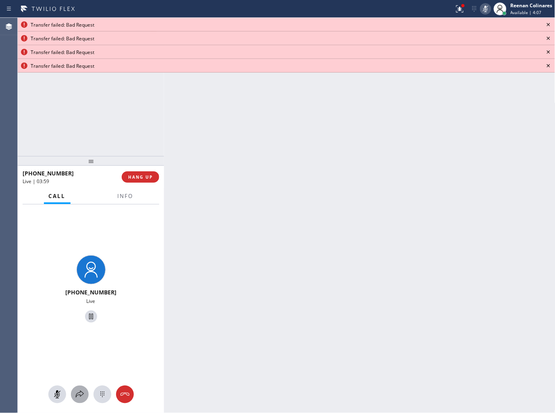
drag, startPoint x: 75, startPoint y: 394, endPoint x: 80, endPoint y: 386, distance: 9.1
click at [80, 386] on button at bounding box center [80, 394] width 18 height 18
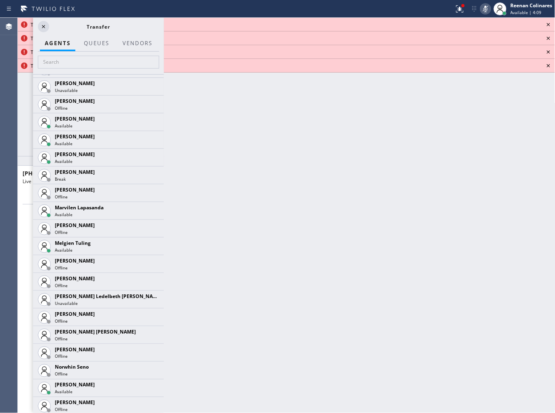
scroll to position [1262, 0]
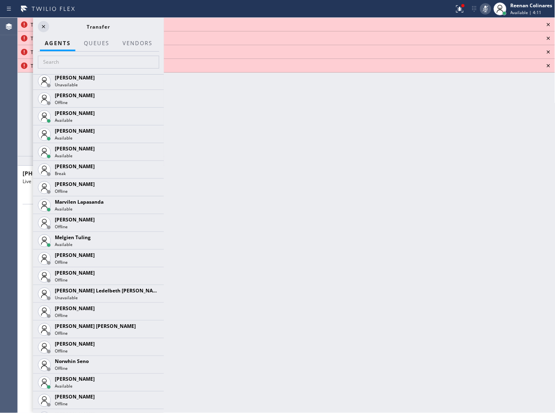
click at [22, 105] on div "[PHONE_NUMBER] Live | 04:02 ALL TASKS ALL TASKS ACTIVE TASKS TASKS IN WRAP UP" at bounding box center [91, 87] width 146 height 138
click at [547, 23] on icon at bounding box center [549, 25] width 10 height 10
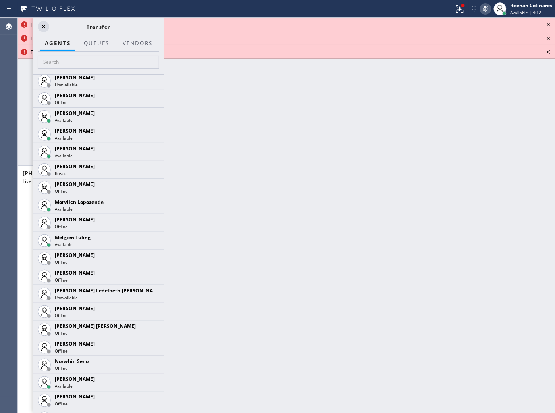
click at [547, 23] on icon at bounding box center [549, 25] width 10 height 10
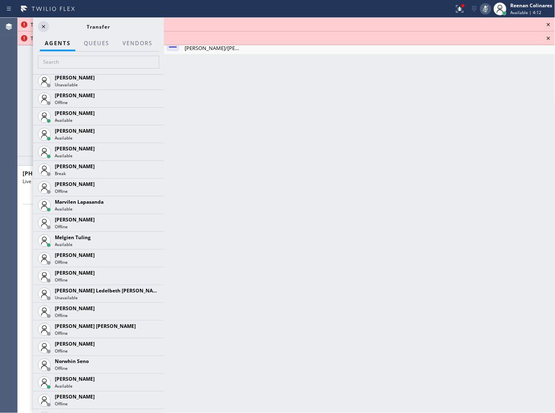
click at [547, 23] on icon at bounding box center [549, 25] width 10 height 10
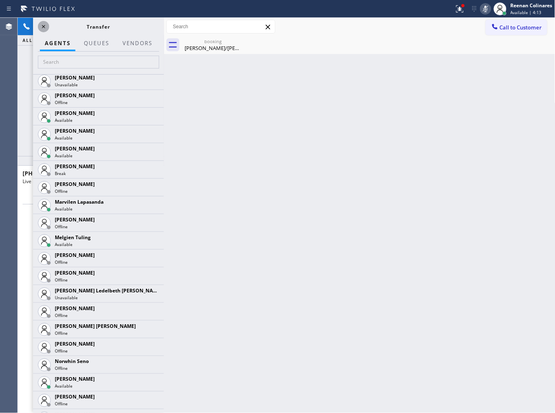
click at [48, 27] on div at bounding box center [43, 27] width 11 height 10
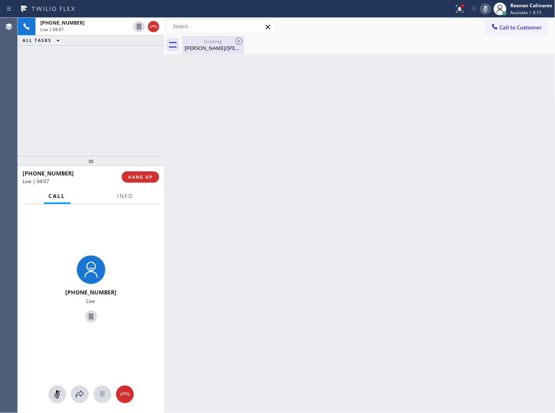
click at [208, 53] on div "booking [PERSON_NAME]/[PERSON_NAME]" at bounding box center [213, 45] width 61 height 18
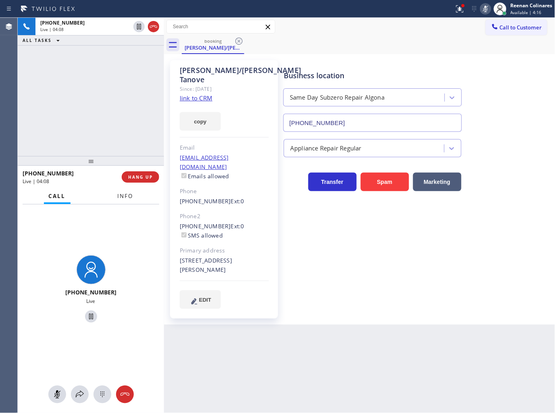
click at [117, 192] on button "Info" at bounding box center [125, 196] width 25 height 16
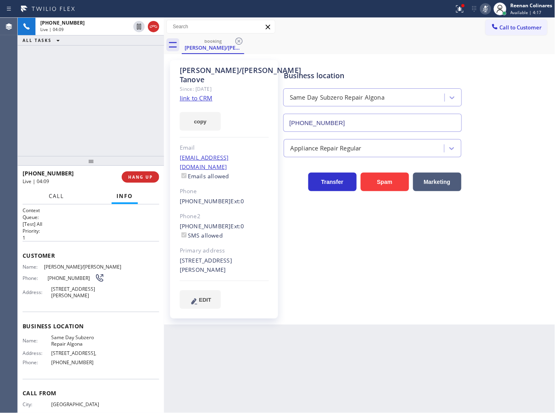
click at [59, 198] on span "Call" at bounding box center [56, 195] width 15 height 7
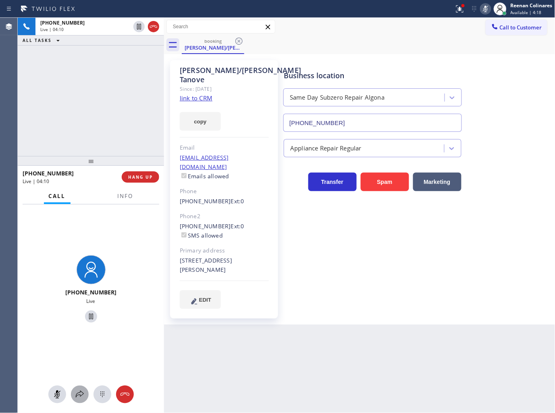
click at [79, 394] on icon at bounding box center [80, 395] width 10 height 10
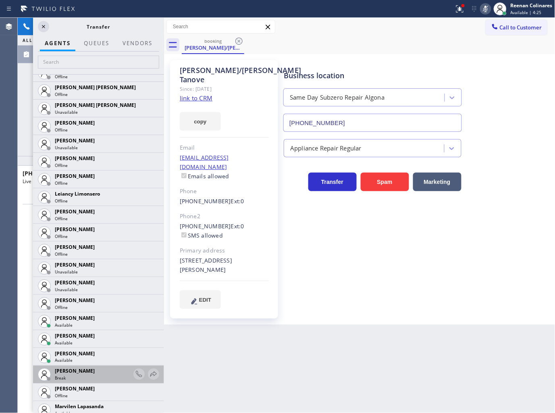
scroll to position [1236, 0]
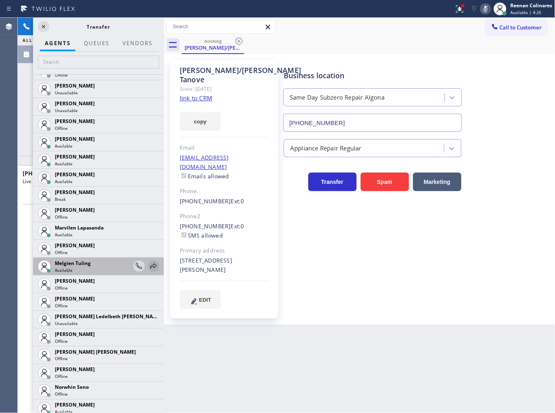
click at [149, 262] on icon at bounding box center [154, 266] width 10 height 10
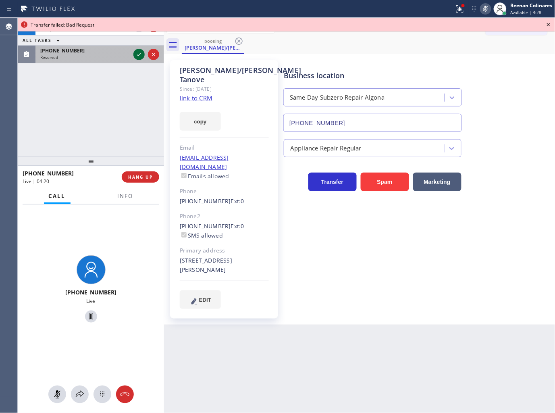
click at [137, 54] on icon at bounding box center [139, 55] width 10 height 10
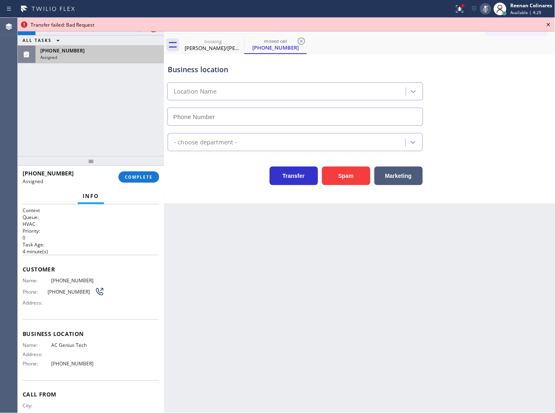
click at [135, 202] on div "Info" at bounding box center [91, 196] width 137 height 16
type input "[PHONE_NUMBER]"
click at [137, 169] on div "[PHONE_NUMBER] Assigned COMPLETE" at bounding box center [91, 177] width 137 height 21
click at [146, 177] on span "COMPLETE" at bounding box center [139, 177] width 28 height 6
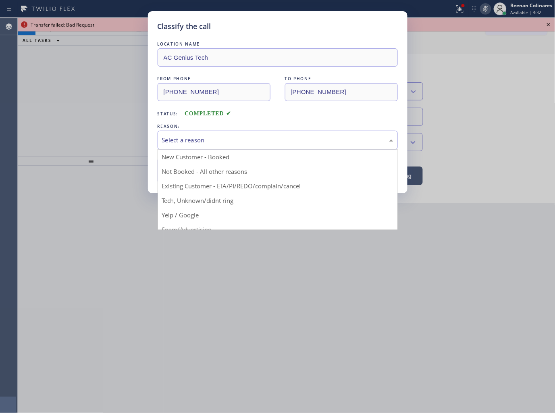
click at [177, 141] on div "Select a reason" at bounding box center [277, 139] width 231 height 9
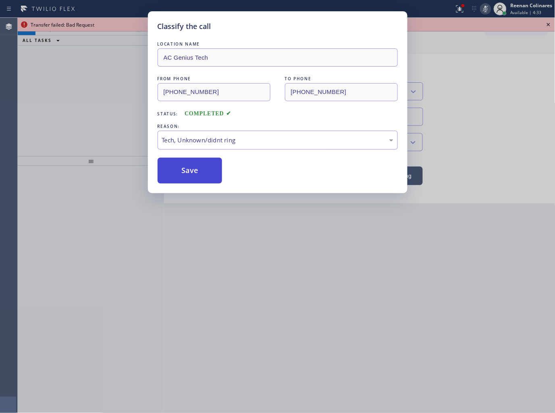
click at [187, 170] on button "Save" at bounding box center [190, 171] width 65 height 26
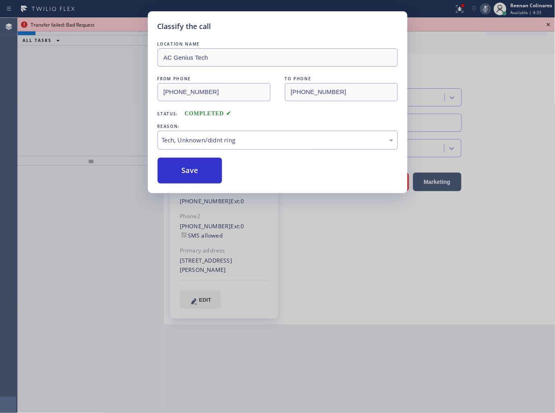
click at [69, 65] on div "Classify the call LOCATION NAME AC Genius Tech FROM PHONE [PHONE_NUMBER] TO PHO…" at bounding box center [277, 206] width 555 height 413
click at [100, 27] on div "Classify the call LOCATION NAME AC Genius Tech FROM PHONE [PHONE_NUMBER] TO PHO…" at bounding box center [277, 206] width 555 height 413
drag, startPoint x: 100, startPoint y: 27, endPoint x: 184, endPoint y: 17, distance: 84.4
click at [103, 29] on div "Classify the call LOCATION NAME AC Genius Tech FROM PHONE [PHONE_NUMBER] TO PHO…" at bounding box center [277, 206] width 555 height 413
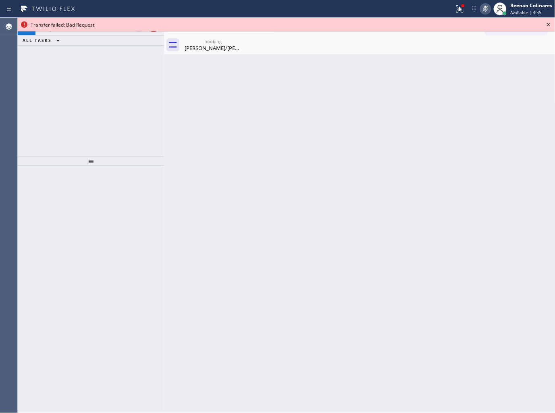
click at [550, 23] on icon at bounding box center [548, 24] width 3 height 3
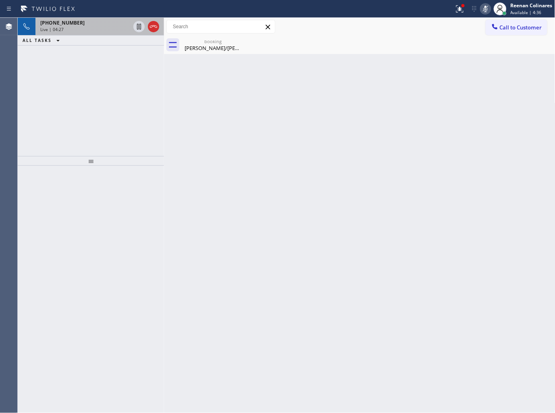
click at [99, 29] on div "Live | 04:27" at bounding box center [85, 30] width 90 height 6
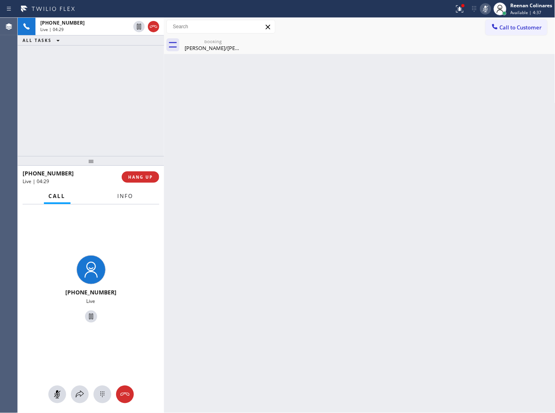
click at [123, 196] on span "Info" at bounding box center [126, 195] width 16 height 7
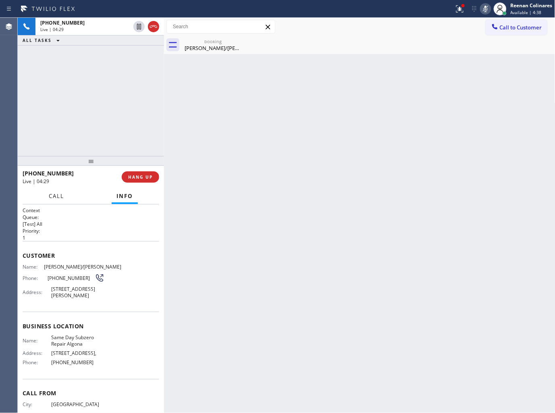
click at [55, 191] on button "Call" at bounding box center [56, 196] width 25 height 16
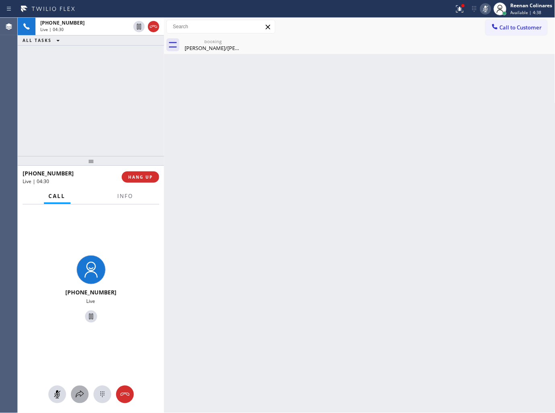
click at [78, 402] on button at bounding box center [80, 394] width 18 height 18
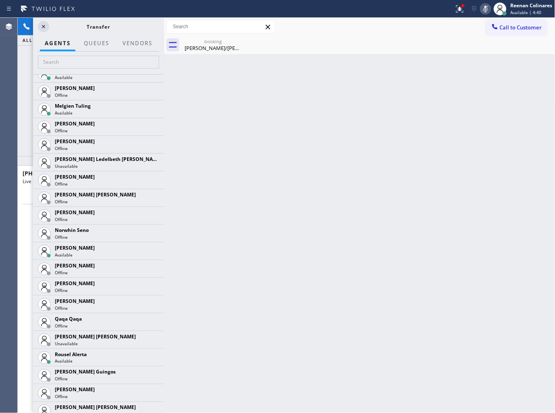
scroll to position [1409, 0]
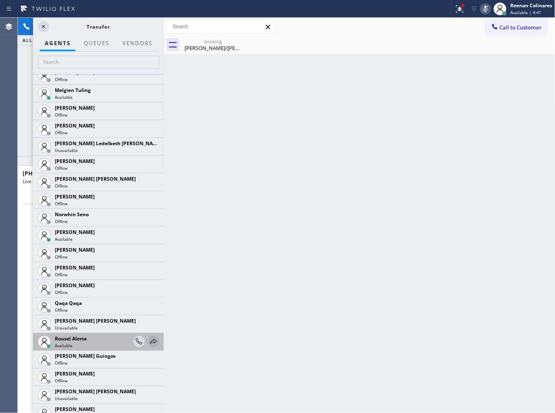
click at [150, 342] on icon at bounding box center [153, 341] width 6 height 5
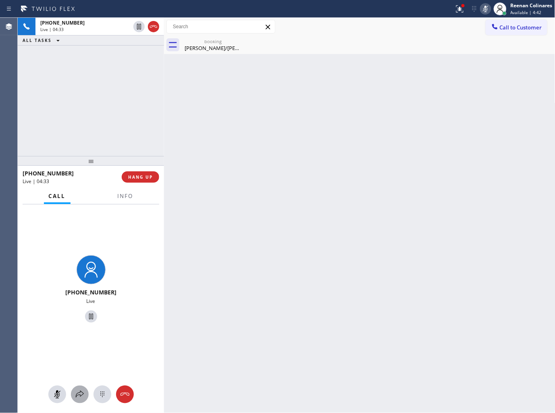
click at [79, 394] on icon at bounding box center [80, 395] width 10 height 10
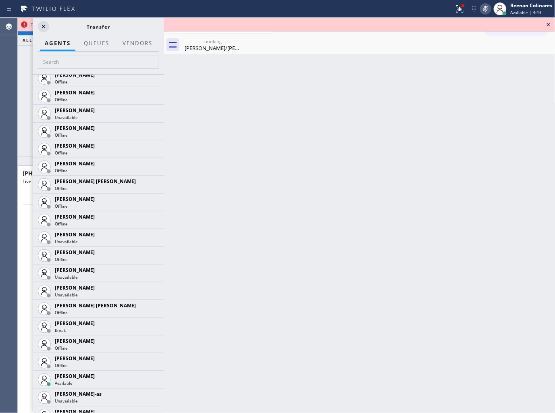
scroll to position [505, 0]
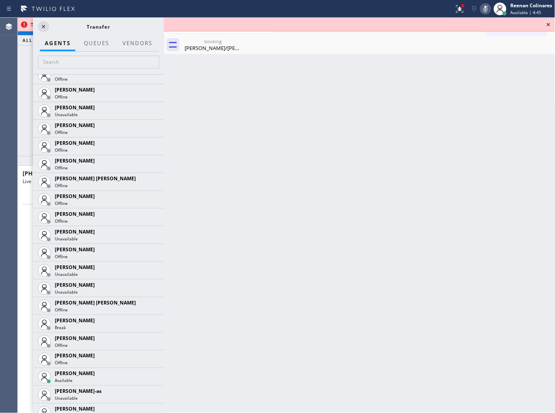
click at [28, 84] on div "[PHONE_NUMBER] Live | 04:36 ALL TASKS ALL TASKS ACTIVE TASKS TASKS IN WRAP UP" at bounding box center [91, 87] width 146 height 138
click at [42, 25] on icon at bounding box center [44, 27] width 10 height 10
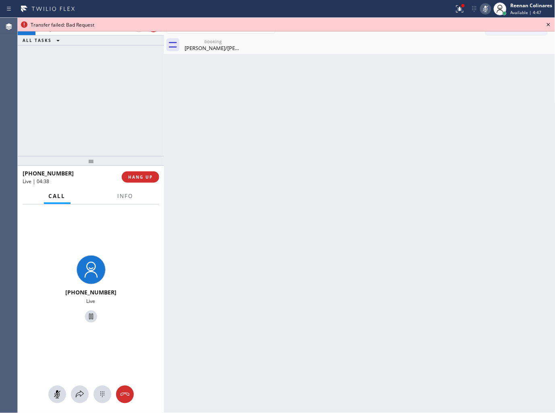
drag, startPoint x: 150, startPoint y: 183, endPoint x: 151, endPoint y: 178, distance: 5.0
click at [150, 184] on div "[PHONE_NUMBER] Live | 04:38 HANG UP" at bounding box center [91, 177] width 137 height 21
click at [150, 178] on span "HANG UP" at bounding box center [140, 177] width 25 height 6
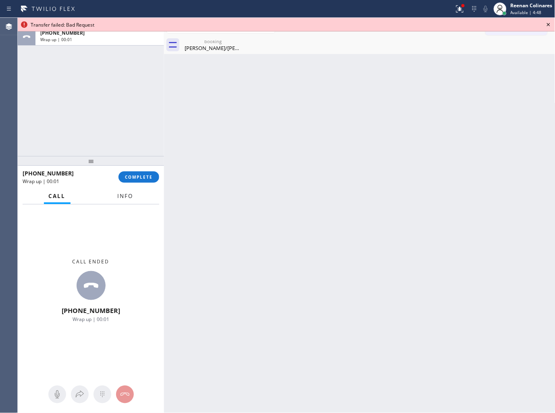
click at [134, 200] on button "Info" at bounding box center [125, 196] width 25 height 16
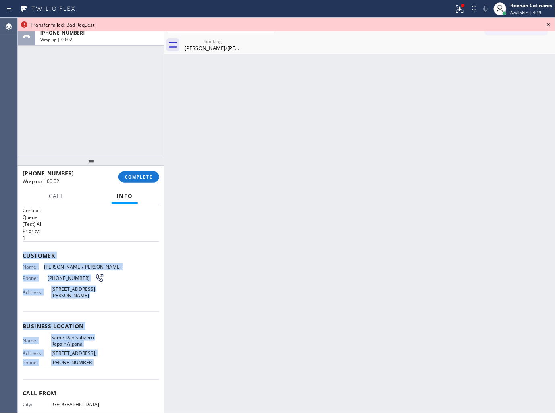
drag, startPoint x: 21, startPoint y: 253, endPoint x: 276, endPoint y: 399, distance: 294.0
click at [112, 379] on div "Context Queue: [Test] All Priority: 1 Customer Name: [PERSON_NAME]/[PERSON_NAME…" at bounding box center [91, 308] width 146 height 209
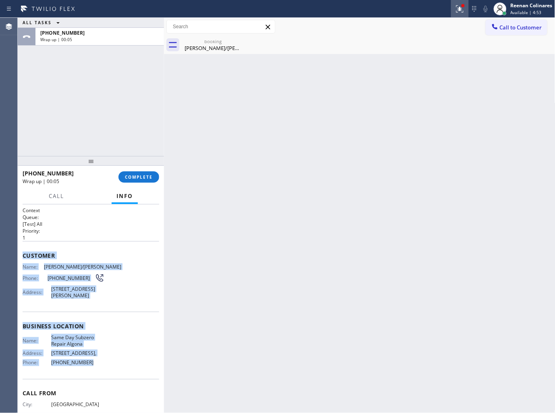
click at [460, 10] on icon at bounding box center [458, 8] width 5 height 6
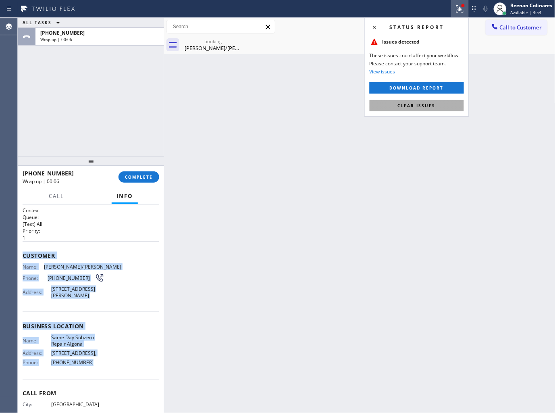
click at [416, 105] on span "Clear issues" at bounding box center [417, 106] width 38 height 6
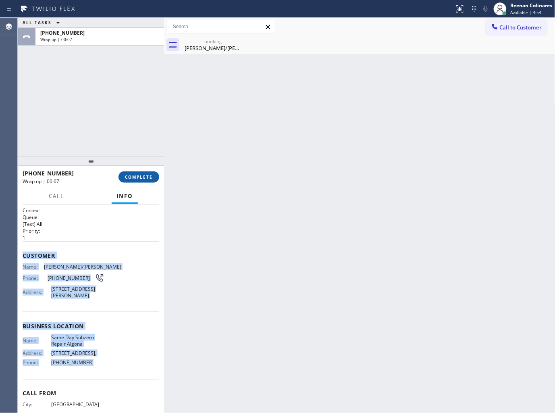
drag, startPoint x: 129, startPoint y: 179, endPoint x: 134, endPoint y: 179, distance: 4.9
click at [130, 179] on span "COMPLETE" at bounding box center [139, 177] width 28 height 6
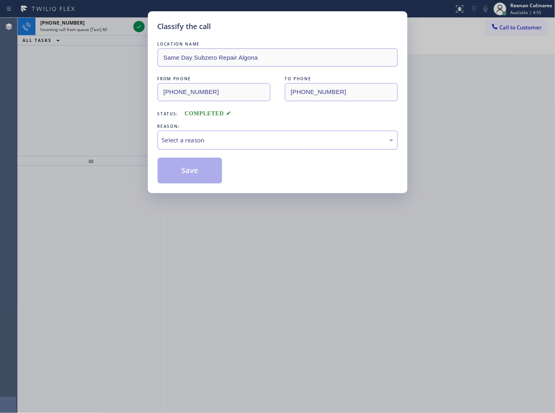
click at [200, 138] on div "Select a reason" at bounding box center [277, 139] width 231 height 9
click at [187, 173] on button "Save" at bounding box center [190, 171] width 65 height 26
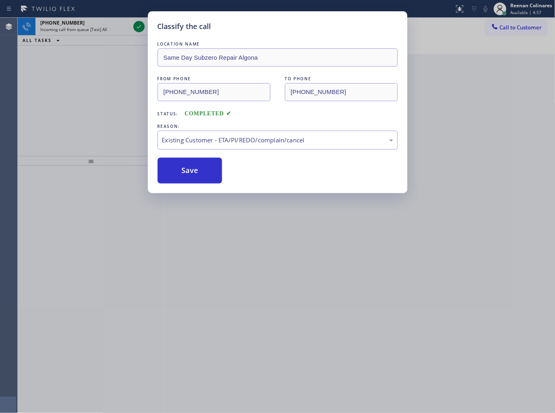
click at [113, 133] on div "Classify the call LOCATION NAME Same Day Subzero Repair Algona FROM PHONE [PHON…" at bounding box center [277, 206] width 555 height 413
click at [92, 26] on div "Classify the call LOCATION NAME Same Day Subzero Repair Algona FROM PHONE [PHON…" at bounding box center [277, 206] width 555 height 413
click at [92, 27] on span "Incoming call from queue [Test] All" at bounding box center [73, 30] width 67 height 6
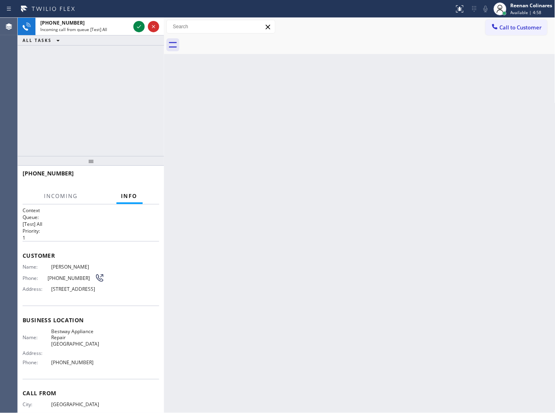
click at [92, 27] on span "Incoming call from queue [Test] All" at bounding box center [73, 30] width 67 height 6
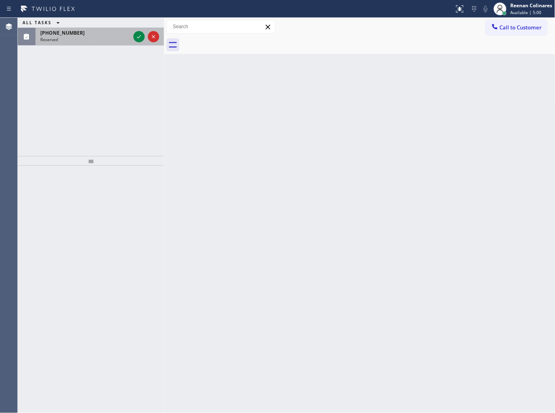
click at [80, 38] on div "Reserved" at bounding box center [85, 40] width 90 height 6
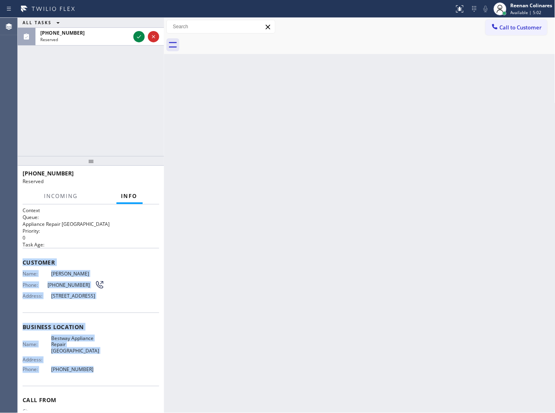
drag, startPoint x: 19, startPoint y: 264, endPoint x: 192, endPoint y: 401, distance: 220.7
click at [121, 381] on div "Context Queue: Appliance Repair High End Priority: 0 Task Age: Customer Name: […" at bounding box center [91, 308] width 146 height 209
drag, startPoint x: 83, startPoint y: 37, endPoint x: 127, endPoint y: 37, distance: 43.5
click at [90, 37] on div "Reserved" at bounding box center [85, 40] width 90 height 6
click at [142, 35] on icon at bounding box center [139, 37] width 10 height 10
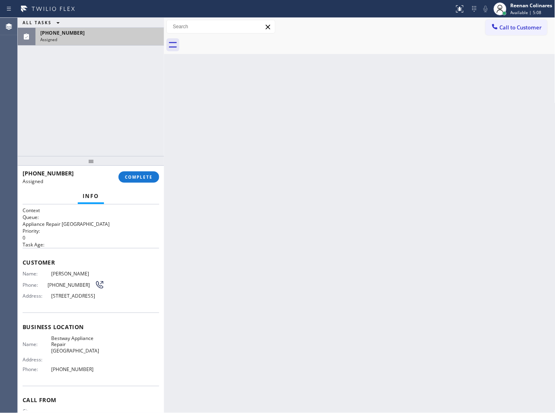
click at [140, 184] on div "[PHONE_NUMBER] Assigned COMPLETE" at bounding box center [91, 177] width 137 height 21
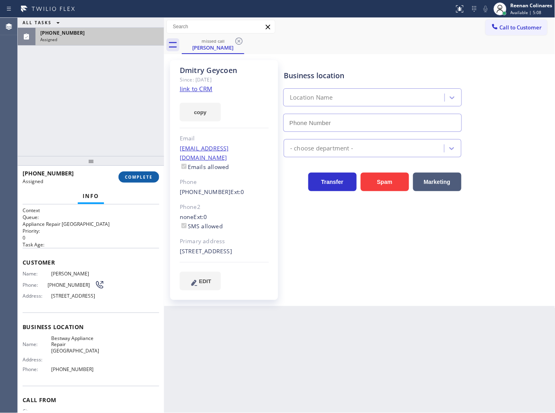
click at [148, 174] on span "COMPLETE" at bounding box center [139, 177] width 28 height 6
type input "[PHONE_NUMBER]"
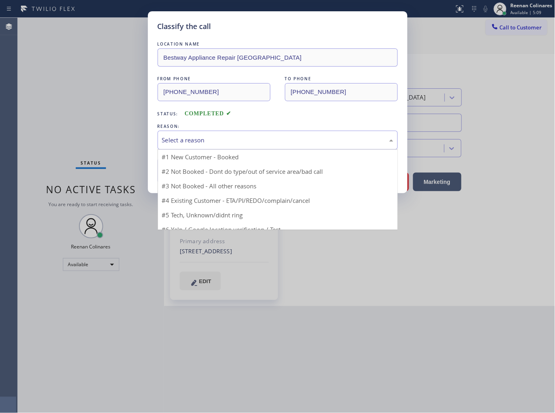
click at [179, 140] on div "Select a reason" at bounding box center [277, 139] width 231 height 9
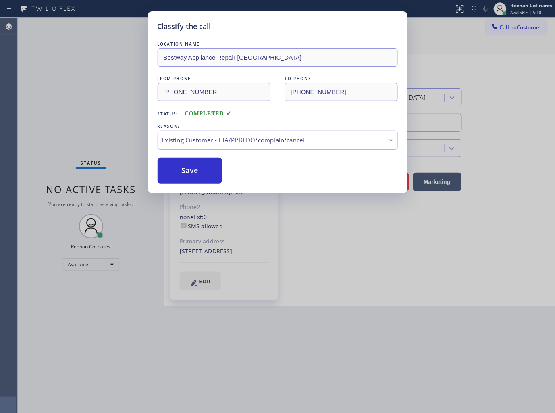
drag, startPoint x: 177, startPoint y: 165, endPoint x: 122, endPoint y: 140, distance: 60.7
click at [173, 161] on button "Save" at bounding box center [190, 171] width 65 height 26
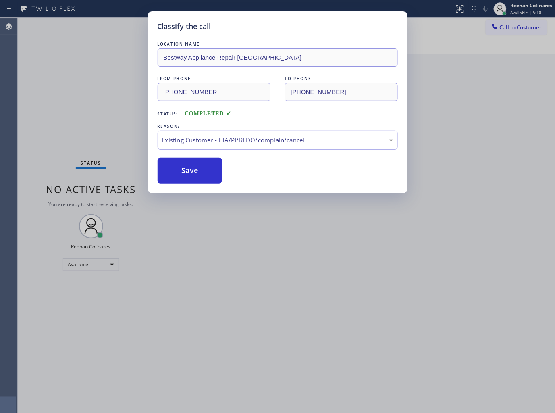
click at [122, 140] on div "Classify the call LOCATION NAME Bestway Appliance Repair [GEOGRAPHIC_DATA] FROM…" at bounding box center [277, 206] width 555 height 413
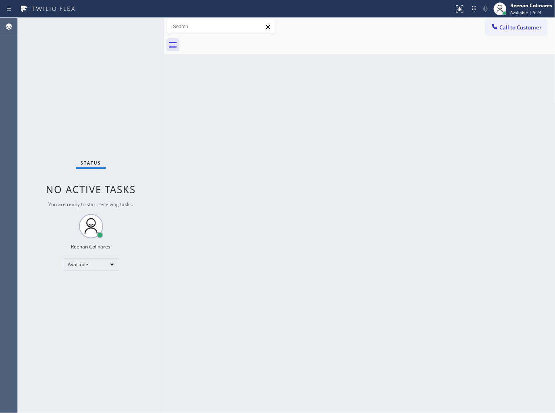
click at [248, 111] on div "Back to Dashboard Change Sender ID Customers Technicians Select a contact Outbo…" at bounding box center [360, 215] width 392 height 395
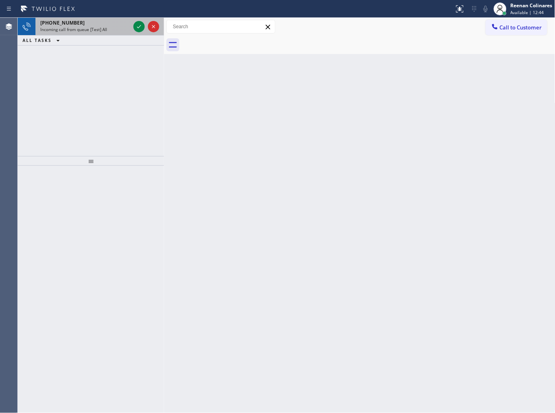
click at [104, 23] on div "[PHONE_NUMBER]" at bounding box center [85, 22] width 90 height 7
click at [92, 35] on div "[PHONE_NUMBER] Incoming call from queue [Test] All ALL TASKS ALL TASKS ACTIVE T…" at bounding box center [91, 32] width 146 height 28
click at [93, 31] on span "Incoming call from queue [Test] All" at bounding box center [73, 30] width 67 height 6
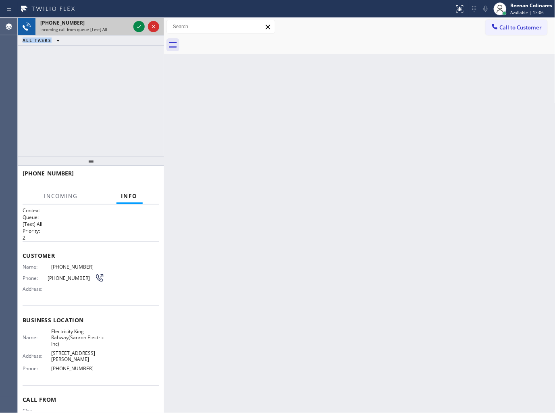
click at [124, 30] on div "Incoming call from queue [Test] All" at bounding box center [85, 30] width 90 height 6
click at [137, 26] on icon at bounding box center [139, 27] width 10 height 10
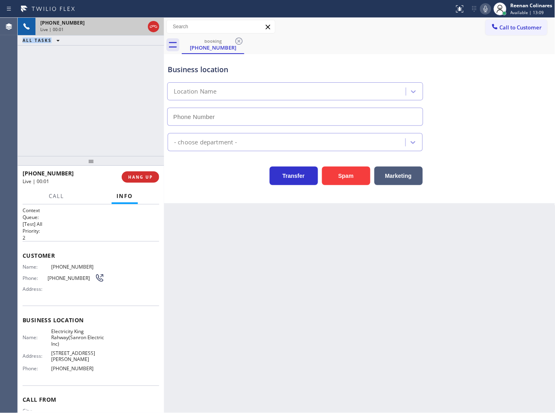
type input "[PHONE_NUMBER]"
click at [350, 176] on button "Spam" at bounding box center [346, 176] width 48 height 19
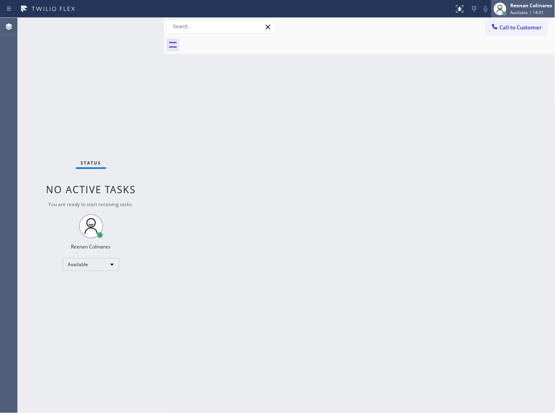
click at [521, 10] on span "Available | 14:01" at bounding box center [527, 13] width 33 height 6
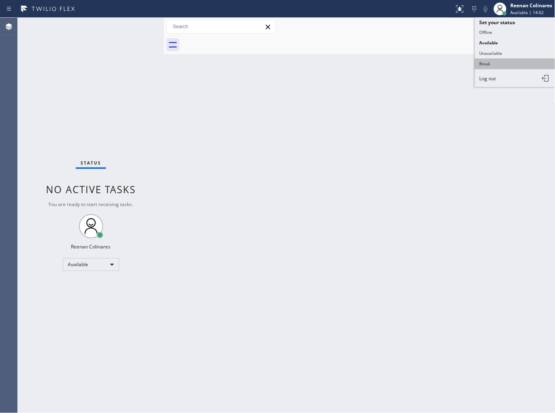
click at [494, 65] on button "Break" at bounding box center [515, 63] width 81 height 10
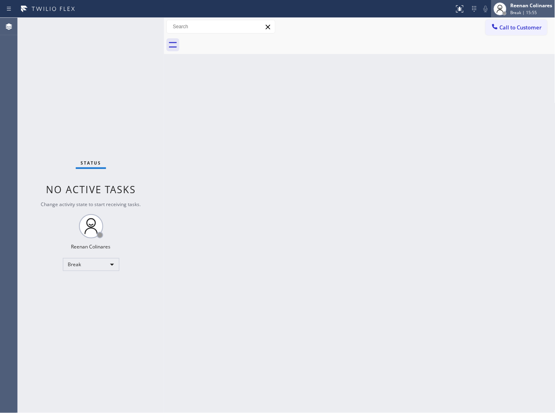
click at [529, 5] on div "Reenan Colinares" at bounding box center [532, 5] width 42 height 7
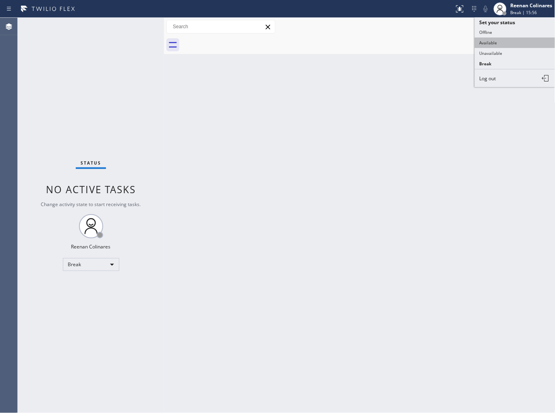
click at [489, 42] on button "Available" at bounding box center [515, 42] width 81 height 10
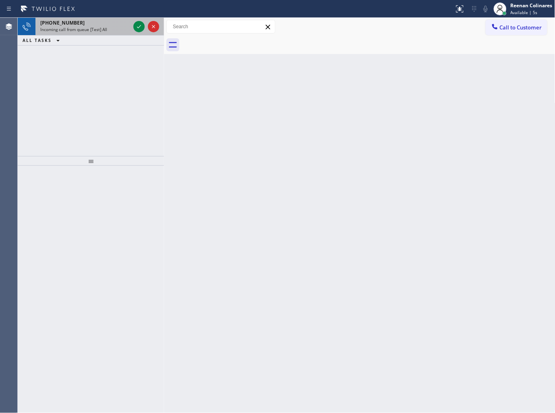
click at [98, 27] on span "Incoming call from queue [Test] All" at bounding box center [73, 30] width 67 height 6
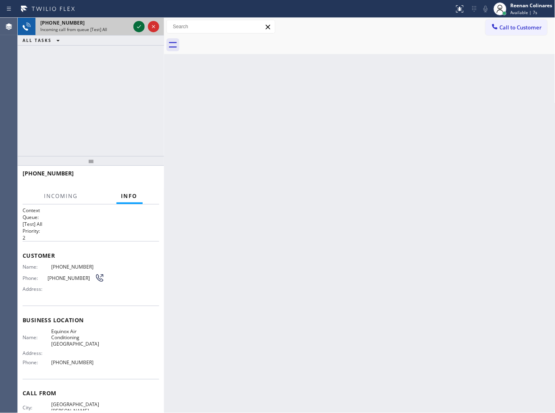
click at [135, 25] on icon at bounding box center [139, 27] width 10 height 10
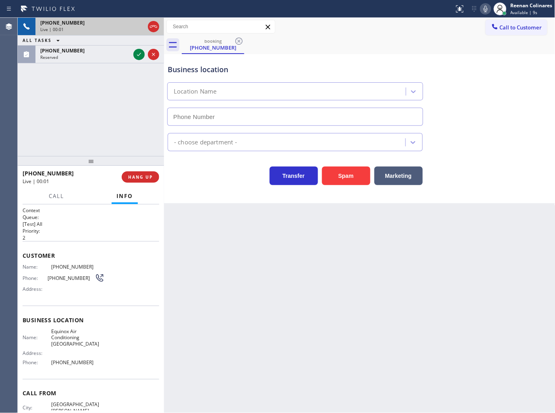
type input "[PHONE_NUMBER]"
click at [356, 175] on button "Spam" at bounding box center [346, 176] width 48 height 19
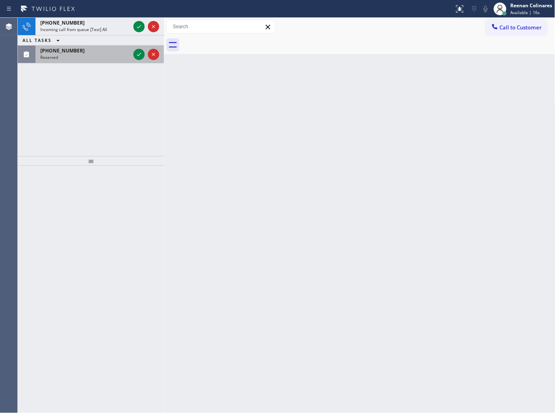
click at [79, 56] on div "Reserved" at bounding box center [85, 57] width 90 height 6
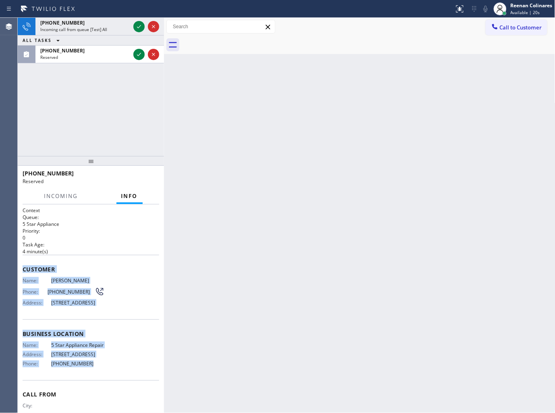
drag, startPoint x: 23, startPoint y: 267, endPoint x: 133, endPoint y: 384, distance: 160.9
click at [132, 387] on div "Context Queue: 5 Star Appliance Priority: 0 Task Age: [DEMOGRAPHIC_DATA] minute…" at bounding box center [91, 324] width 137 height 235
click at [137, 56] on icon at bounding box center [139, 55] width 10 height 10
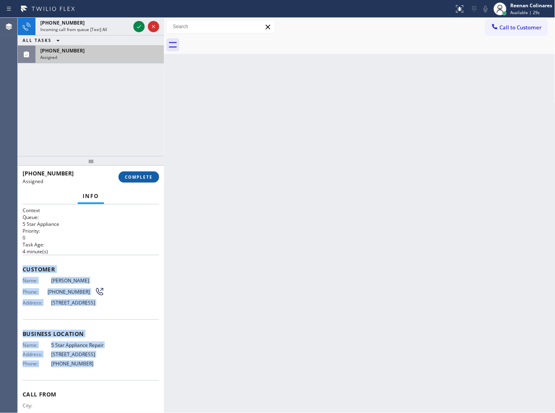
click at [138, 174] on span "COMPLETE" at bounding box center [139, 177] width 28 height 6
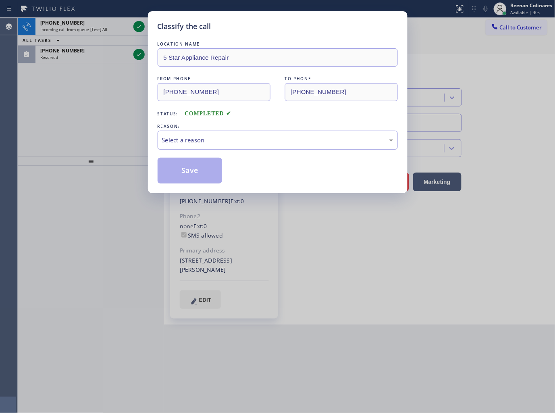
click at [179, 140] on div "Select a reason" at bounding box center [277, 139] width 231 height 9
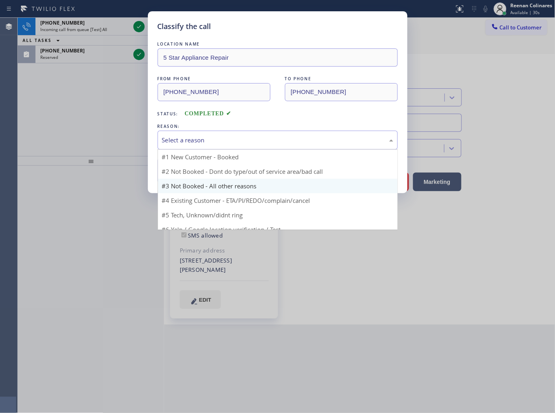
type input "[PHONE_NUMBER]"
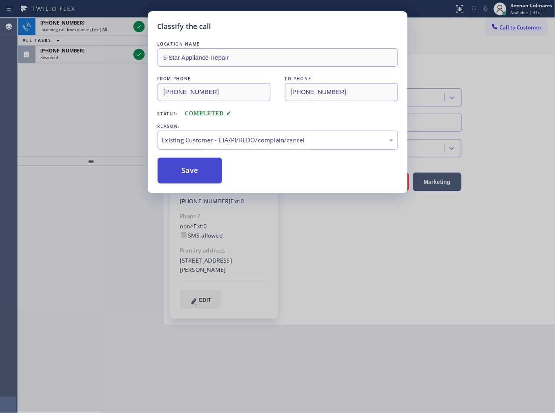
click at [178, 169] on button "Save" at bounding box center [190, 171] width 65 height 26
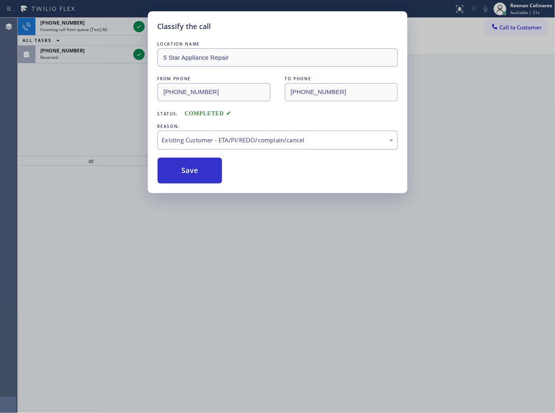
click at [89, 26] on div "Classify the call LOCATION NAME 5 Star Appliance Repair FROM PHONE [PHONE_NUMBE…" at bounding box center [277, 206] width 555 height 413
click at [90, 27] on div "Classify the call LOCATION NAME 5 Star Appliance Repair FROM PHONE [PHONE_NUMBE…" at bounding box center [277, 206] width 555 height 413
click at [90, 27] on div "Classify the call LOCATION NAME [PERSON_NAME][GEOGRAPHIC_DATA] Air Duct Pros FR…" at bounding box center [286, 215] width 537 height 395
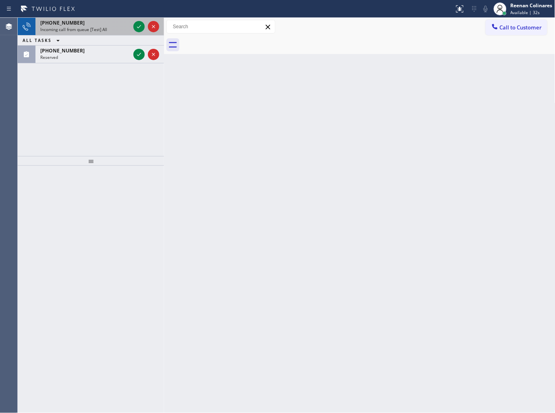
click at [93, 31] on span "Incoming call from queue [Test] All" at bounding box center [73, 30] width 67 height 6
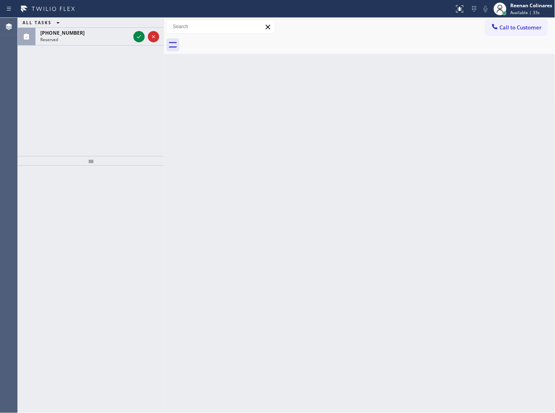
click at [97, 27] on div "ALL TASKS ALL TASKS ACTIVE TASKS TASKS IN WRAP UP" at bounding box center [91, 23] width 146 height 10
click at [100, 37] on div "Reserved" at bounding box center [85, 40] width 90 height 6
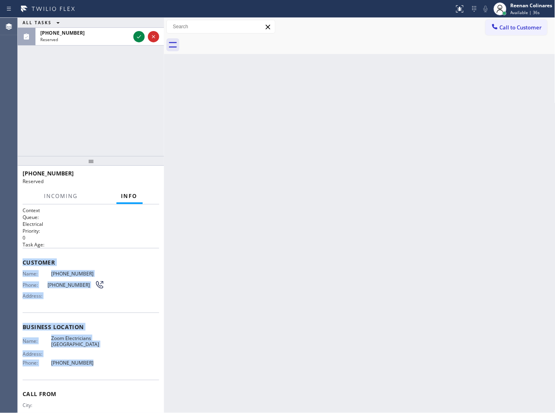
drag, startPoint x: 22, startPoint y: 261, endPoint x: 121, endPoint y: 355, distance: 136.6
click at [119, 360] on div "Context Queue: Electrical Priority: 0 Task Age: Customer Name: [PHONE_NUMBER] P…" at bounding box center [91, 308] width 146 height 209
click at [135, 37] on icon at bounding box center [139, 37] width 10 height 10
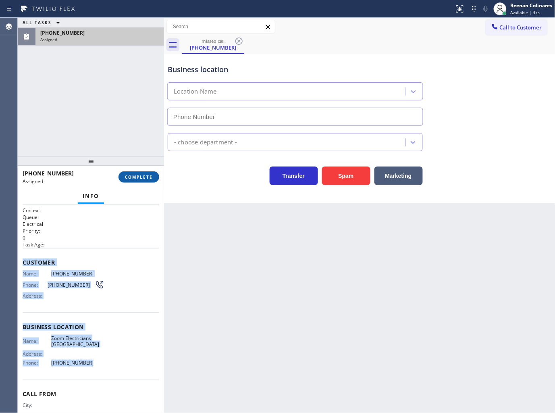
type input "[PHONE_NUMBER]"
click at [145, 176] on span "COMPLETE" at bounding box center [139, 177] width 28 height 6
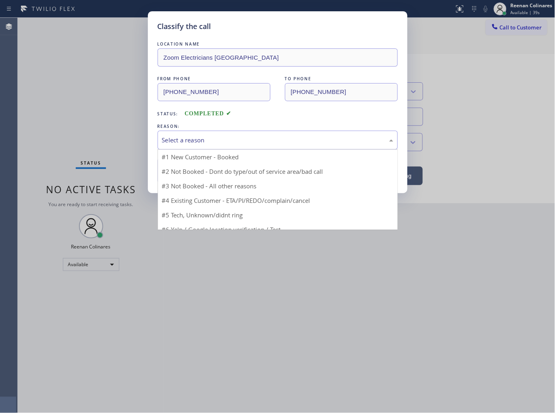
click at [198, 144] on div "Select a reason" at bounding box center [277, 139] width 231 height 9
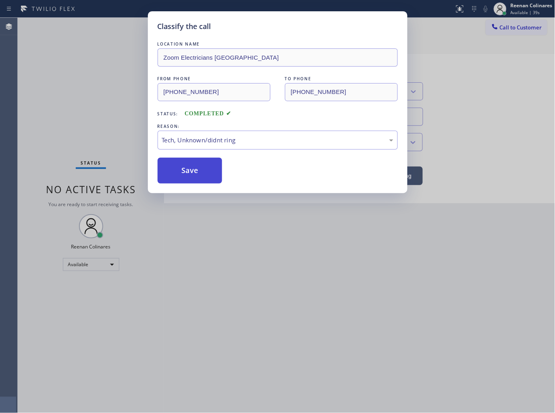
click at [180, 173] on button "Save" at bounding box center [190, 171] width 65 height 26
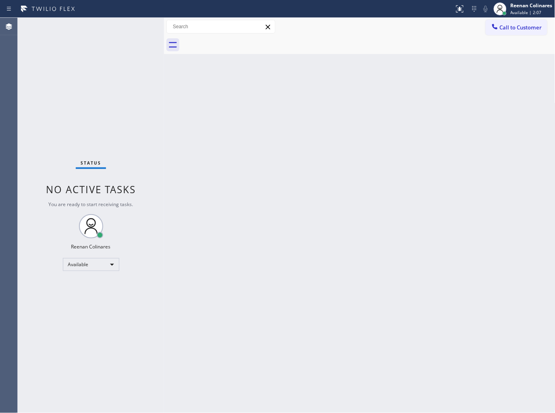
drag, startPoint x: 402, startPoint y: 39, endPoint x: 391, endPoint y: 0, distance: 40.2
click at [402, 37] on div at bounding box center [369, 45] width 374 height 18
click at [269, 158] on div "Back to Dashboard Change Sender ID Customers Technicians Select a contact Outbo…" at bounding box center [360, 215] width 392 height 395
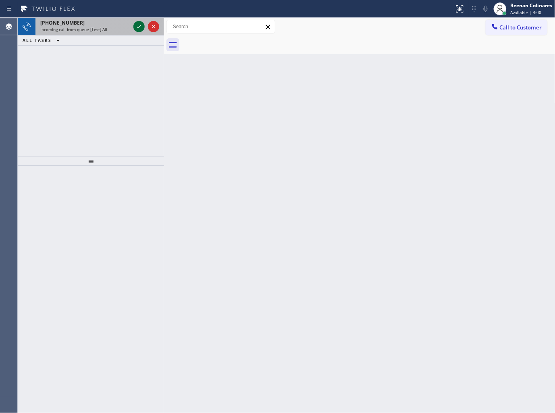
drag, startPoint x: 112, startPoint y: 27, endPoint x: 135, endPoint y: 25, distance: 22.6
click at [112, 27] on div "Incoming call from queue [Test] All" at bounding box center [85, 30] width 90 height 6
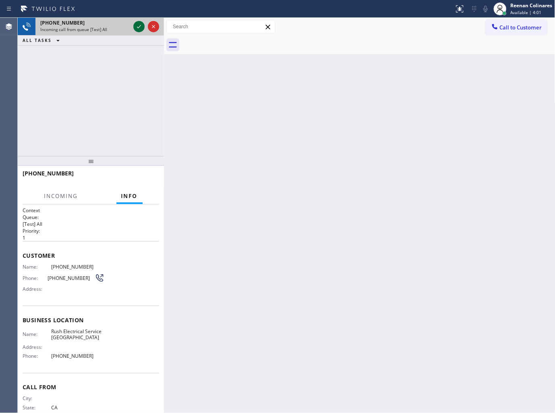
click at [138, 27] on icon at bounding box center [139, 26] width 4 height 3
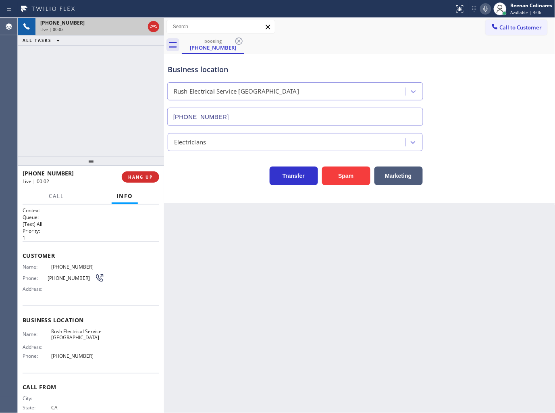
type input "[PHONE_NUMBER]"
click at [350, 179] on button "Spam" at bounding box center [346, 176] width 48 height 19
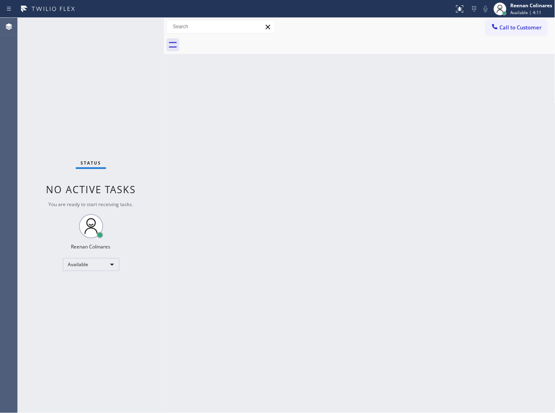
click at [87, 35] on div "Status No active tasks You are ready to start receiving tasks. Reenan Colinares…" at bounding box center [91, 215] width 146 height 395
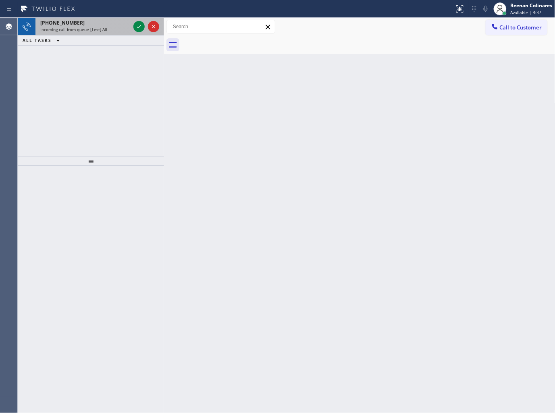
click at [118, 27] on div "Incoming call from queue [Test] All" at bounding box center [85, 30] width 90 height 6
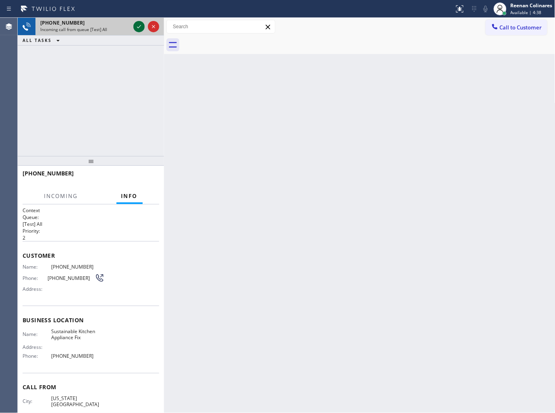
click at [135, 26] on icon at bounding box center [139, 27] width 10 height 10
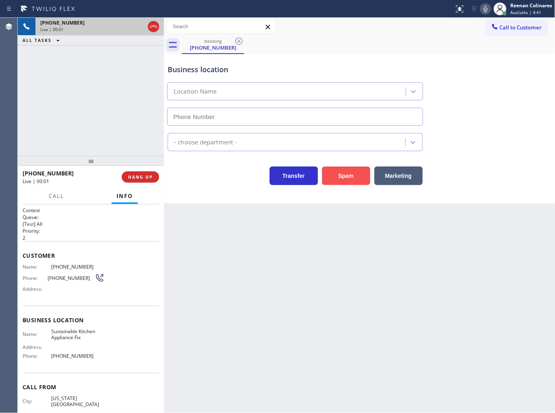
type input "[PHONE_NUMBER]"
click at [338, 172] on button "Spam" at bounding box center [346, 176] width 48 height 19
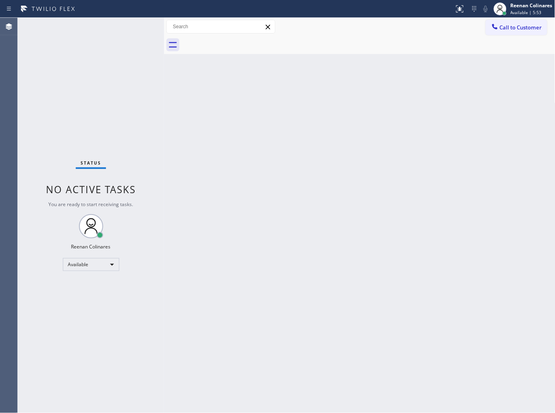
click at [283, 132] on div "Back to Dashboard Change Sender ID Customers Technicians Select a contact Outbo…" at bounding box center [360, 215] width 392 height 395
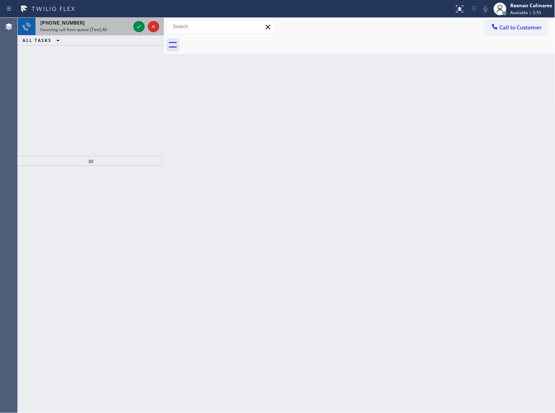
click at [87, 21] on div "[PHONE_NUMBER]" at bounding box center [85, 22] width 90 height 7
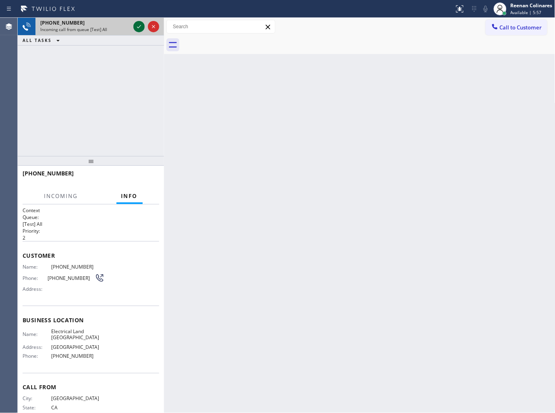
click at [136, 27] on icon at bounding box center [139, 27] width 10 height 10
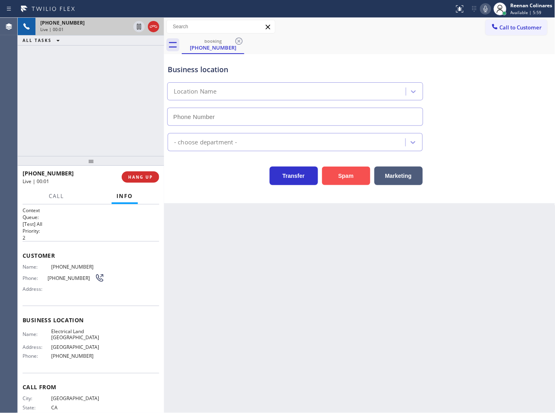
type input "[PHONE_NUMBER]"
click at [336, 175] on button "Spam" at bounding box center [346, 176] width 48 height 19
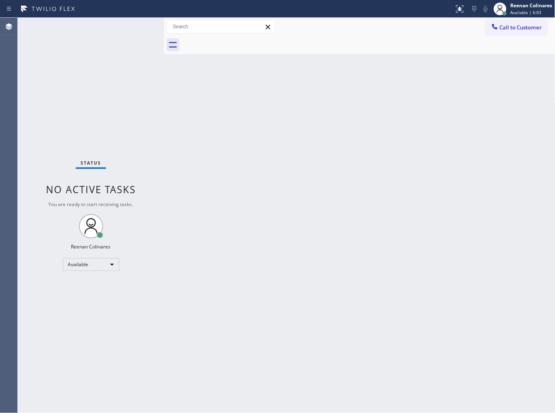
click at [317, 111] on div "Back to Dashboard Change Sender ID Customers Technicians Select a contact Outbo…" at bounding box center [360, 215] width 392 height 395
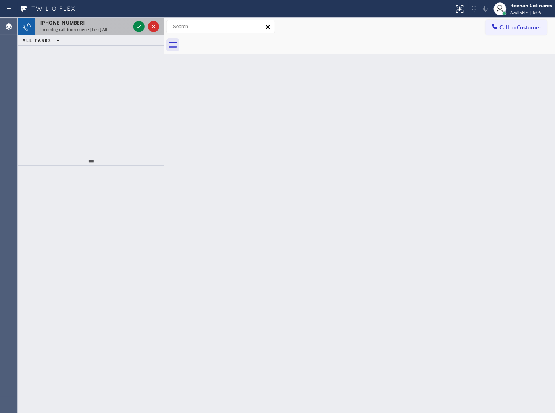
click at [108, 28] on div "Incoming call from queue [Test] All" at bounding box center [85, 30] width 90 height 6
click at [114, 23] on div "[PHONE_NUMBER]" at bounding box center [85, 22] width 90 height 7
click at [90, 29] on span "Incoming call from queue [Test] All" at bounding box center [73, 30] width 67 height 6
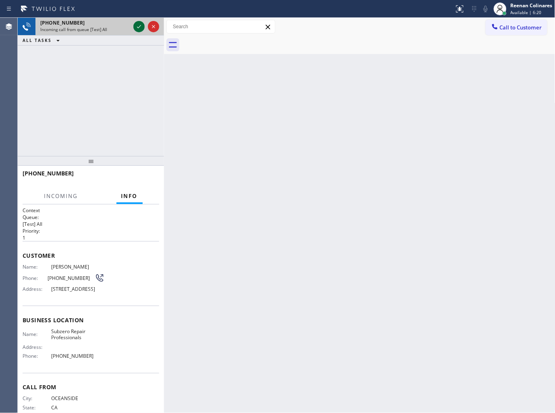
click at [137, 26] on icon at bounding box center [139, 27] width 10 height 10
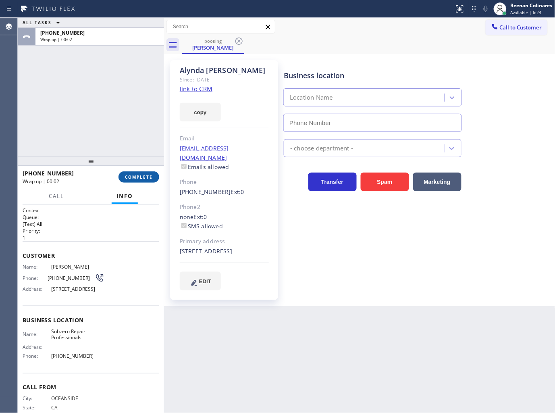
type input "[PHONE_NUMBER]"
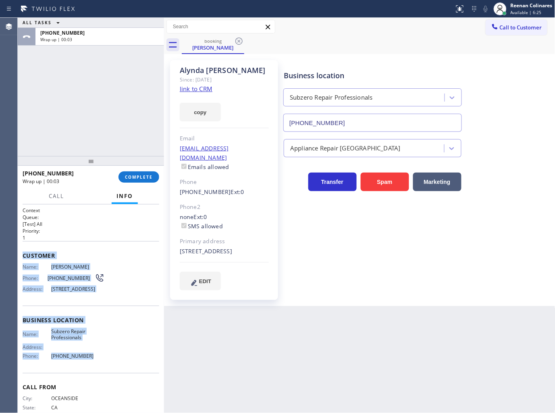
drag, startPoint x: 37, startPoint y: 268, endPoint x: 109, endPoint y: 375, distance: 128.9
click at [109, 375] on div "Context Queue: [Test] All Priority: 1 Customer Name: [PERSON_NAME] Phone: [PHON…" at bounding box center [91, 308] width 146 height 209
click at [140, 173] on button "COMPLETE" at bounding box center [139, 176] width 41 height 11
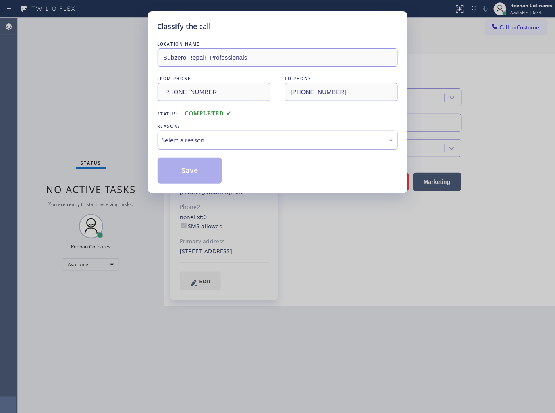
click at [198, 135] on div "Select a reason" at bounding box center [277, 139] width 231 height 9
click at [184, 146] on div "Tech, Unknown/didnt ring" at bounding box center [278, 140] width 240 height 19
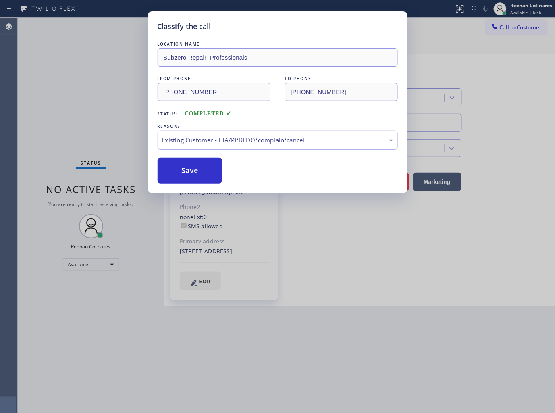
drag, startPoint x: 177, startPoint y: 167, endPoint x: 100, endPoint y: 127, distance: 87.5
click at [174, 163] on button "Save" at bounding box center [190, 171] width 65 height 26
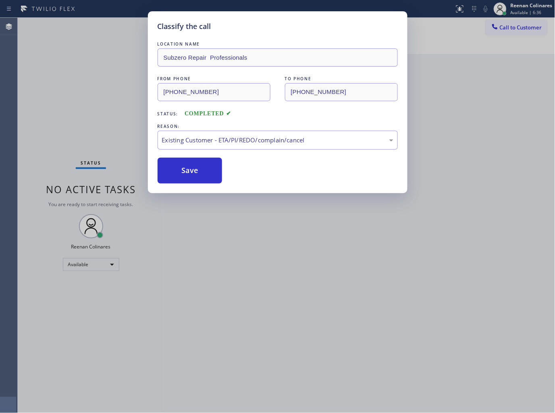
click at [100, 127] on div "Classify the call LOCATION NAME Subzero Repair Professionals FROM PHONE [PHONE_…" at bounding box center [277, 206] width 555 height 413
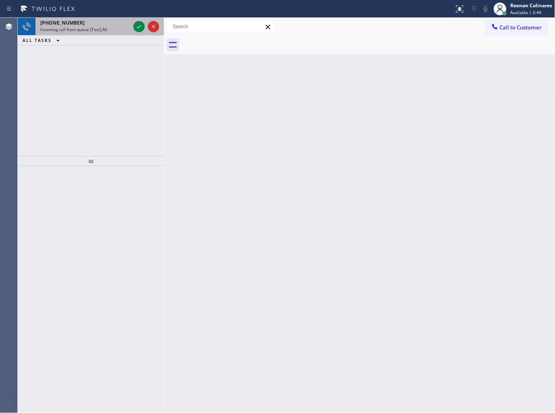
click at [99, 30] on span "Incoming call from queue [Test] All" at bounding box center [73, 30] width 67 height 6
click at [97, 37] on div "ALL TASKS ALL TASKS ACTIVE TASKS TASKS IN WRAP UP" at bounding box center [91, 40] width 146 height 10
click at [98, 33] on div "[PHONE_NUMBER] Incoming call from queue [Test] All" at bounding box center [83, 27] width 96 height 18
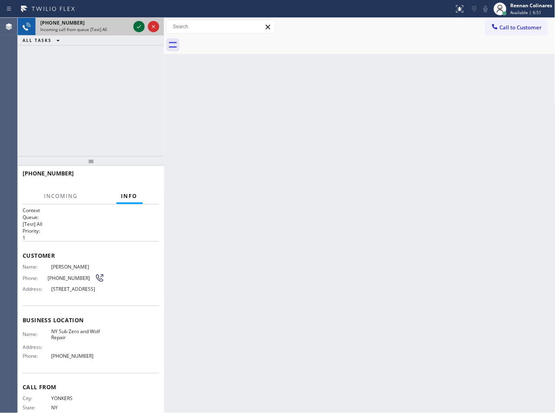
click at [135, 25] on icon at bounding box center [139, 27] width 10 height 10
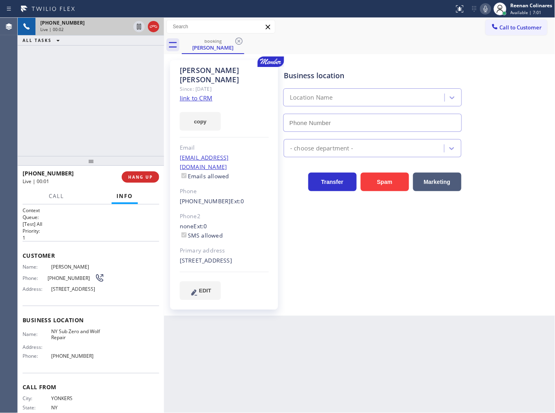
type input "[PHONE_NUMBER]"
click at [206, 113] on button "copy" at bounding box center [200, 121] width 41 height 19
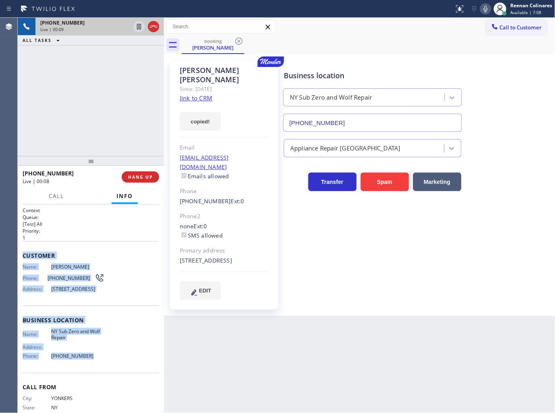
drag, startPoint x: 23, startPoint y: 254, endPoint x: 110, endPoint y: 370, distance: 144.3
click at [110, 370] on div "Context Queue: [Test] All Priority: 1 Customer Name: [PERSON_NAME] Phone: [PHON…" at bounding box center [91, 320] width 137 height 227
click at [486, 12] on icon at bounding box center [486, 9] width 10 height 10
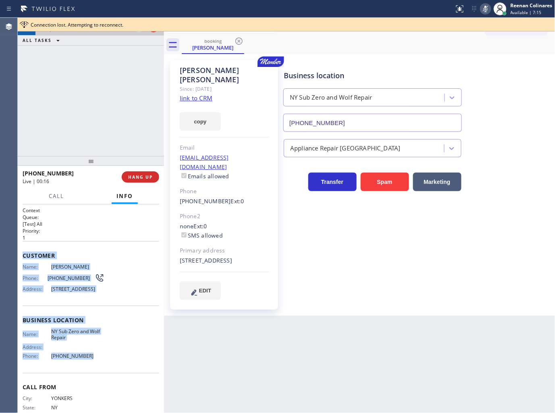
click at [486, 12] on icon at bounding box center [486, 9] width 10 height 10
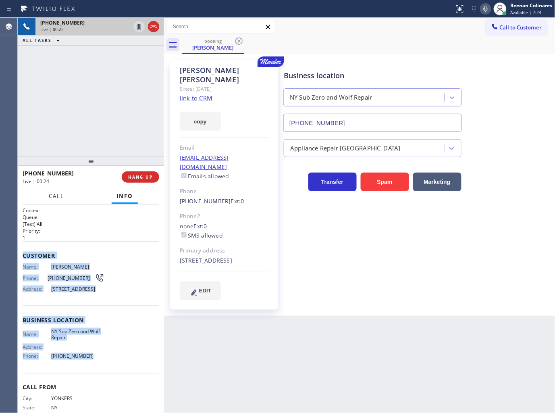
click at [49, 198] on span "Call" at bounding box center [56, 195] width 15 height 7
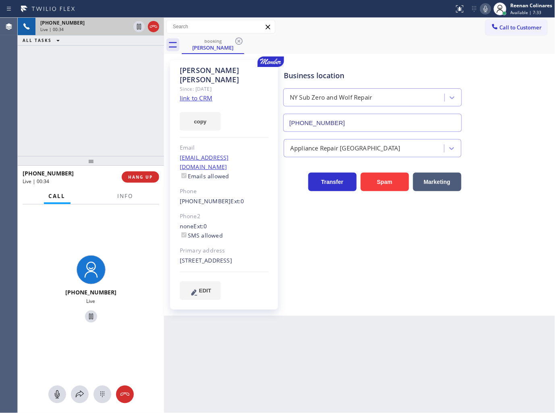
click at [485, 8] on icon at bounding box center [486, 9] width 10 height 10
click at [78, 390] on icon at bounding box center [80, 395] width 10 height 10
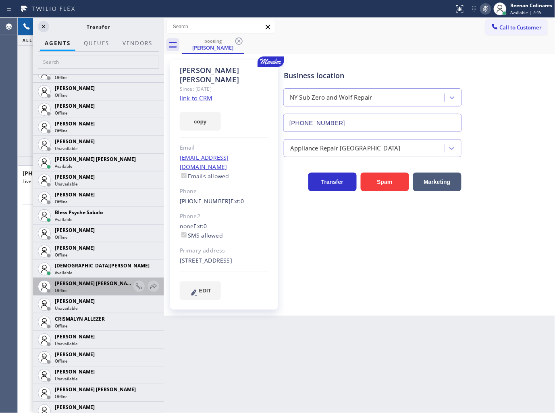
scroll to position [179, 0]
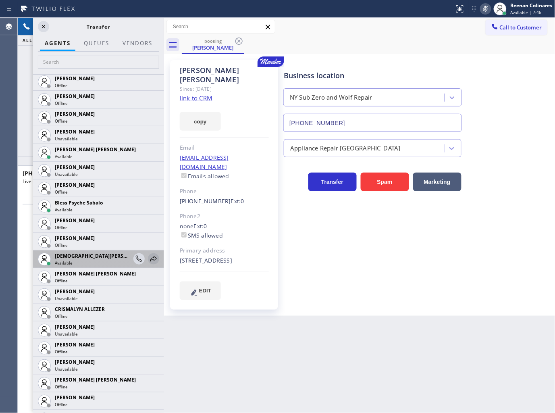
click at [149, 256] on icon at bounding box center [154, 259] width 10 height 10
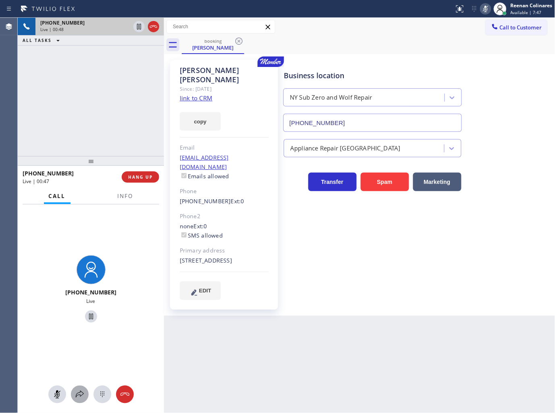
click at [75, 397] on icon at bounding box center [80, 395] width 10 height 10
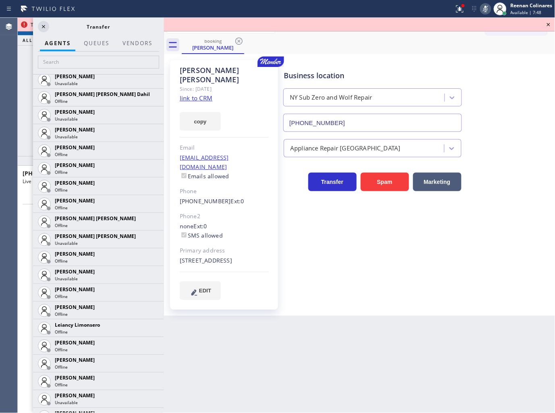
scroll to position [1111, 0]
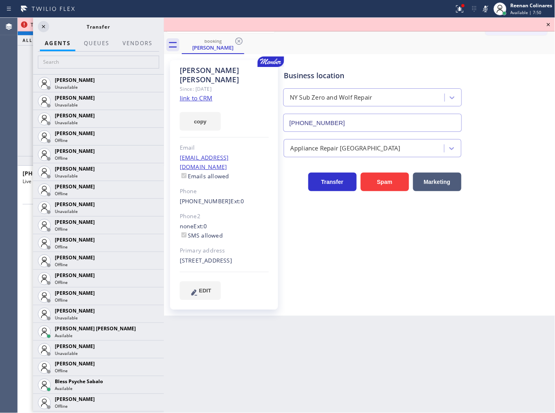
scroll to position [1111, 0]
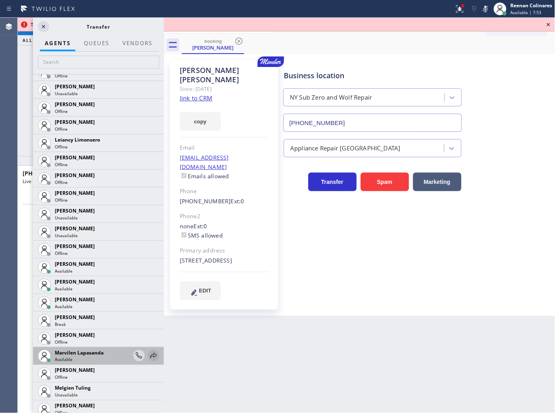
click at [149, 356] on icon at bounding box center [154, 356] width 10 height 10
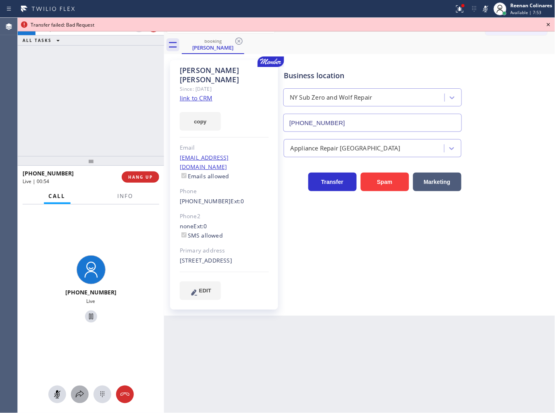
click at [81, 393] on icon at bounding box center [80, 395] width 10 height 10
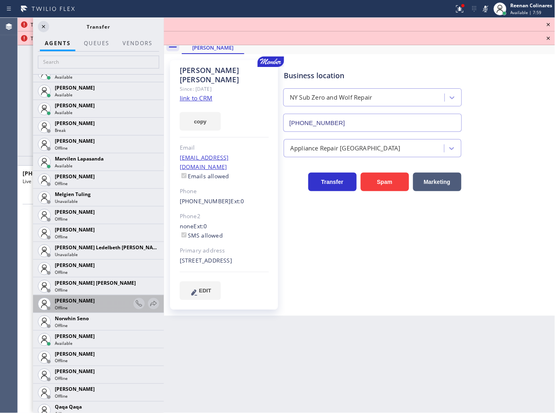
scroll to position [1398, 0]
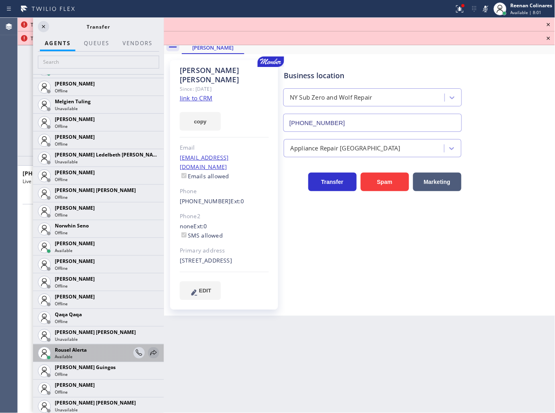
click at [150, 350] on icon at bounding box center [153, 352] width 6 height 5
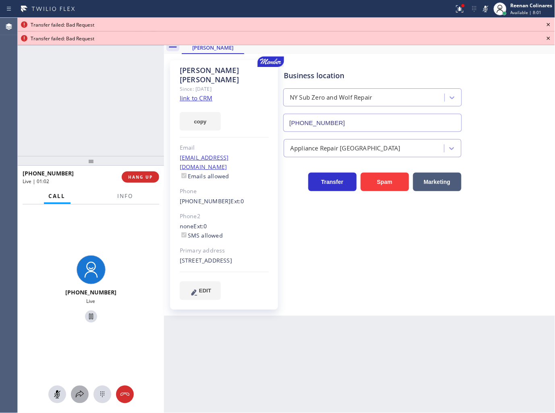
click at [75, 391] on icon at bounding box center [80, 395] width 10 height 10
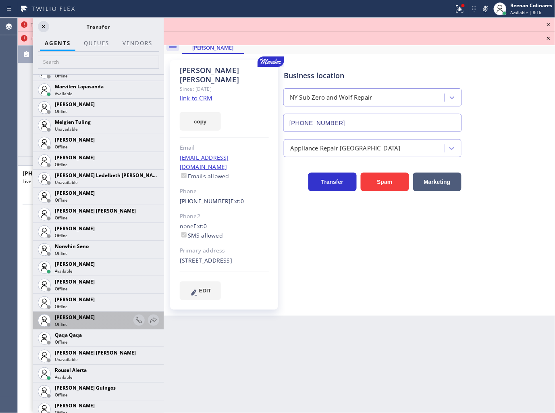
scroll to position [1422, 0]
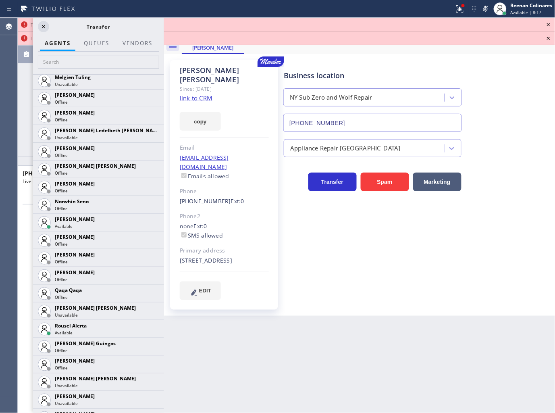
drag, startPoint x: 146, startPoint y: 325, endPoint x: 71, endPoint y: 257, distance: 100.5
click at [0, 0] on icon at bounding box center [0, 0] width 0 height 0
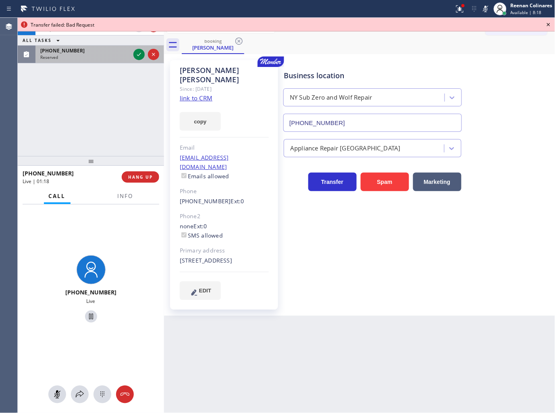
click at [94, 57] on div "Reserved" at bounding box center [85, 57] width 90 height 6
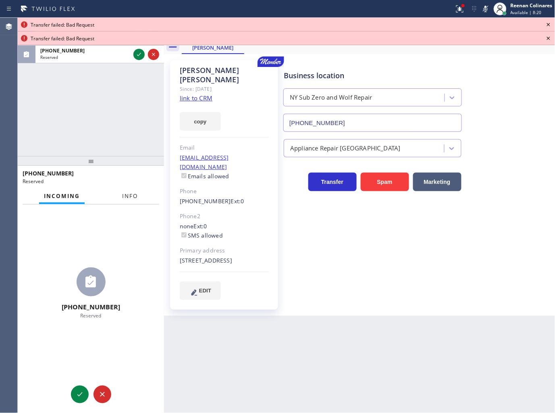
click at [127, 194] on span "Info" at bounding box center [130, 195] width 16 height 7
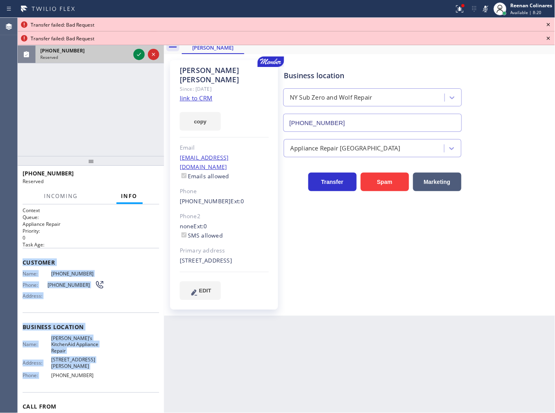
click at [115, 58] on div "Reserved" at bounding box center [85, 57] width 90 height 6
click at [141, 51] on icon at bounding box center [139, 55] width 10 height 10
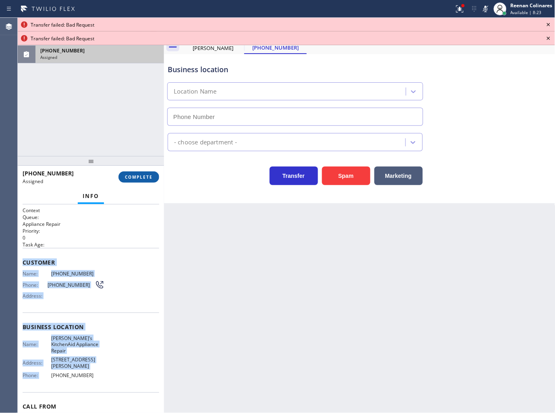
click at [152, 174] on span "COMPLETE" at bounding box center [139, 177] width 28 height 6
type input "(551) 227-2017"
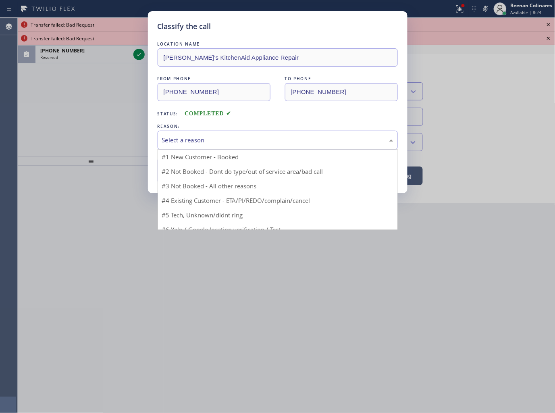
click at [208, 136] on div "Select a reason" at bounding box center [277, 139] width 231 height 9
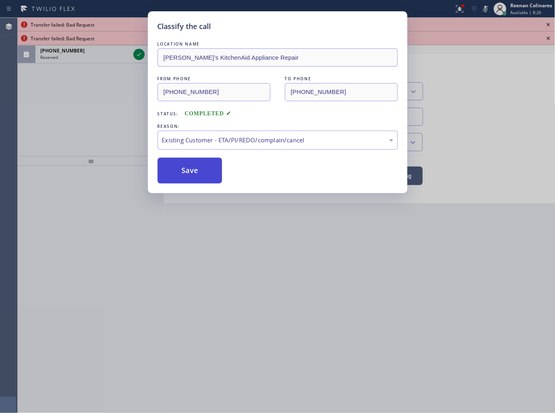
click at [190, 172] on button "Save" at bounding box center [190, 171] width 65 height 26
type input "[PHONE_NUMBER]"
click at [82, 89] on div "Classify the call LOCATION NAME Dan’s KitchenAid Appliance Repair FROM PHONE (2…" at bounding box center [277, 206] width 555 height 413
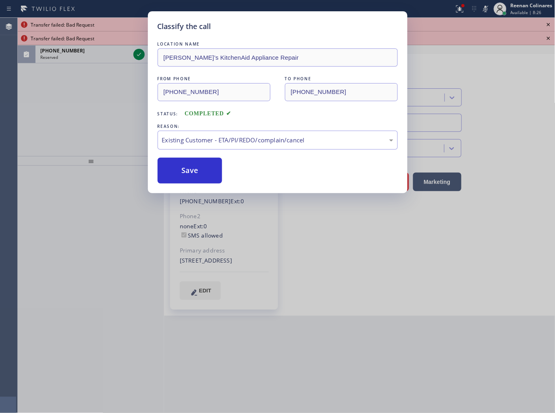
click at [86, 54] on div "Classify the call LOCATION NAME Dan’s KitchenAid Appliance Repair FROM PHONE (2…" at bounding box center [277, 206] width 555 height 413
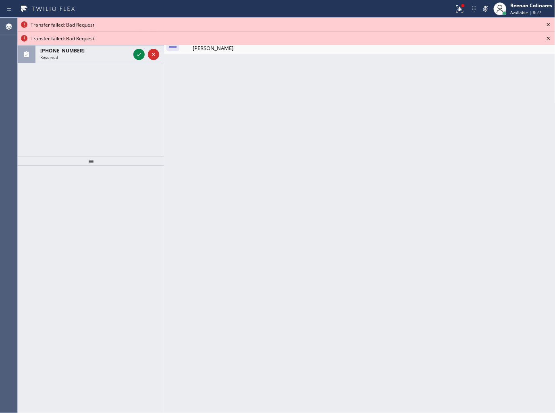
click at [86, 54] on div "Classify the call LOCATION NAME [PERSON_NAME][GEOGRAPHIC_DATA] Air Duct Pros FR…" at bounding box center [286, 215] width 537 height 395
click at [86, 54] on div "Reserved" at bounding box center [85, 57] width 90 height 6
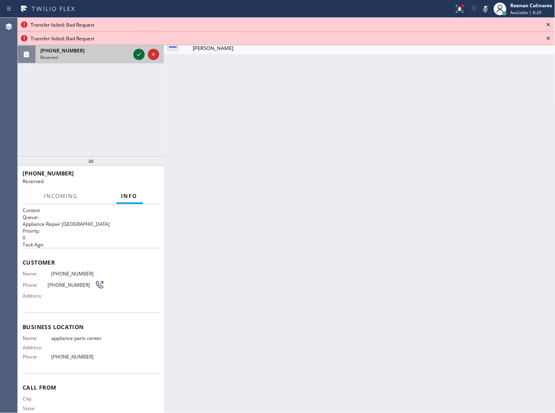
click at [137, 56] on icon at bounding box center [139, 55] width 10 height 10
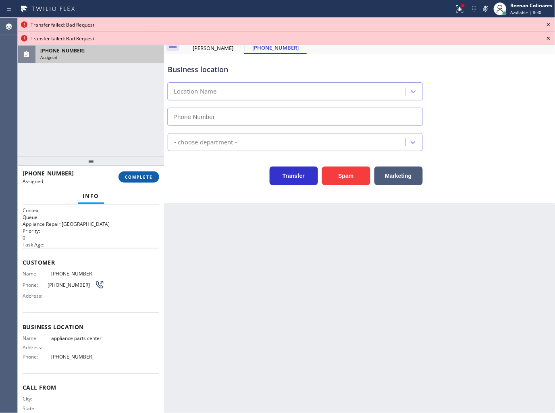
type input "(817) 482-5346"
click at [140, 182] on button "COMPLETE" at bounding box center [139, 176] width 41 height 11
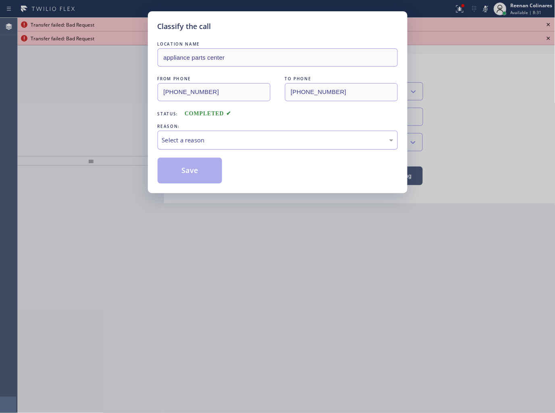
click at [164, 139] on div "Select a reason" at bounding box center [277, 139] width 231 height 9
drag, startPoint x: 175, startPoint y: 172, endPoint x: 103, endPoint y: 124, distance: 86.7
click at [175, 172] on button "Save" at bounding box center [190, 171] width 65 height 26
type input "[PHONE_NUMBER]"
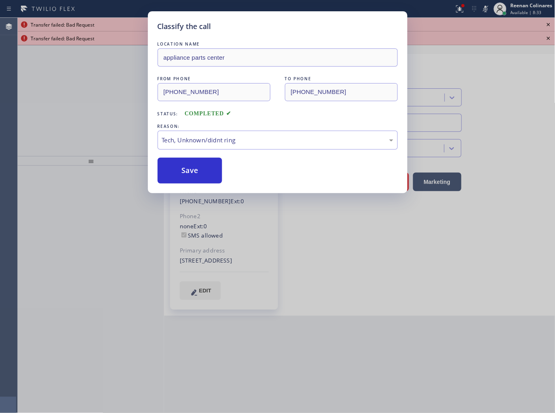
click at [102, 124] on div "Classify the call LOCATION NAME appliance parts center FROM PHONE (469) 688-304…" at bounding box center [277, 206] width 555 height 413
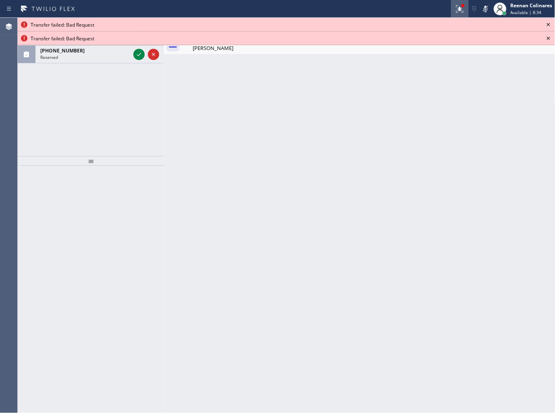
click at [461, 10] on icon at bounding box center [460, 9] width 10 height 10
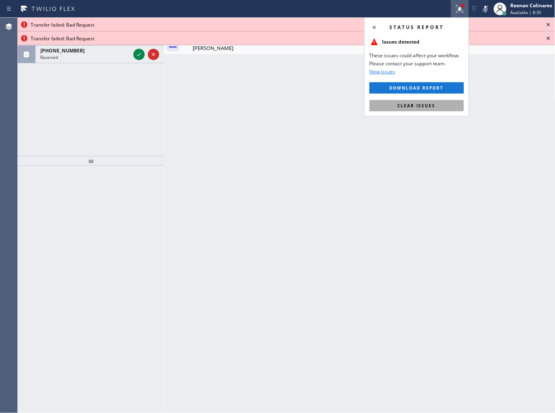
click at [420, 103] on span "Clear issues" at bounding box center [417, 106] width 38 height 6
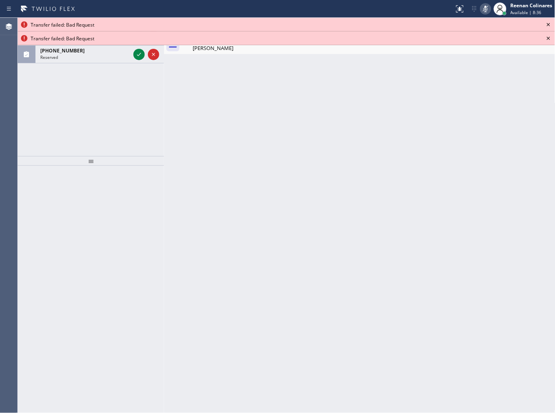
click at [489, 7] on icon at bounding box center [486, 9] width 10 height 10
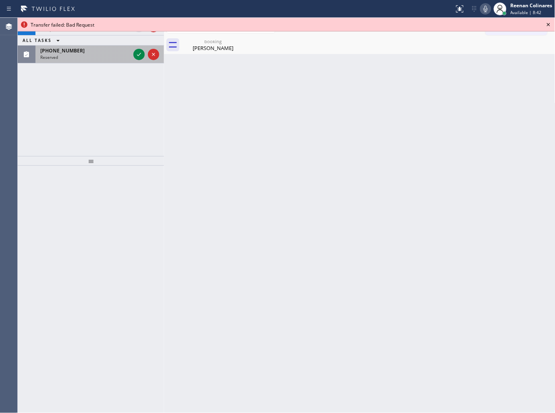
click at [106, 54] on div "(551) 209-0049" at bounding box center [85, 50] width 90 height 7
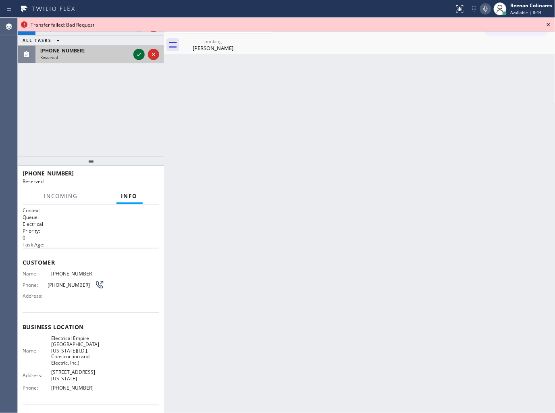
click at [136, 55] on icon at bounding box center [139, 55] width 10 height 10
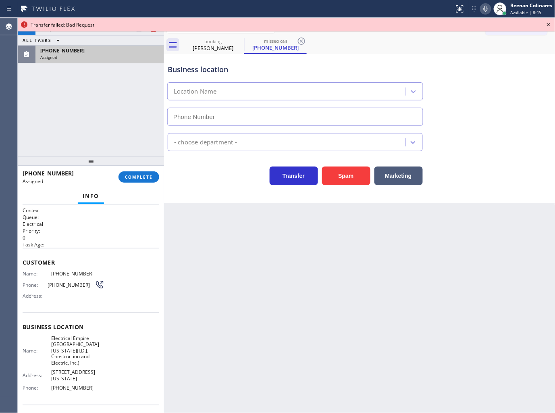
type input "(551) 550-4523"
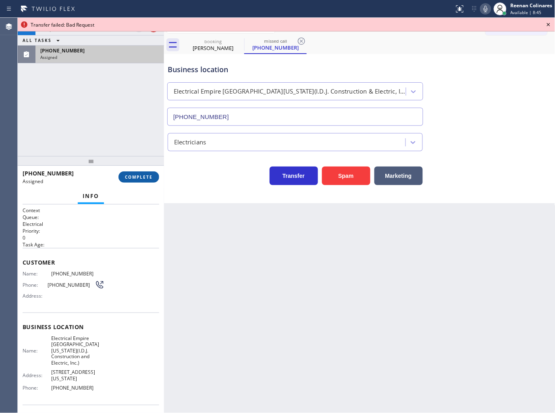
click at [148, 179] on span "COMPLETE" at bounding box center [139, 177] width 28 height 6
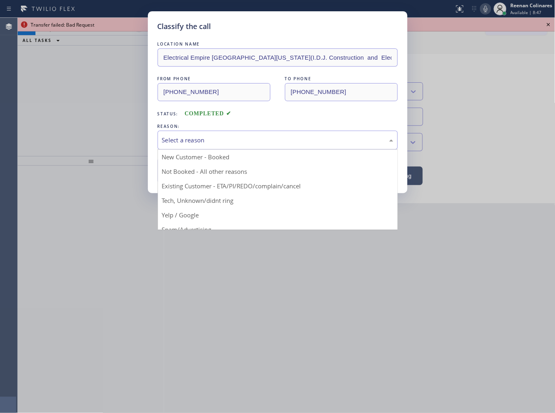
click at [199, 139] on div "Select a reason" at bounding box center [277, 139] width 231 height 9
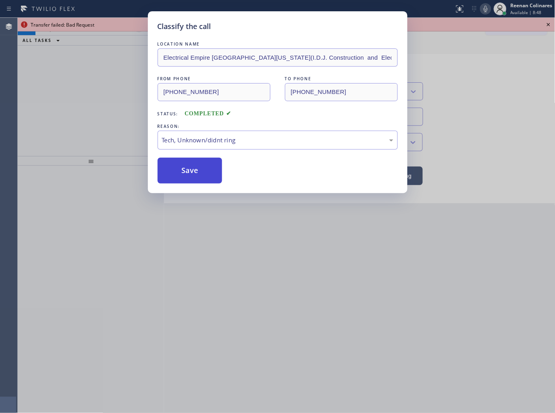
click at [181, 169] on button "Save" at bounding box center [190, 171] width 65 height 26
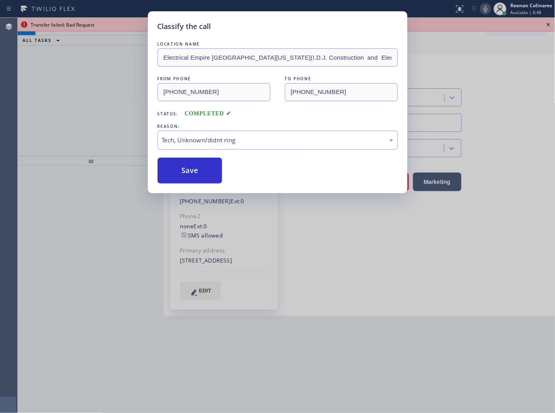
click at [90, 130] on div "Classify the call LOCATION NAME Electrical Empire West New York(I.D.J. Construc…" at bounding box center [277, 206] width 555 height 413
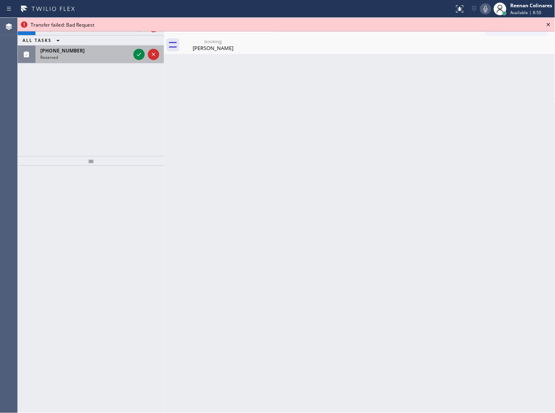
click at [103, 49] on div "(408) 212-2700" at bounding box center [85, 50] width 90 height 7
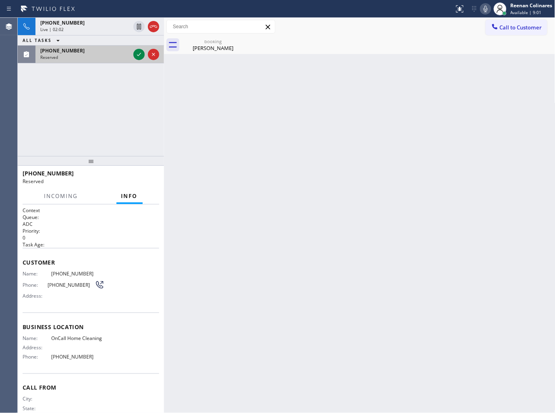
click at [71, 62] on div "(408) 212-2700 Reserved" at bounding box center [83, 55] width 96 height 18
click at [138, 55] on icon at bounding box center [139, 55] width 10 height 10
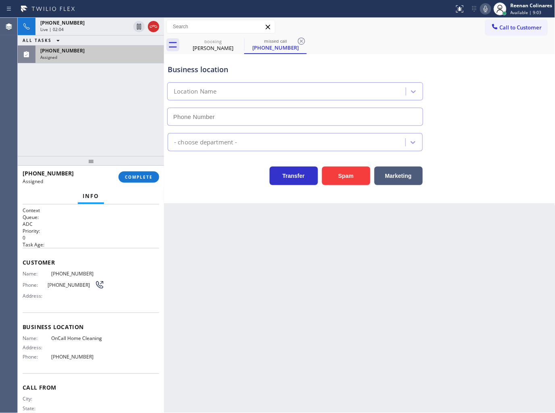
type input "(408) 707-1722"
click at [144, 175] on span "COMPLETE" at bounding box center [139, 177] width 28 height 6
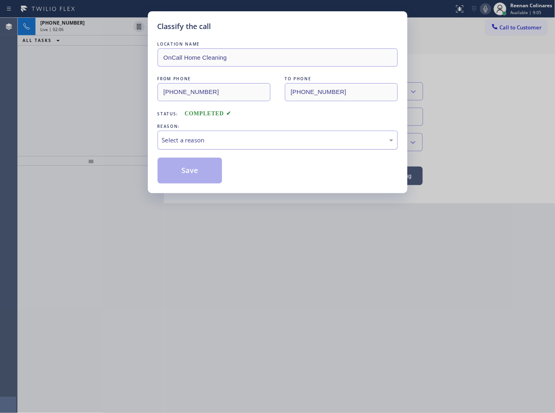
click at [194, 137] on div "Select a reason" at bounding box center [277, 139] width 231 height 9
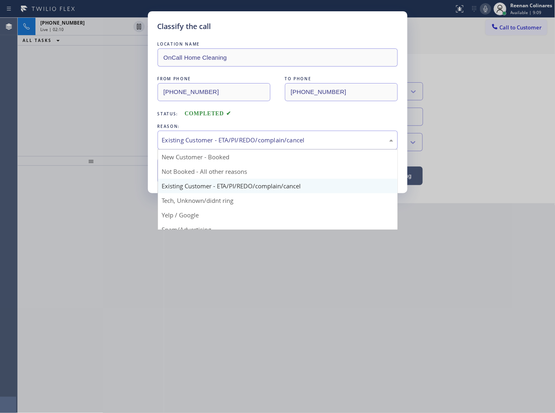
click at [179, 140] on div "Existing Customer - ETA/PI/REDO/complain/cancel" at bounding box center [277, 139] width 231 height 9
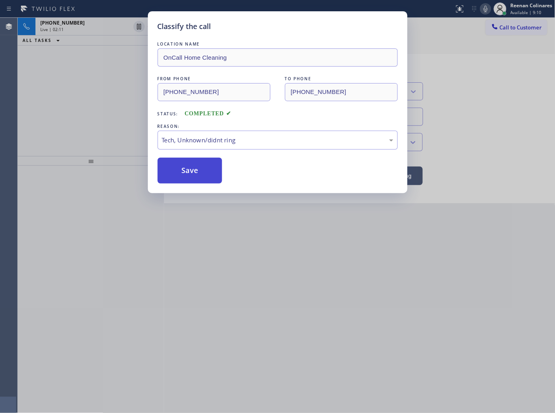
click at [175, 179] on button "Save" at bounding box center [190, 171] width 65 height 26
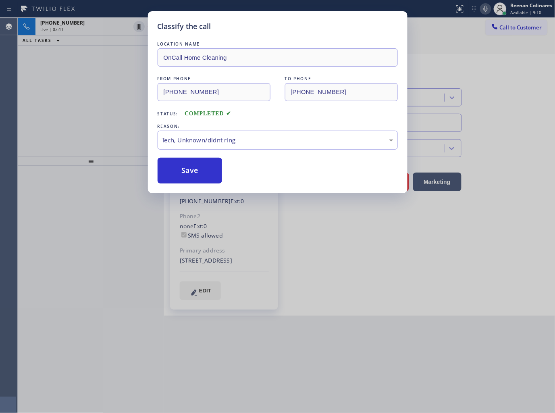
click at [104, 111] on div "Classify the call LOCATION NAME OnCall Home Cleaning FROM PHONE (408) 212-2700 …" at bounding box center [277, 206] width 555 height 413
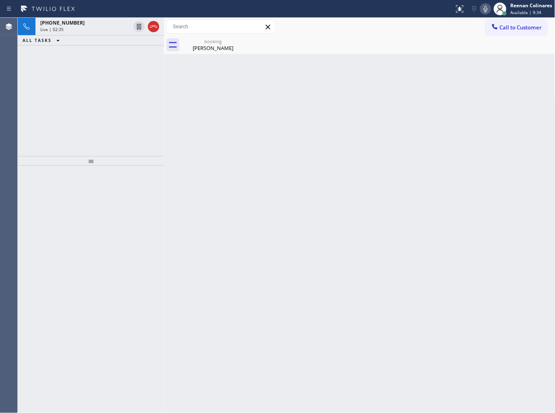
drag, startPoint x: 214, startPoint y: 43, endPoint x: 160, endPoint y: 42, distance: 54.0
click at [214, 43] on div "booking" at bounding box center [213, 41] width 61 height 6
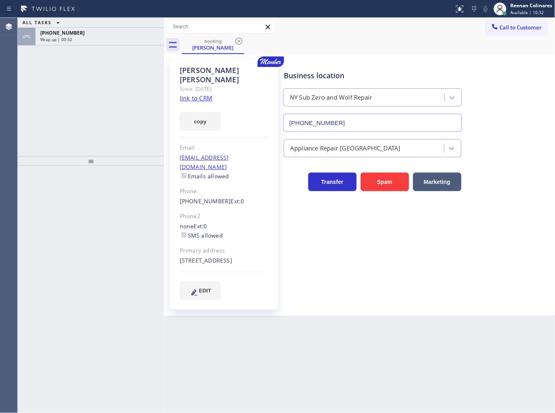
click at [344, 45] on div "booking Rachel Ferber" at bounding box center [369, 45] width 374 height 18
drag, startPoint x: 182, startPoint y: 240, endPoint x: 267, endPoint y: 249, distance: 85.6
click at [267, 256] on div "[STREET_ADDRESS]" at bounding box center [224, 260] width 89 height 9
click at [381, 48] on div "booking Rachel Ferber" at bounding box center [369, 45] width 374 height 18
click at [117, 43] on div "+19148412666 Wrap up | 01:02" at bounding box center [97, 37] width 125 height 18
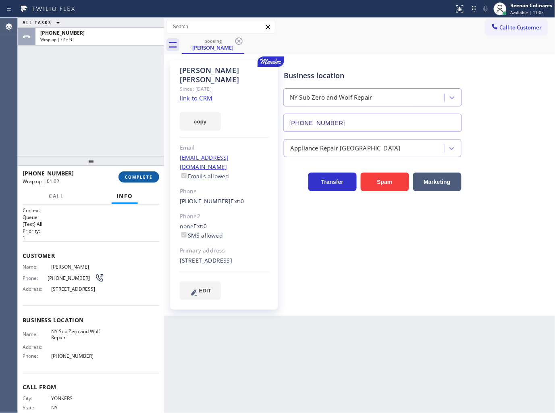
click at [146, 179] on span "COMPLETE" at bounding box center [139, 177] width 28 height 6
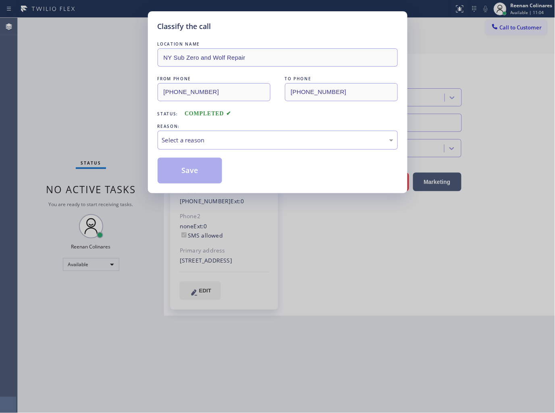
click at [196, 130] on div "REASON:" at bounding box center [278, 126] width 240 height 8
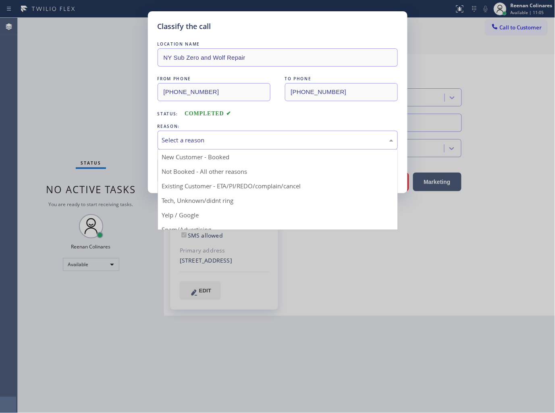
click at [199, 141] on div "Select a reason" at bounding box center [277, 139] width 231 height 9
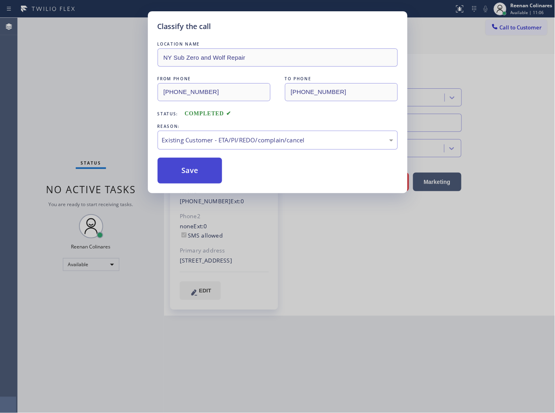
click at [183, 170] on button "Save" at bounding box center [190, 171] width 65 height 26
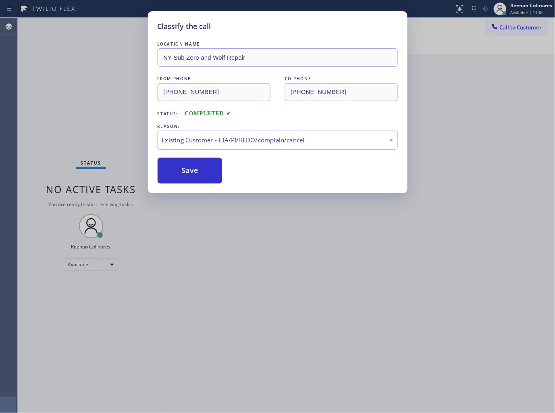
click at [103, 108] on div "Classify the call LOCATION NAME NY Sub Zero and Wolf Repair FROM PHONE (914) 84…" at bounding box center [277, 206] width 555 height 413
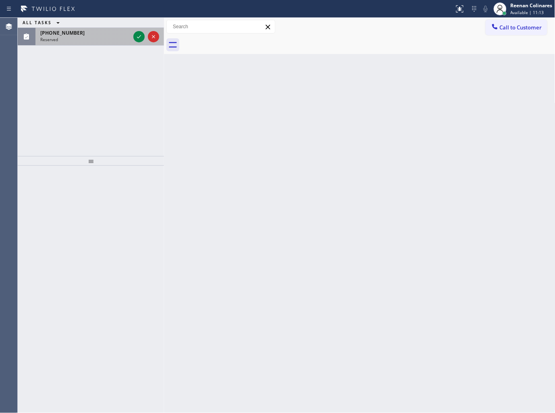
click at [79, 35] on div "(786) 897-9240" at bounding box center [85, 32] width 90 height 7
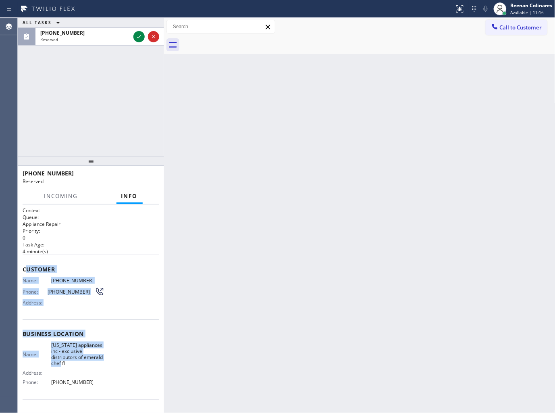
drag, startPoint x: 25, startPoint y: 265, endPoint x: 112, endPoint y: 359, distance: 128.4
click at [112, 359] on div "Context Queue: Appliance Repair Priority: 0 Task Age: 4 minute(s) Customer Name…" at bounding box center [91, 333] width 137 height 253
click at [139, 34] on icon at bounding box center [139, 37] width 10 height 10
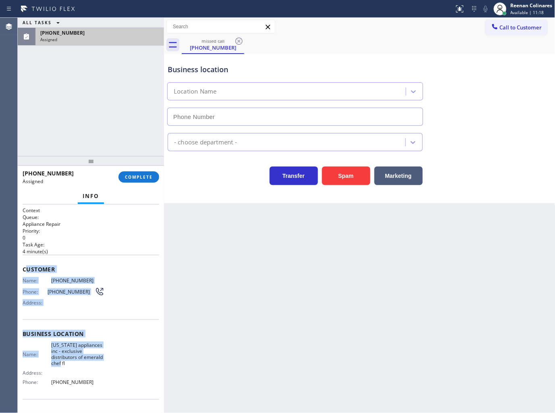
type input "(786) 550-7156"
click at [146, 181] on button "COMPLETE" at bounding box center [139, 176] width 41 height 11
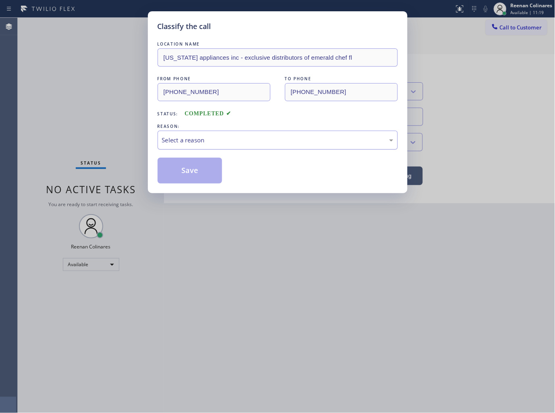
click at [196, 145] on div "Select a reason" at bounding box center [278, 140] width 240 height 19
click at [179, 167] on button "Save" at bounding box center [190, 171] width 65 height 26
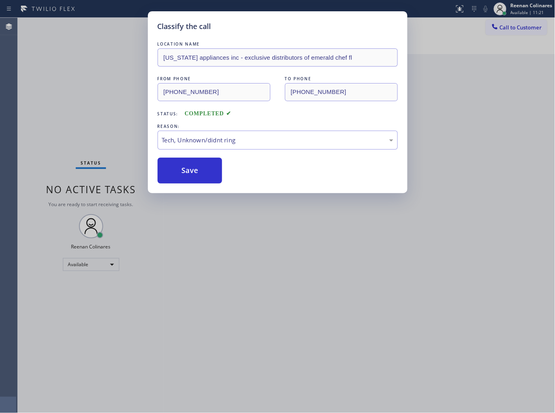
click at [108, 144] on div "Classify the call LOCATION NAME florida appliances inc - exclusive distributors…" at bounding box center [277, 206] width 555 height 413
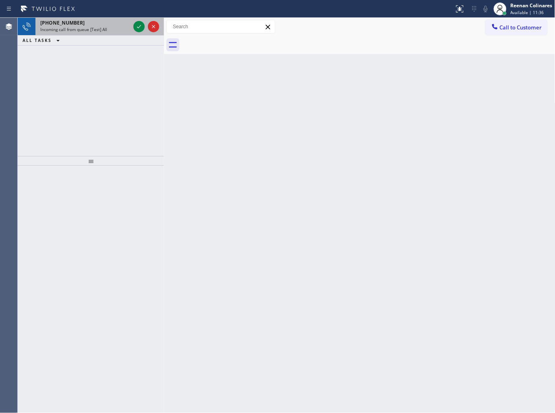
click at [90, 30] on span "Incoming call from queue [Test] All" at bounding box center [73, 30] width 67 height 6
click at [336, 58] on div "Back to Dashboard Change Sender ID Customers Technicians Select a contact Outbo…" at bounding box center [360, 215] width 392 height 395
click at [79, 18] on div "+16192101837 Incoming call from queue [Test] All" at bounding box center [83, 27] width 96 height 18
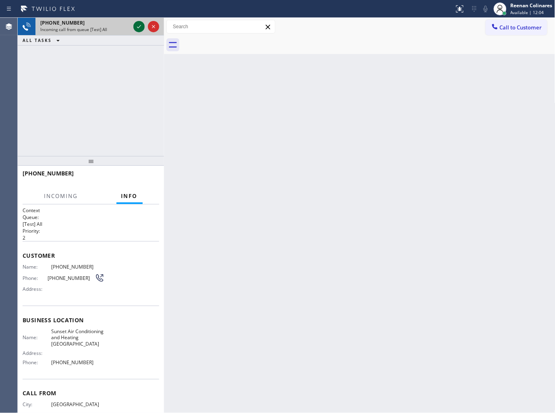
click at [136, 27] on icon at bounding box center [139, 27] width 10 height 10
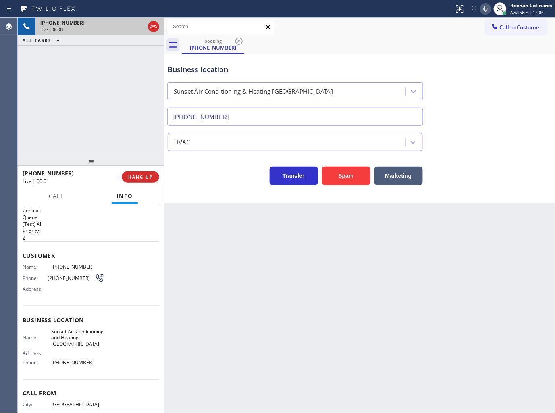
type input "(619) 566-1994"
click at [346, 181] on button "Spam" at bounding box center [346, 176] width 48 height 19
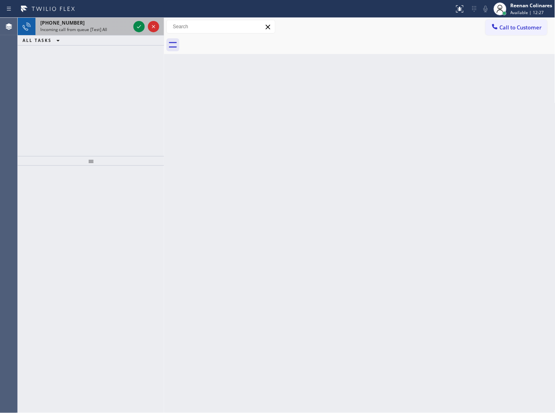
click at [90, 25] on div "+15593330950" at bounding box center [85, 22] width 90 height 7
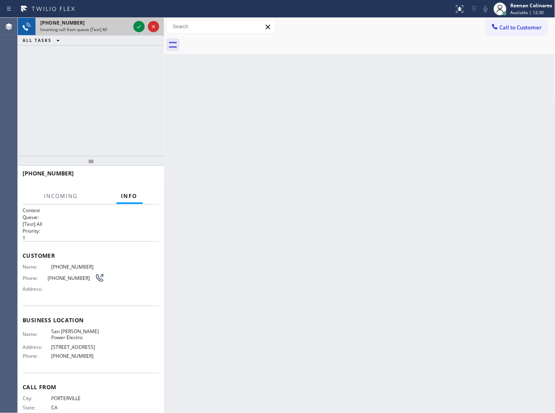
click at [125, 27] on div "Incoming call from queue [Test] All" at bounding box center [85, 30] width 90 height 6
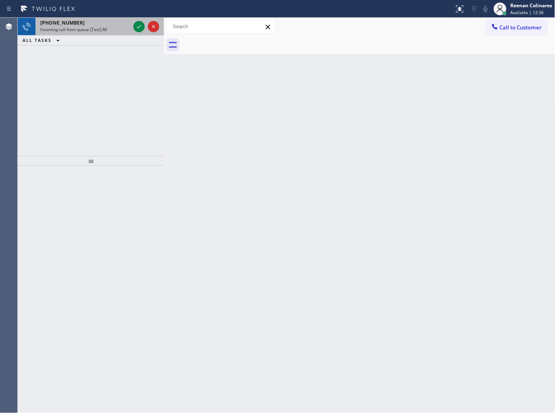
click at [118, 29] on div "Incoming call from queue [Test] All" at bounding box center [85, 30] width 90 height 6
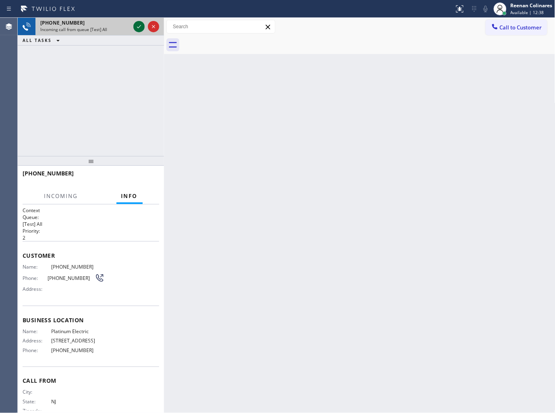
click at [137, 27] on icon at bounding box center [139, 27] width 10 height 10
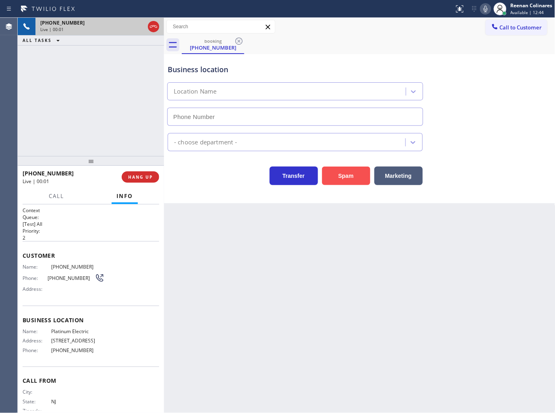
type input "(551) 213-7057"
click at [347, 177] on button "Spam" at bounding box center [346, 176] width 48 height 19
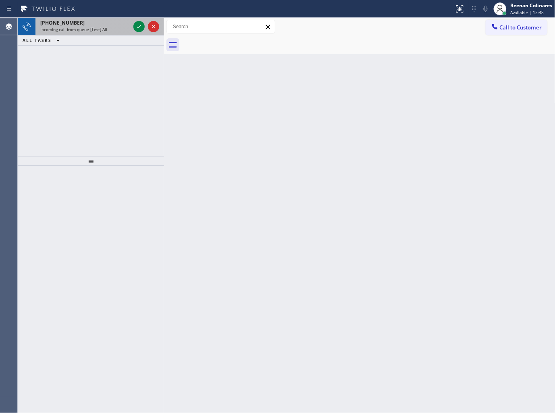
click at [129, 22] on div "+16192057766" at bounding box center [85, 22] width 90 height 7
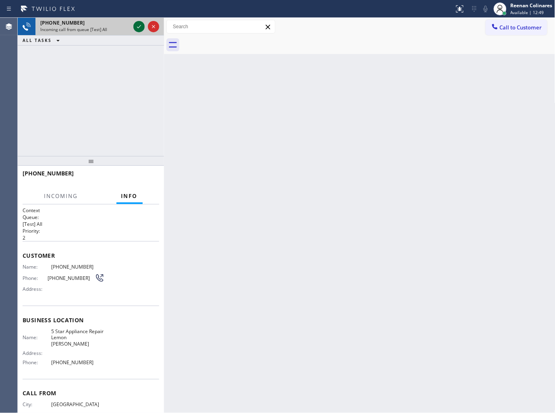
click at [136, 27] on icon at bounding box center [139, 27] width 10 height 10
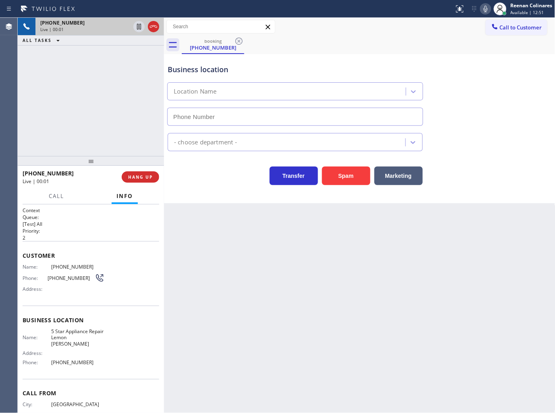
click at [346, 172] on button "Spam" at bounding box center [346, 176] width 48 height 19
type input "(619) 737-3788"
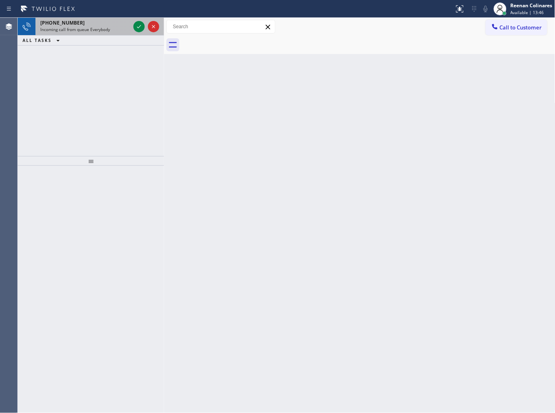
click at [97, 23] on div "+12135262593" at bounding box center [85, 22] width 90 height 7
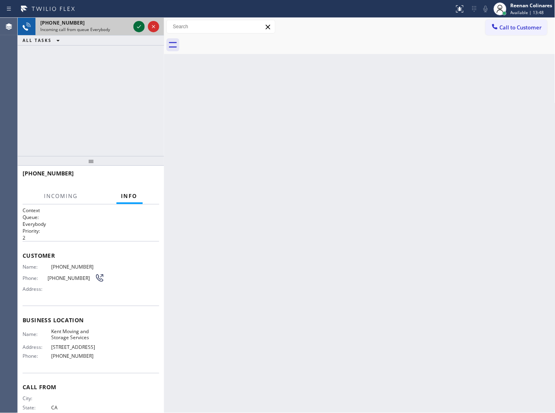
click at [137, 24] on icon at bounding box center [139, 27] width 10 height 10
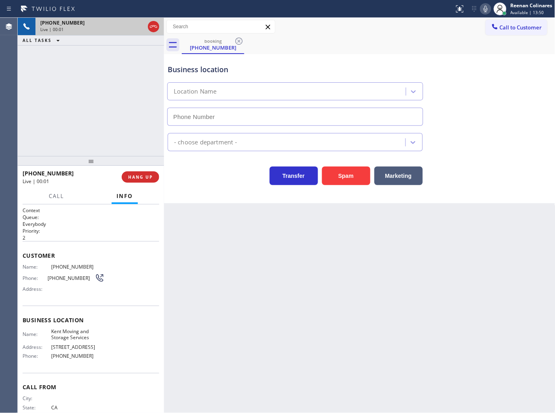
type input "(949) 441-5020"
click at [483, 9] on icon at bounding box center [486, 9] width 10 height 10
click at [137, 179] on span "HANG UP" at bounding box center [140, 177] width 25 height 6
click at [147, 177] on span "HANG UP" at bounding box center [140, 177] width 25 height 6
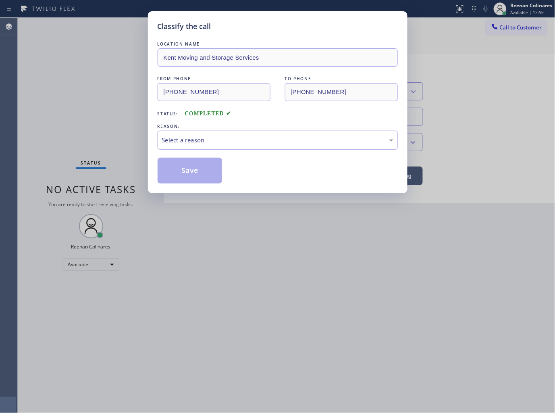
click at [199, 138] on div "Select a reason" at bounding box center [277, 139] width 231 height 9
click at [182, 175] on button "Save" at bounding box center [190, 171] width 65 height 26
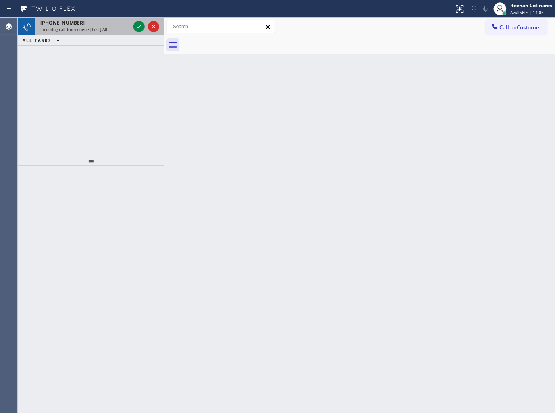
click at [101, 32] on span "Incoming call from queue [Test] All" at bounding box center [73, 30] width 67 height 6
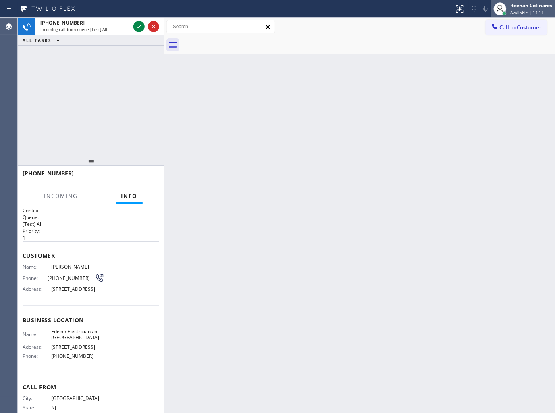
click at [524, 12] on span "Available | 14:11" at bounding box center [527, 13] width 33 height 6
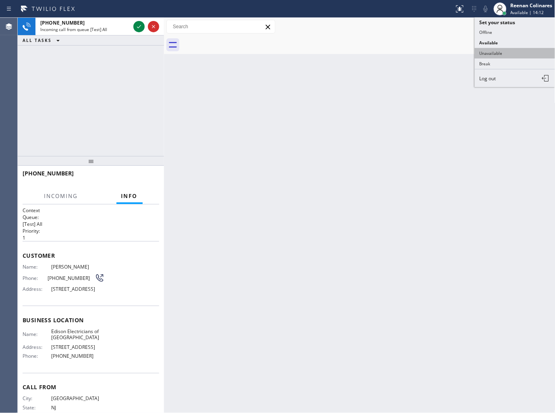
click at [489, 53] on button "Unavailable" at bounding box center [515, 53] width 81 height 10
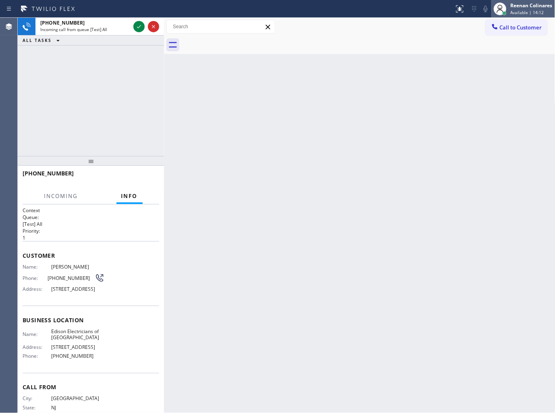
click at [519, 5] on div "Reenan Colinares" at bounding box center [532, 5] width 42 height 7
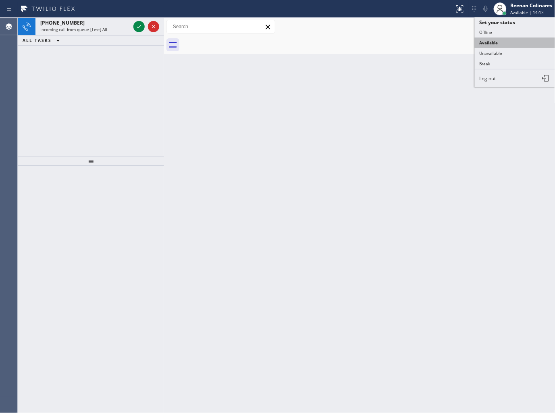
click at [492, 43] on button "Available" at bounding box center [515, 42] width 81 height 10
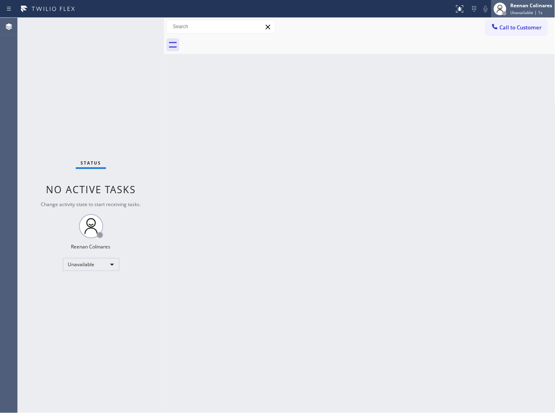
click at [519, 10] on span "Unavailable | 1s" at bounding box center [527, 13] width 32 height 6
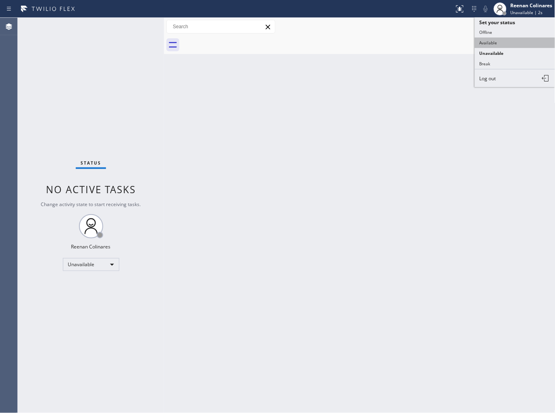
click at [496, 40] on button "Available" at bounding box center [515, 42] width 81 height 10
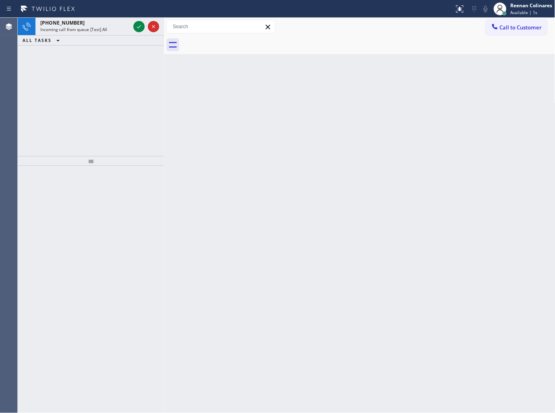
click at [100, 42] on div "ALL TASKS ALL TASKS ACTIVE TASKS TASKS IN WRAP UP" at bounding box center [91, 40] width 146 height 10
click at [104, 33] on div "+14152265063 Incoming call from queue [Test] All" at bounding box center [83, 27] width 96 height 18
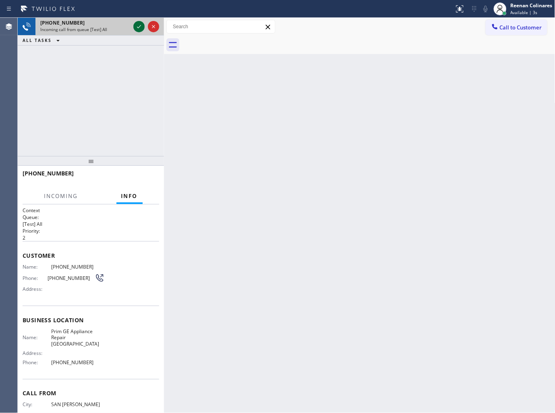
click at [136, 27] on icon at bounding box center [139, 27] width 10 height 10
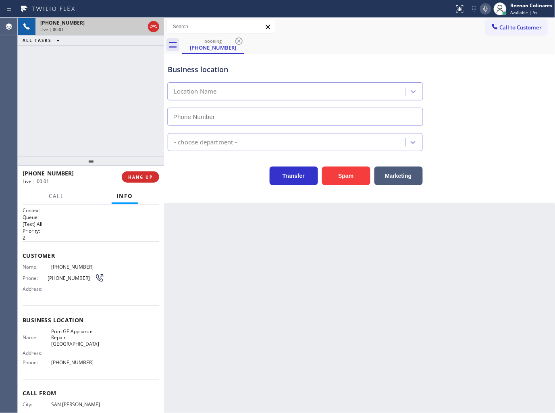
type input "(415) 997-6151"
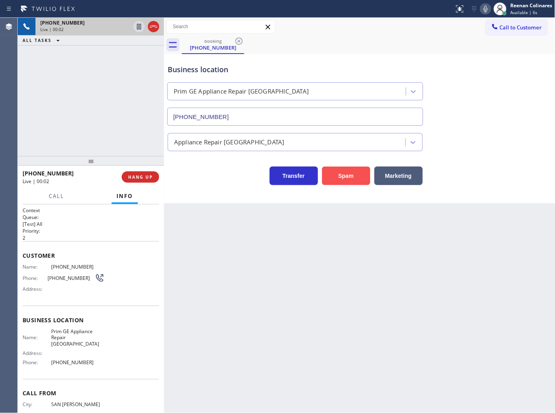
click at [342, 177] on button "Spam" at bounding box center [346, 176] width 48 height 19
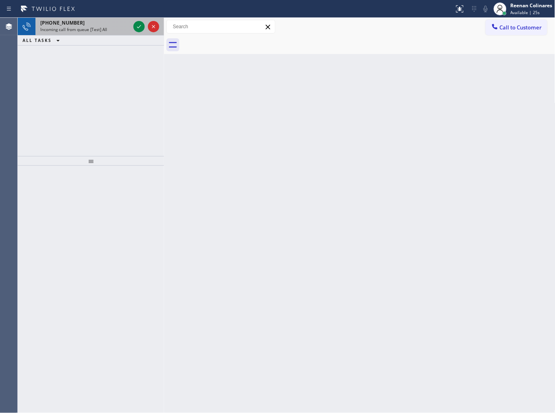
click at [100, 34] on div "+14424655462 Incoming call from queue [Test] All" at bounding box center [83, 27] width 96 height 18
click at [103, 29] on span "Incoming call from queue [Test] All" at bounding box center [73, 30] width 67 height 6
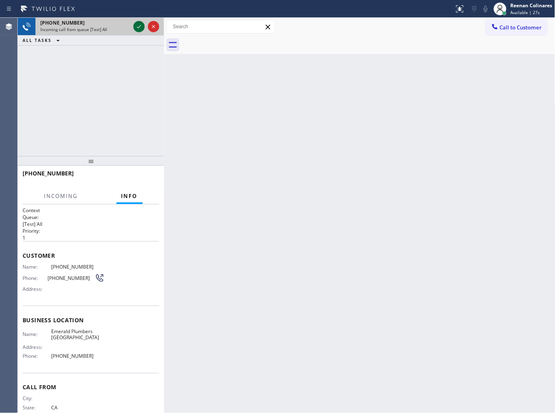
click at [139, 27] on icon at bounding box center [139, 27] width 10 height 10
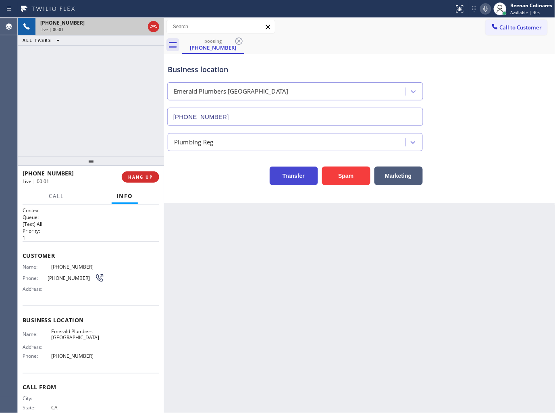
type input "(949) 334-2525"
click at [344, 175] on button "Spam" at bounding box center [346, 176] width 48 height 19
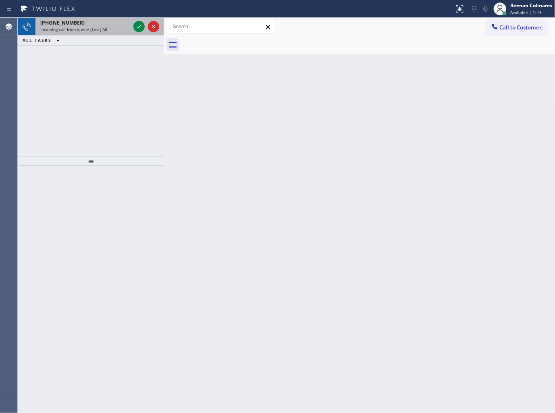
click at [90, 32] on span "Incoming call from queue [Test] All" at bounding box center [73, 30] width 67 height 6
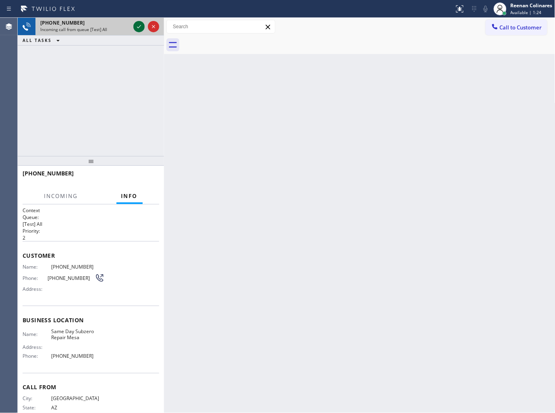
click at [134, 25] on icon at bounding box center [139, 27] width 10 height 10
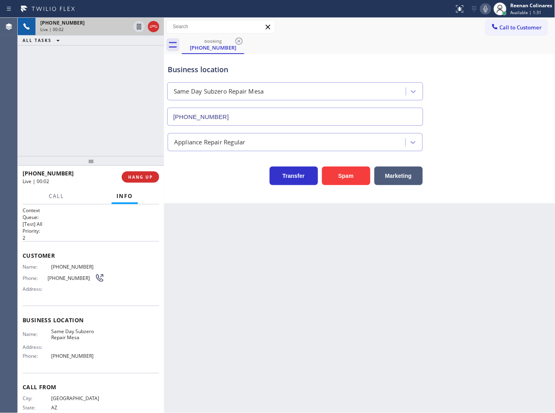
type input "(520) 727-6738"
click at [347, 176] on button "Spam" at bounding box center [346, 176] width 48 height 19
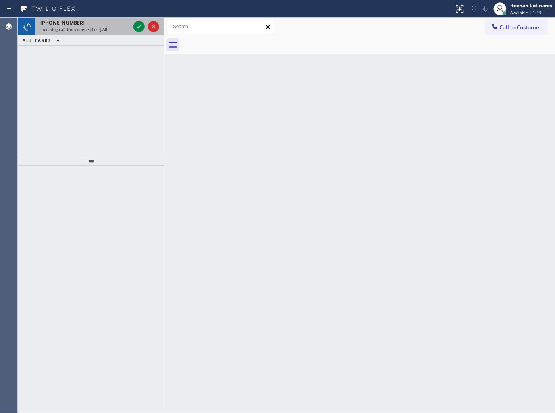
click at [100, 29] on span "Incoming call from queue [Test] All" at bounding box center [73, 30] width 67 height 6
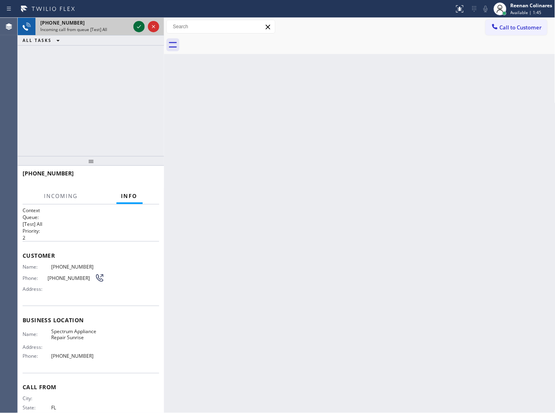
click at [142, 22] on icon at bounding box center [139, 27] width 10 height 10
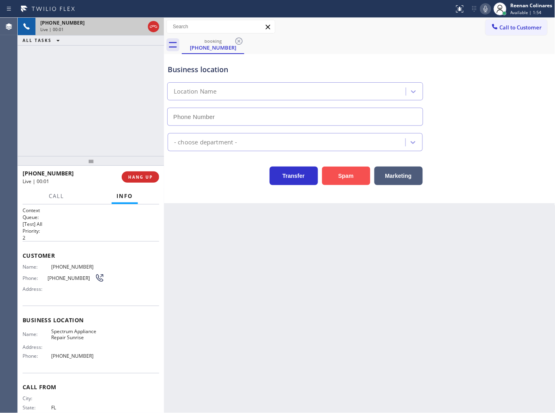
type input "(954) 807-2383"
click at [349, 174] on button "Spam" at bounding box center [346, 176] width 48 height 19
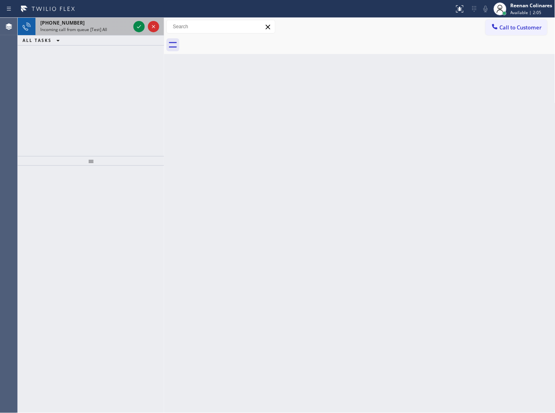
click at [106, 30] on div "Incoming call from queue [Test] All" at bounding box center [85, 30] width 90 height 6
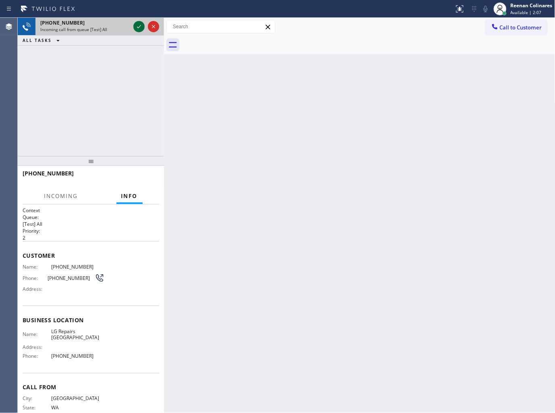
click at [138, 25] on icon at bounding box center [139, 27] width 10 height 10
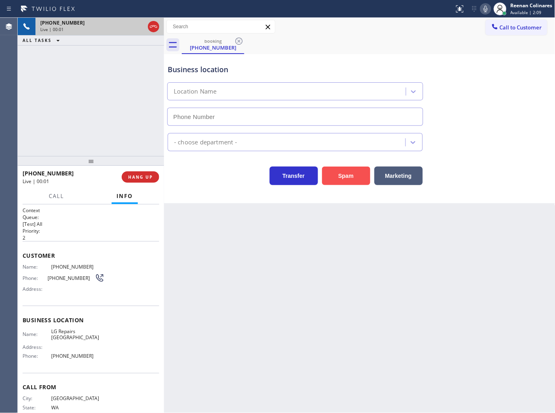
type input "(206) 567-1716"
click at [356, 180] on button "Spam" at bounding box center [346, 176] width 48 height 19
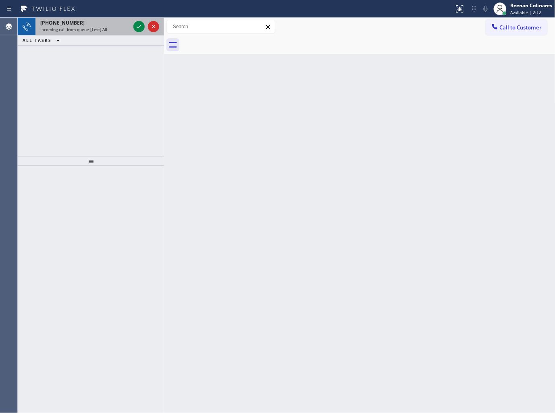
click at [98, 33] on div "+13129273017 Incoming call from queue [Test] All" at bounding box center [83, 27] width 96 height 18
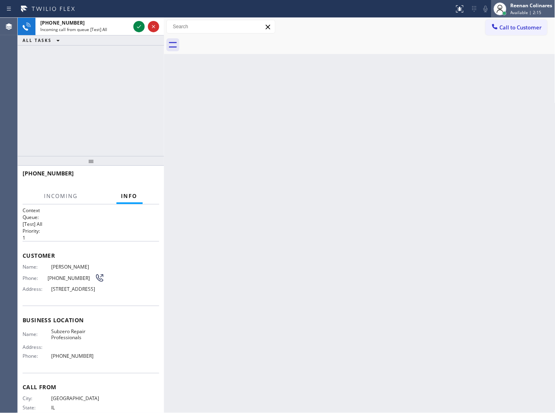
click at [512, 7] on div "Reenan Colinares" at bounding box center [532, 5] width 42 height 7
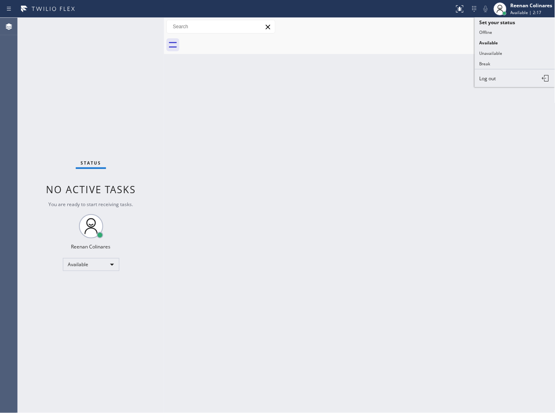
click at [77, 40] on div "Status No active tasks You are ready to start receiving tasks. Reenan Colinares…" at bounding box center [91, 215] width 146 height 395
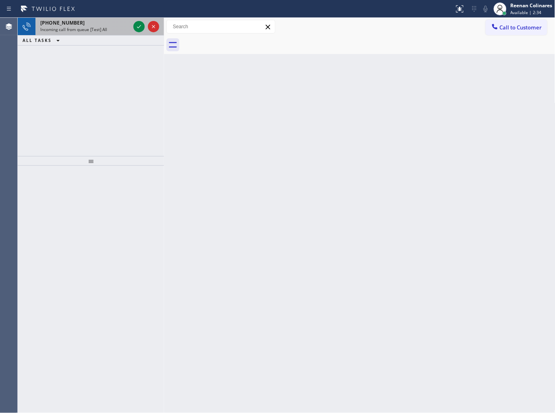
click at [88, 27] on span "Incoming call from queue [Test] All" at bounding box center [73, 30] width 67 height 6
click at [118, 30] on div "Incoming call from queue [Test] All" at bounding box center [85, 30] width 90 height 6
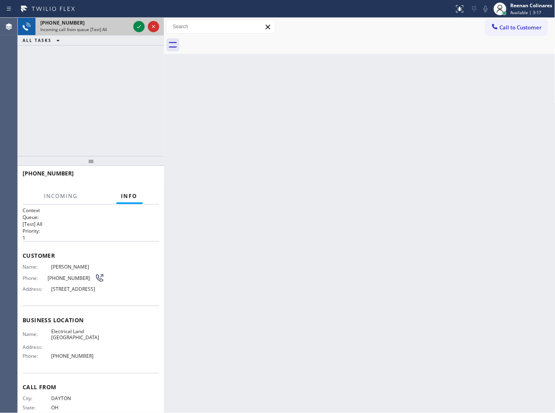
click at [115, 26] on div "+19378306389" at bounding box center [85, 22] width 90 height 7
click at [133, 26] on div at bounding box center [138, 27] width 11 height 10
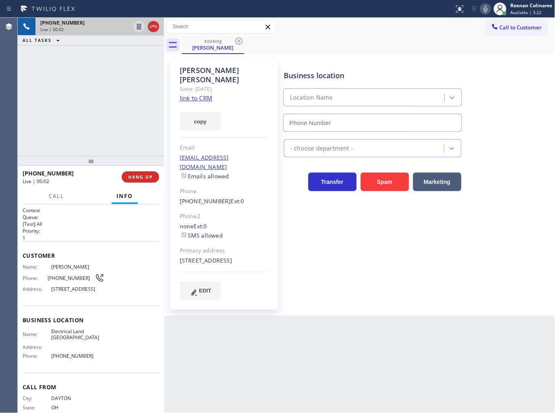
type input "(510) 880-3442"
click at [200, 114] on button "copy" at bounding box center [200, 121] width 41 height 19
click at [489, 6] on icon at bounding box center [486, 9] width 10 height 10
click at [484, 10] on rect at bounding box center [486, 8] width 6 height 6
click at [56, 197] on span "Call" at bounding box center [56, 195] width 15 height 7
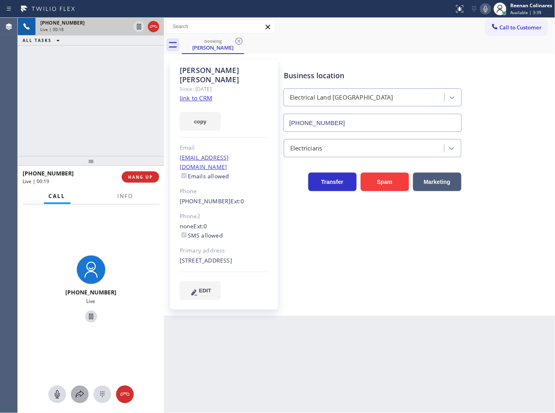
click at [85, 393] on div at bounding box center [80, 395] width 18 height 10
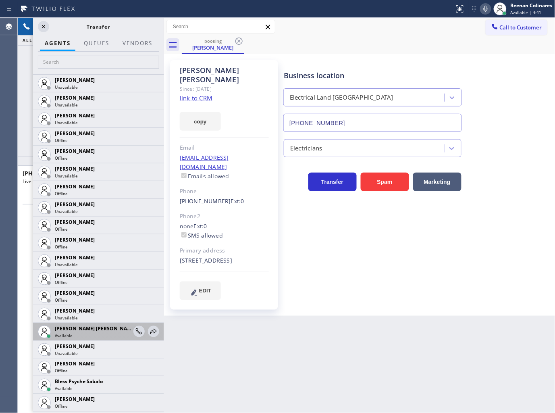
scroll to position [134, 0]
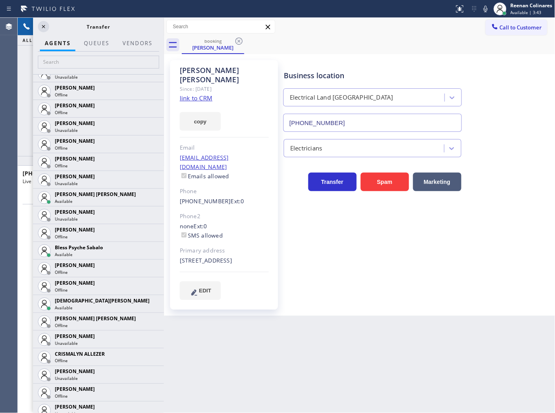
drag, startPoint x: 486, startPoint y: 8, endPoint x: 403, endPoint y: 23, distance: 84.0
click at [486, 8] on icon at bounding box center [486, 9] width 10 height 10
click at [42, 23] on icon at bounding box center [44, 27] width 10 height 10
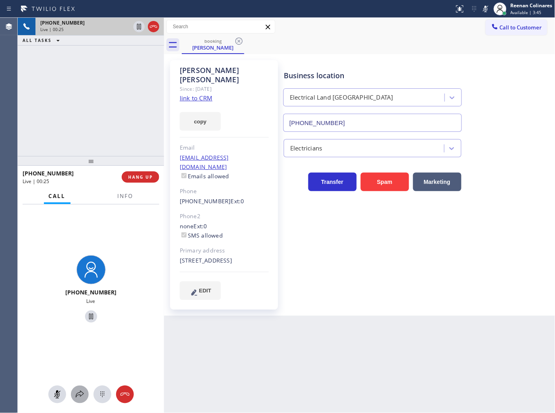
click at [75, 396] on icon at bounding box center [80, 395] width 10 height 10
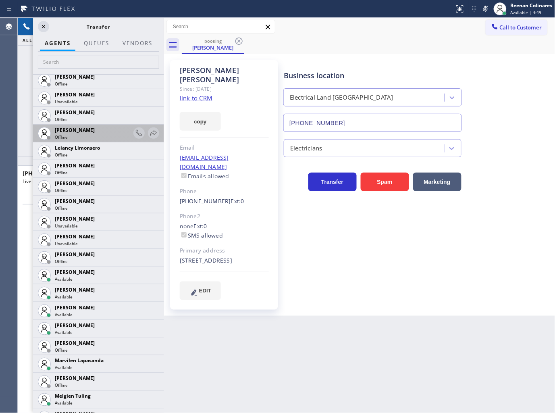
scroll to position [1120, 0]
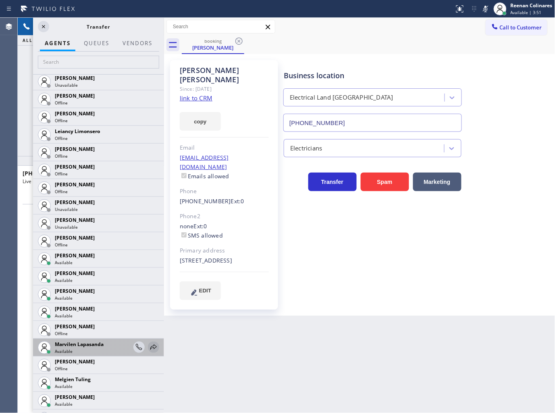
click at [148, 344] on div at bounding box center [153, 347] width 11 height 10
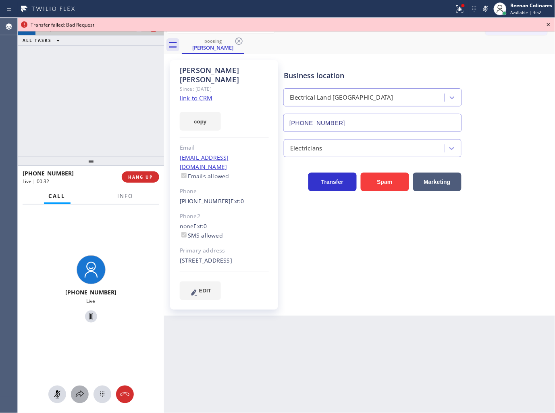
click at [79, 396] on icon at bounding box center [80, 395] width 10 height 10
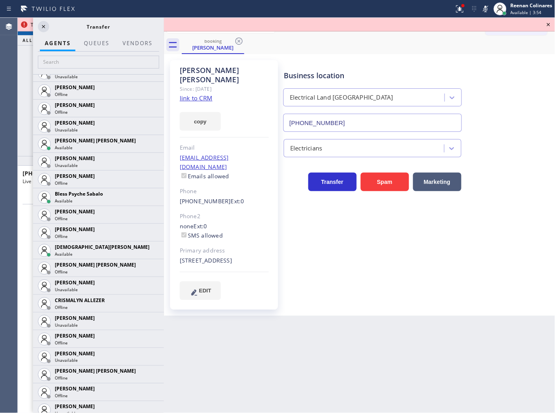
scroll to position [212, 0]
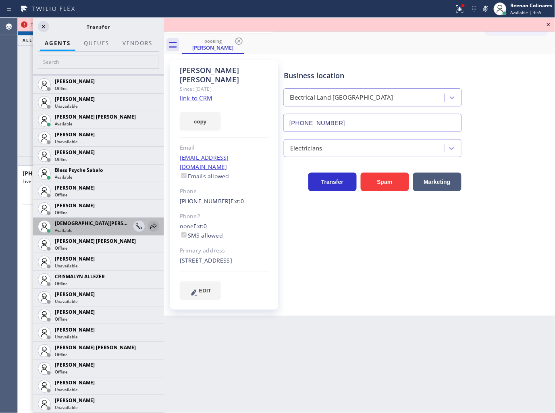
click at [149, 231] on icon at bounding box center [154, 226] width 10 height 10
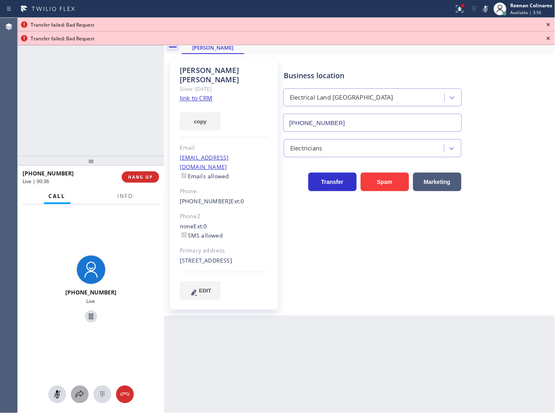
click at [81, 396] on icon at bounding box center [80, 394] width 8 height 7
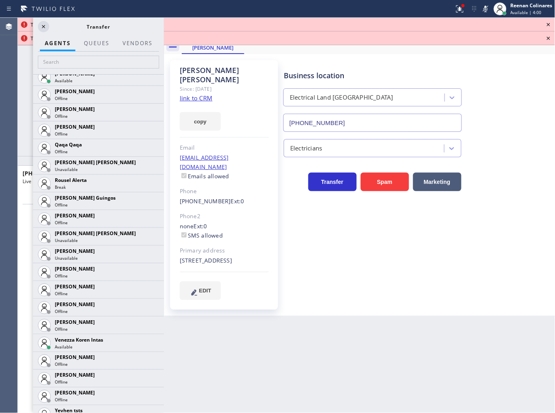
scroll to position [1576, 0]
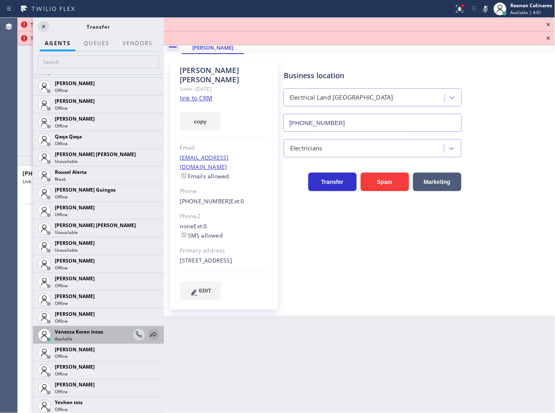
click at [148, 332] on div at bounding box center [153, 335] width 11 height 10
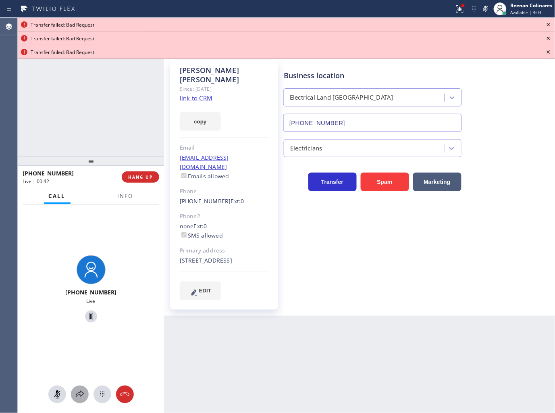
click at [78, 396] on icon at bounding box center [80, 395] width 10 height 10
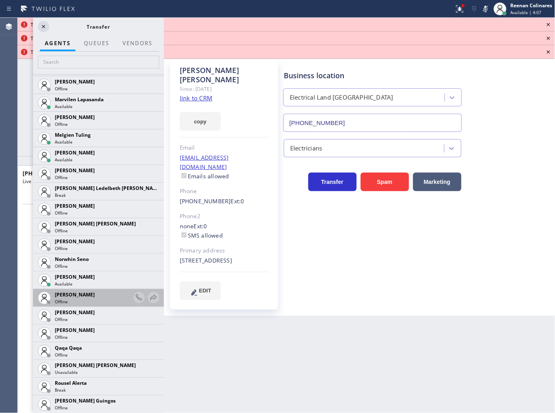
scroll to position [1236, 0]
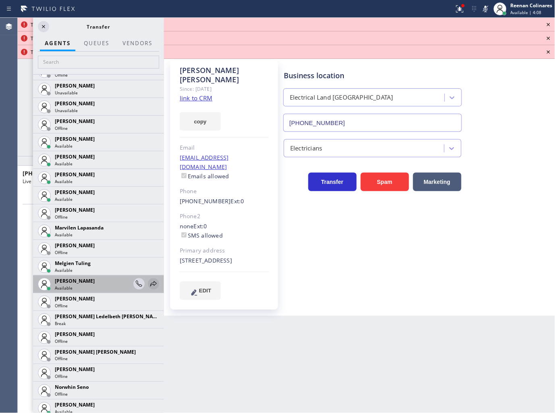
click at [149, 281] on icon at bounding box center [154, 284] width 10 height 10
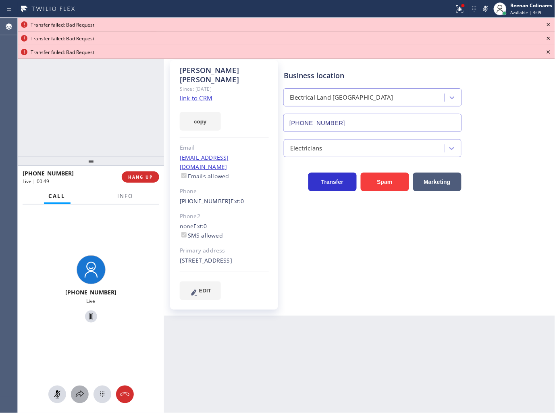
click at [81, 394] on icon at bounding box center [80, 395] width 10 height 10
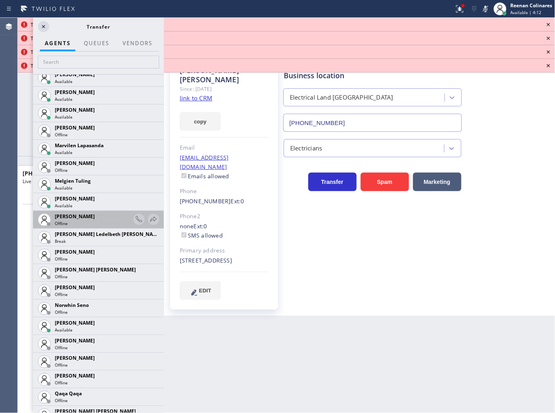
scroll to position [1316, 0]
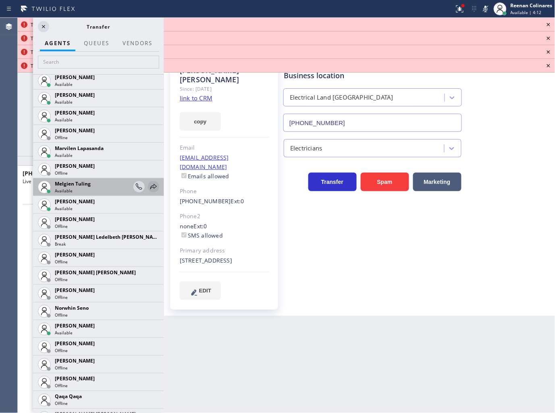
click at [149, 188] on icon at bounding box center [154, 187] width 10 height 10
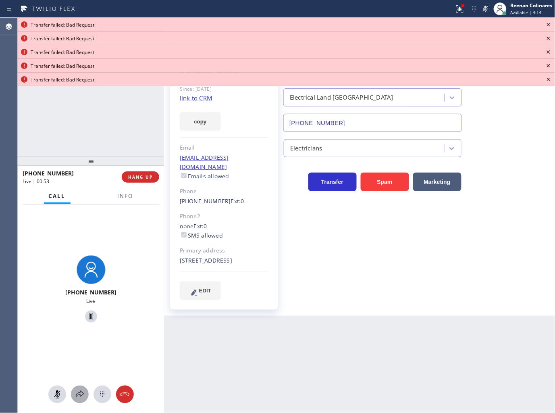
click at [85, 393] on div at bounding box center [80, 395] width 18 height 10
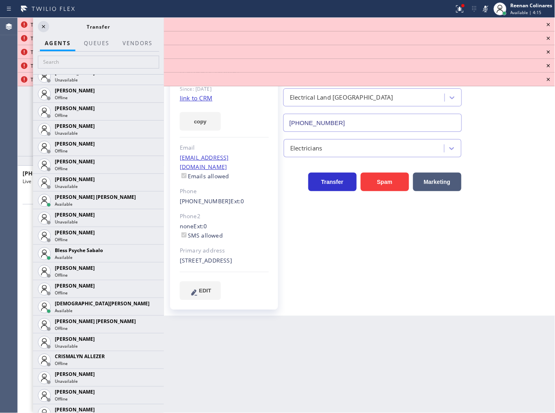
scroll to position [137, 0]
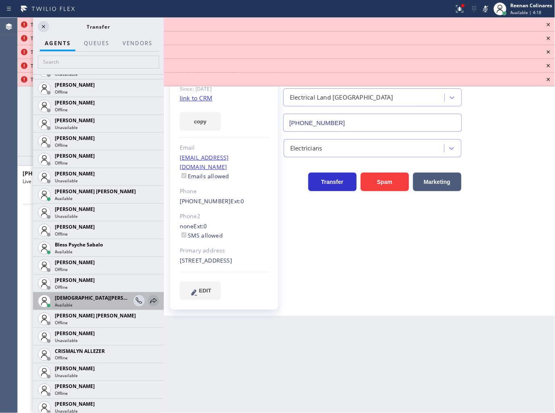
click at [149, 302] on icon at bounding box center [154, 301] width 10 height 10
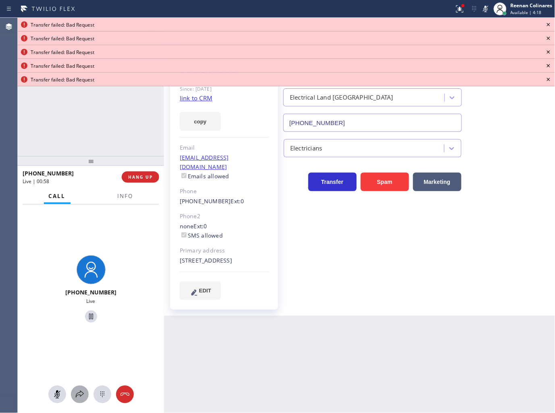
click at [77, 399] on icon at bounding box center [80, 395] width 10 height 10
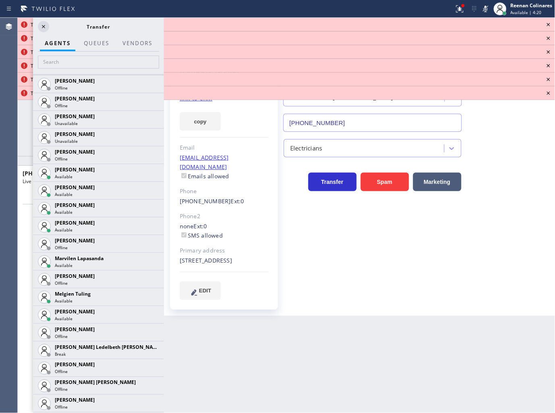
scroll to position [1208, 0]
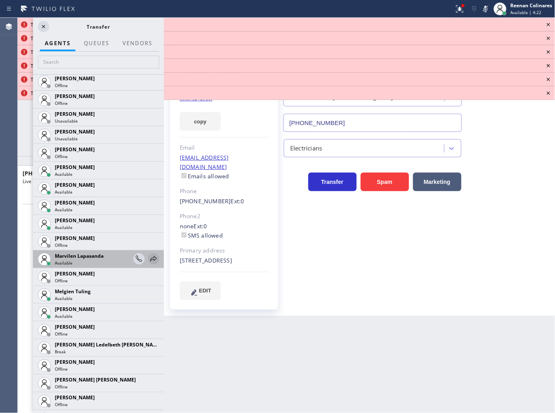
click at [149, 255] on icon at bounding box center [154, 259] width 10 height 10
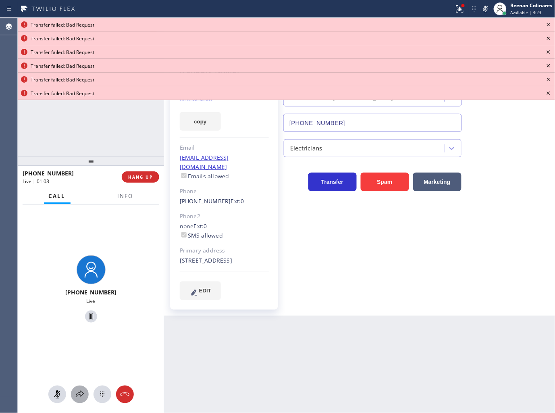
click at [75, 391] on icon at bounding box center [80, 395] width 10 height 10
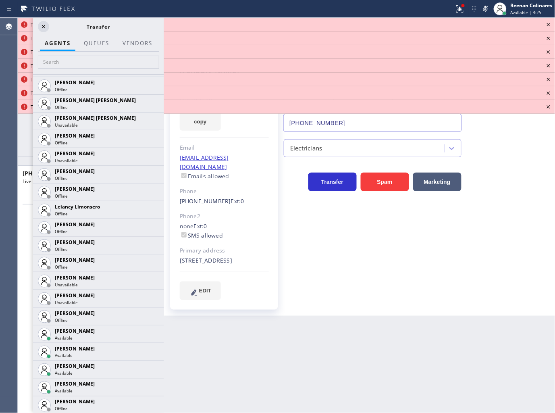
scroll to position [1052, 0]
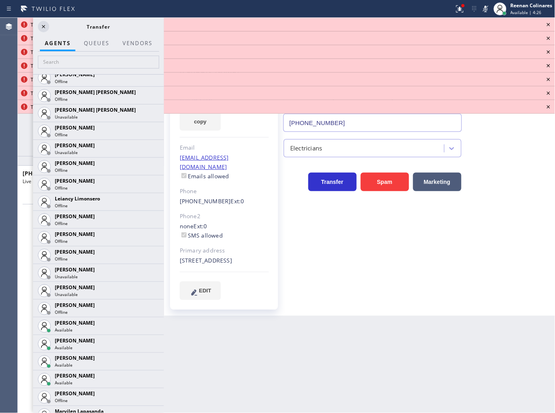
click at [0, 0] on icon at bounding box center [0, 0] width 0 height 0
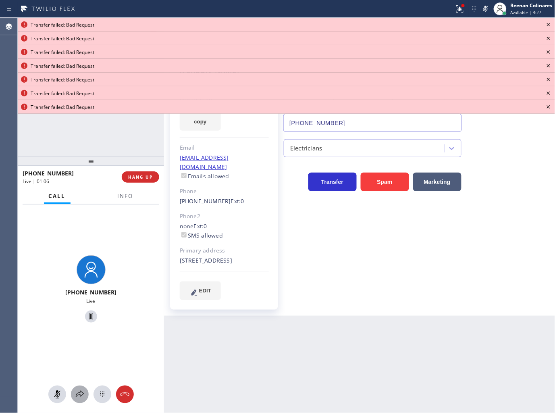
click at [82, 391] on icon at bounding box center [80, 395] width 10 height 10
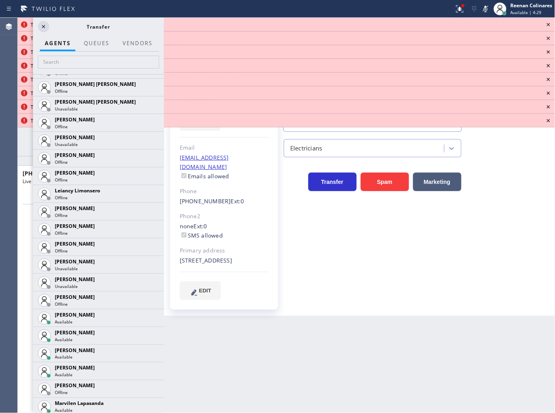
scroll to position [1114, 0]
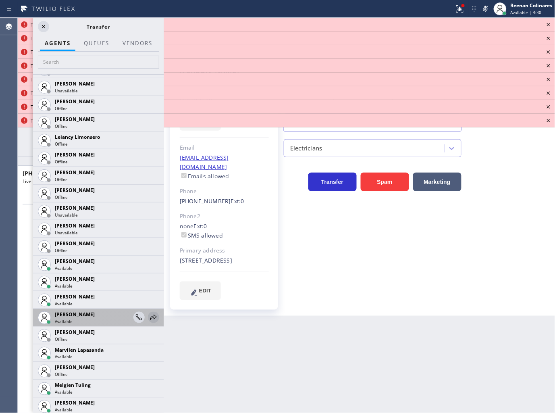
click at [150, 315] on icon at bounding box center [154, 317] width 10 height 10
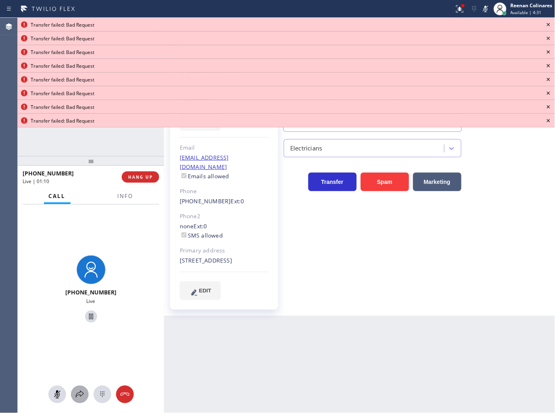
click at [81, 390] on icon at bounding box center [80, 395] width 10 height 10
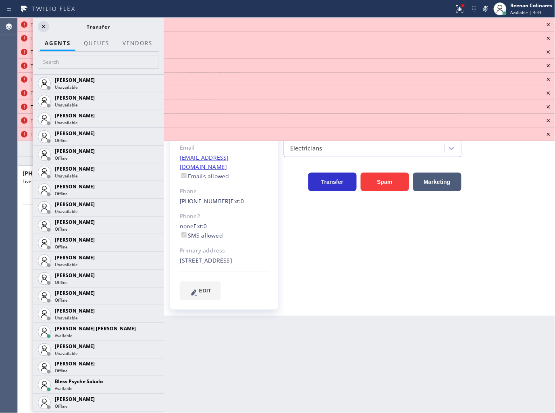
click at [542, 27] on div "Transfer failed: Bad Request" at bounding box center [287, 24] width 512 height 7
click at [548, 25] on icon at bounding box center [549, 25] width 10 height 10
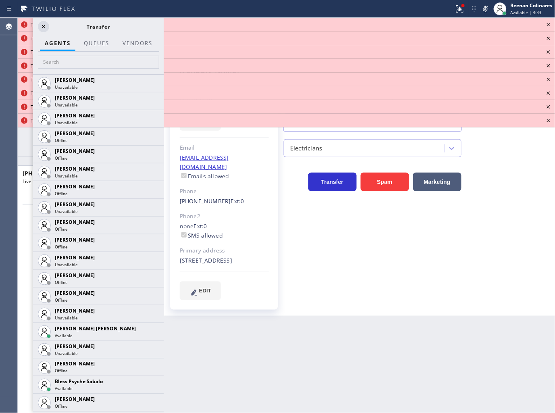
click at [548, 25] on icon at bounding box center [549, 25] width 10 height 10
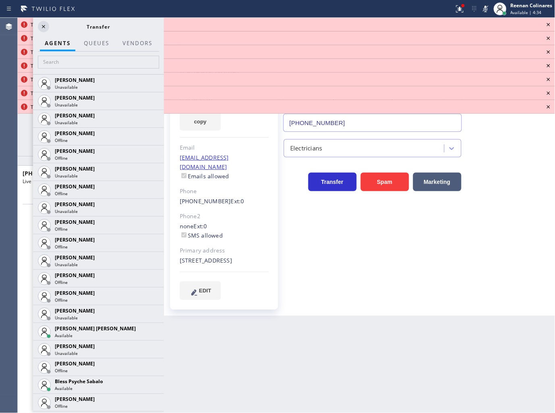
click at [548, 25] on icon at bounding box center [549, 25] width 10 height 10
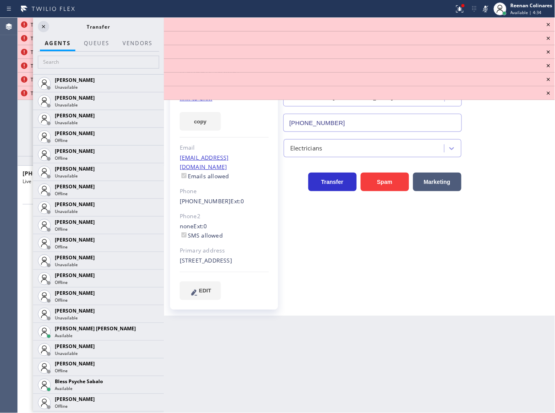
click at [548, 25] on icon at bounding box center [549, 25] width 10 height 10
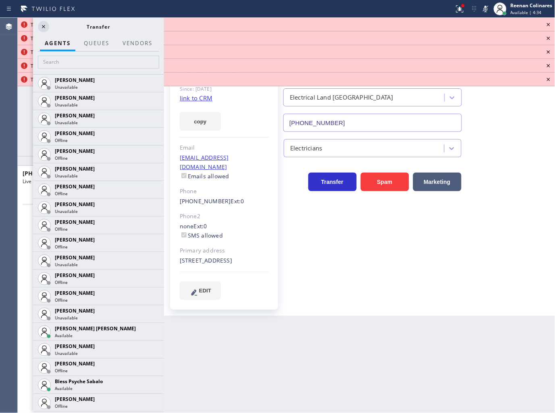
click at [548, 25] on icon at bounding box center [549, 25] width 10 height 10
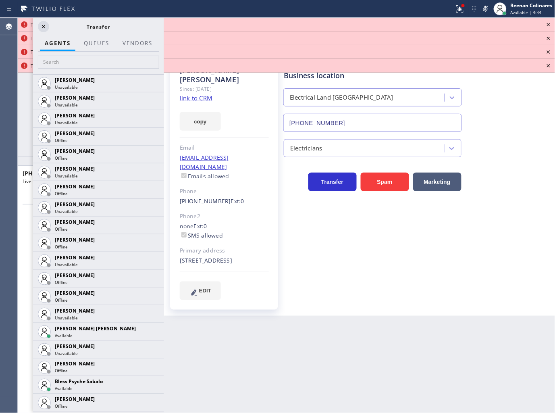
click at [548, 25] on icon at bounding box center [549, 25] width 10 height 10
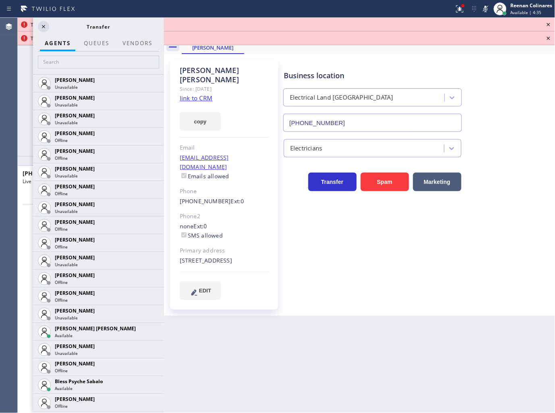
click at [548, 25] on icon at bounding box center [549, 25] width 10 height 10
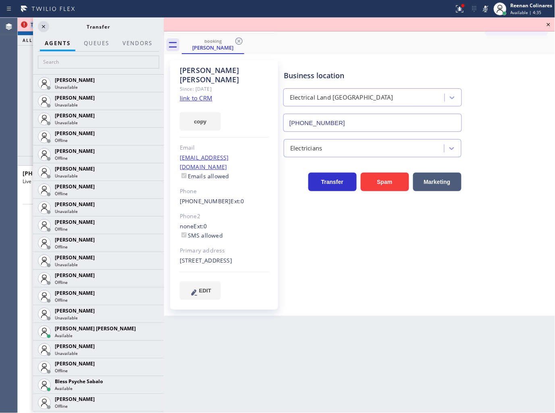
click at [548, 25] on icon at bounding box center [549, 25] width 10 height 10
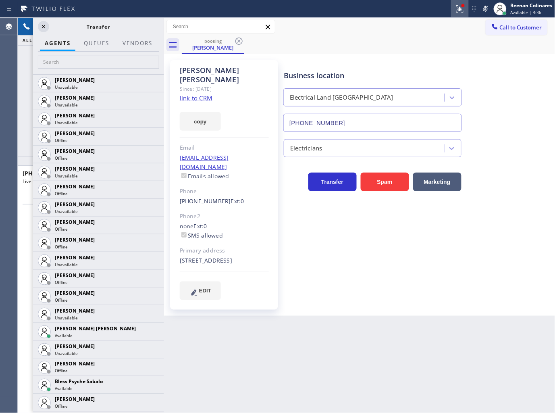
click at [455, 7] on icon at bounding box center [460, 9] width 10 height 10
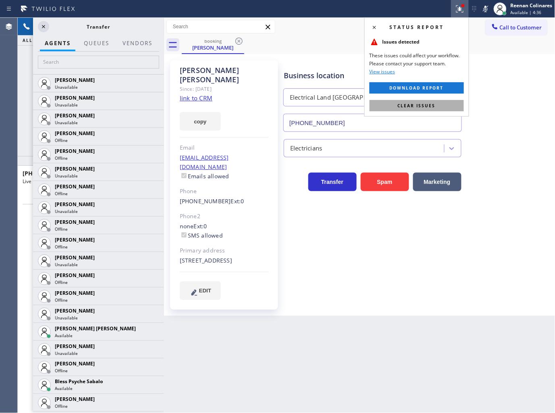
click at [420, 110] on button "Clear issues" at bounding box center [417, 105] width 94 height 11
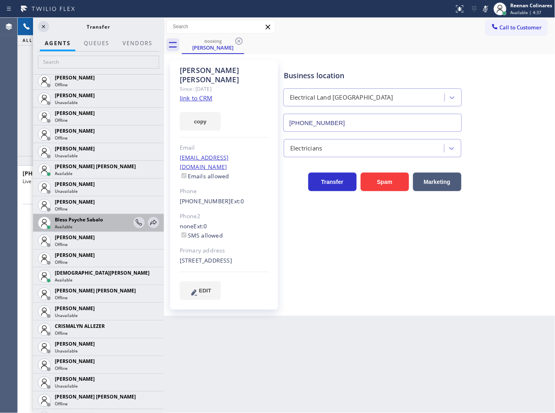
scroll to position [179, 0]
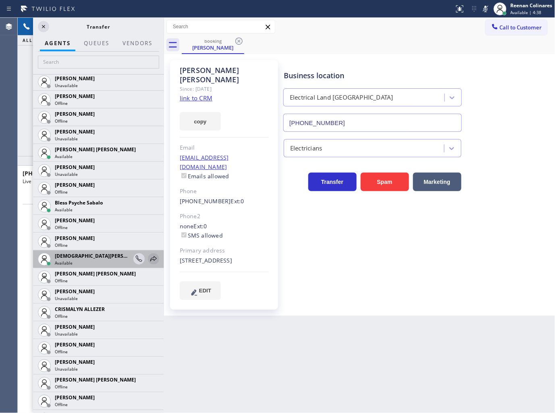
click at [149, 259] on icon at bounding box center [154, 259] width 10 height 10
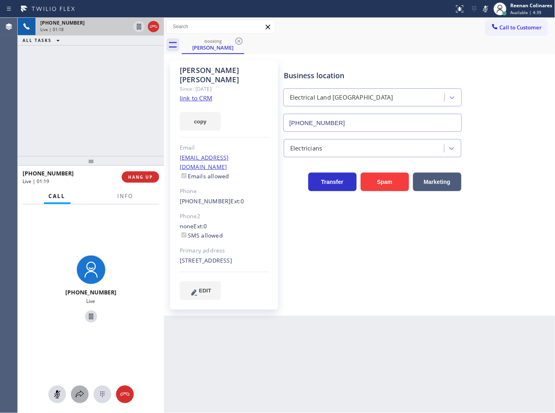
click at [79, 392] on icon at bounding box center [80, 395] width 10 height 10
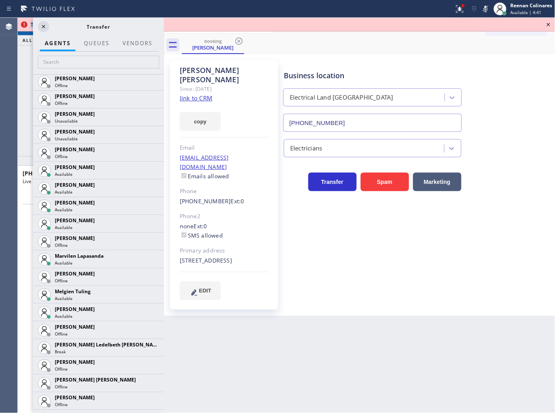
scroll to position [1240, 0]
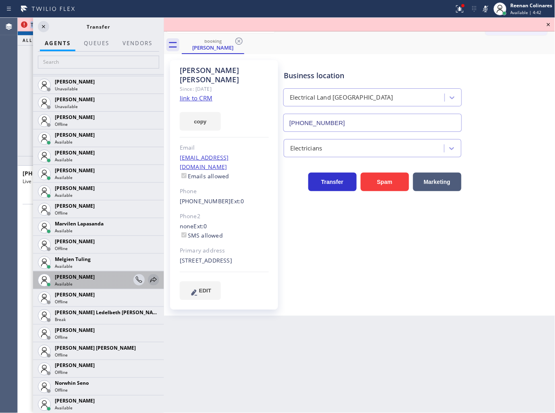
click at [149, 275] on icon at bounding box center [154, 280] width 10 height 10
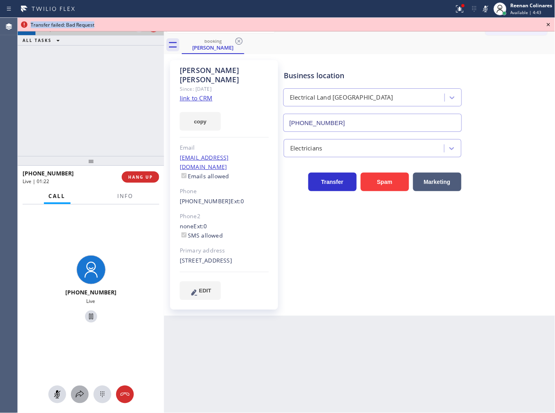
click at [77, 393] on icon at bounding box center [80, 395] width 10 height 10
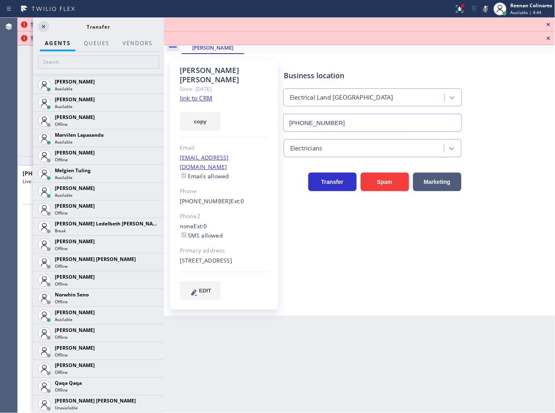
scroll to position [1332, 0]
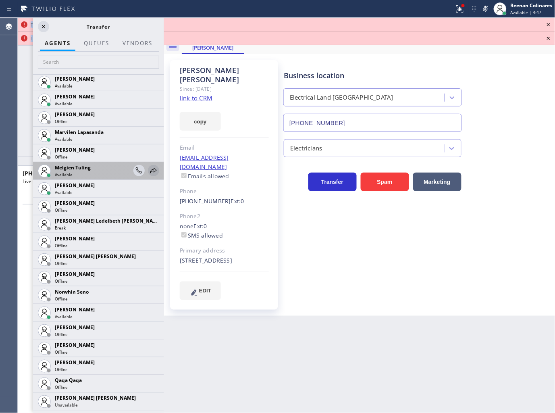
click at [149, 168] on icon at bounding box center [154, 171] width 10 height 10
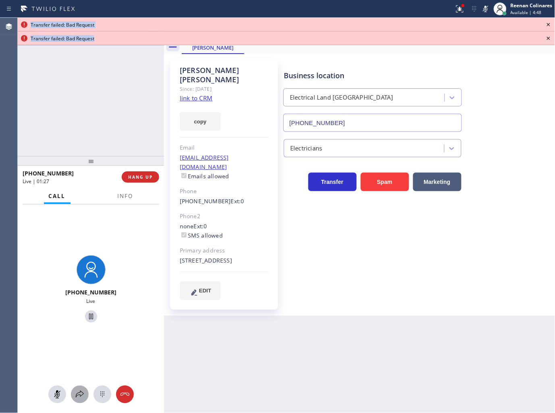
click at [80, 392] on icon at bounding box center [80, 394] width 8 height 7
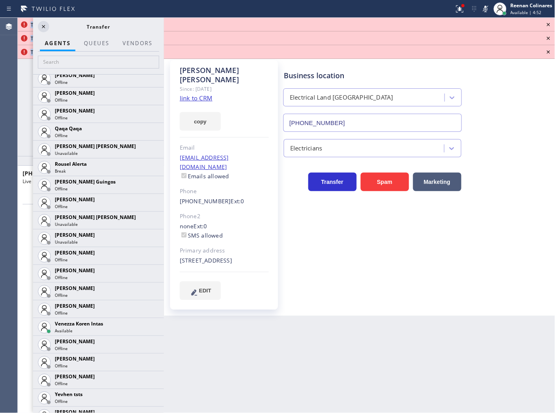
scroll to position [1595, 0]
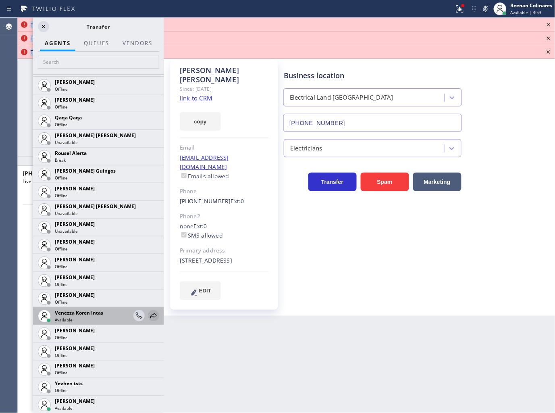
click at [149, 313] on icon at bounding box center [154, 316] width 10 height 10
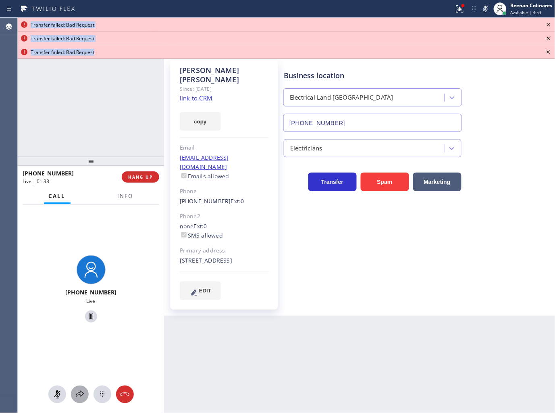
click at [82, 398] on icon at bounding box center [80, 395] width 10 height 10
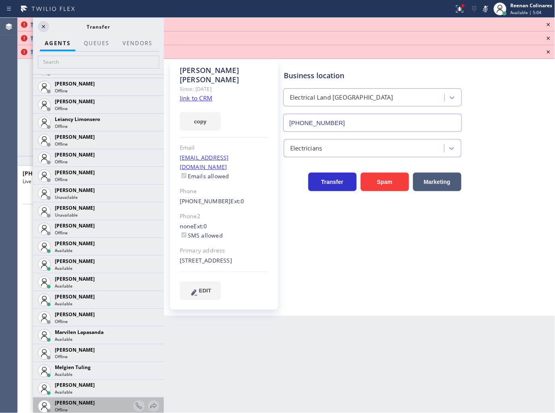
scroll to position [1177, 0]
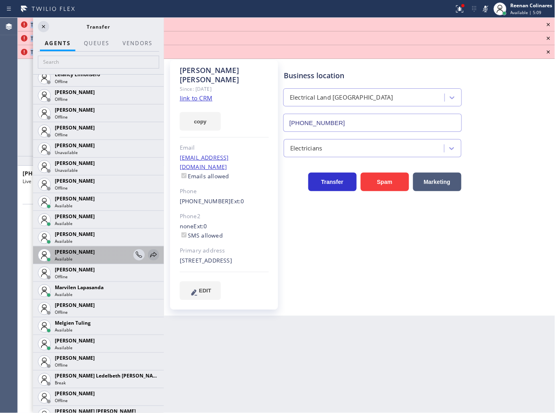
click at [149, 252] on icon at bounding box center [154, 255] width 10 height 10
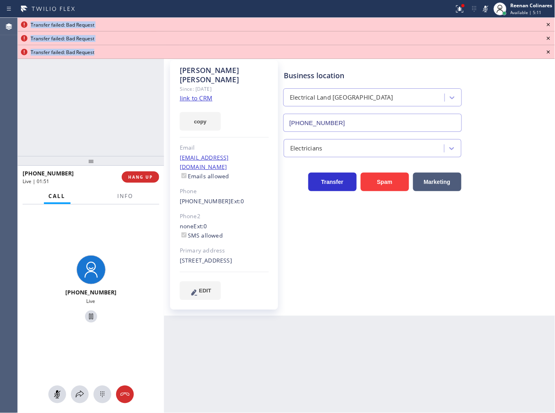
click at [548, 25] on icon at bounding box center [549, 25] width 10 height 10
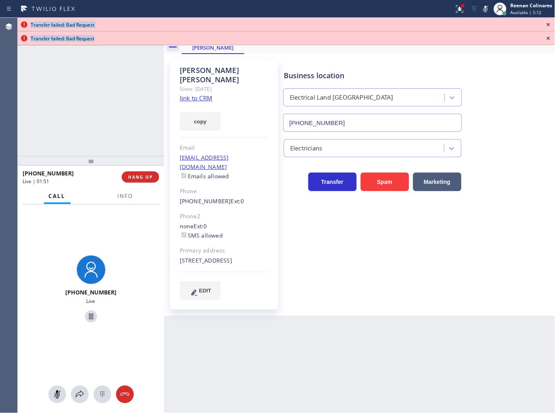
click at [548, 24] on icon at bounding box center [548, 24] width 3 height 3
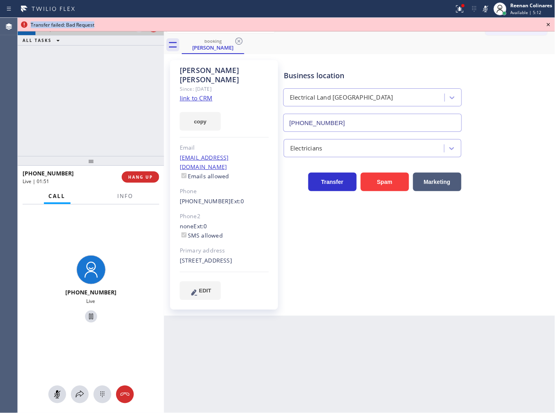
click at [548, 24] on icon at bounding box center [548, 24] width 3 height 3
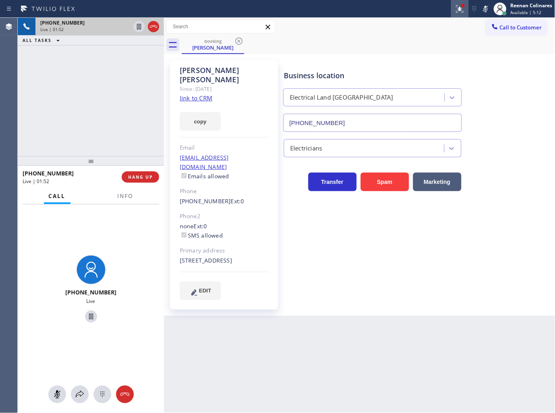
click at [465, 7] on icon at bounding box center [460, 9] width 10 height 10
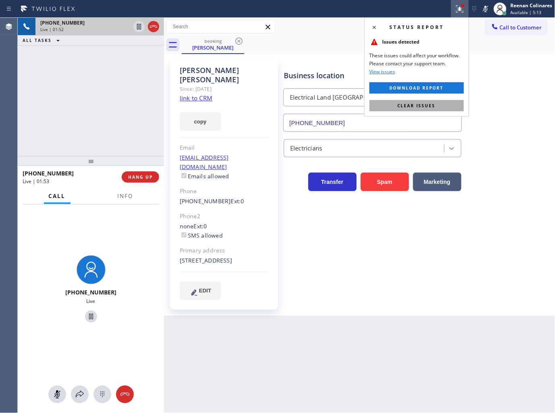
click at [428, 110] on button "Clear issues" at bounding box center [417, 105] width 94 height 11
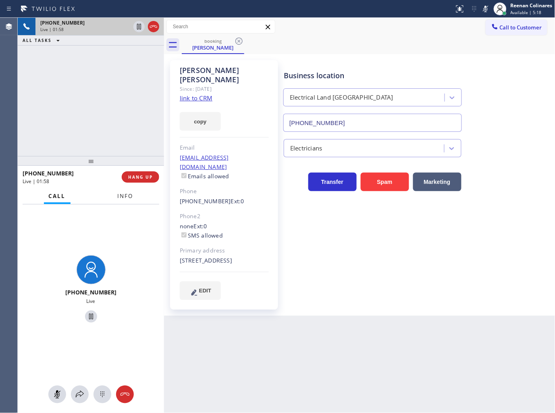
click at [127, 199] on span "Info" at bounding box center [126, 195] width 16 height 7
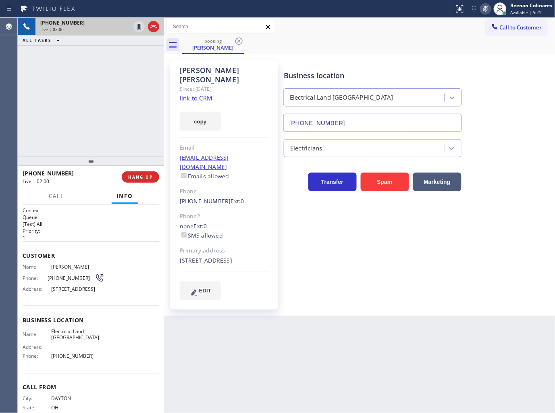
click at [484, 12] on icon at bounding box center [486, 9] width 10 height 10
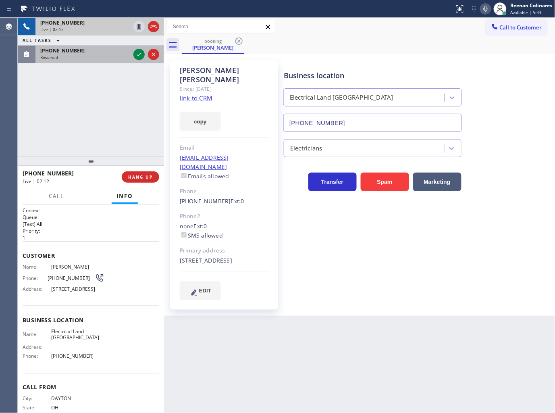
click at [109, 53] on div "(973) 738-4321" at bounding box center [85, 50] width 90 height 7
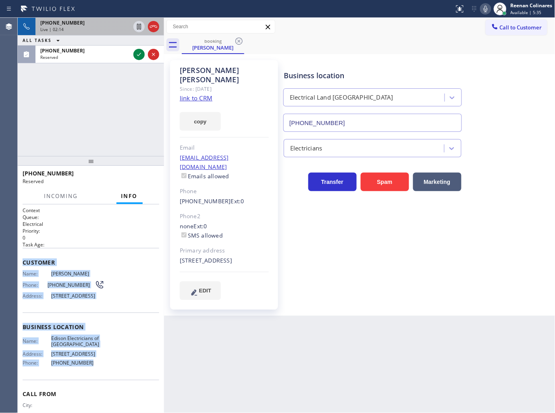
drag, startPoint x: 22, startPoint y: 259, endPoint x: 143, endPoint y: 387, distance: 176.3
click at [115, 388] on div "Context Queue: Electrical Priority: 0 Task Age: Customer Name: Kyle Rocklein Ph…" at bounding box center [91, 324] width 137 height 234
copy div "Customer Name: Kyle Rocklein Phone: (973) 738-4321 Address: 227 Bay St APT 4B, …"
click at [385, 50] on div "booking Rushi Panchal" at bounding box center [369, 45] width 374 height 18
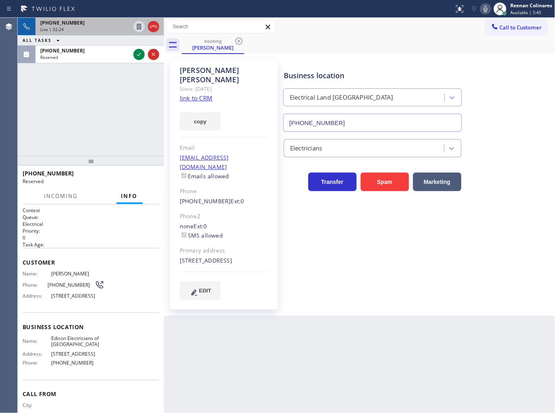
click at [116, 28] on div "Live | 02:24" at bounding box center [85, 30] width 90 height 6
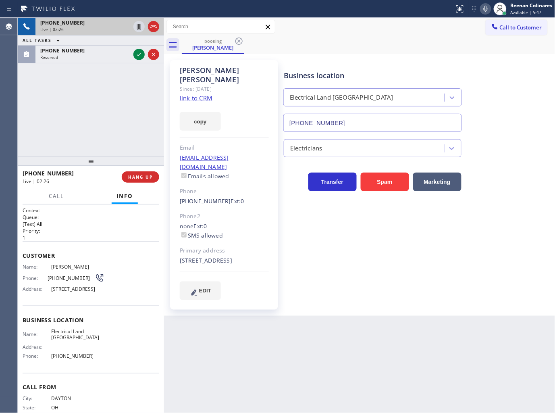
click at [115, 27] on div "Live | 02:26" at bounding box center [85, 30] width 90 height 6
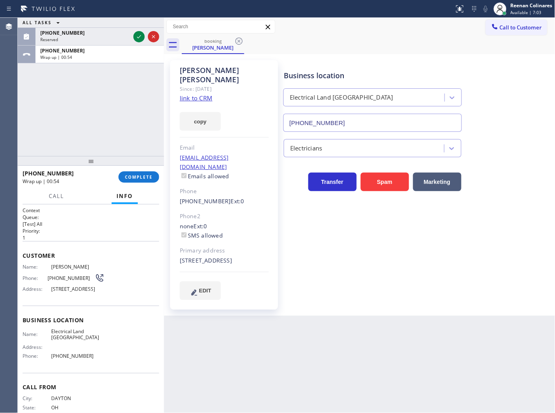
click at [198, 94] on link "link to CRM" at bounding box center [196, 98] width 33 height 8
click at [145, 176] on span "COMPLETE" at bounding box center [139, 177] width 28 height 6
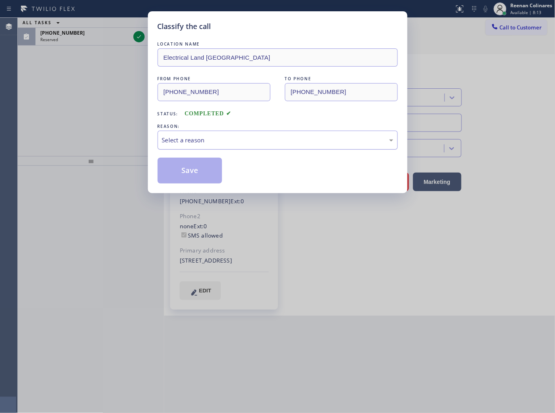
click at [199, 138] on div "Select a reason" at bounding box center [277, 139] width 231 height 9
click at [187, 170] on button "Save" at bounding box center [190, 171] width 65 height 26
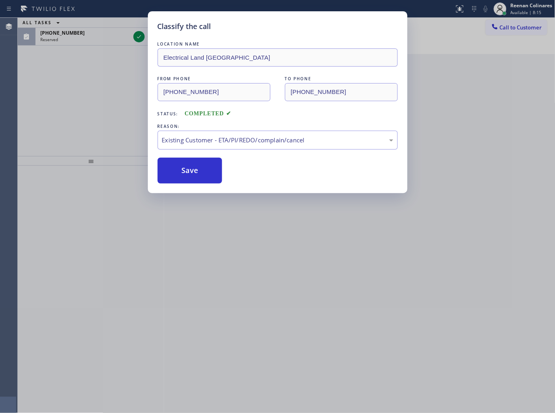
drag, startPoint x: 106, startPoint y: 92, endPoint x: 101, endPoint y: 83, distance: 10.1
click at [103, 87] on div "Classify the call LOCATION NAME Electrical Land Union City FROM PHONE (937) 830…" at bounding box center [277, 206] width 555 height 413
click at [87, 31] on div "Classify the call LOCATION NAME Electrical Land Union City FROM PHONE (937) 830…" at bounding box center [277, 206] width 555 height 413
click at [87, 30] on div "Classify the call LOCATION NAME Electrical Land Union City FROM PHONE (937) 830…" at bounding box center [277, 206] width 555 height 413
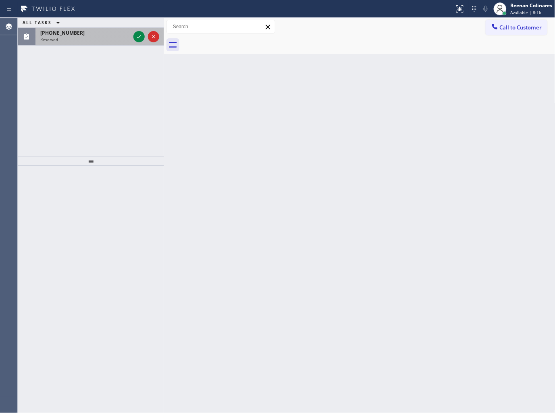
click at [87, 31] on div "(973) 738-4321" at bounding box center [85, 32] width 90 height 7
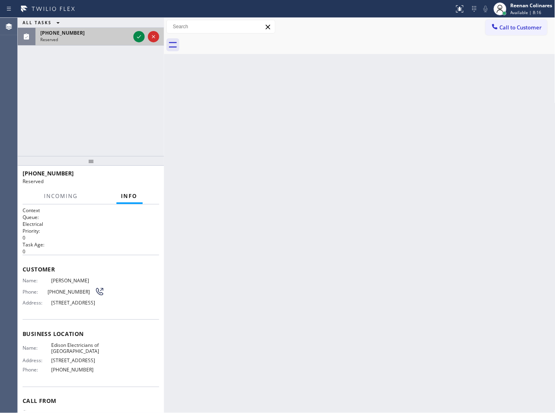
click at [87, 31] on div "(973) 738-4321" at bounding box center [85, 32] width 90 height 7
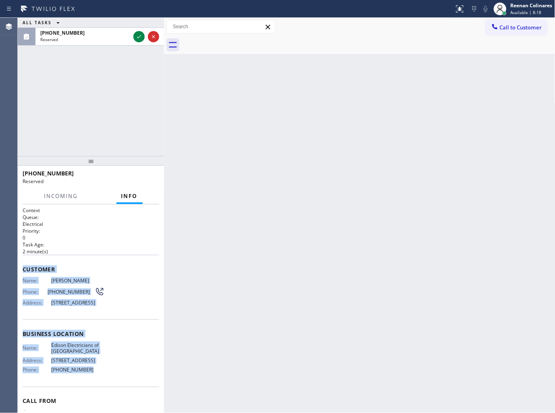
copy div "Customer Name: Kyle Rocklein Phone: (973) 738-4321 Address: 227 Bay St APT 4B, …"
drag, startPoint x: 23, startPoint y: 267, endPoint x: 185, endPoint y: 398, distance: 208.4
click at [120, 394] on div "Context Queue: Electrical Priority: 0 Task Age: 2 minute(s) Customer Name: Kyle…" at bounding box center [91, 327] width 137 height 241
click at [134, 35] on icon at bounding box center [139, 37] width 10 height 10
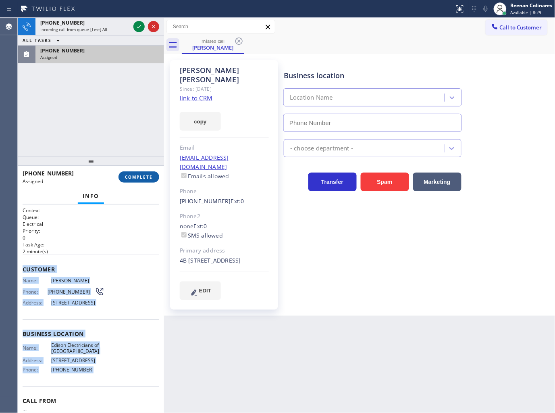
click at [141, 175] on button "COMPLETE" at bounding box center [139, 176] width 41 height 11
type input "(862) 415-0803"
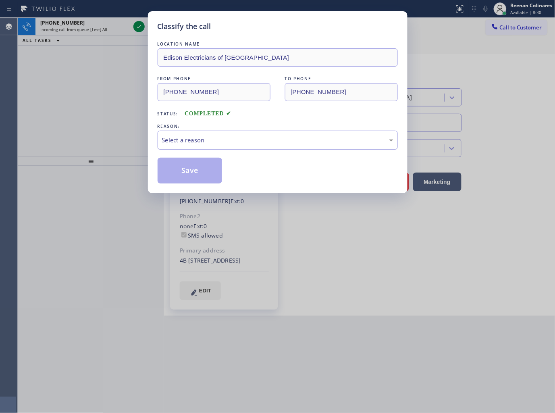
click at [212, 142] on div "Select a reason" at bounding box center [277, 139] width 231 height 9
click at [185, 166] on button "Save" at bounding box center [190, 171] width 65 height 26
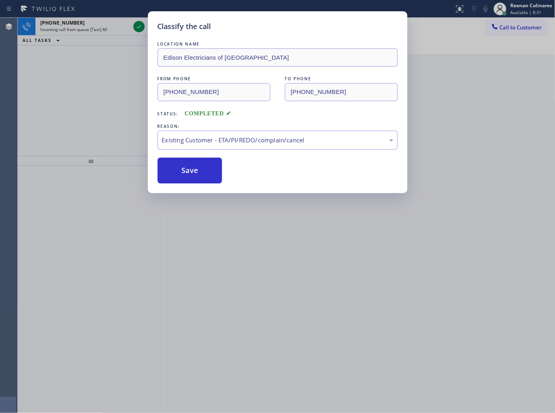
click at [79, 86] on div "Classify the call LOCATION NAME Edison Electricians of Jersey City FROM PHONE (…" at bounding box center [277, 206] width 555 height 413
click at [95, 29] on div "Classify the call LOCATION NAME Edison Electricians of Jersey City FROM PHONE (…" at bounding box center [277, 206] width 555 height 413
click at [95, 29] on span "Incoming call from queue [Test] All" at bounding box center [73, 30] width 67 height 6
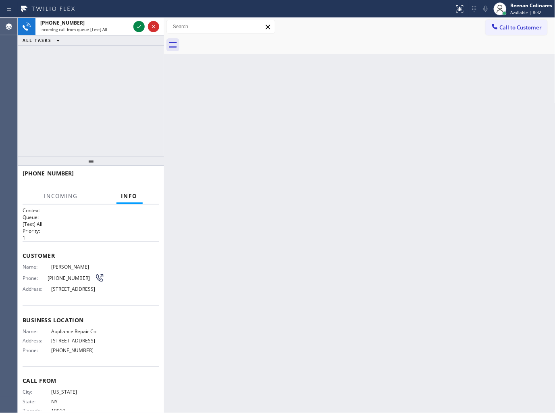
click at [95, 29] on span "Incoming call from queue [Test] All" at bounding box center [73, 30] width 67 height 6
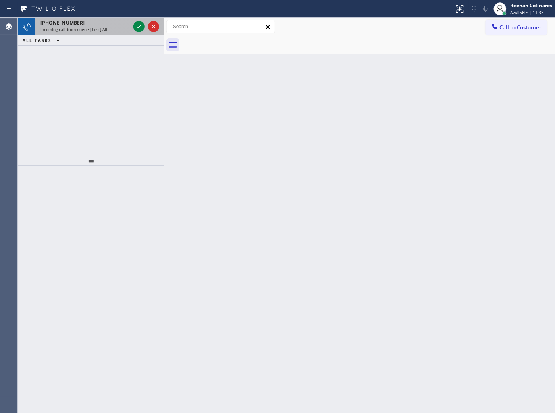
click at [108, 31] on div "Incoming call from queue [Test] All" at bounding box center [85, 30] width 90 height 6
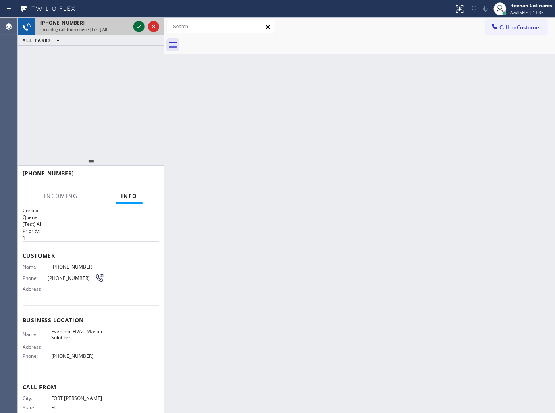
click at [135, 26] on icon at bounding box center [139, 27] width 10 height 10
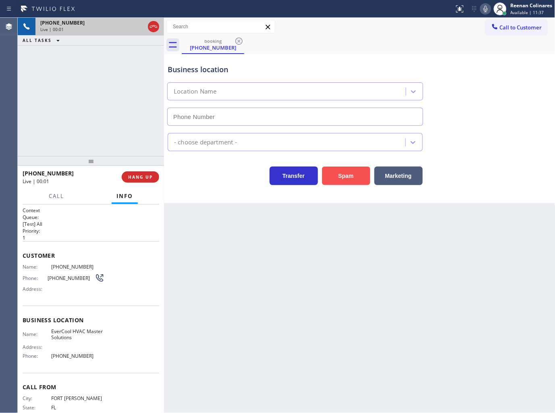
type input "(786) 442-1903"
click at [350, 163] on div "Spam" at bounding box center [344, 173] width 52 height 23
click at [350, 176] on button "Spam" at bounding box center [346, 176] width 48 height 19
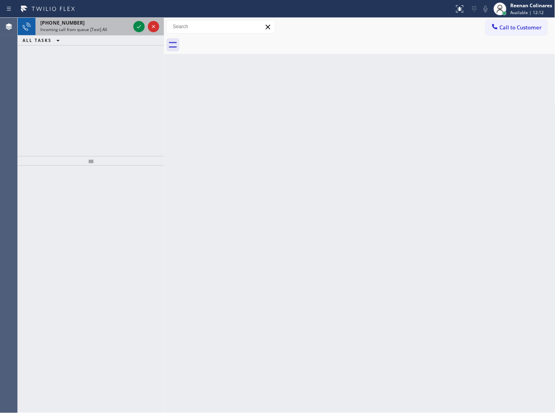
click at [89, 31] on span "Incoming call from queue [Test] All" at bounding box center [73, 30] width 67 height 6
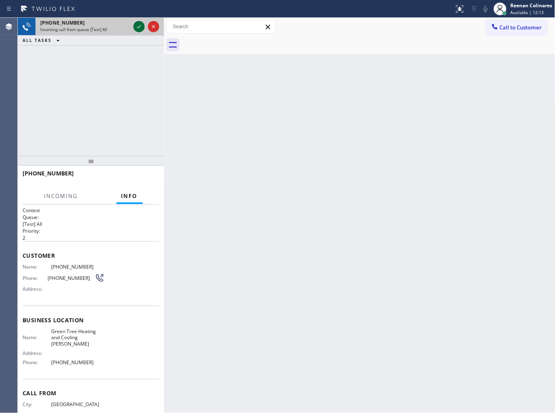
click at [137, 26] on icon at bounding box center [139, 27] width 10 height 10
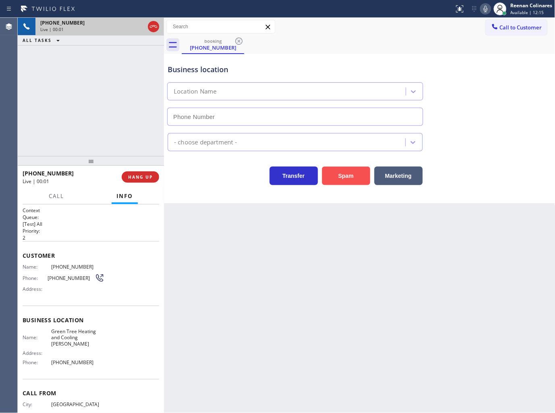
type input "(657) 255-5488"
click at [351, 175] on button "Spam" at bounding box center [346, 176] width 48 height 19
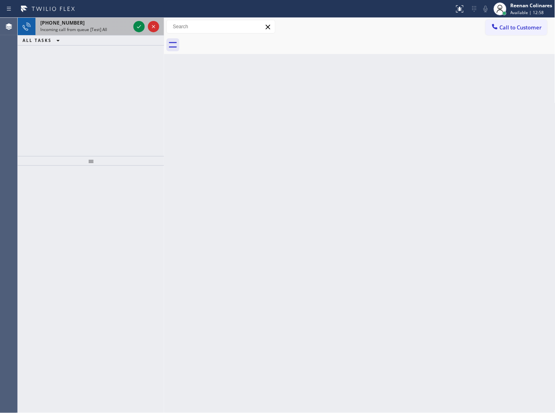
click at [95, 28] on span "Incoming call from queue [Test] All" at bounding box center [73, 30] width 67 height 6
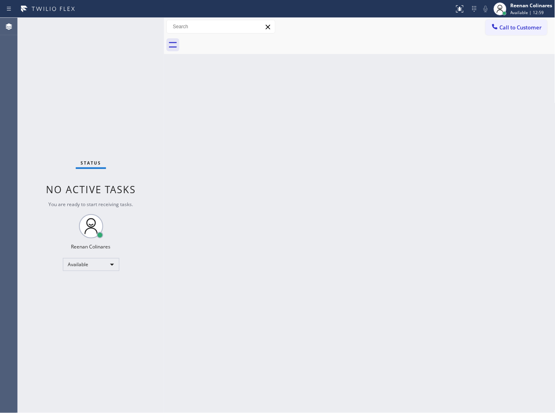
click at [128, 33] on div "Status No active tasks You are ready to start receiving tasks. Reenan Colinares…" at bounding box center [91, 215] width 146 height 395
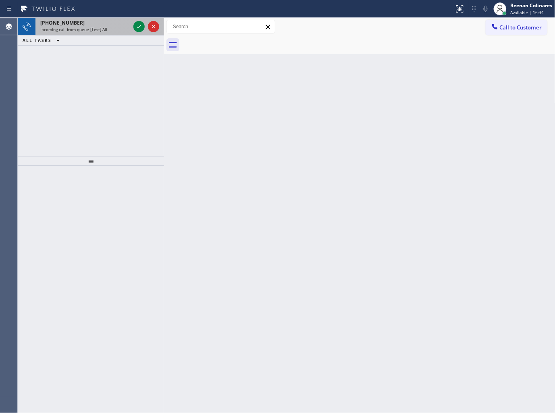
click at [81, 30] on span "Incoming call from queue [Test] All" at bounding box center [73, 30] width 67 height 6
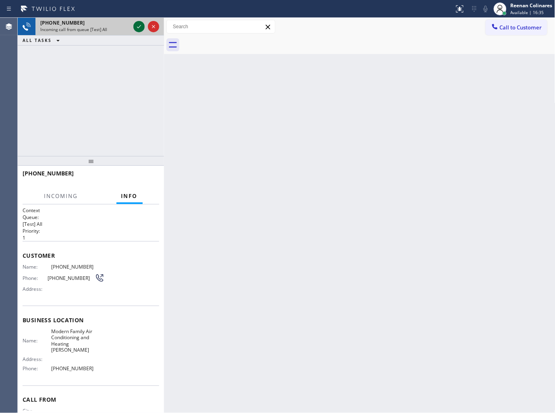
click at [139, 26] on icon at bounding box center [139, 27] width 10 height 10
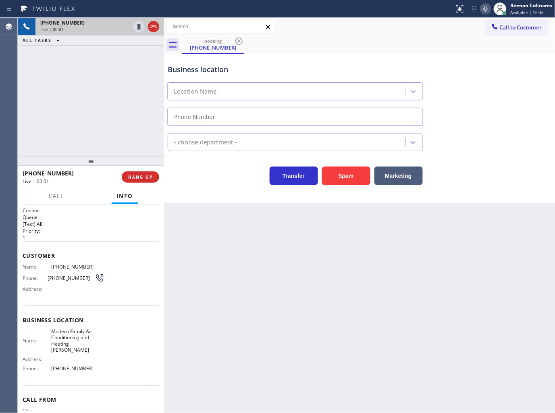
type input "(323) 541-4642"
click at [142, 176] on span "HANG UP" at bounding box center [140, 177] width 25 height 6
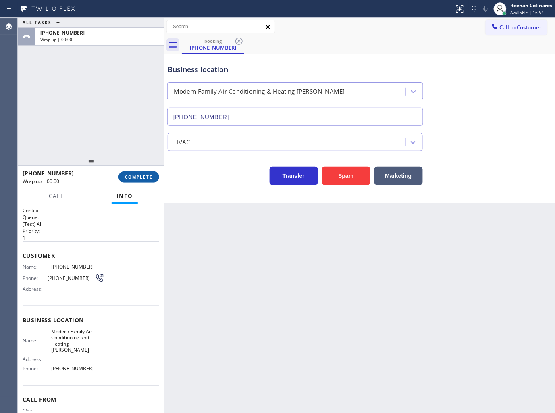
click at [144, 176] on span "COMPLETE" at bounding box center [139, 177] width 28 height 6
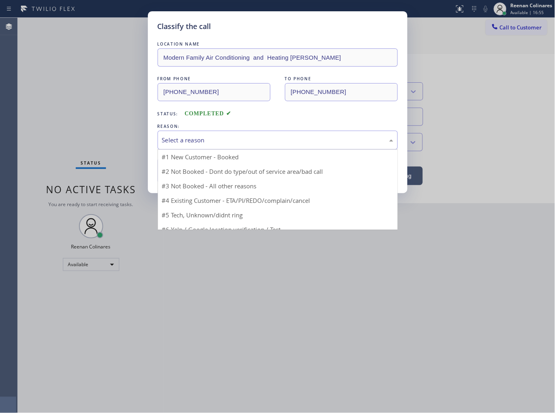
click at [184, 146] on div "Select a reason" at bounding box center [278, 140] width 240 height 19
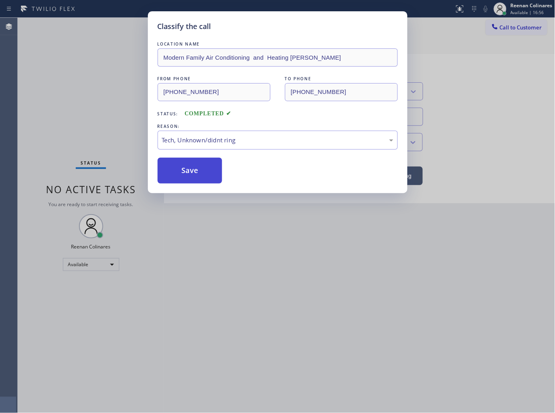
click at [175, 176] on button "Save" at bounding box center [190, 171] width 65 height 26
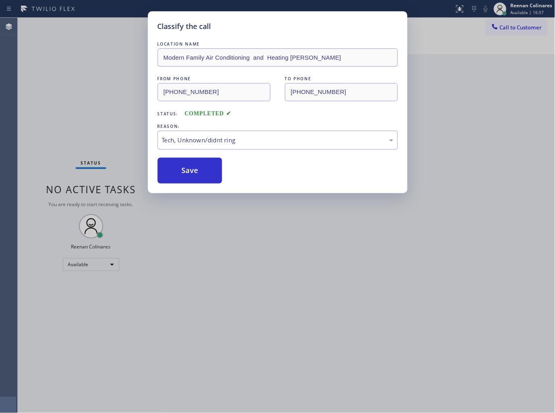
click at [71, 123] on div "Classify the call LOCATION NAME Modern Family Air Conditioning and Heating Cars…" at bounding box center [277, 206] width 555 height 413
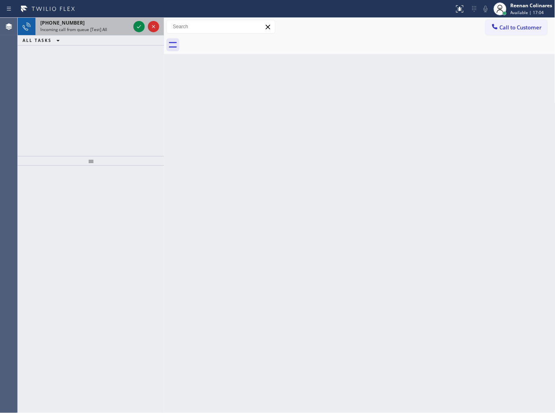
click at [74, 33] on div "+18183215145 Incoming call from queue [Test] All" at bounding box center [83, 27] width 96 height 18
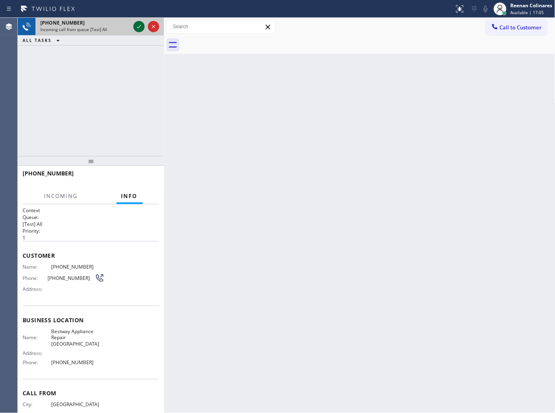
click at [140, 26] on icon at bounding box center [139, 27] width 10 height 10
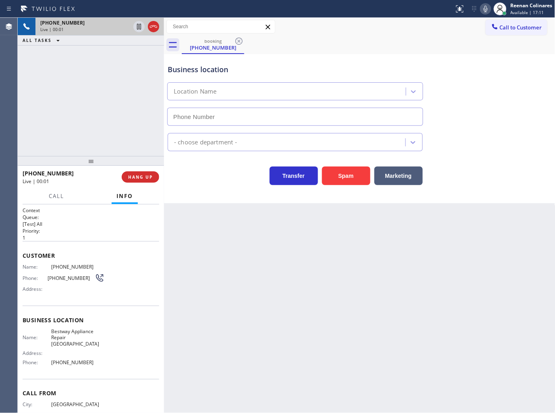
type input "(650) 239-2335"
click at [485, 10] on icon at bounding box center [486, 9] width 4 height 6
click at [485, 8] on icon at bounding box center [486, 9] width 10 height 10
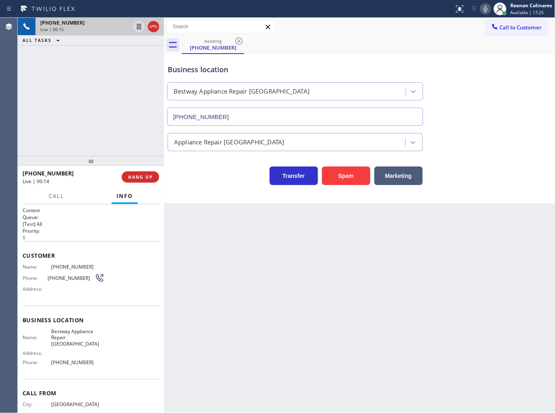
click at [485, 10] on icon at bounding box center [486, 9] width 4 height 6
click at [485, 10] on icon at bounding box center [486, 9] width 10 height 10
click at [487, 7] on icon at bounding box center [486, 9] width 10 height 10
click at [485, 7] on icon at bounding box center [486, 9] width 4 height 6
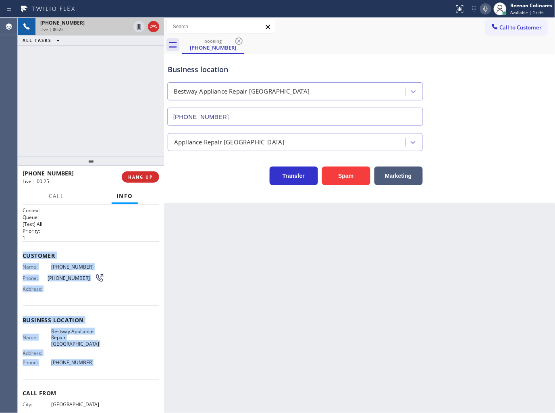
copy div "Customer Name: (818) 321-5145 Phone: (818) 321-5145 Address: Business location …"
drag, startPoint x: 24, startPoint y: 253, endPoint x: 403, endPoint y: 377, distance: 398.7
click at [107, 355] on div "Context Queue: [Test] All Priority: 1 Customer Name: (818) 321-5145 Phone: (818…" at bounding box center [91, 323] width 137 height 233
click at [488, 11] on icon at bounding box center [486, 9] width 10 height 10
click at [55, 195] on span "Call" at bounding box center [56, 195] width 15 height 7
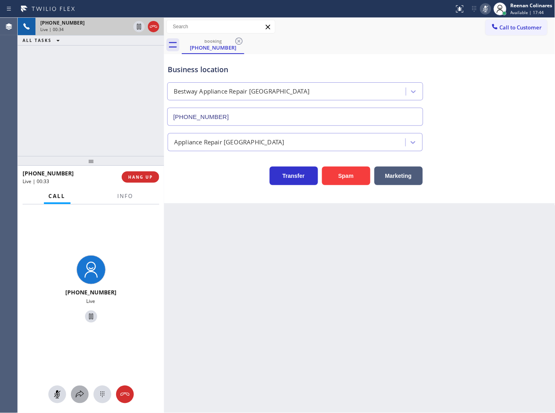
click at [82, 398] on icon at bounding box center [80, 395] width 10 height 10
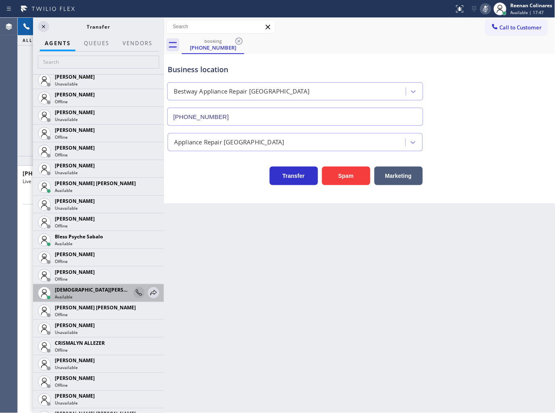
scroll to position [179, 0]
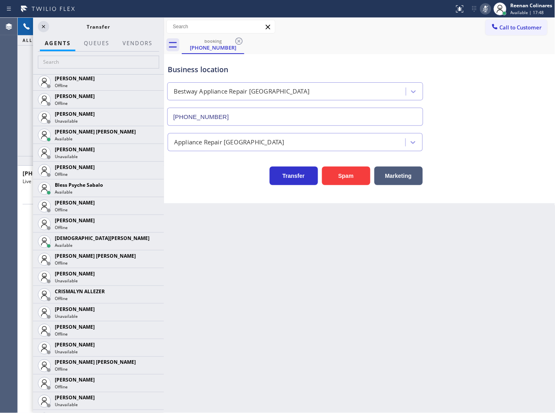
click at [0, 0] on icon at bounding box center [0, 0] width 0 height 0
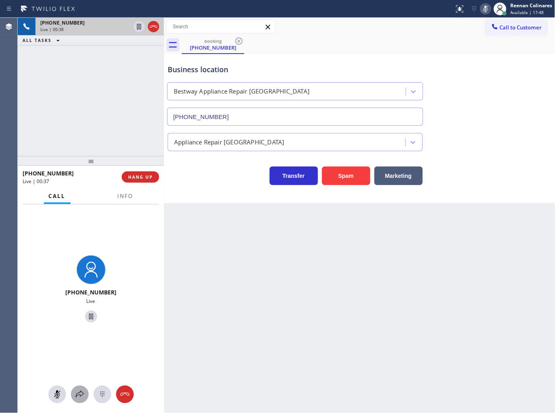
click at [78, 391] on icon at bounding box center [80, 395] width 10 height 10
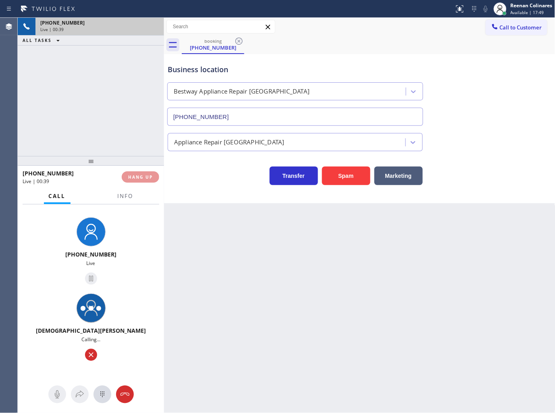
drag, startPoint x: 160, startPoint y: 114, endPoint x: 553, endPoint y: 56, distance: 397.3
click at [162, 123] on div "+18183215145 Live | 00:39 ALL TASKS ALL TASKS ACTIVE TASKS TASKS IN WRAP UP +18…" at bounding box center [286, 215] width 537 height 395
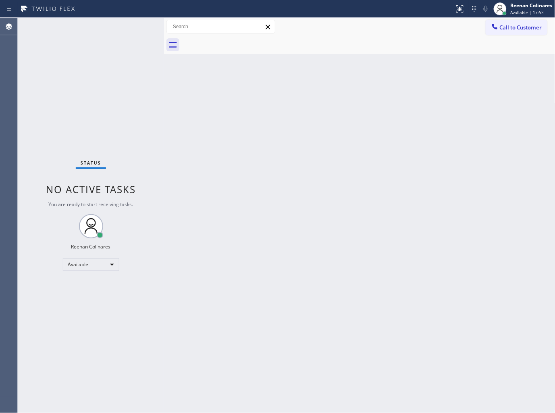
click at [463, 248] on div "Back to Dashboard Change Sender ID Customers Technicians Select a contact Outbo…" at bounding box center [360, 215] width 392 height 395
drag, startPoint x: 445, startPoint y: 333, endPoint x: 436, endPoint y: 338, distance: 10.1
click at [440, 337] on div "Back to Dashboard Change Sender ID Customers Technicians Select a contact Outbo…" at bounding box center [360, 215] width 392 height 395
click at [349, 89] on div "Back to Dashboard Change Sender ID Customers Technicians Select a contact Outbo…" at bounding box center [360, 215] width 392 height 395
click at [320, 117] on div "Back to Dashboard Change Sender ID Customers Technicians Select a contact Outbo…" at bounding box center [360, 215] width 392 height 395
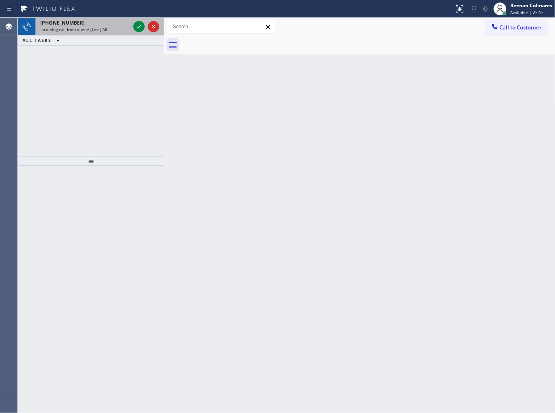
click at [83, 33] on div "+18134154093 Incoming call from queue [Test] All" at bounding box center [83, 27] width 96 height 18
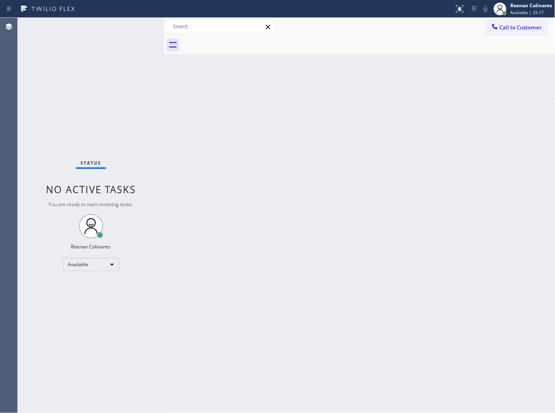
click at [114, 120] on div "Status No active tasks You are ready to start receiving tasks. Reenan Colinares…" at bounding box center [91, 215] width 146 height 395
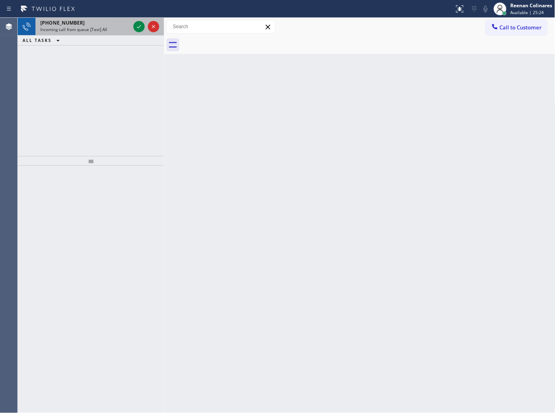
click at [74, 29] on span "Incoming call from queue [Test] All" at bounding box center [73, 30] width 67 height 6
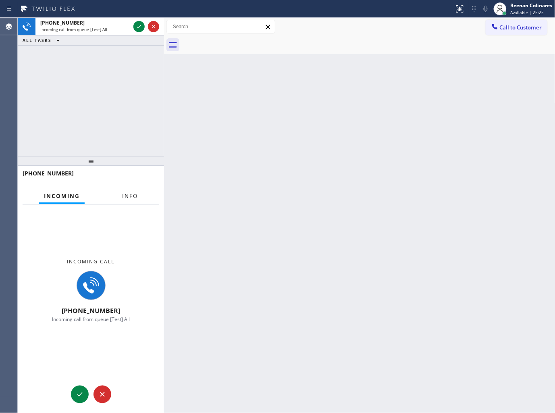
click at [134, 194] on span "Info" at bounding box center [130, 195] width 16 height 7
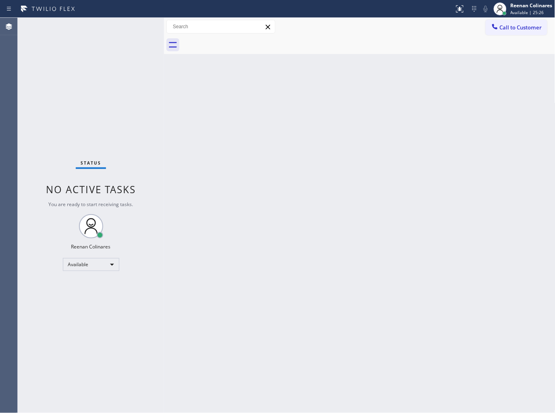
click at [130, 26] on div "Status No active tasks You are ready to start receiving tasks. Reenan Colinares…" at bounding box center [91, 215] width 146 height 395
click at [108, 95] on div "Status No active tasks You are ready to start receiving tasks. Reenan Colinares…" at bounding box center [91, 215] width 146 height 395
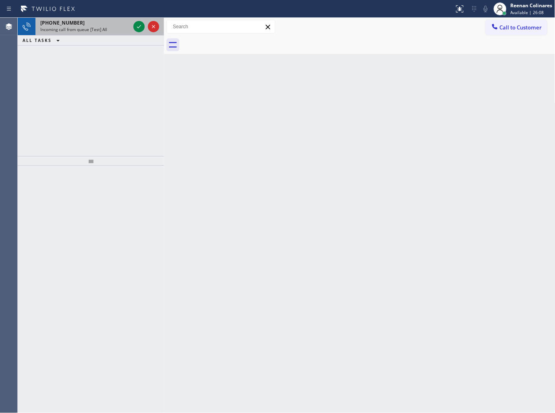
click at [105, 33] on div "+13232002602 Incoming call from queue [Test] All" at bounding box center [83, 27] width 96 height 18
click at [94, 27] on div "+17602101348 Incoming call from queue [Test] All" at bounding box center [83, 27] width 96 height 18
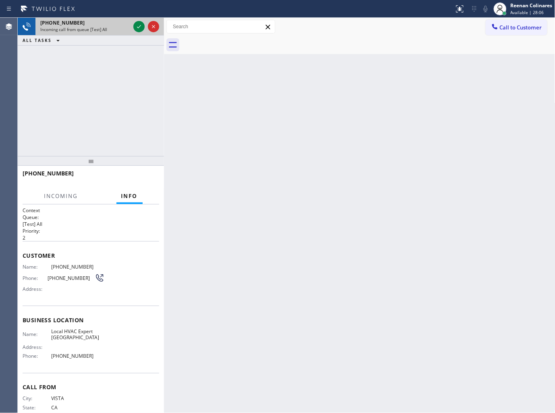
click at [120, 26] on div "+17602101348" at bounding box center [85, 22] width 90 height 7
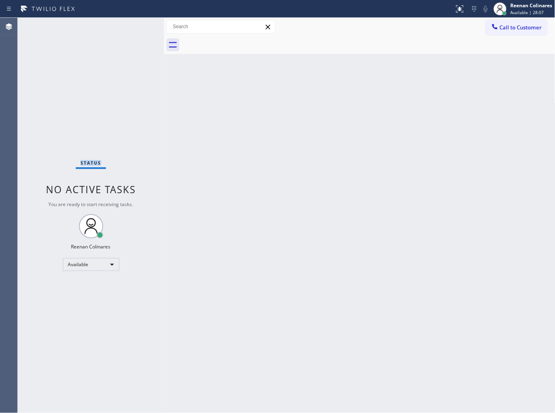
click at [120, 26] on div "Status No active tasks You are ready to start receiving tasks. Reenan Colinares…" at bounding box center [91, 215] width 146 height 395
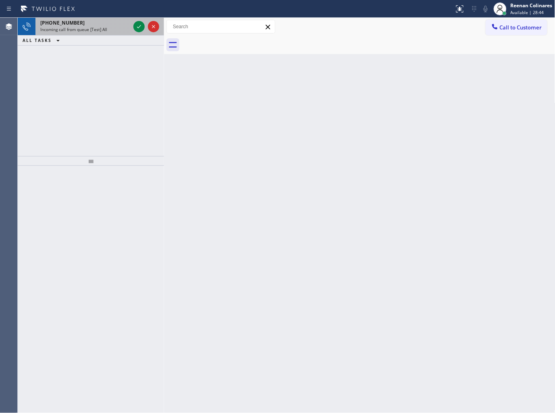
click at [119, 23] on div "+16822002537" at bounding box center [85, 22] width 90 height 7
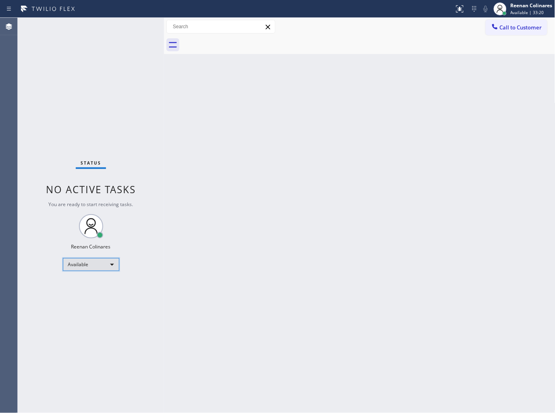
click at [96, 263] on div "Available" at bounding box center [91, 264] width 56 height 13
click at [82, 306] on li "Break" at bounding box center [90, 306] width 55 height 10
click at [119, 275] on div "Status No active tasks Change activity state to start receiving tasks. Reenan C…" at bounding box center [91, 215] width 146 height 395
click at [103, 265] on div "Break" at bounding box center [91, 264] width 56 height 13
click at [85, 281] on li "Available" at bounding box center [90, 286] width 55 height 10
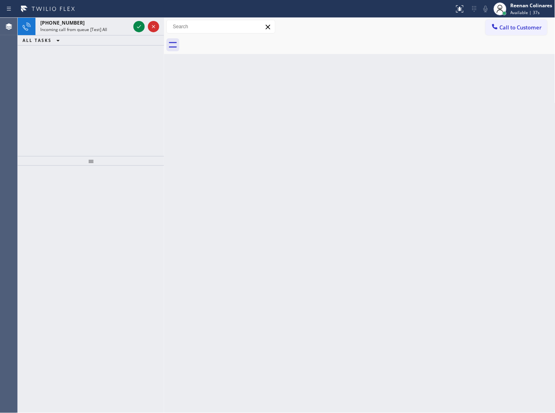
click at [94, 35] on div "ALL TASKS ALL TASKS ACTIVE TASKS TASKS IN WRAP UP" at bounding box center [91, 40] width 146 height 10
click at [97, 32] on span "Incoming call from queue [Test] All" at bounding box center [73, 30] width 67 height 6
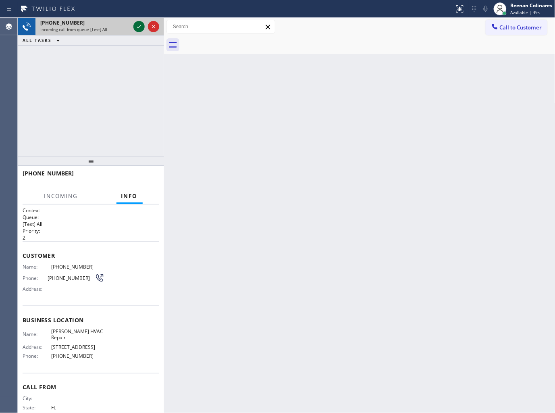
click at [142, 24] on icon at bounding box center [139, 27] width 10 height 10
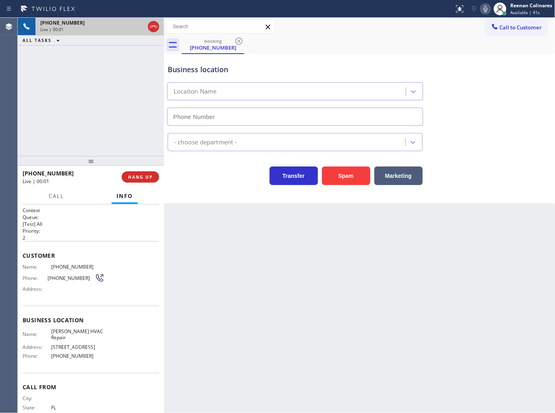
type input "(754) 212-9685"
click at [144, 175] on span "HANG UP" at bounding box center [140, 177] width 25 height 6
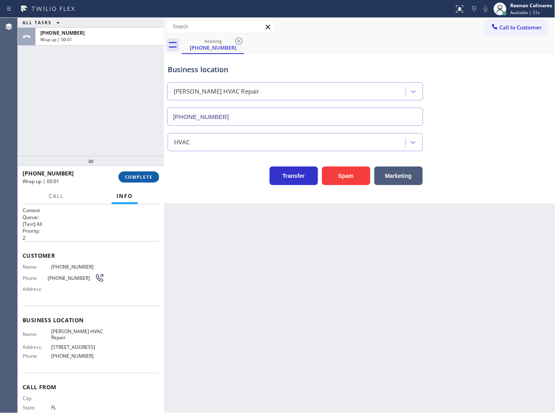
click at [144, 175] on span "COMPLETE" at bounding box center [139, 177] width 28 height 6
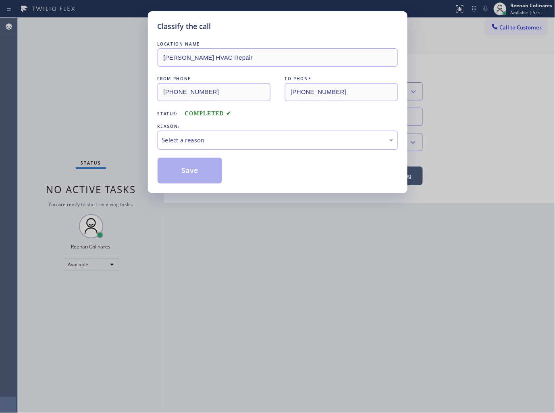
click at [176, 140] on div "Select a reason" at bounding box center [277, 139] width 231 height 9
click at [187, 171] on button "Save" at bounding box center [190, 171] width 65 height 26
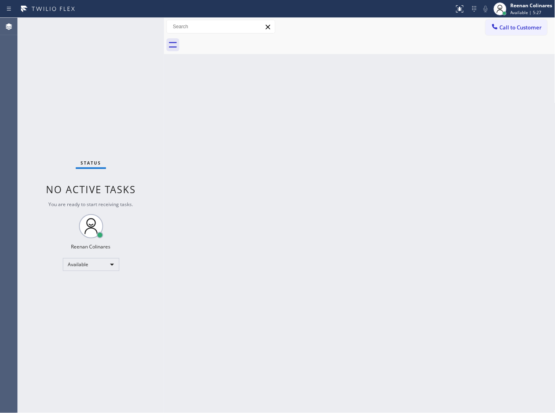
click at [118, 35] on div "Status No active tasks You are ready to start receiving tasks. Reenan Colinares…" at bounding box center [91, 215] width 146 height 395
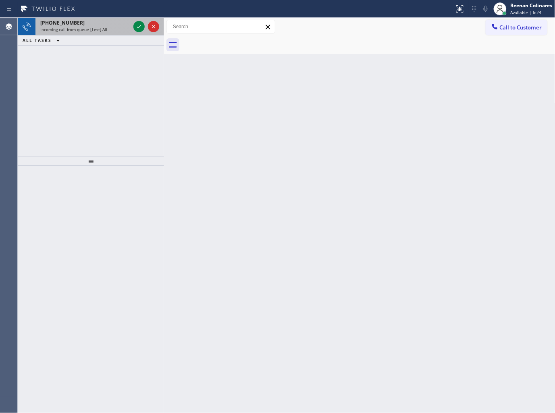
click at [75, 24] on div "+17327701942" at bounding box center [85, 22] width 90 height 7
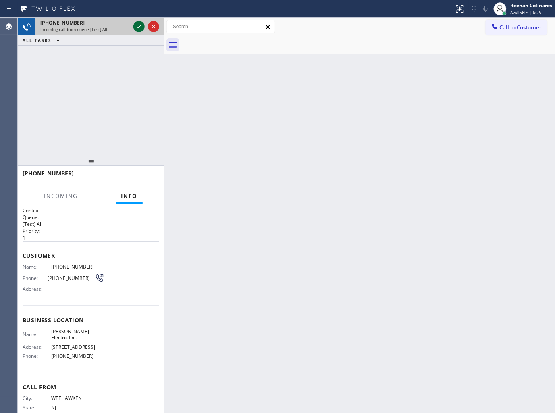
click at [135, 26] on icon at bounding box center [139, 27] width 10 height 10
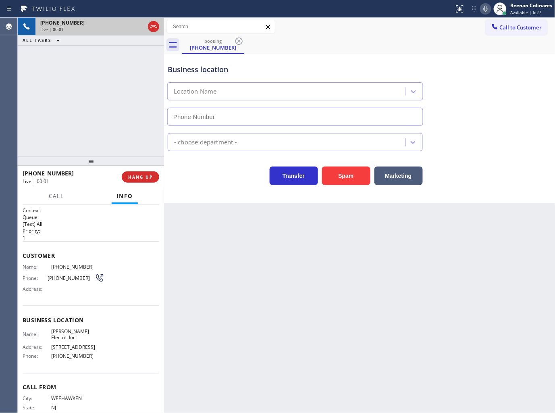
type input "(848) 343-2256"
click at [488, 12] on icon at bounding box center [486, 9] width 10 height 10
click at [485, 10] on icon at bounding box center [486, 9] width 10 height 10
click at [482, 10] on icon at bounding box center [486, 9] width 10 height 10
click at [50, 199] on span "Call" at bounding box center [56, 195] width 15 height 7
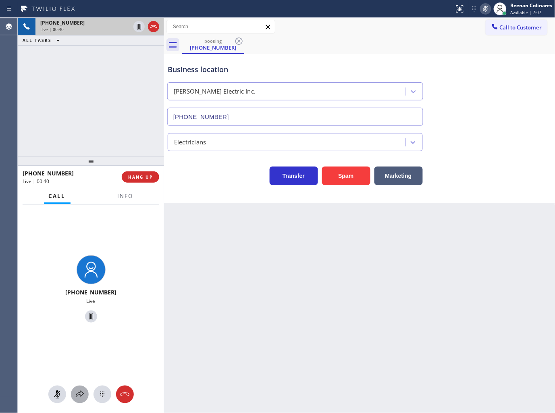
click at [79, 393] on icon at bounding box center [80, 395] width 10 height 10
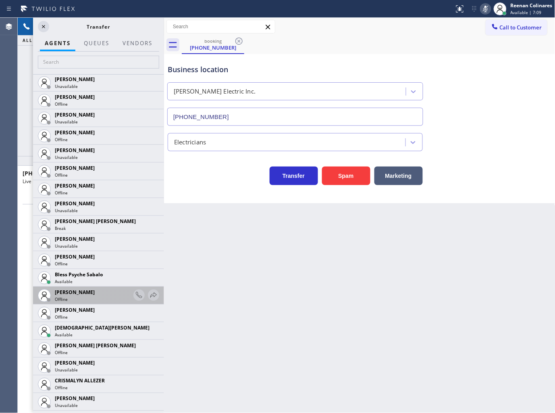
scroll to position [134, 0]
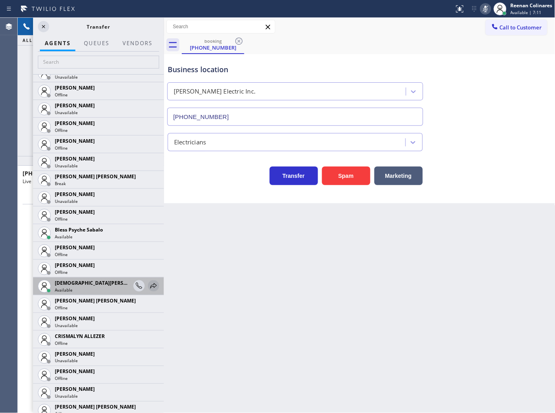
click at [150, 287] on icon at bounding box center [154, 286] width 10 height 10
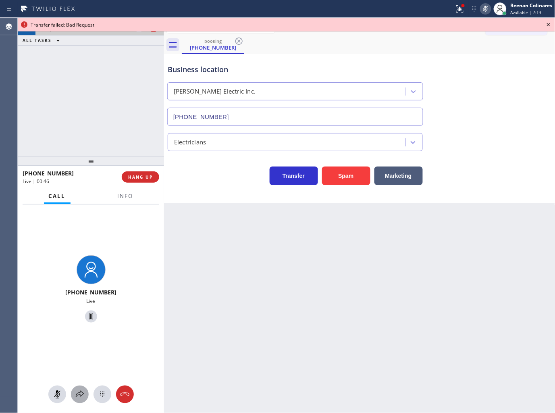
click at [81, 400] on button at bounding box center [80, 394] width 18 height 18
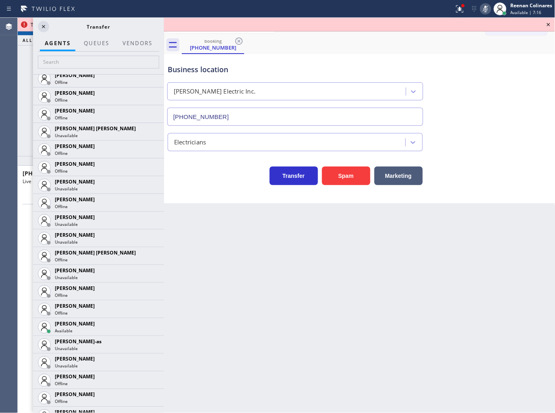
scroll to position [537, 0]
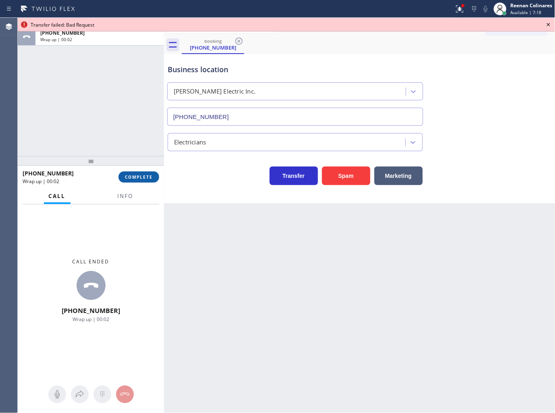
click at [147, 177] on span "COMPLETE" at bounding box center [139, 177] width 28 height 6
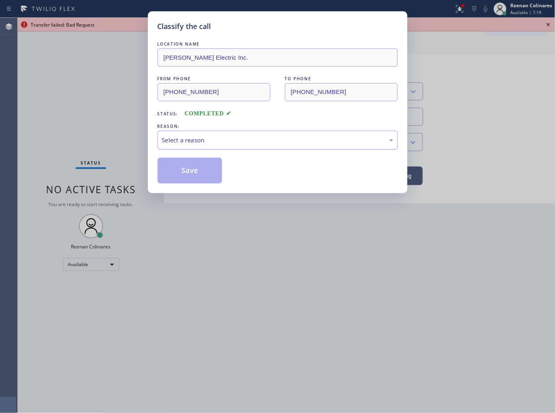
click at [189, 136] on div "Select a reason" at bounding box center [277, 139] width 231 height 9
click at [182, 176] on button "Save" at bounding box center [190, 171] width 65 height 26
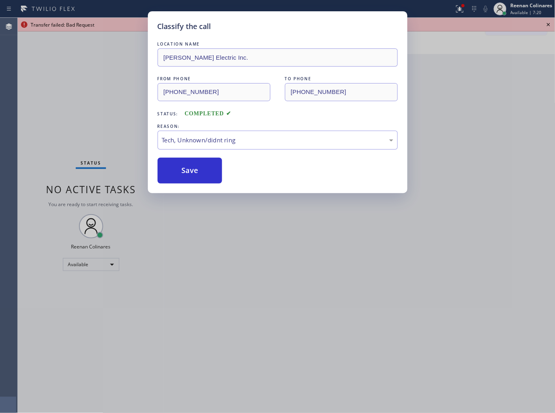
click at [91, 153] on div "Classify the call LOCATION NAME Sudia Electric Inc. FROM PHONE (732) 770-1942 T…" at bounding box center [277, 206] width 555 height 413
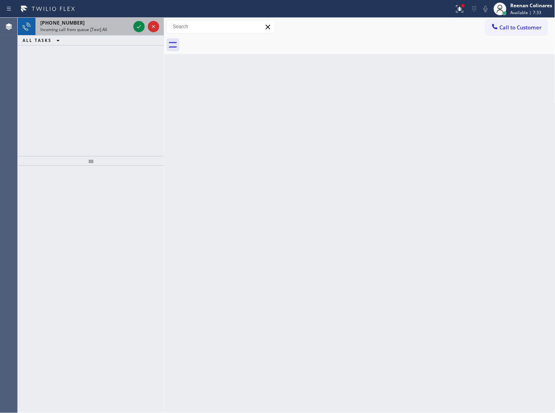
click at [93, 29] on span "Incoming call from queue [Test] All" at bounding box center [73, 30] width 67 height 6
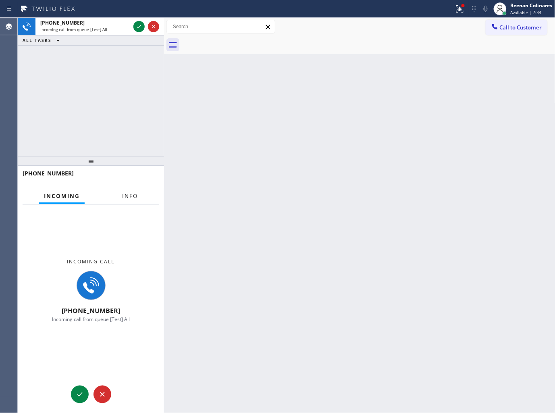
click at [135, 195] on span "Info" at bounding box center [130, 195] width 16 height 7
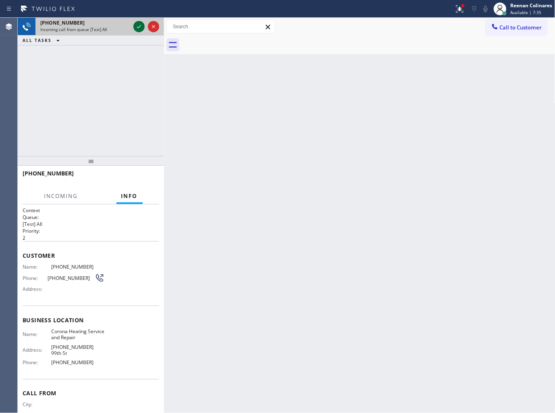
click at [135, 27] on icon at bounding box center [139, 27] width 10 height 10
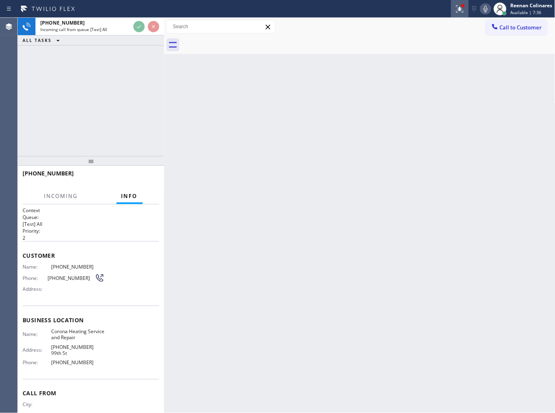
click at [458, 10] on icon at bounding box center [460, 9] width 10 height 10
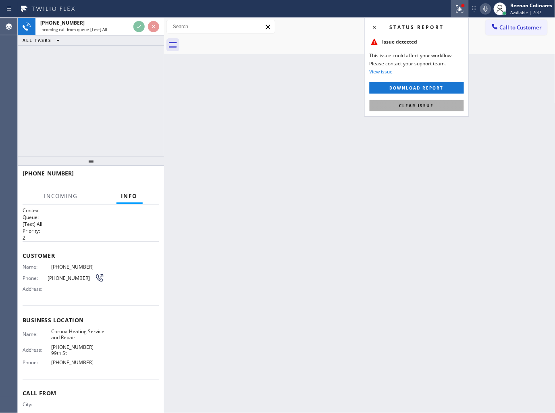
click at [410, 104] on span "Clear issue" at bounding box center [417, 106] width 35 height 6
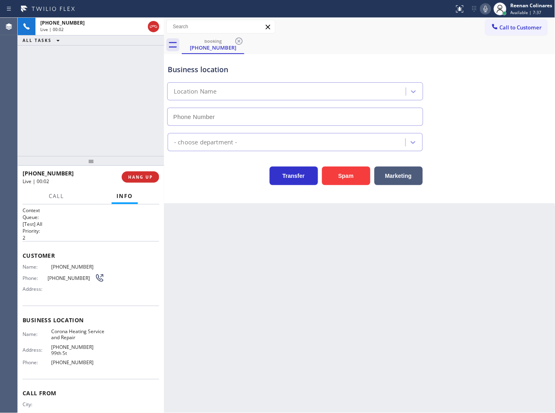
type input "(518) 255-7297"
click at [487, 7] on icon at bounding box center [486, 9] width 4 height 6
click at [487, 7] on rect at bounding box center [486, 8] width 6 height 6
click at [148, 176] on span "HANG UP" at bounding box center [140, 177] width 25 height 6
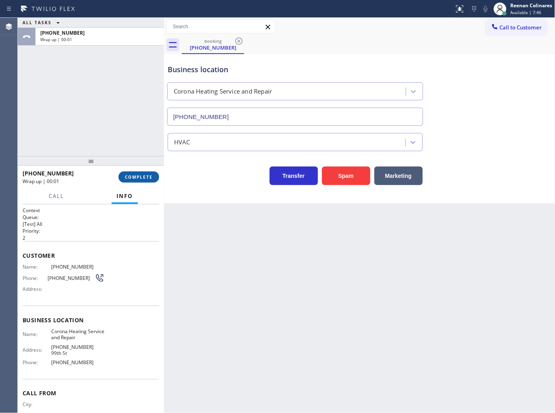
click at [148, 176] on span "COMPLETE" at bounding box center [139, 177] width 28 height 6
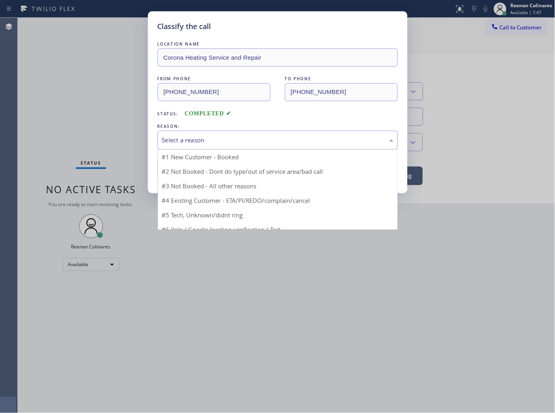
click at [196, 140] on div "Select a reason" at bounding box center [277, 139] width 231 height 9
drag, startPoint x: 182, startPoint y: 202, endPoint x: 188, endPoint y: 162, distance: 40.3
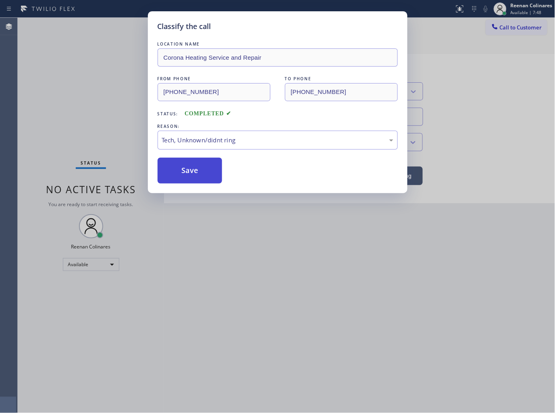
click at [188, 162] on button "Save" at bounding box center [190, 171] width 65 height 26
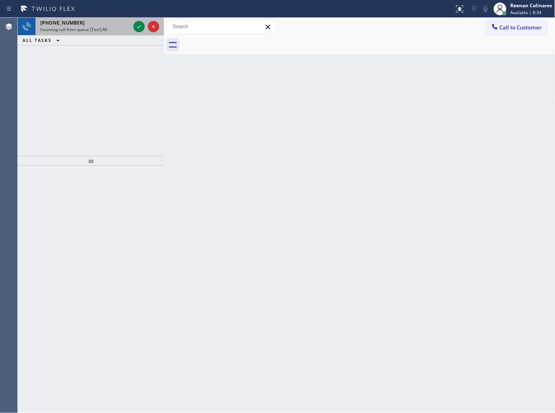
click at [99, 23] on div "+13155830486" at bounding box center [85, 22] width 90 height 7
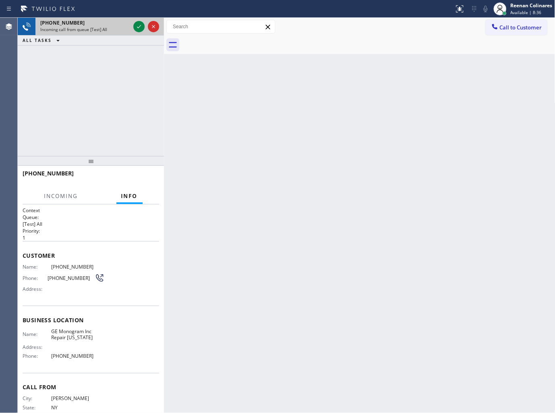
click at [115, 27] on div "Incoming call from queue [Test] All" at bounding box center [85, 30] width 90 height 6
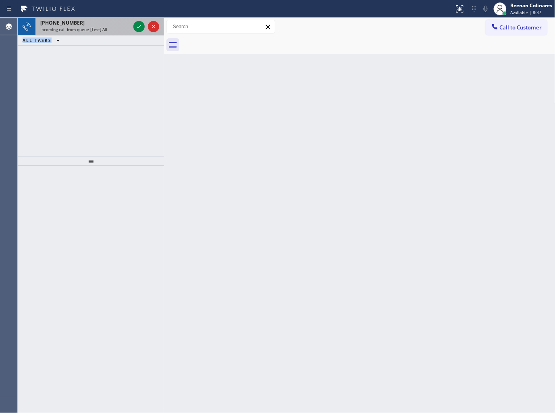
click at [115, 27] on div "Incoming call from queue [Test] All" at bounding box center [85, 30] width 90 height 6
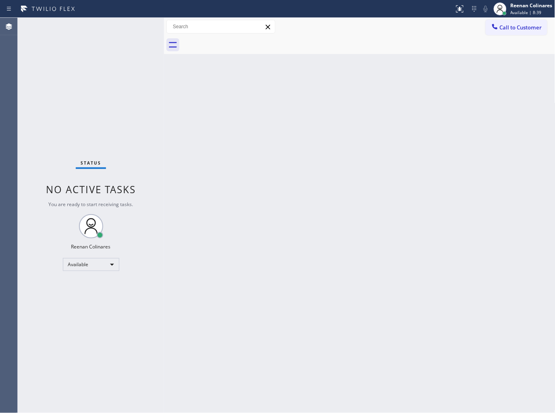
click at [111, 32] on div "Status No active tasks You are ready to start receiving tasks. Reenan Colinares…" at bounding box center [91, 215] width 146 height 395
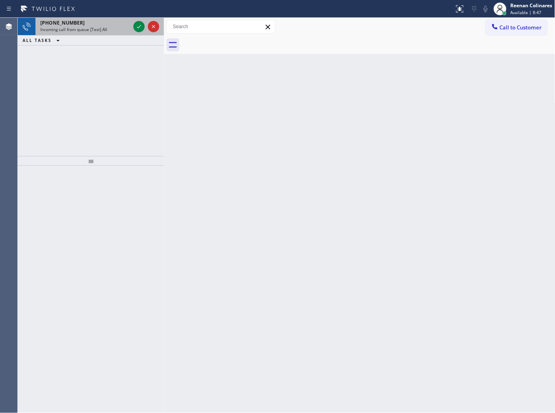
click at [97, 27] on span "Incoming call from queue [Test] All" at bounding box center [73, 30] width 67 height 6
click at [125, 27] on div "Incoming call from queue [Test] All" at bounding box center [85, 30] width 90 height 6
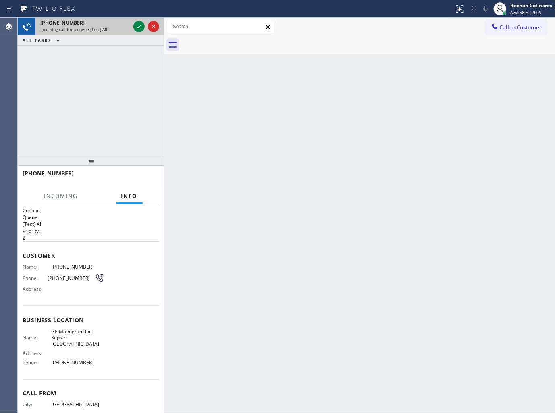
click at [116, 29] on div "Incoming call from queue [Test] All" at bounding box center [85, 30] width 90 height 6
click at [116, 28] on div "Incoming call from queue [Test] All" at bounding box center [85, 30] width 90 height 6
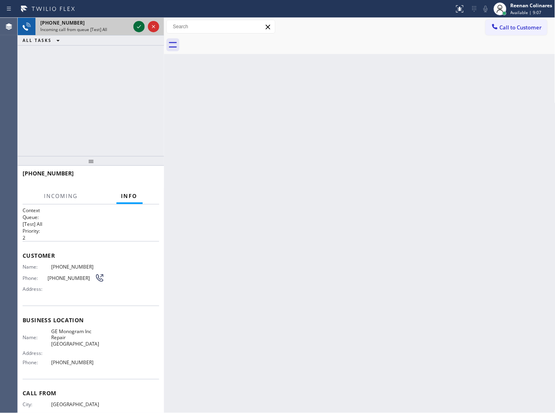
click at [136, 26] on icon at bounding box center [139, 27] width 10 height 10
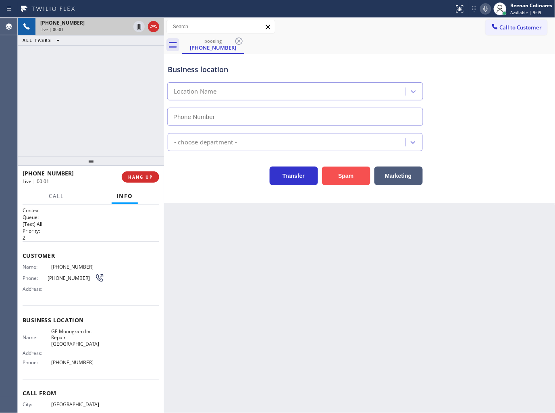
click at [348, 179] on button "Spam" at bounding box center [346, 176] width 48 height 19
type input "(657) 239-3048"
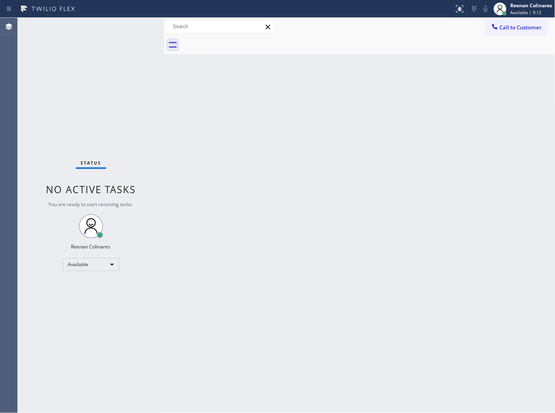
click at [143, 131] on div "Status No active tasks You are ready to start receiving tasks. Reenan Colinares…" at bounding box center [91, 215] width 146 height 395
click at [248, 132] on div "Back to Dashboard Change Sender ID Customers Technicians Select a contact Outbo…" at bounding box center [360, 215] width 392 height 395
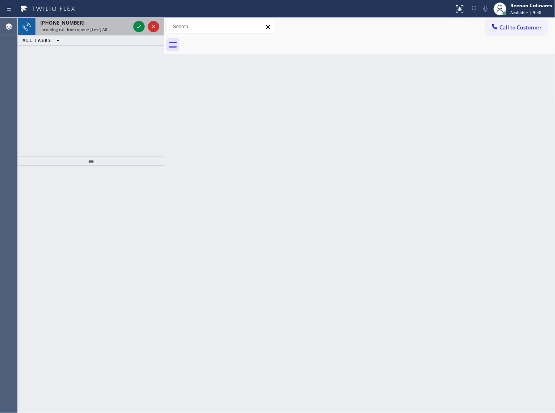
drag, startPoint x: 118, startPoint y: 31, endPoint x: 122, endPoint y: 29, distance: 4.2
click at [118, 30] on div "Incoming call from queue [Test] All" at bounding box center [85, 30] width 90 height 6
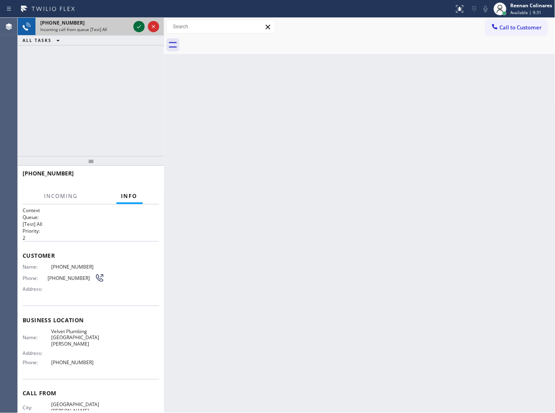
click at [137, 25] on icon at bounding box center [139, 27] width 10 height 10
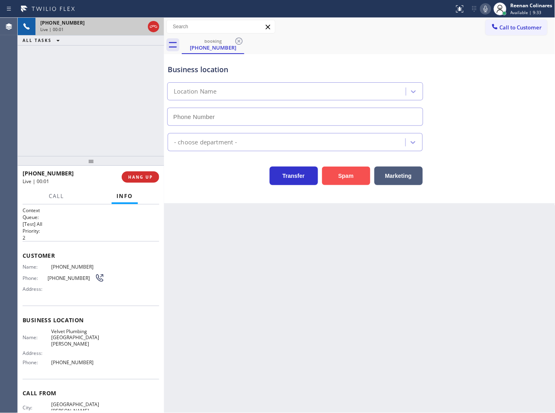
type input "(408) 549-2416"
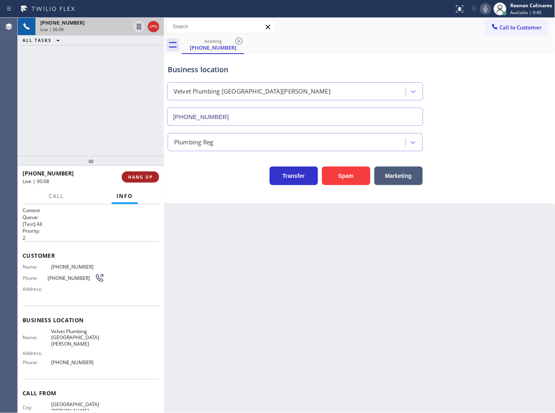
click at [138, 177] on span "HANG UP" at bounding box center [140, 177] width 25 height 6
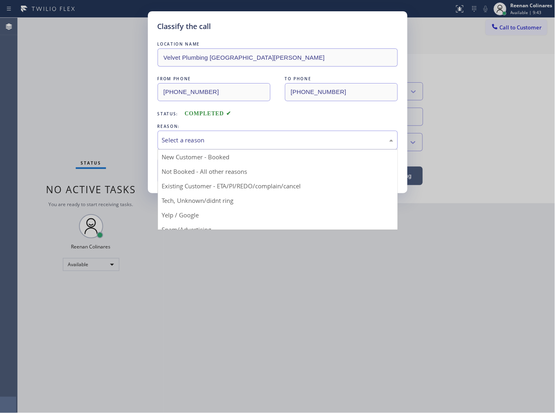
click at [200, 138] on div "Select a reason" at bounding box center [277, 139] width 231 height 9
drag, startPoint x: 189, startPoint y: 197, endPoint x: 192, endPoint y: 164, distance: 32.8
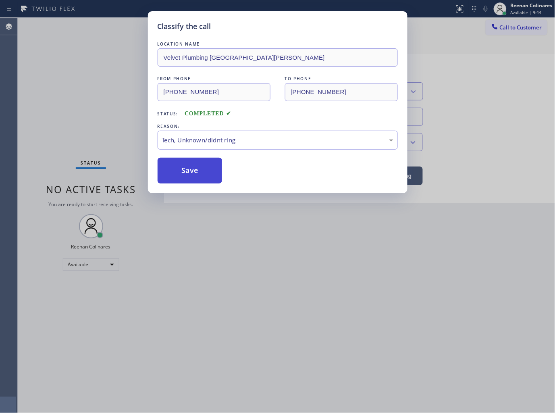
click at [192, 164] on button "Save" at bounding box center [190, 171] width 65 height 26
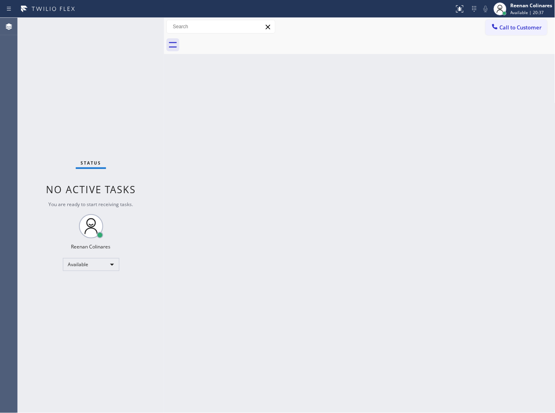
click at [324, 106] on div "Back to Dashboard Change Sender ID Customers Technicians Select a contact Outbo…" at bounding box center [360, 215] width 392 height 395
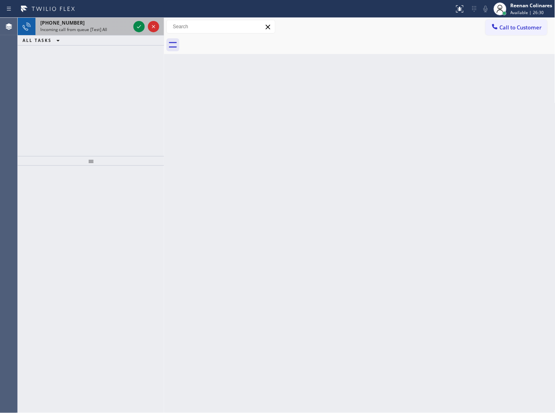
click at [95, 27] on span "Incoming call from queue [Test] All" at bounding box center [73, 30] width 67 height 6
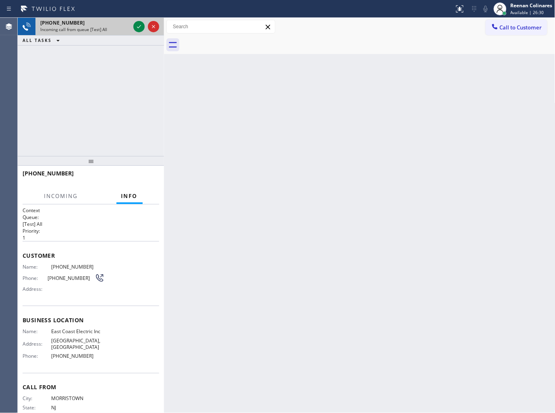
click at [95, 27] on span "Incoming call from queue [Test] All" at bounding box center [73, 30] width 67 height 6
drag, startPoint x: 117, startPoint y: 18, endPoint x: 129, endPoint y: 25, distance: 14.3
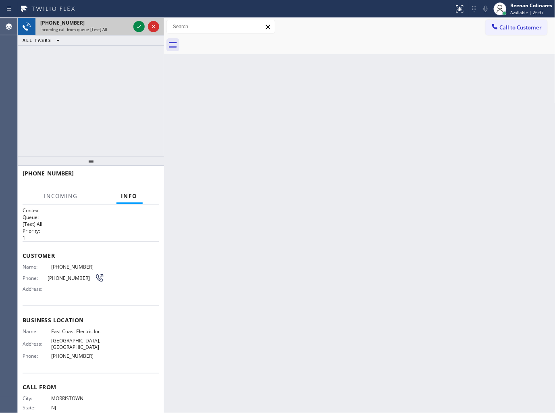
click at [120, 20] on div "+19733496757 Incoming call from queue [Test] All" at bounding box center [83, 27] width 96 height 18
click at [136, 27] on icon at bounding box center [139, 27] width 10 height 10
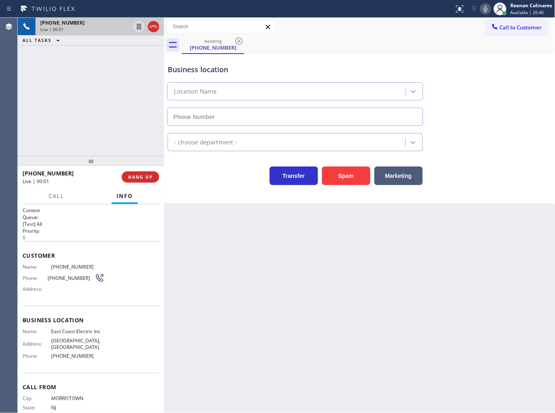
type input "(862) 407-4399"
drag, startPoint x: 390, startPoint y: 49, endPoint x: 382, endPoint y: 52, distance: 8.1
click at [390, 49] on div "booking (973) 349-6757" at bounding box center [369, 45] width 374 height 18
click at [146, 175] on span "HANG UP" at bounding box center [140, 177] width 25 height 6
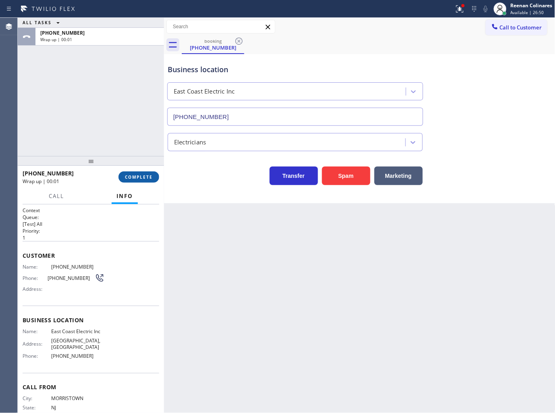
click at [146, 175] on span "COMPLETE" at bounding box center [139, 177] width 28 height 6
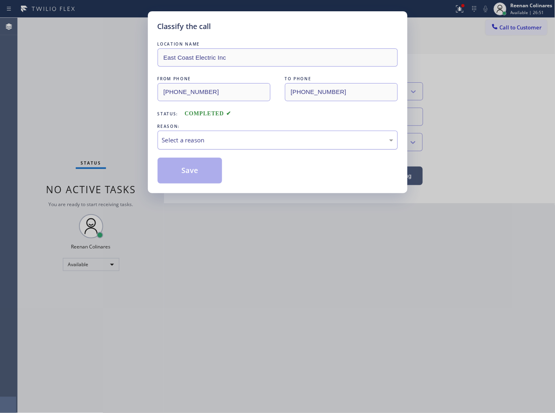
click at [180, 139] on div "Select a reason" at bounding box center [277, 139] width 231 height 9
drag, startPoint x: 181, startPoint y: 180, endPoint x: 545, endPoint y: 66, distance: 381.2
click at [181, 179] on button "Save" at bounding box center [190, 171] width 65 height 26
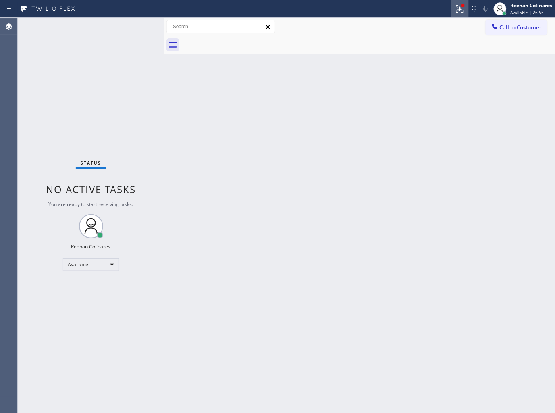
click at [460, 6] on icon at bounding box center [460, 9] width 10 height 10
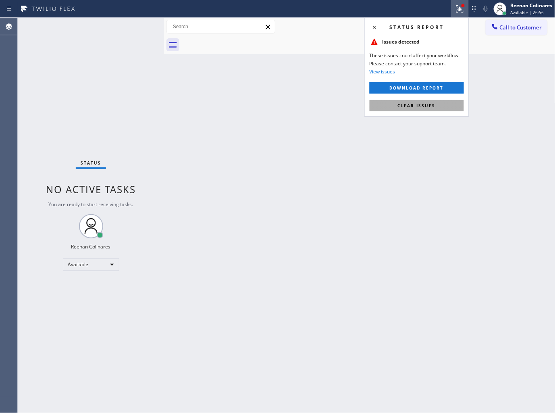
click at [415, 110] on button "Clear issues" at bounding box center [417, 105] width 94 height 11
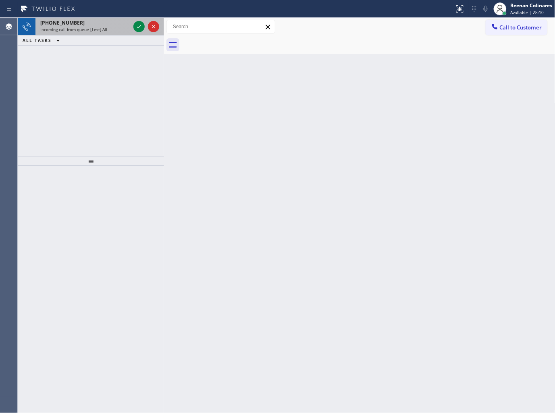
click at [89, 27] on span "Incoming call from queue [Test] All" at bounding box center [73, 30] width 67 height 6
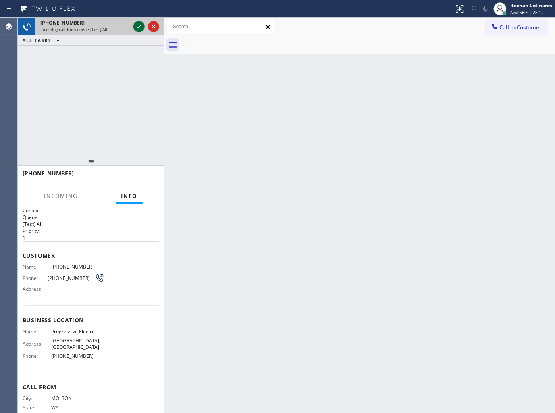
click at [136, 27] on icon at bounding box center [139, 27] width 10 height 10
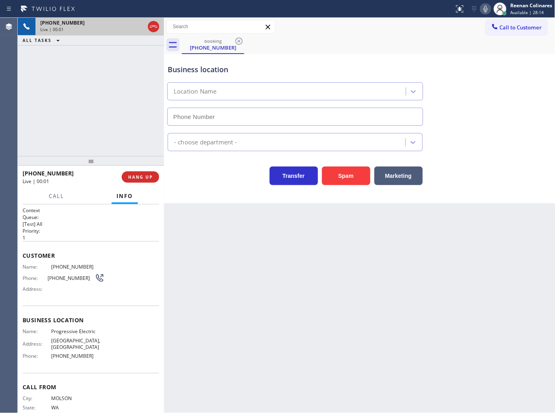
type input "(360) 564-6131"
click at [346, 184] on button "Spam" at bounding box center [346, 176] width 48 height 19
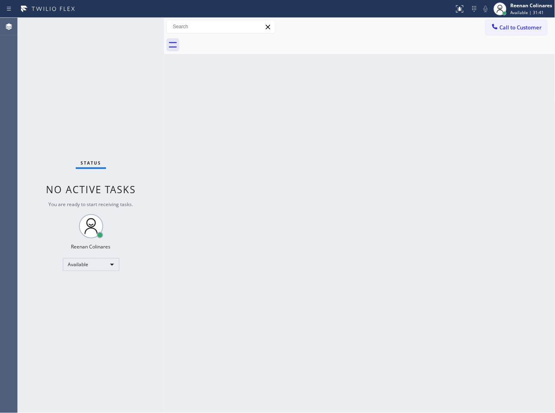
click at [99, 25] on div "Status No active tasks You are ready to start receiving tasks. Reenan Colinares…" at bounding box center [91, 215] width 146 height 395
drag, startPoint x: 248, startPoint y: 135, endPoint x: 248, endPoint y: 131, distance: 4.4
click at [248, 135] on div "Back to Dashboard Change Sender ID Customers Technicians Select a contact Outbo…" at bounding box center [360, 215] width 392 height 395
click at [262, 190] on div "Back to Dashboard Change Sender ID Customers Technicians Select a contact Outbo…" at bounding box center [360, 215] width 392 height 395
click at [231, 160] on div "Back to Dashboard Change Sender ID Customers Technicians Select a contact Outbo…" at bounding box center [360, 215] width 392 height 395
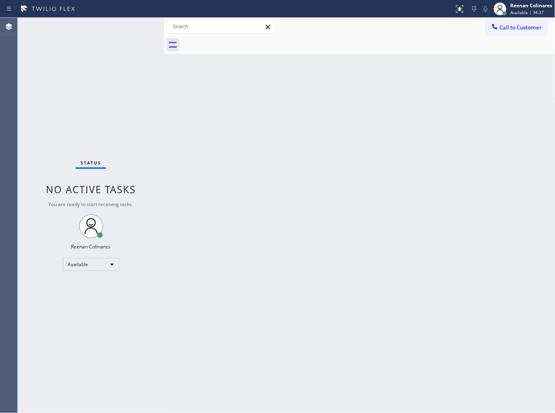
click at [277, 208] on div "Back to Dashboard Change Sender ID Customers Technicians Select a contact Outbo…" at bounding box center [360, 215] width 392 height 395
click at [335, 119] on div "Back to Dashboard Change Sender ID Customers Technicians Select a contact Outbo…" at bounding box center [360, 215] width 392 height 395
click at [79, 269] on div "Available" at bounding box center [91, 264] width 56 height 13
click at [85, 305] on li "Break" at bounding box center [90, 306] width 55 height 10
